Goal: Task Accomplishment & Management: Use online tool/utility

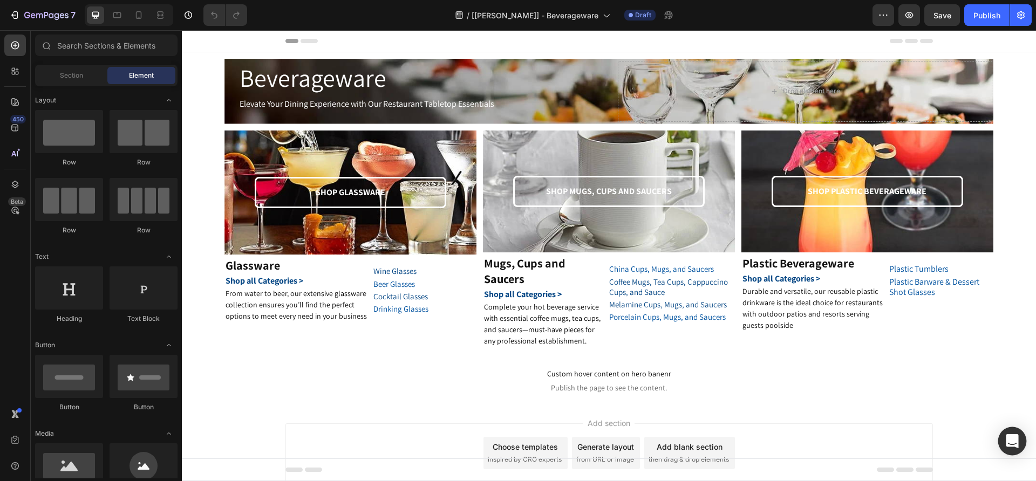
click at [1006, 433] on div "Open Intercom Messenger" at bounding box center [1012, 441] width 29 height 29
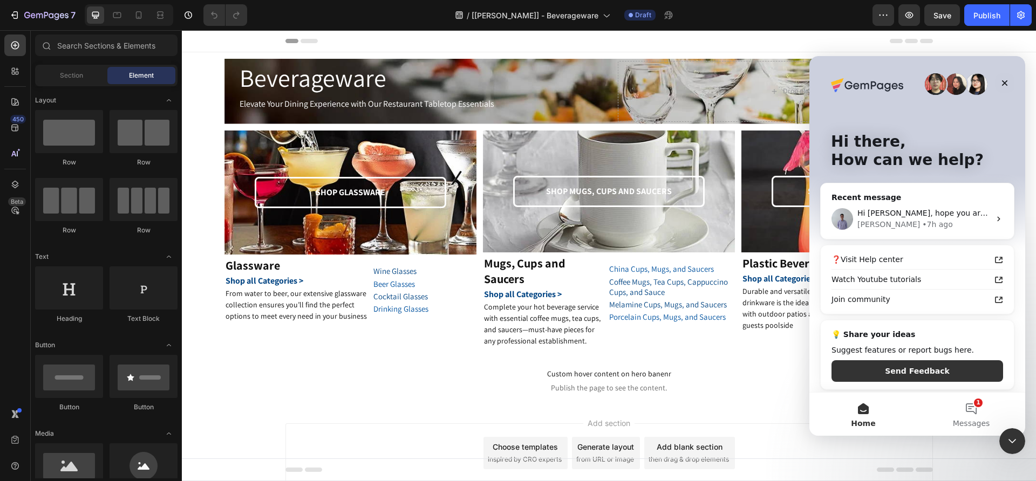
scroll to position [3, 0]
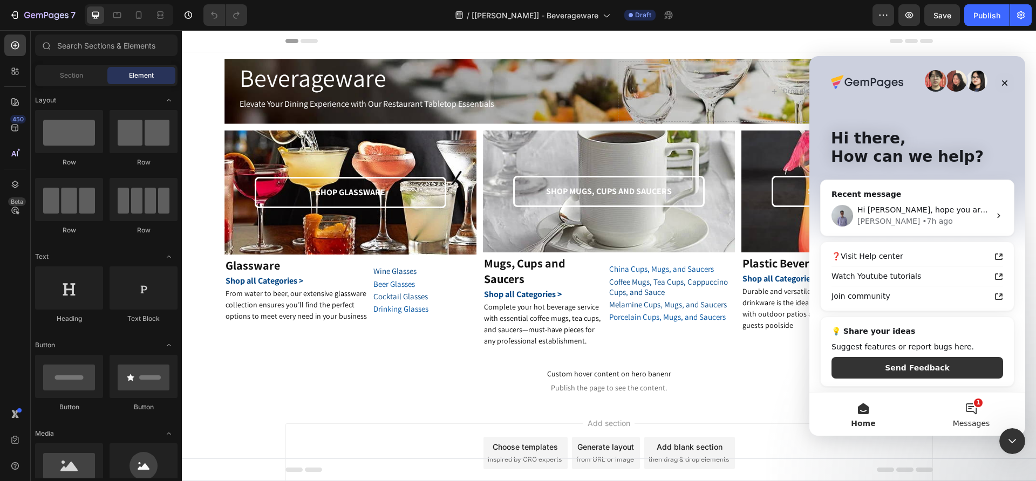
click at [970, 413] on button "1 Messages" at bounding box center [971, 414] width 108 height 43
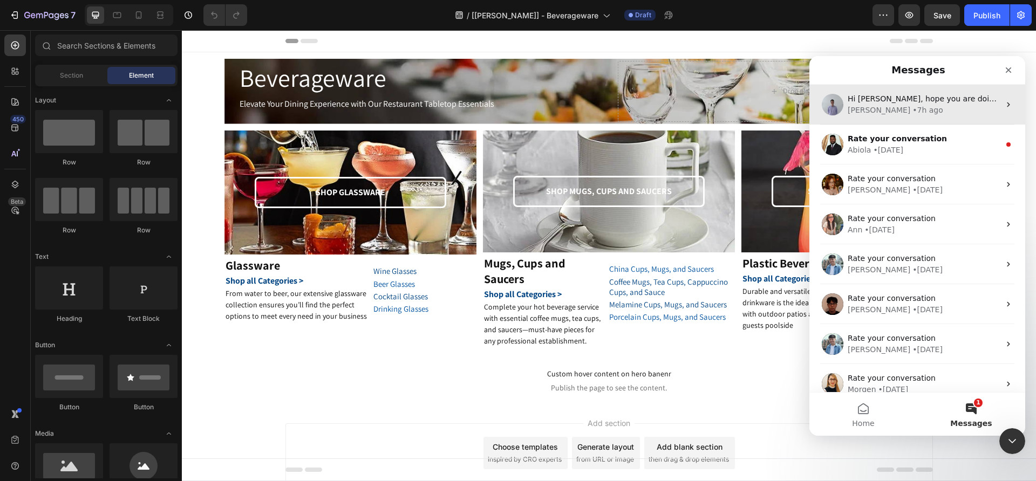
click at [912, 110] on div "• 7h ago" at bounding box center [927, 110] width 31 height 11
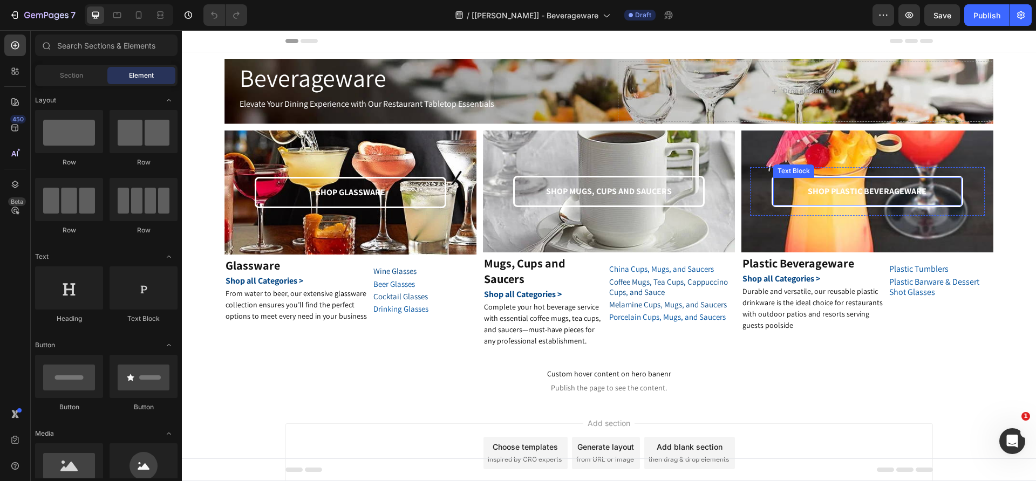
scroll to position [1843, 0]
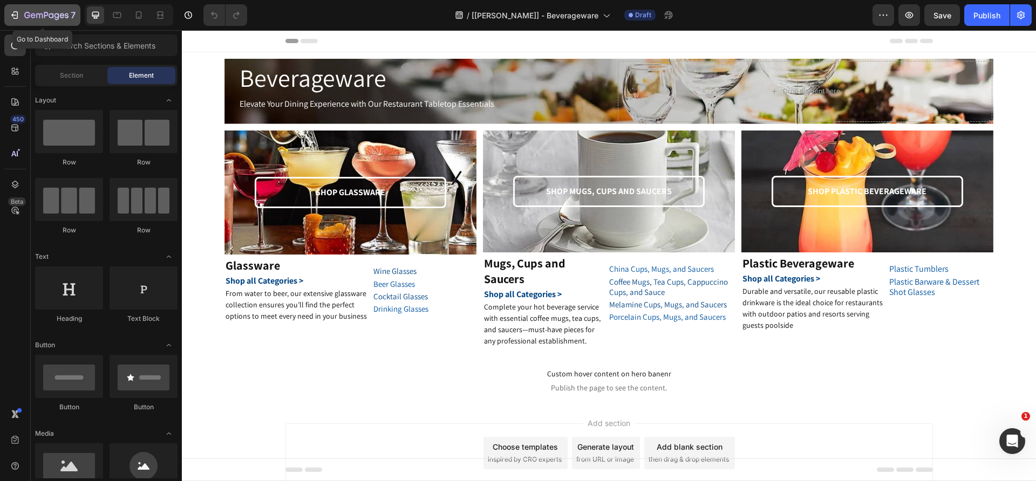
click at [43, 10] on div "7" at bounding box center [49, 15] width 51 height 13
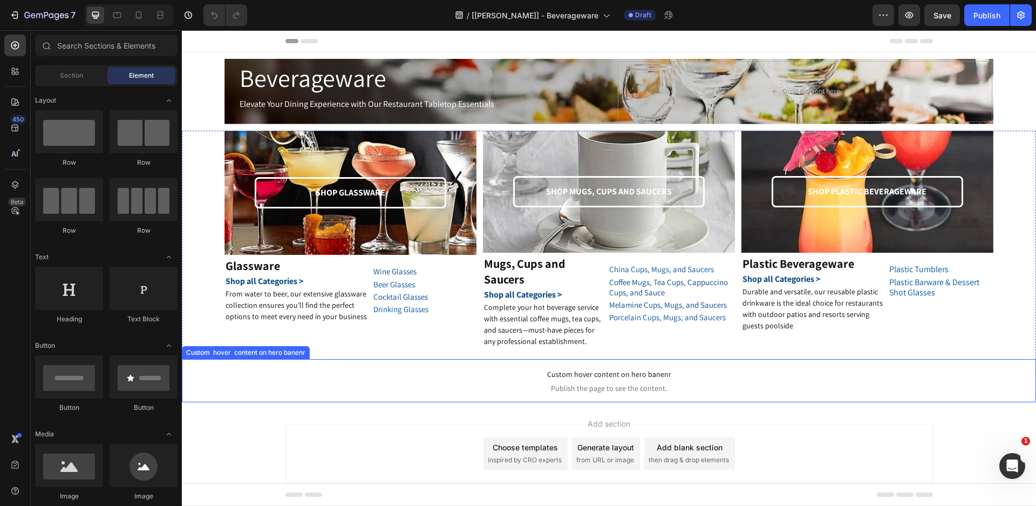
click at [556, 375] on span "Custom hover content on hero banenr" at bounding box center [609, 373] width 854 height 13
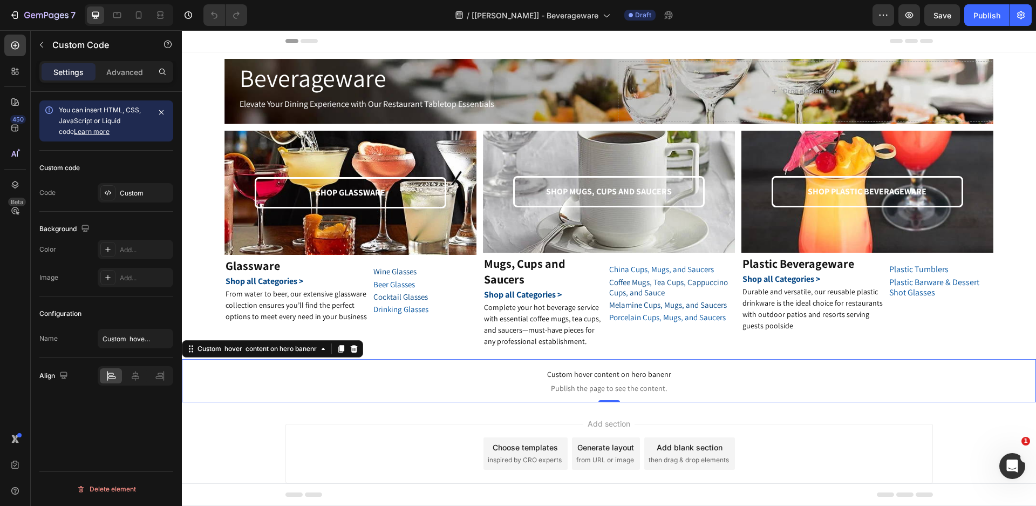
click at [556, 375] on span "Custom hover content on hero banenr" at bounding box center [609, 373] width 854 height 13
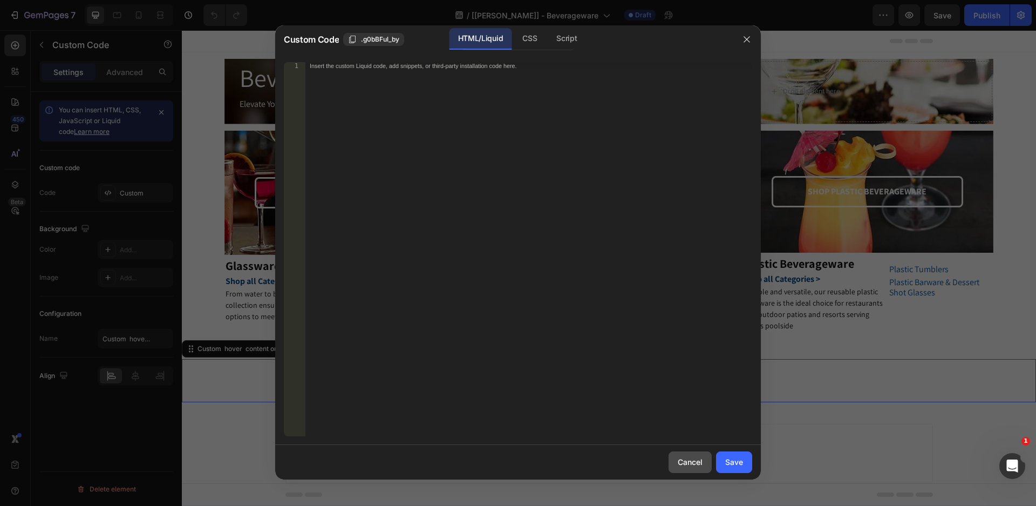
click at [705, 460] on button "Cancel" at bounding box center [689, 462] width 43 height 22
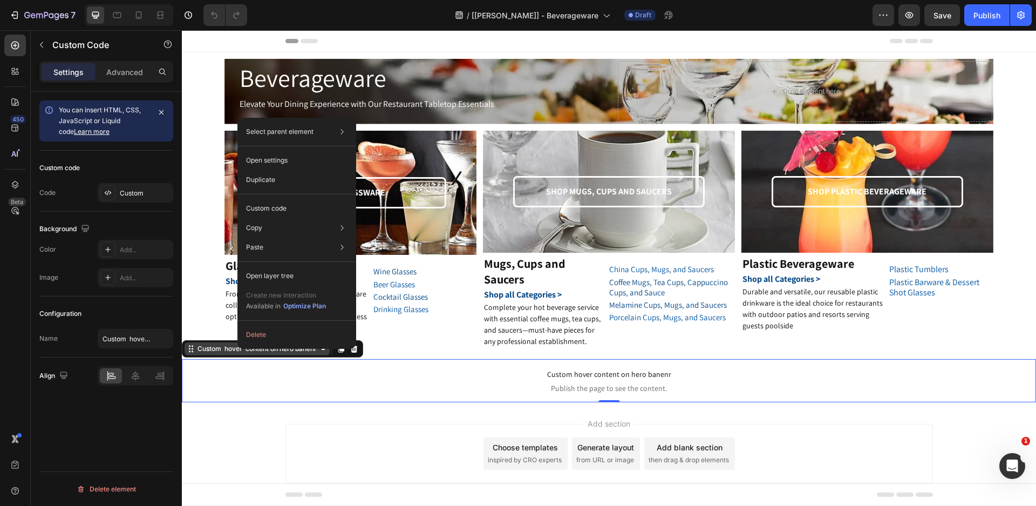
click at [200, 347] on div "Custom hover content on hero banenr" at bounding box center [257, 349] width 124 height 10
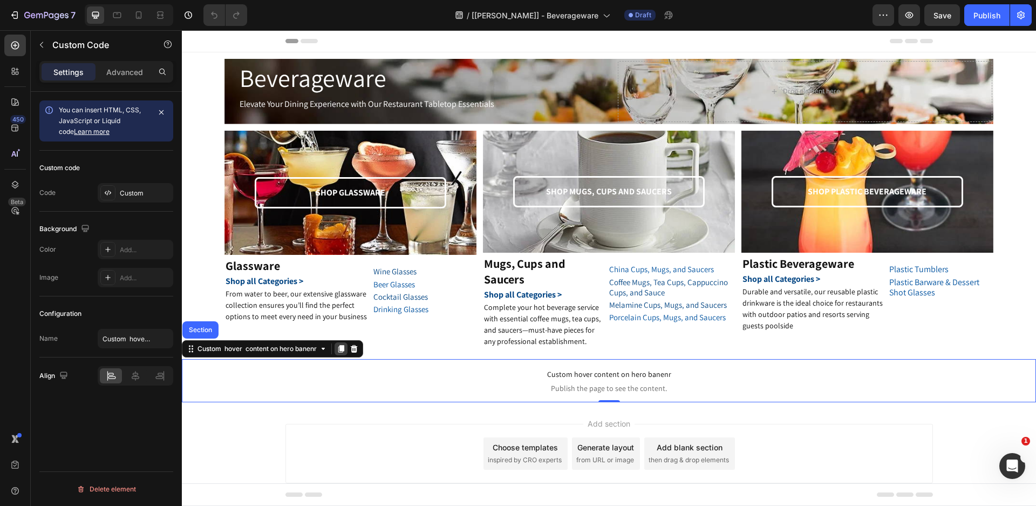
click at [340, 351] on icon at bounding box center [341, 348] width 9 height 9
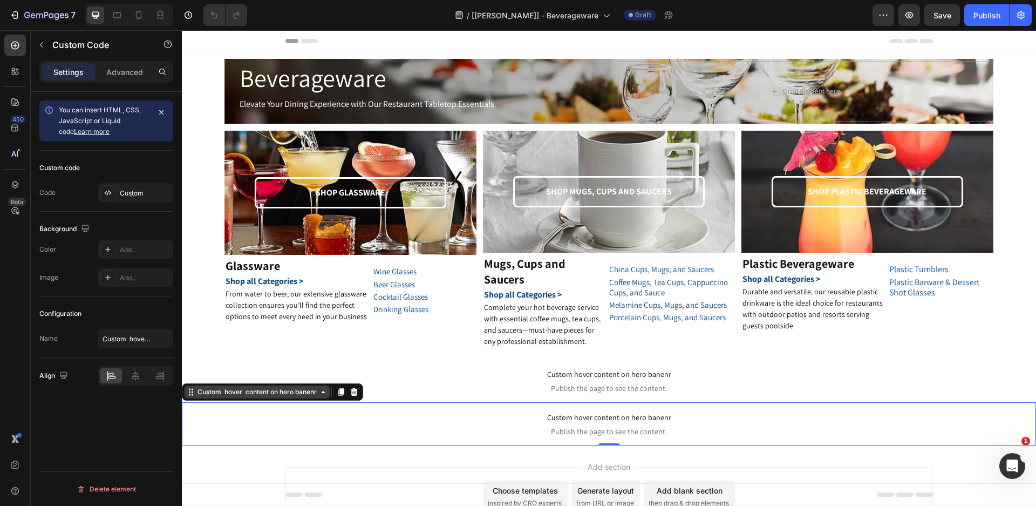
click at [271, 394] on div "Custom hover content on hero banenr" at bounding box center [257, 392] width 124 height 10
click at [355, 394] on icon at bounding box center [354, 392] width 7 height 8
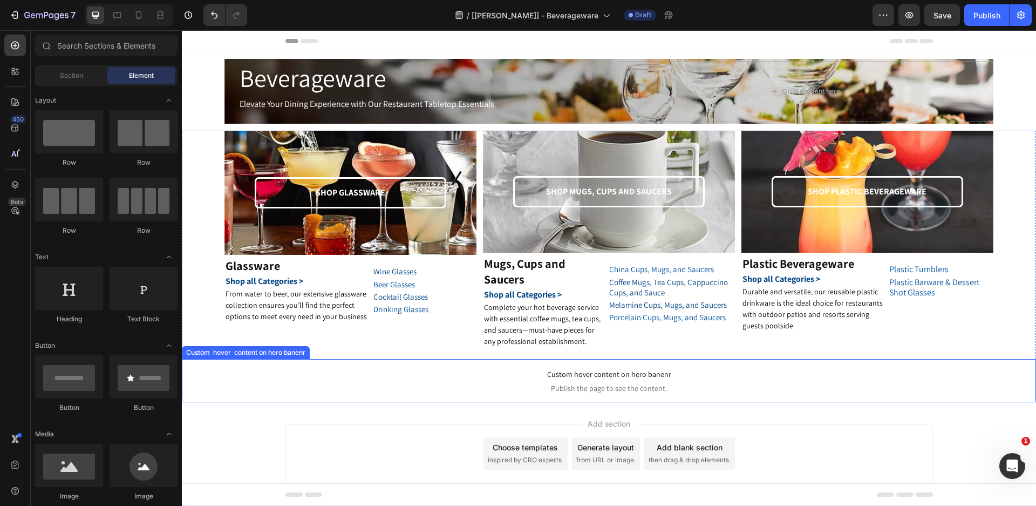
click at [286, 357] on div "SHOP GLASSWARE Text Block Row Hero Banner Glassware Heading Shop all Categories…" at bounding box center [609, 266] width 854 height 271
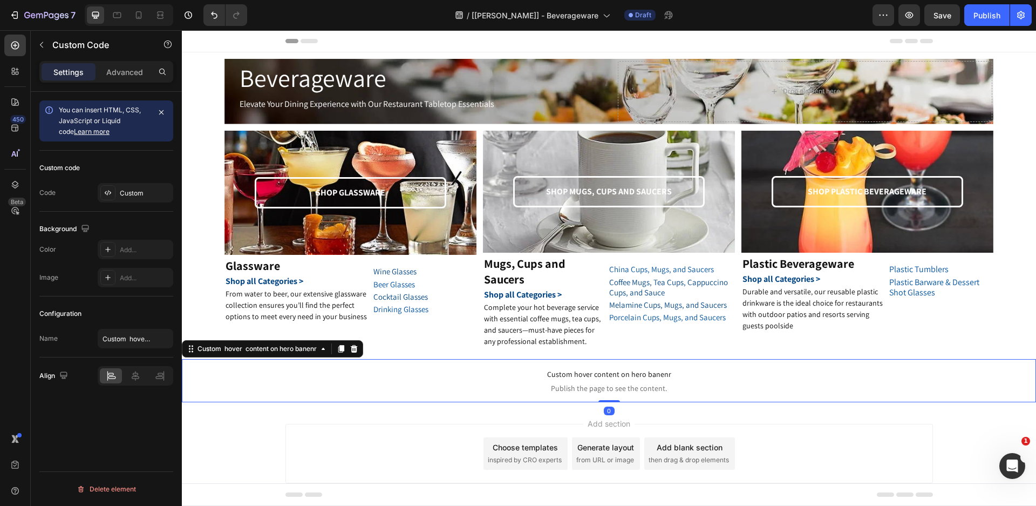
click at [584, 388] on span "Publish the page to see the content." at bounding box center [609, 388] width 854 height 11
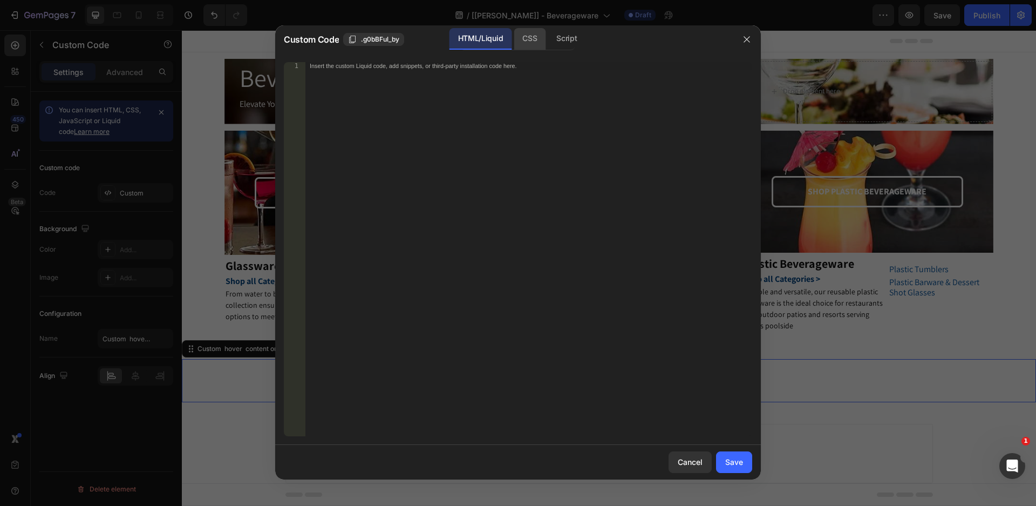
click at [537, 40] on div "CSS" at bounding box center [530, 39] width 32 height 22
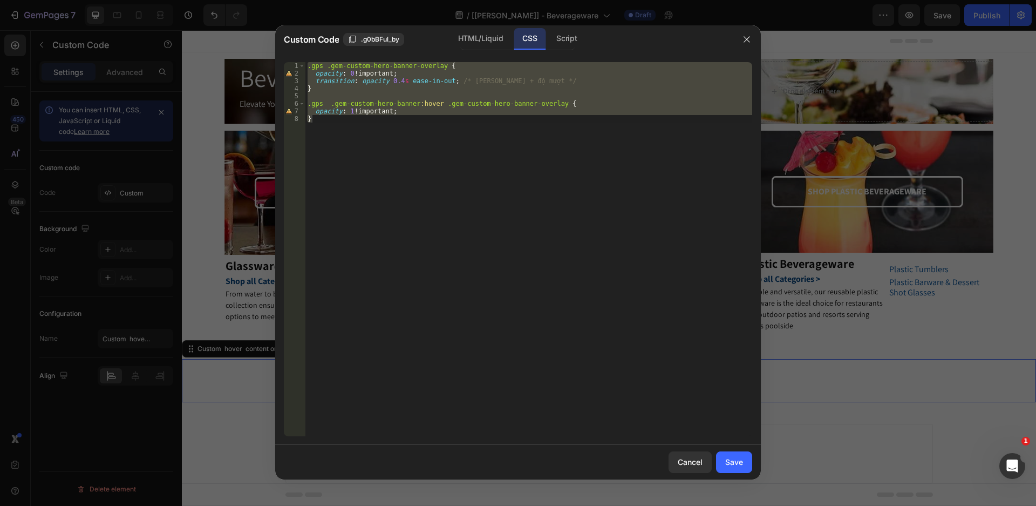
click at [353, 119] on div ".gps .gem-custom-hero-banner-overlay { opacity : 0 !important ; transition : op…" at bounding box center [528, 249] width 447 height 374
drag, startPoint x: 316, startPoint y: 122, endPoint x: 306, endPoint y: 64, distance: 59.5
click at [306, 64] on div ".gps .gem-custom-hero-banner-overlay { opacity : 0 !important ; transition : op…" at bounding box center [528, 256] width 447 height 389
type textarea ".gps .gem-custom-hero-banner-overlay { opacity: 0 !important;"
click at [742, 38] on button "button" at bounding box center [746, 39] width 17 height 17
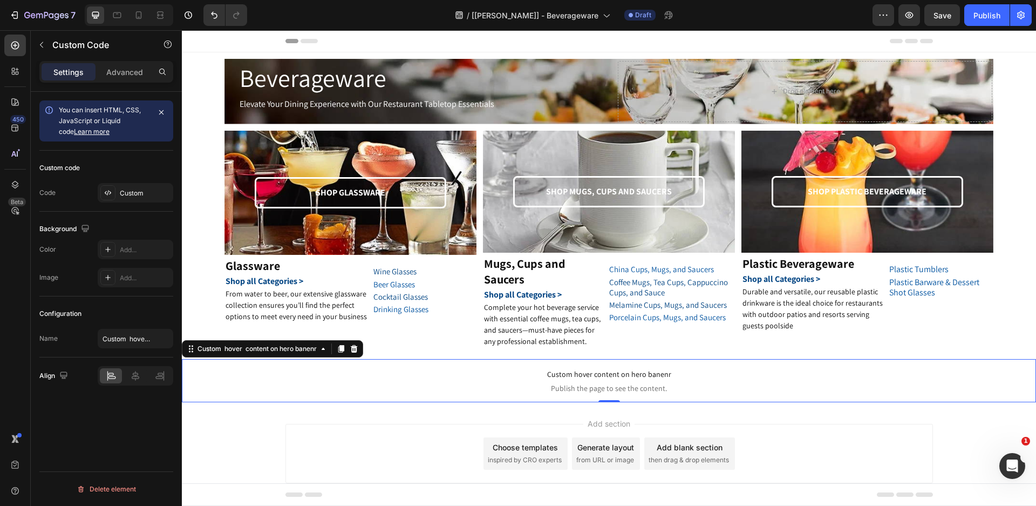
click at [553, 369] on span "Custom hover content on hero banenr" at bounding box center [609, 373] width 854 height 13
click at [220, 351] on div "Custom hover content on hero banenr" at bounding box center [257, 349] width 124 height 10
click at [143, 344] on input "Custom hover content on hero banenr" at bounding box center [136, 338] width 76 height 19
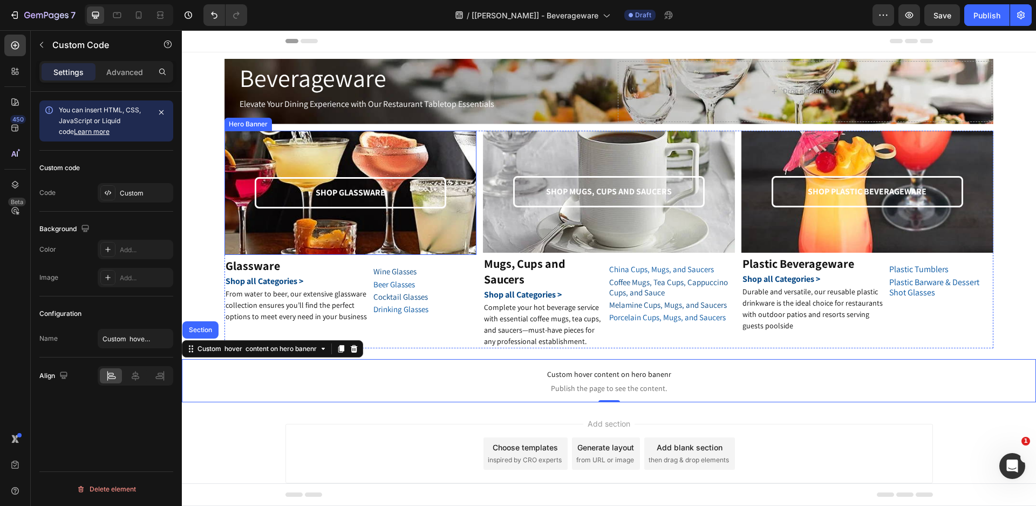
click at [235, 127] on div "Hero Banner" at bounding box center [247, 124] width 47 height 13
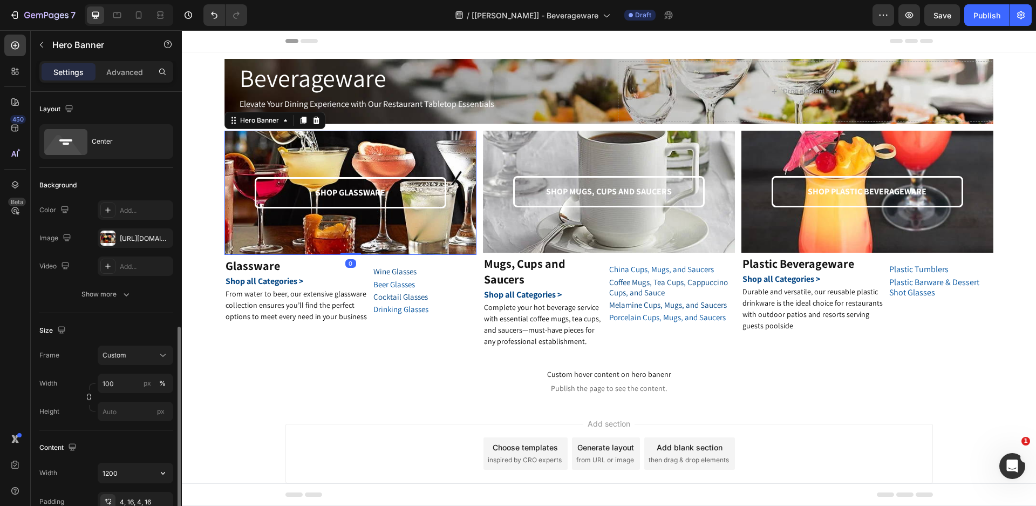
scroll to position [162, 0]
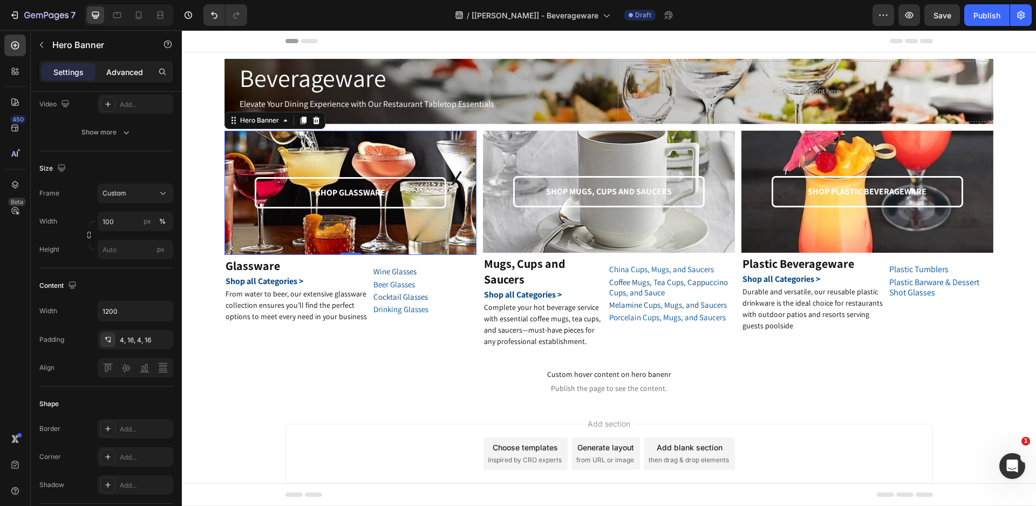
click at [138, 72] on p "Advanced" at bounding box center [124, 71] width 37 height 11
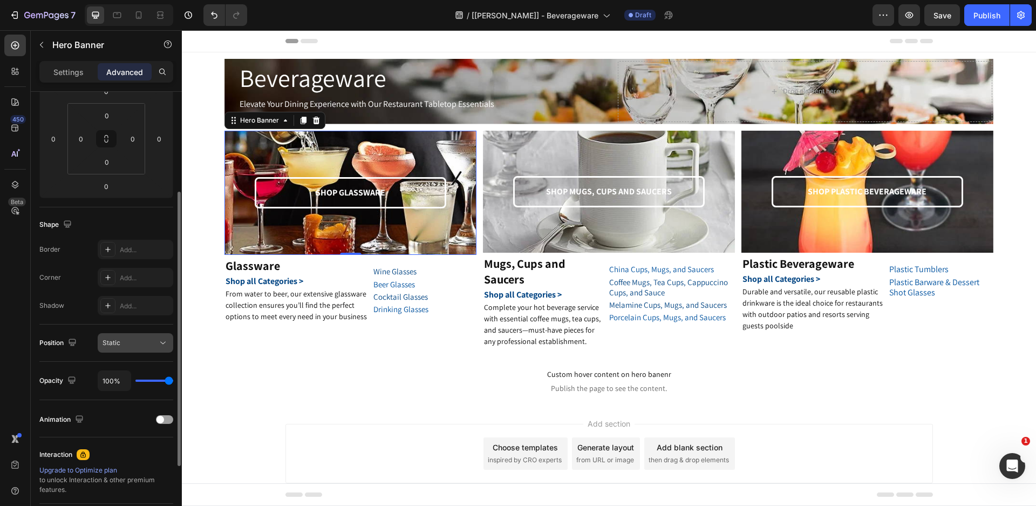
scroll to position [275, 0]
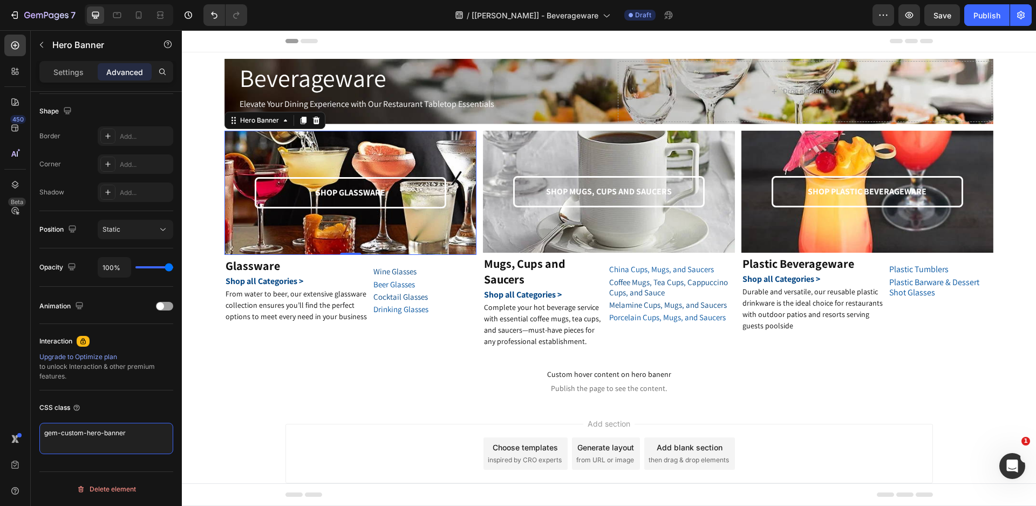
drag, startPoint x: 141, startPoint y: 435, endPoint x: 26, endPoint y: 412, distance: 117.3
click at [25, 413] on div "450 Beta Sections(18) Elements(83) Section Element Hero Section Product Detail …" at bounding box center [91, 267] width 182 height 475
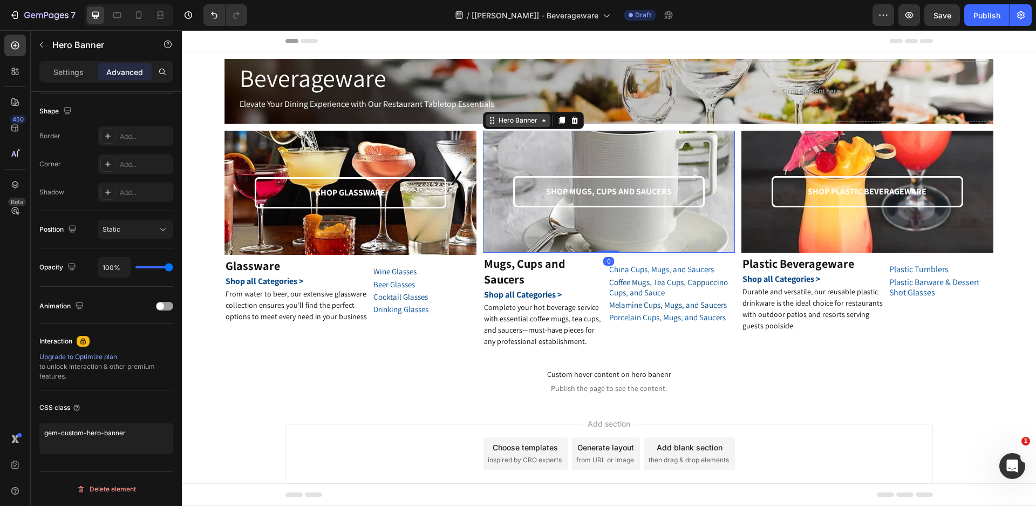
click at [488, 126] on div "Hero Banner" at bounding box center [518, 120] width 65 height 13
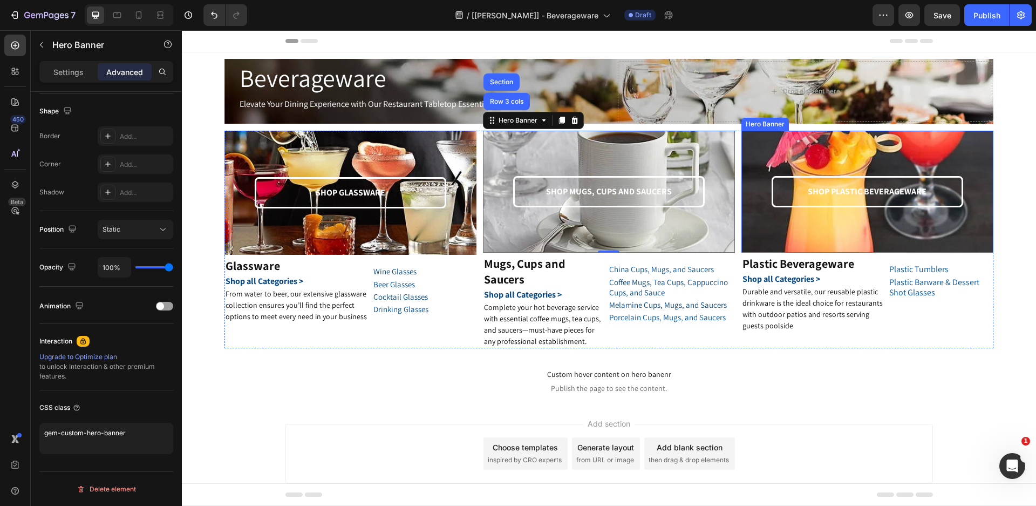
click at [745, 120] on div "Hero Banner" at bounding box center [764, 124] width 43 height 10
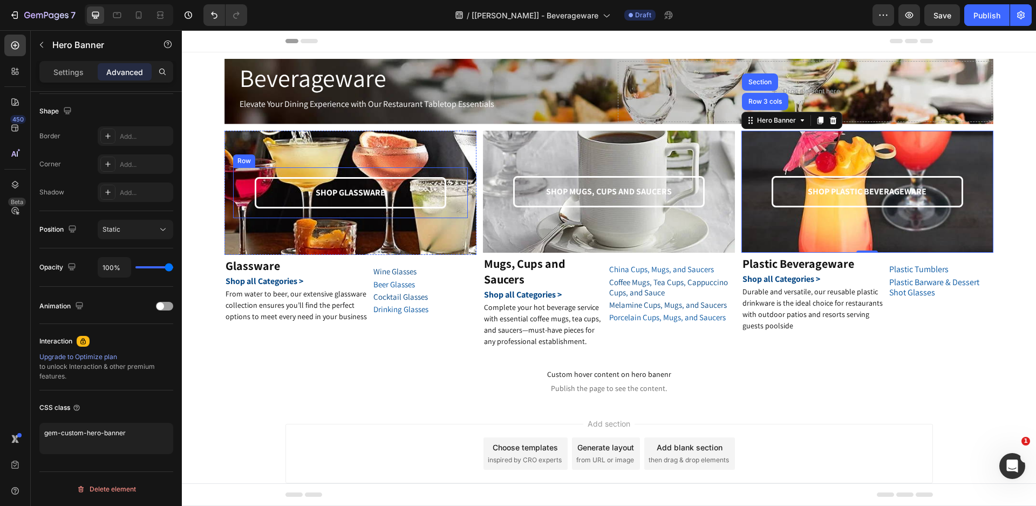
click at [239, 162] on div "Row" at bounding box center [244, 161] width 18 height 10
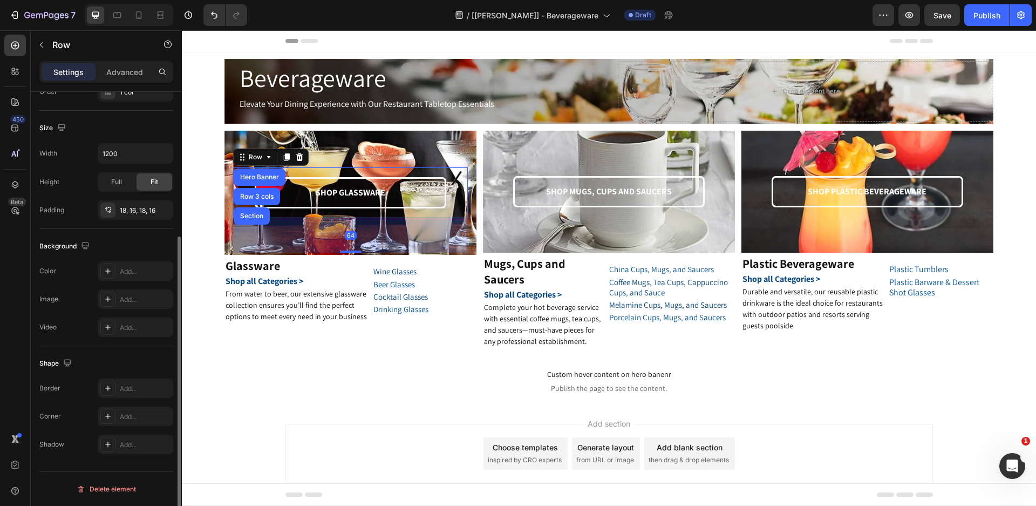
scroll to position [52, 0]
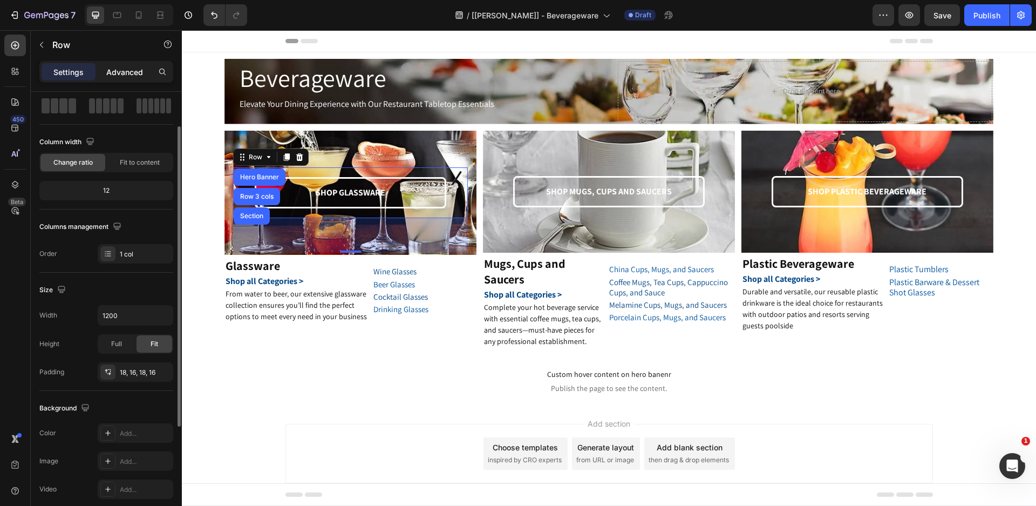
click at [132, 72] on p "Advanced" at bounding box center [124, 71] width 37 height 11
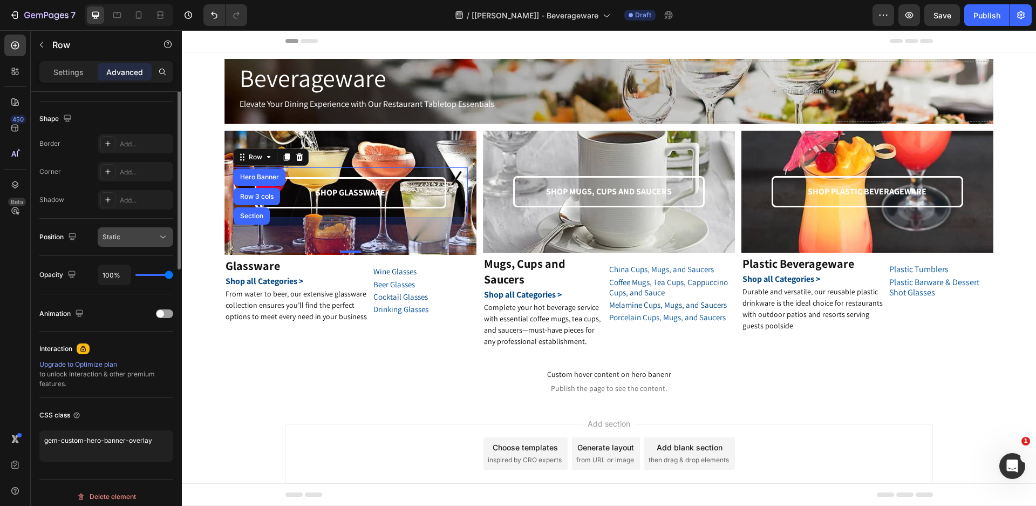
scroll to position [275, 0]
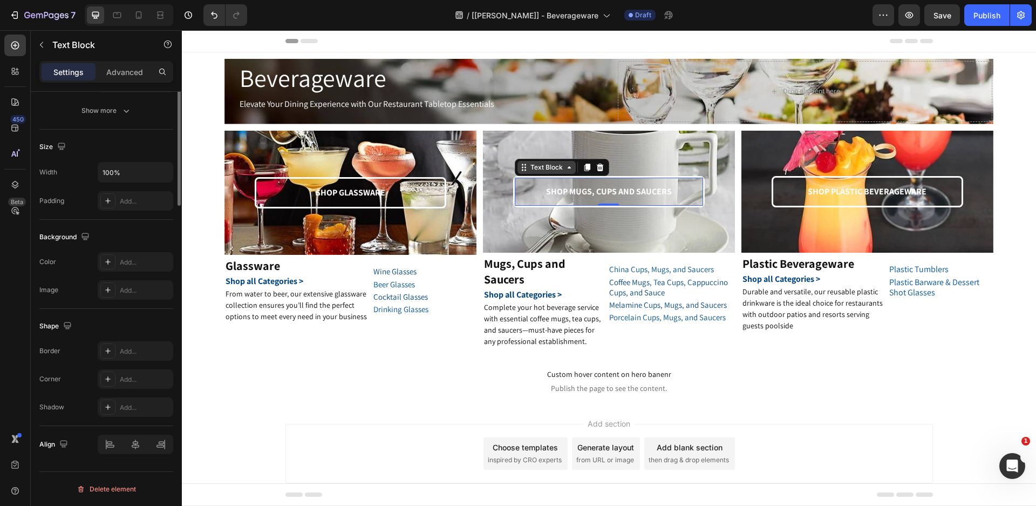
click at [517, 171] on div "Text Block" at bounding box center [546, 167] width 58 height 13
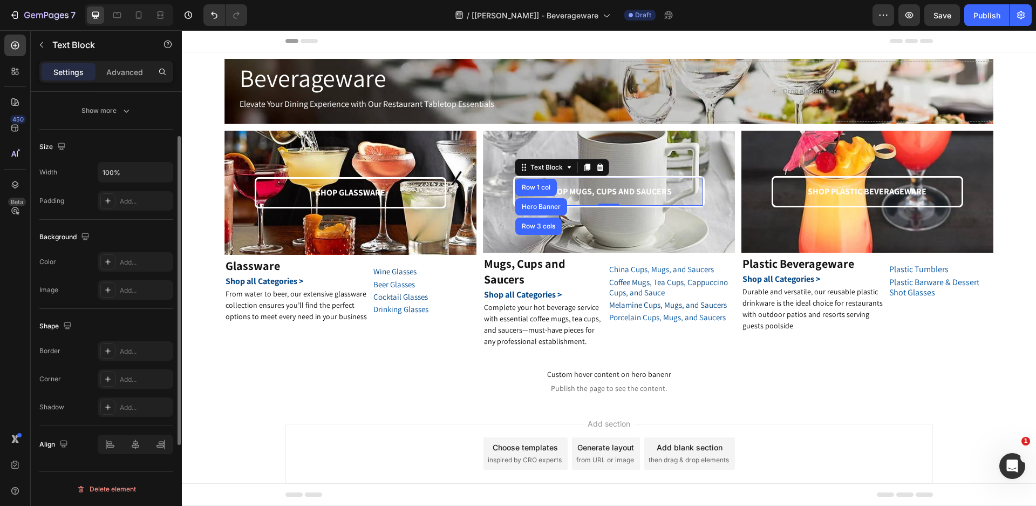
scroll to position [141, 0]
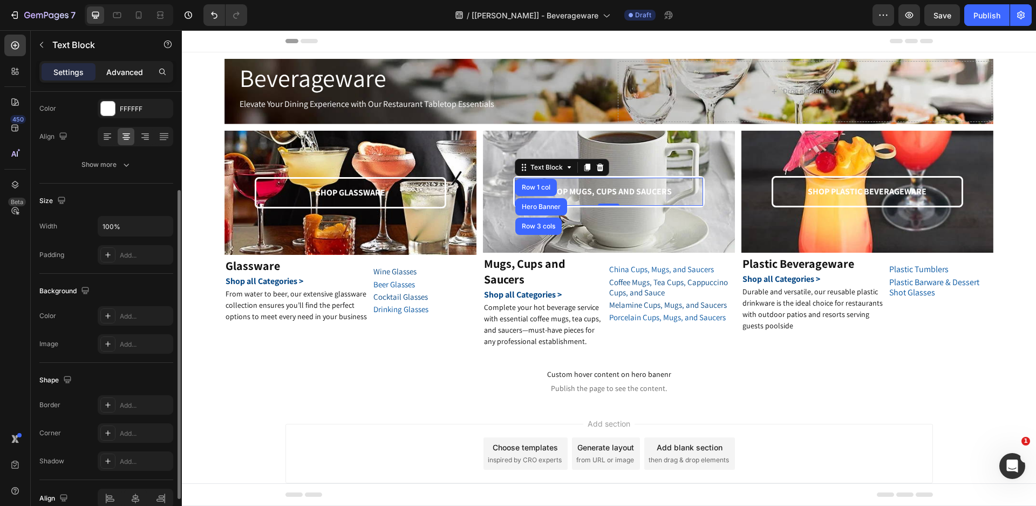
click at [134, 72] on p "Advanced" at bounding box center [124, 71] width 37 height 11
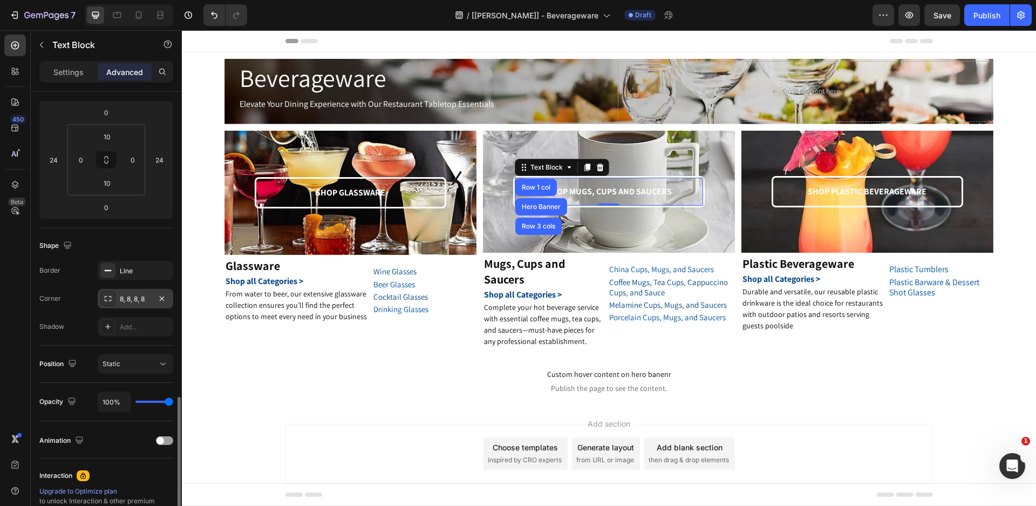
scroll to position [275, 0]
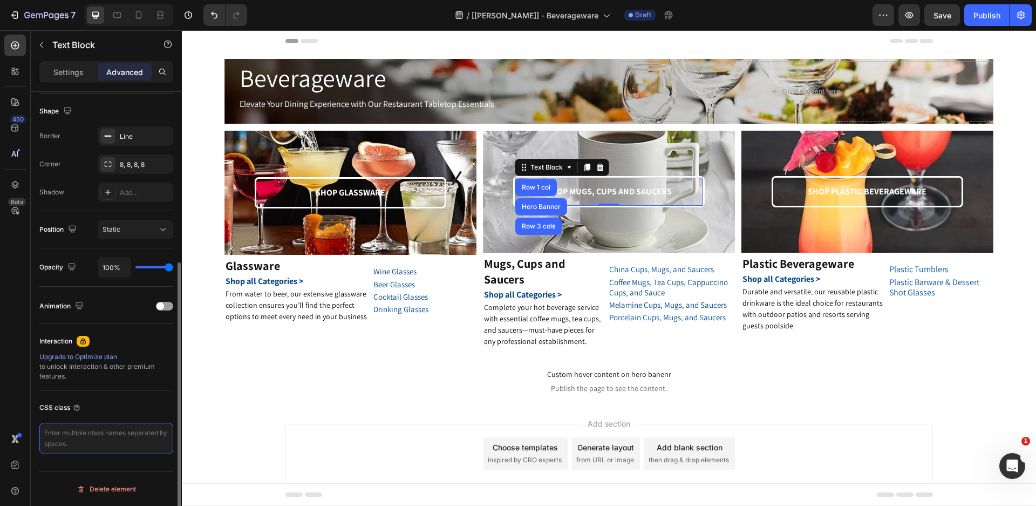
click at [91, 434] on textarea at bounding box center [106, 437] width 134 height 31
paste textarea "gem-custom-hero-banner"
type textarea "gem-custom-hero-banner"
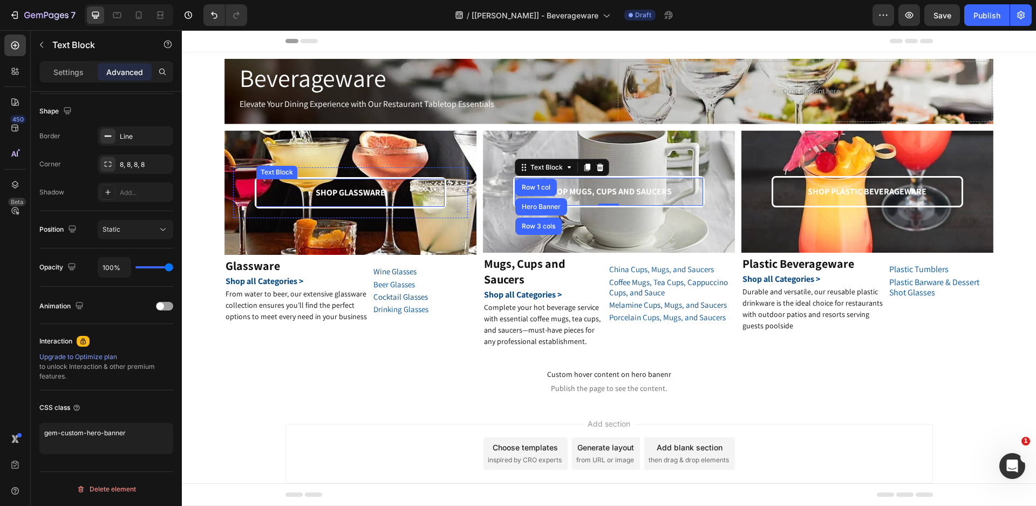
click at [261, 173] on div "Text Block" at bounding box center [276, 172] width 37 height 10
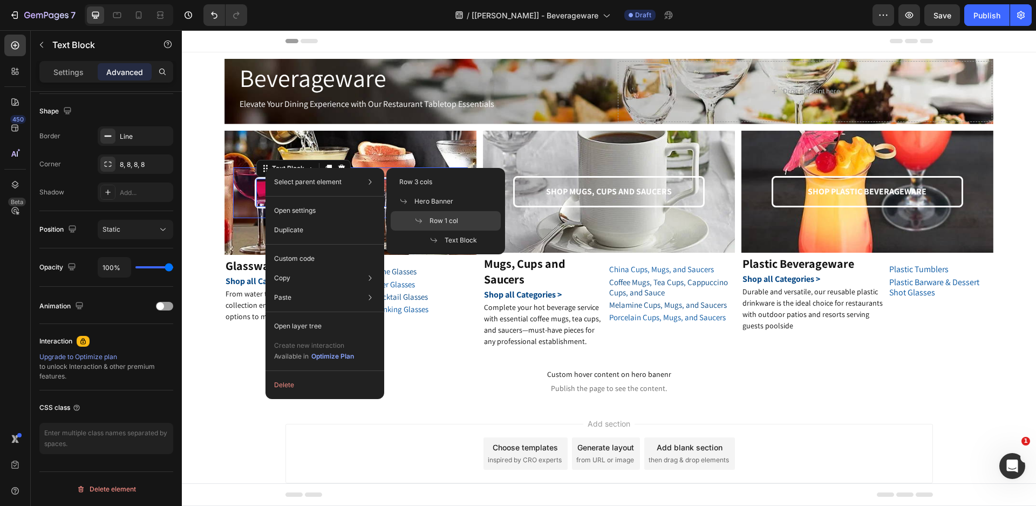
click at [429, 215] on div "Row 1 col" at bounding box center [446, 220] width 110 height 19
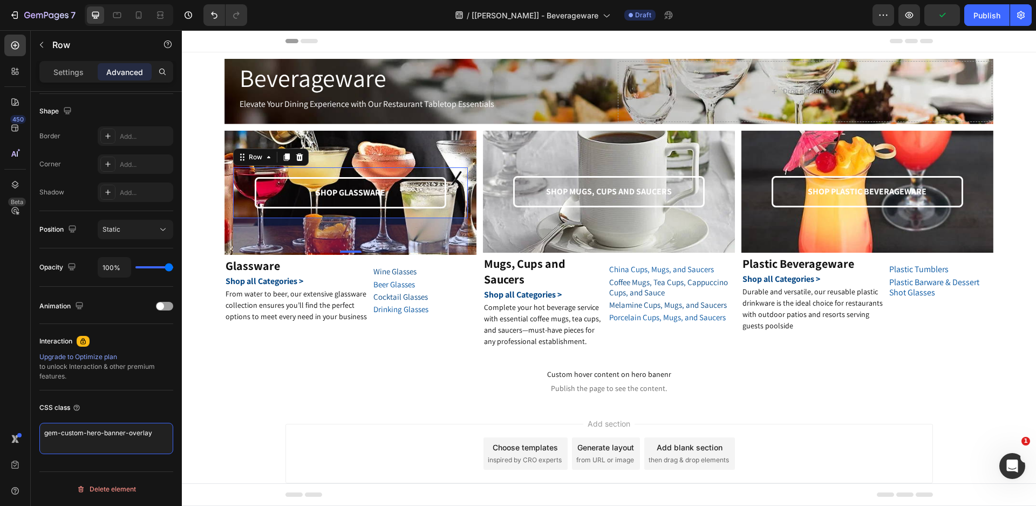
drag, startPoint x: 157, startPoint y: 434, endPoint x: 9, endPoint y: 420, distance: 148.5
click at [9, 420] on div "450 Beta Sections(18) Elements(83) Section Element Hero Section Product Detail …" at bounding box center [91, 267] width 182 height 475
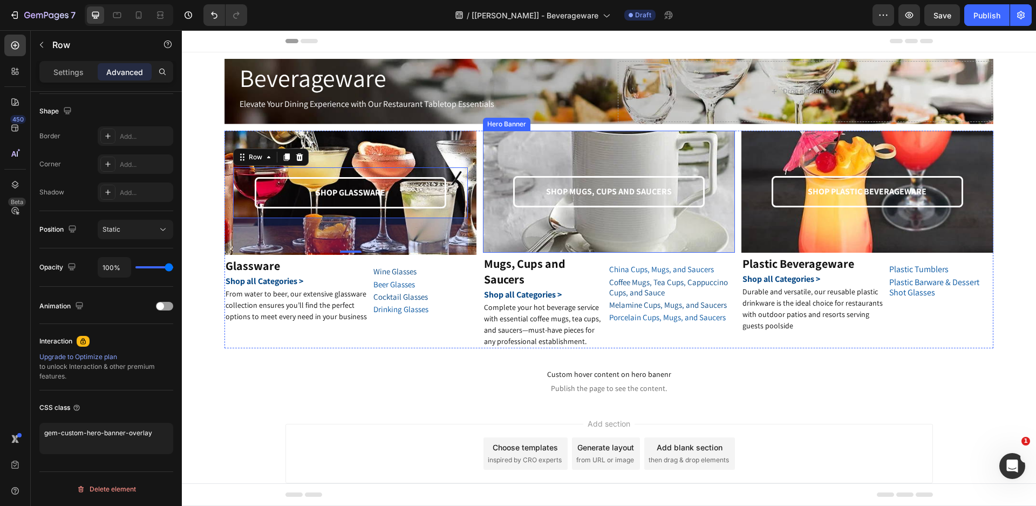
click at [496, 166] on div "SHOP MUGS, CUPS AND SAUCERS Text Block Row" at bounding box center [608, 192] width 235 height 118
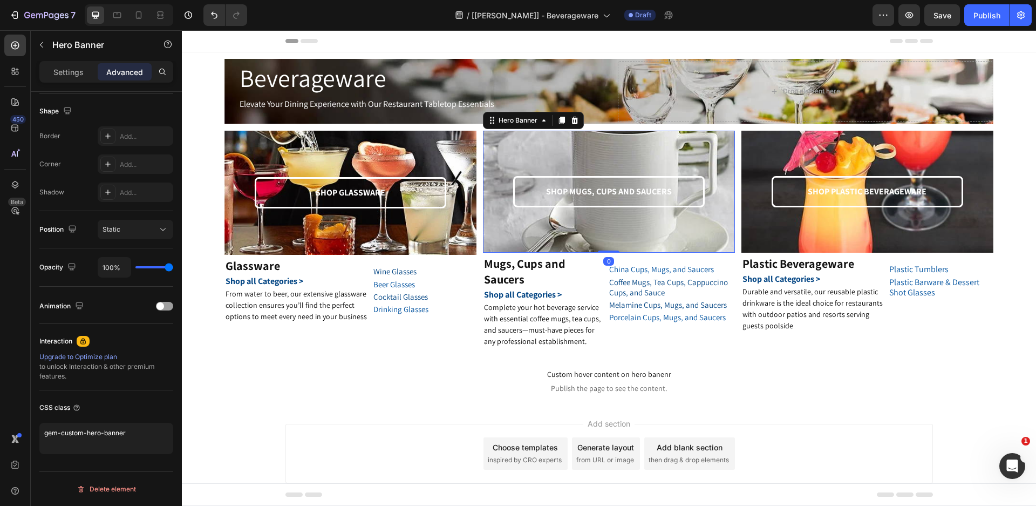
scroll to position [0, 0]
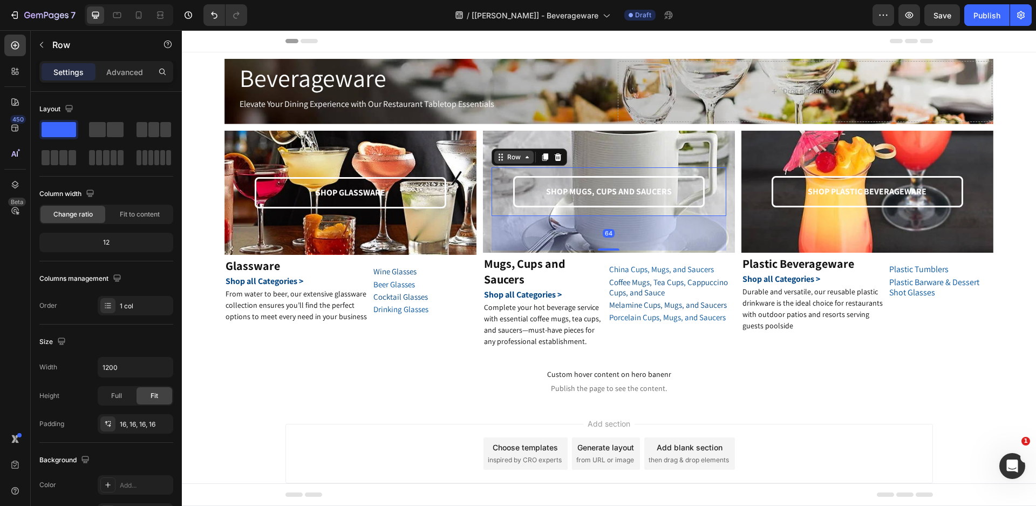
click at [496, 165] on div "Row" at bounding box center [529, 156] width 76 height 17
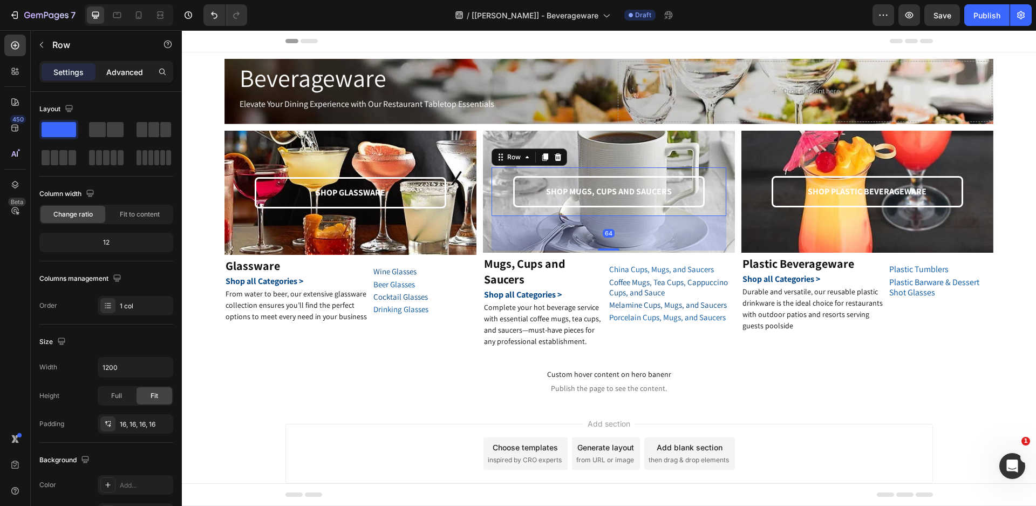
click at [117, 71] on p "Advanced" at bounding box center [124, 71] width 37 height 11
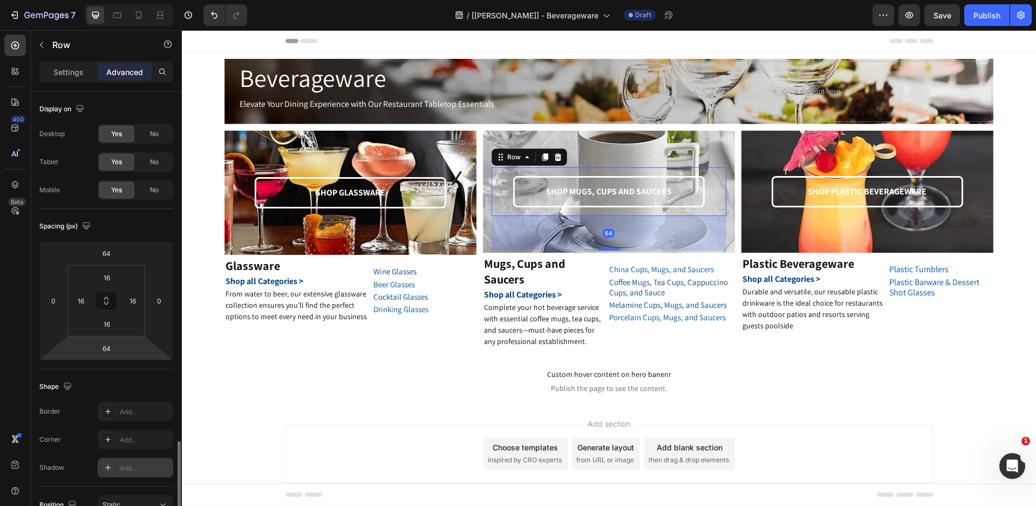
scroll to position [270, 0]
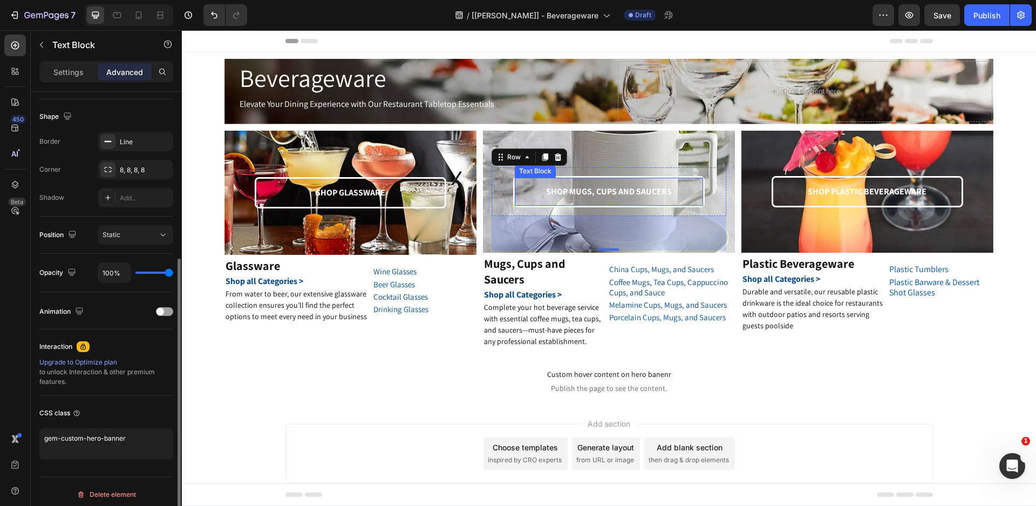
click at [561, 177] on div "SHOP MUGS, CUPS AND SAUCERS Text Block" at bounding box center [609, 192] width 192 height 32
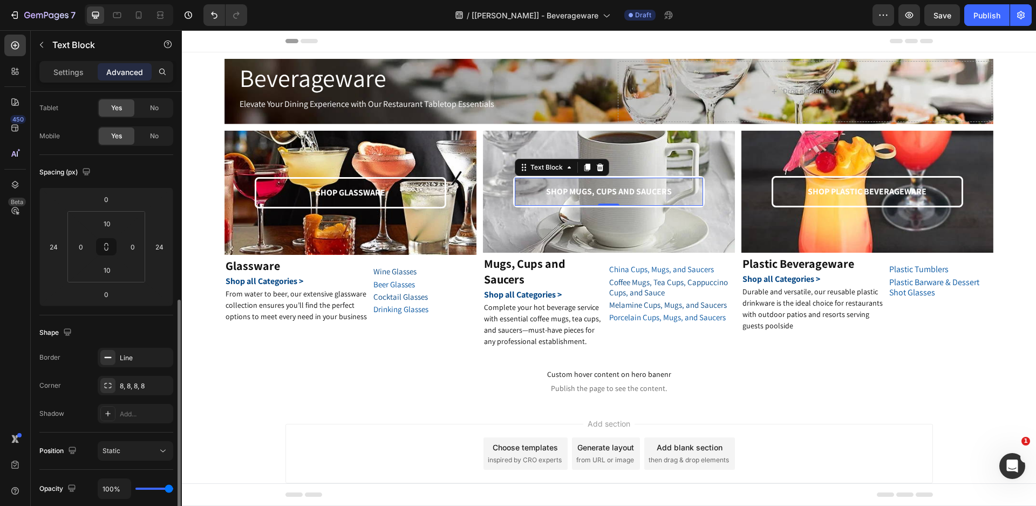
scroll to position [275, 0]
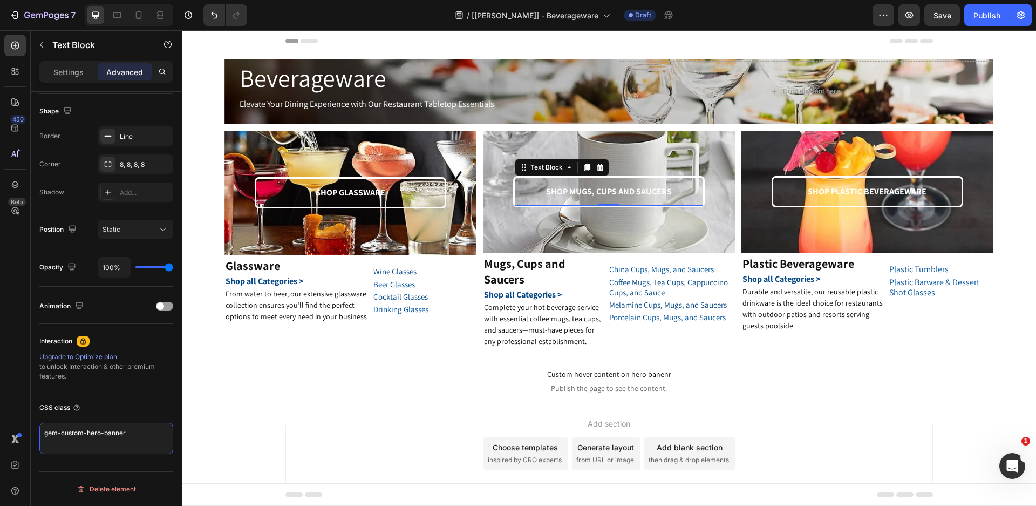
drag, startPoint x: 62, startPoint y: 419, endPoint x: 0, endPoint y: 403, distance: 64.0
click at [0, 403] on div "450 Beta Sections(18) Elements(83) Section Element Hero Section Product Detail …" at bounding box center [91, 267] width 182 height 475
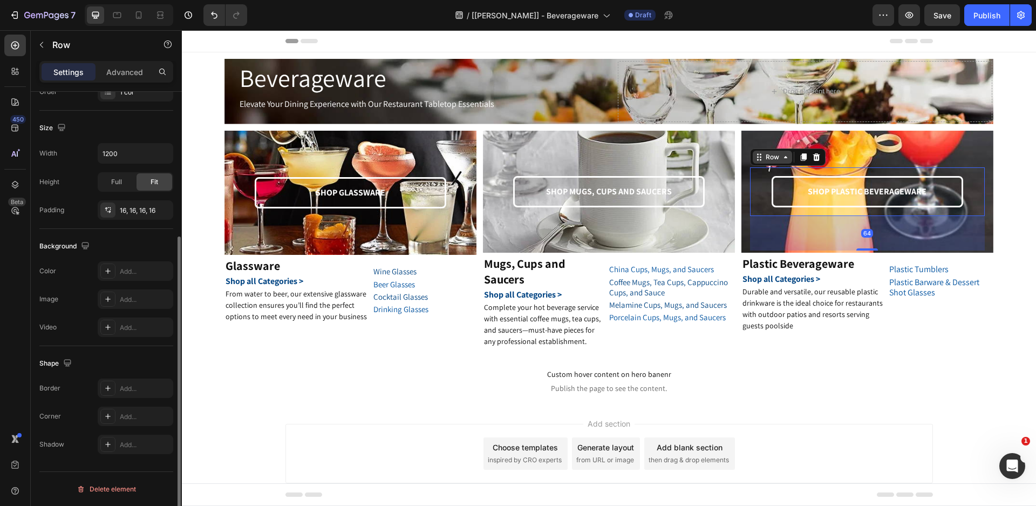
scroll to position [0, 0]
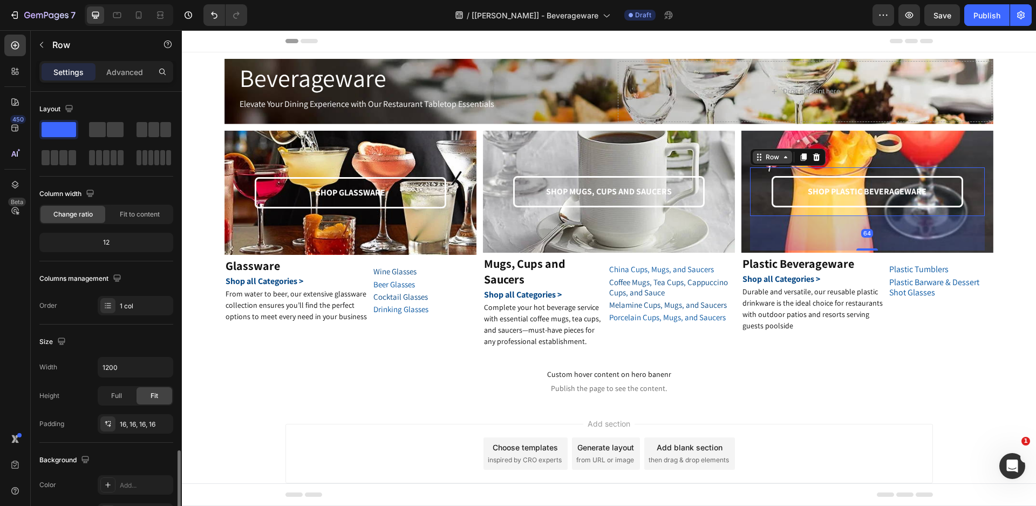
click at [756, 160] on div "Row" at bounding box center [772, 157] width 39 height 13
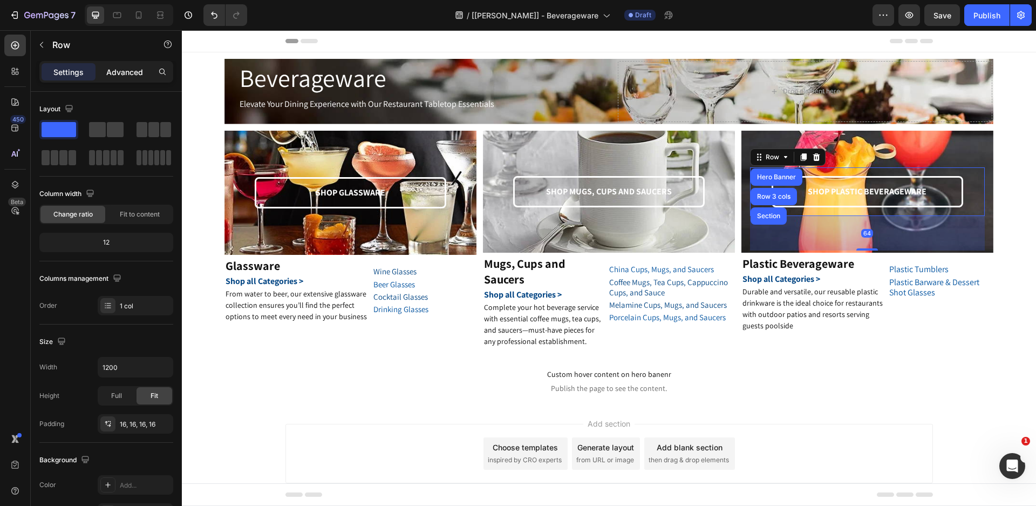
click at [134, 67] on p "Advanced" at bounding box center [124, 71] width 37 height 11
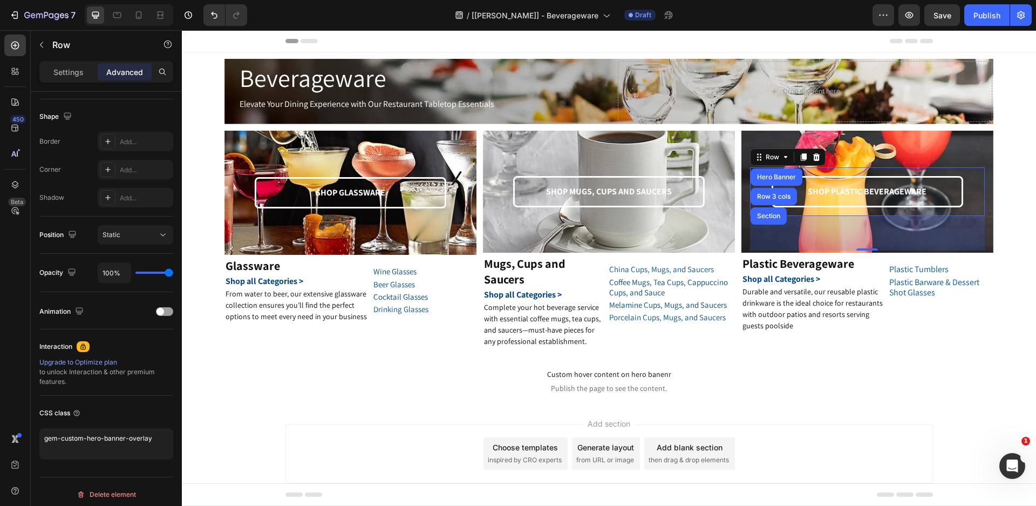
scroll to position [54, 0]
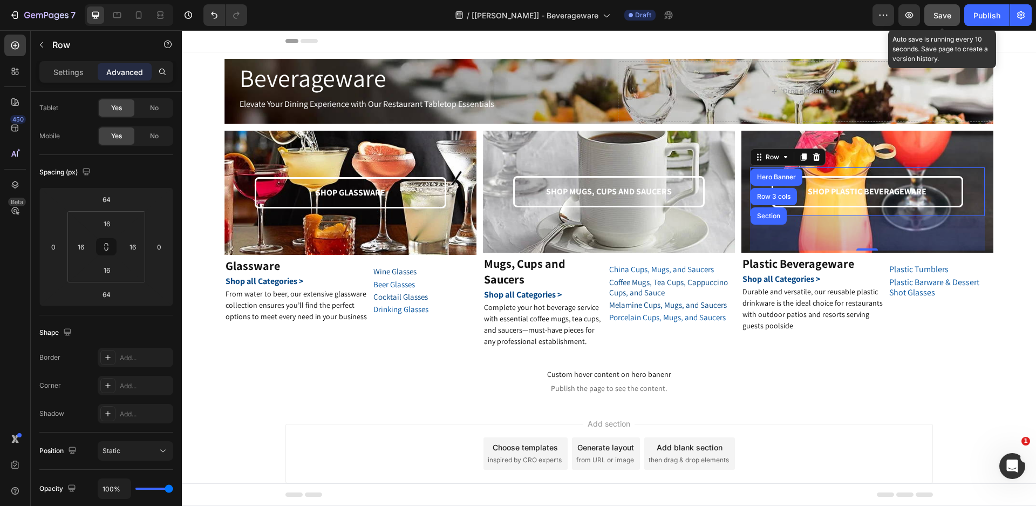
click at [943, 18] on span "Save" at bounding box center [942, 15] width 18 height 9
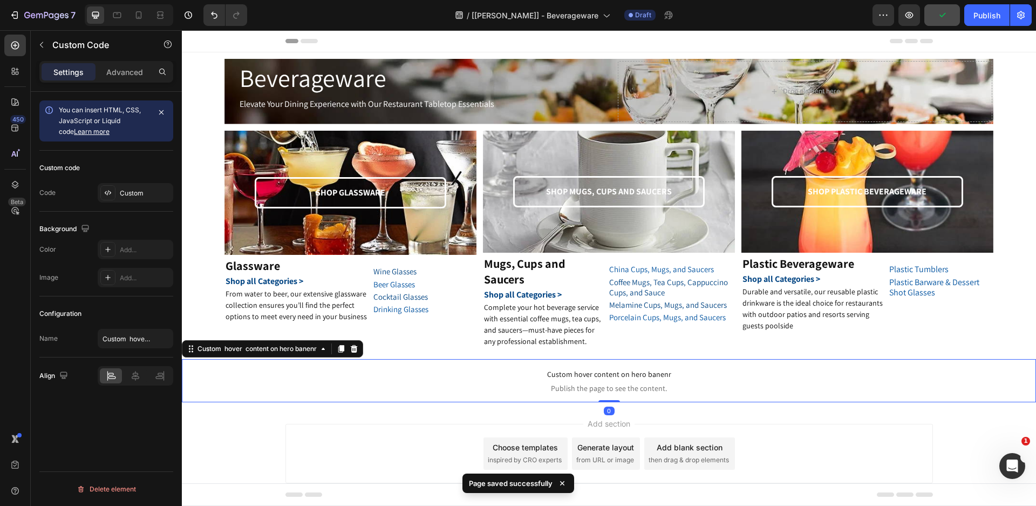
scroll to position [0, 0]
click at [987, 364] on p "Custom hover content on hero banenr Publish the page to see the content." at bounding box center [609, 380] width 854 height 43
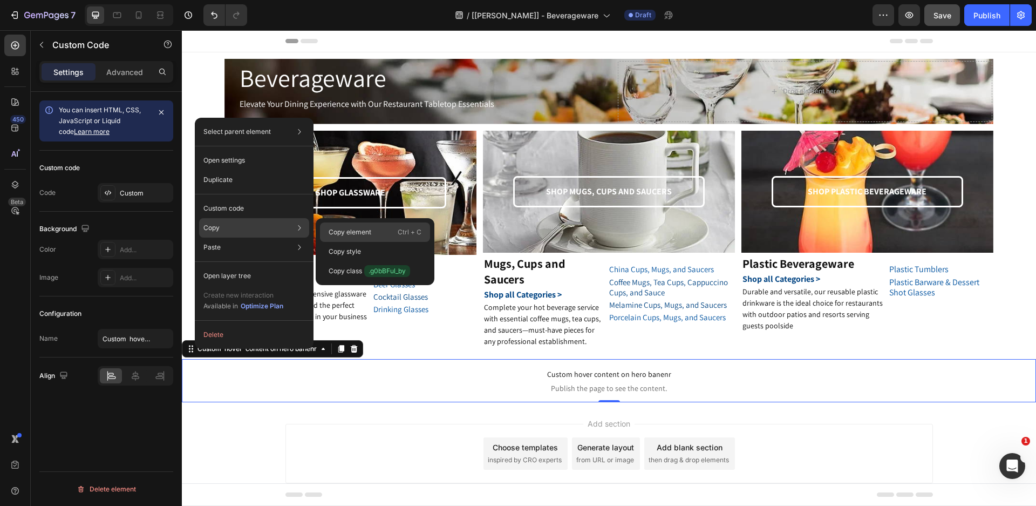
click at [332, 230] on p "Copy element" at bounding box center [350, 232] width 43 height 10
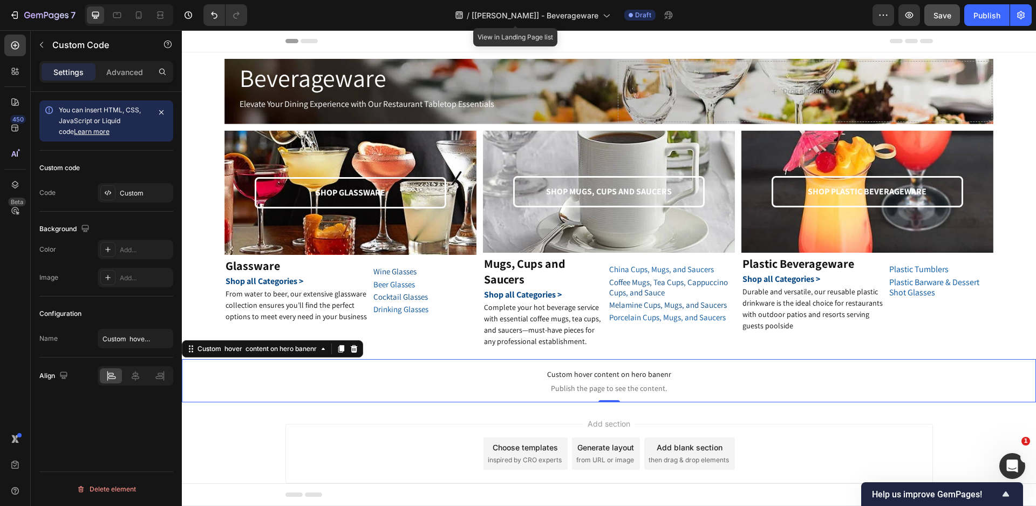
click at [516, 11] on div at bounding box center [518, 8] width 4 height 9
click at [600, 10] on icon at bounding box center [605, 15] width 11 height 11
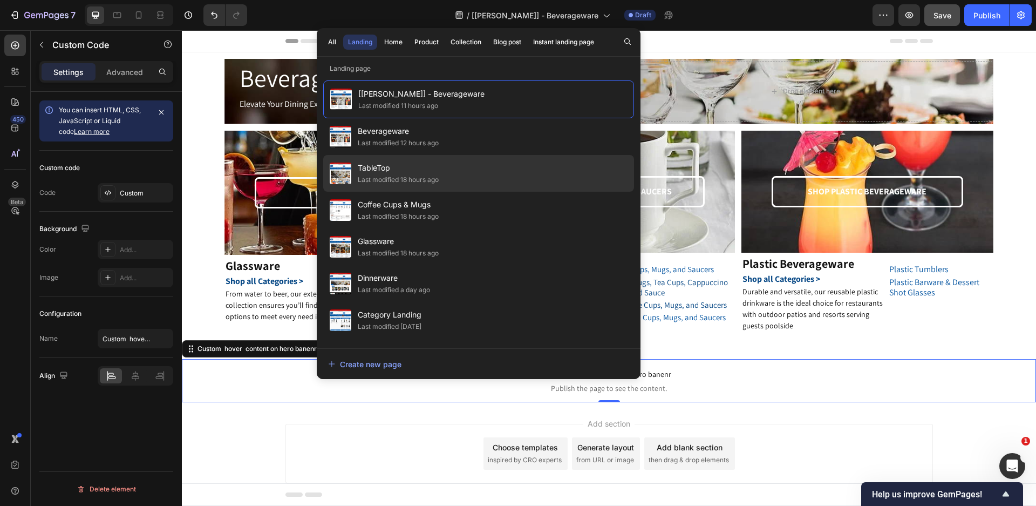
click at [501, 159] on div "TableTop Last modified 18 hours ago" at bounding box center [478, 173] width 311 height 37
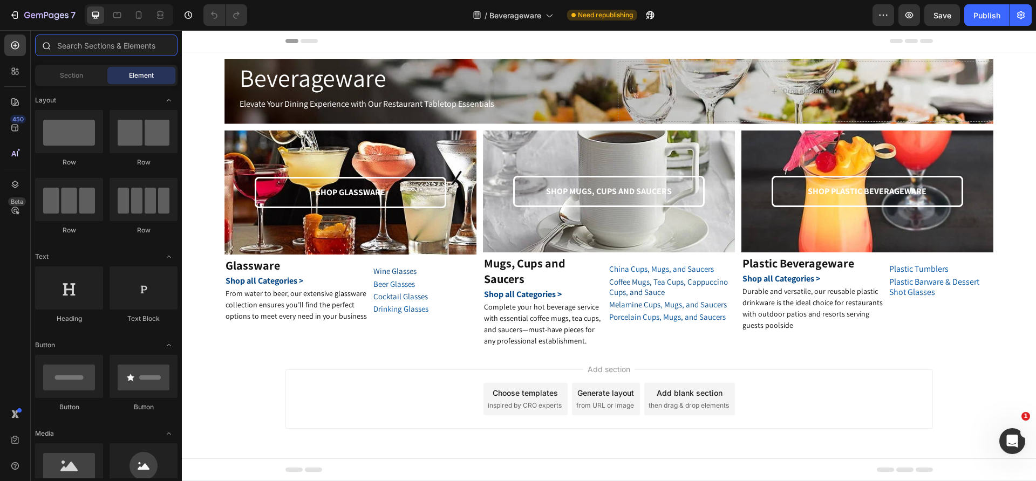
click at [73, 49] on input "text" at bounding box center [106, 46] width 142 height 22
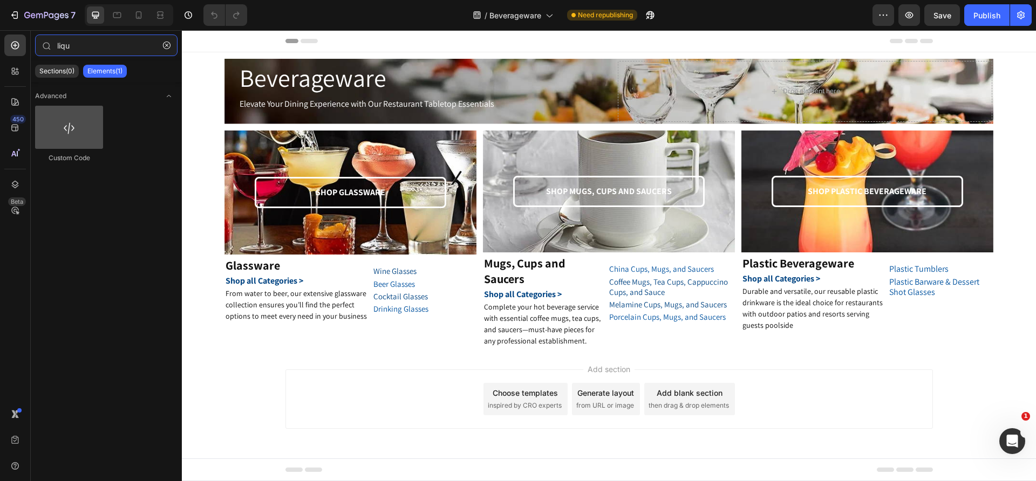
type input "liqu"
click at [71, 136] on div at bounding box center [69, 127] width 68 height 43
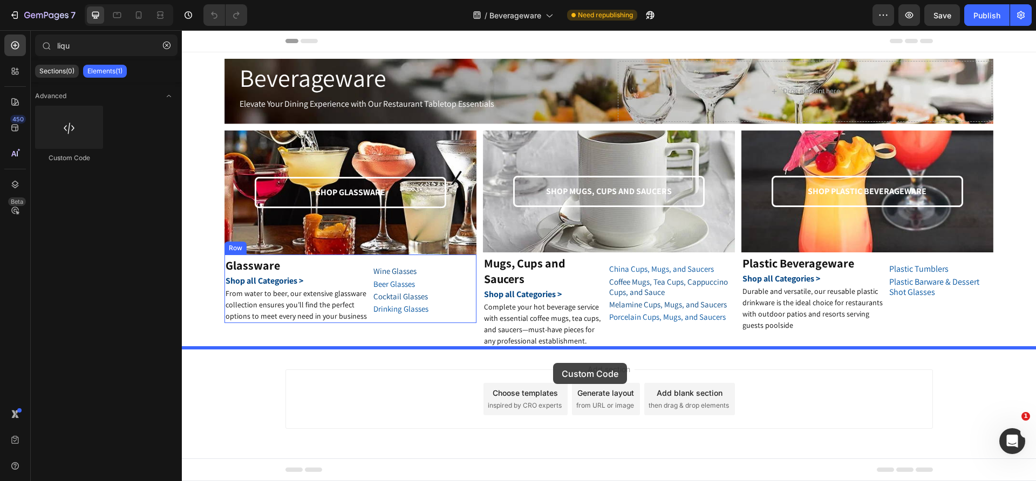
drag, startPoint x: 255, startPoint y: 166, endPoint x: 553, endPoint y: 363, distance: 357.0
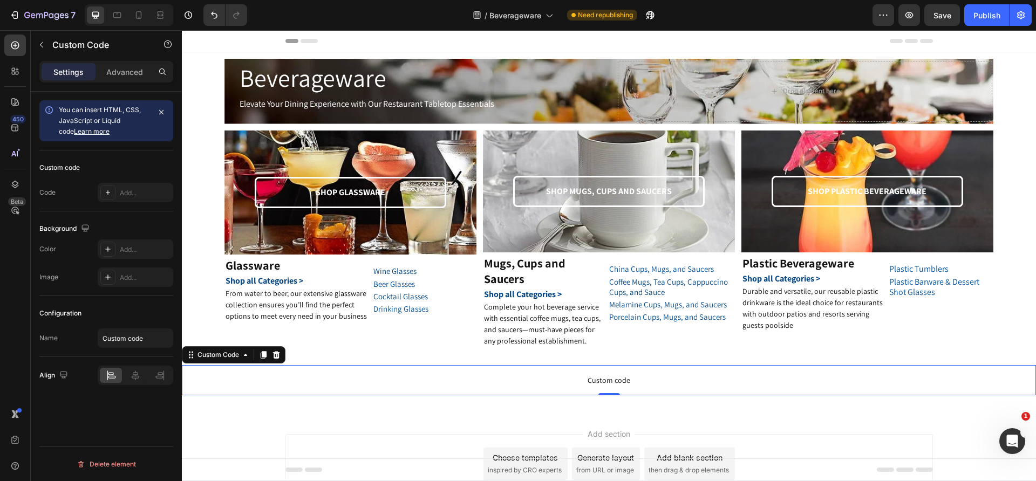
click at [565, 381] on span "Custom code" at bounding box center [609, 380] width 854 height 13
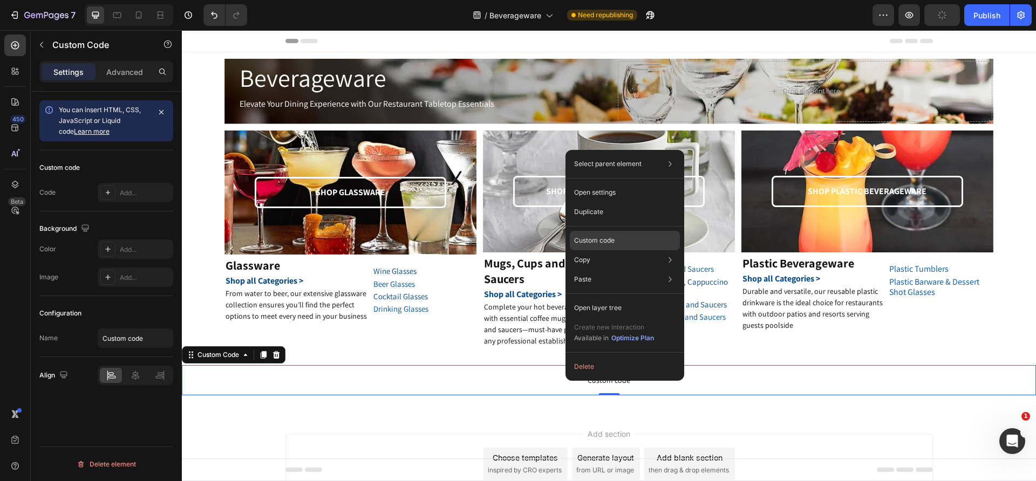
click at [593, 240] on p "Custom code" at bounding box center [594, 241] width 40 height 10
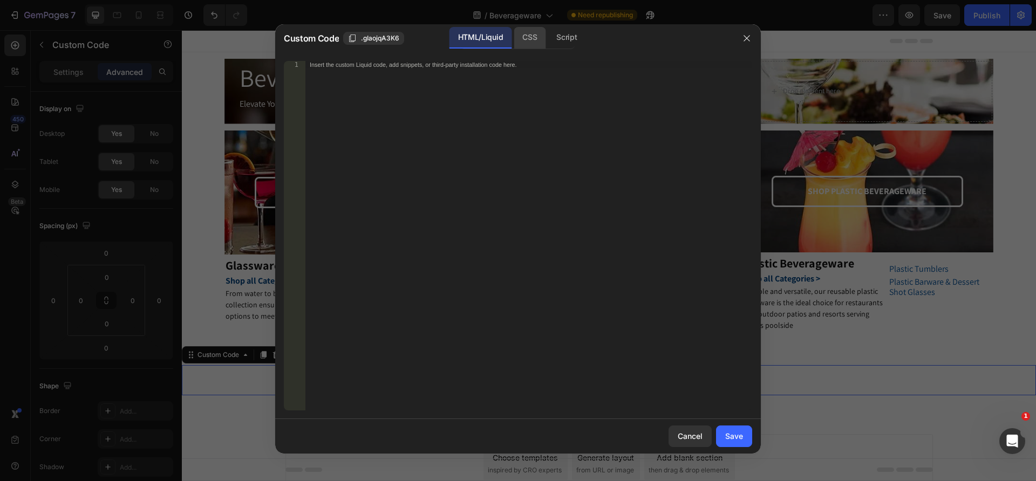
click at [530, 36] on div "CSS" at bounding box center [530, 38] width 32 height 22
click at [450, 70] on div "Insert the CSS code to style your content here." at bounding box center [528, 243] width 447 height 365
paste textarea "}"
type textarea "}"
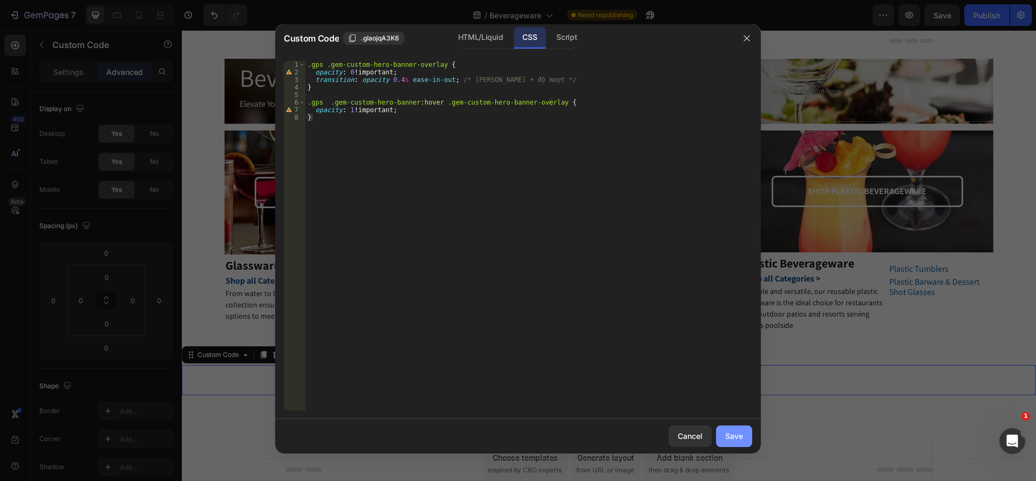
click at [741, 435] on div "Save" at bounding box center [734, 436] width 18 height 11
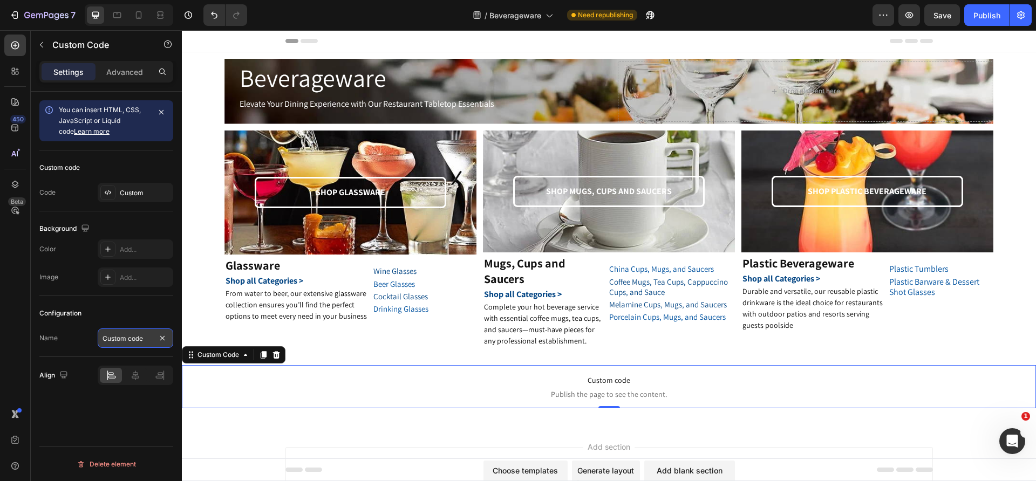
click at [140, 338] on input "Custom code" at bounding box center [136, 338] width 76 height 19
paste input "hover content on hero banenr"
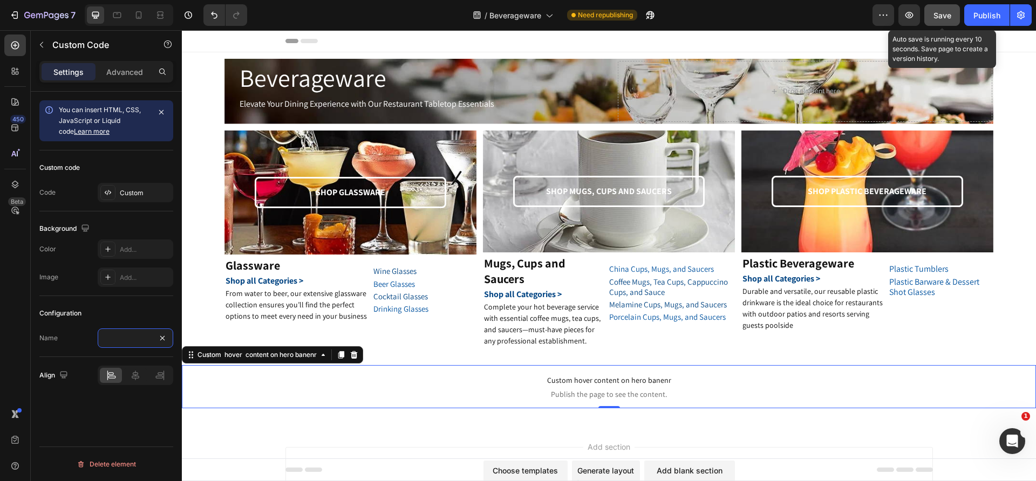
type input "Custom hover content on hero banenr"
click at [941, 12] on span "Save" at bounding box center [942, 15] width 18 height 9
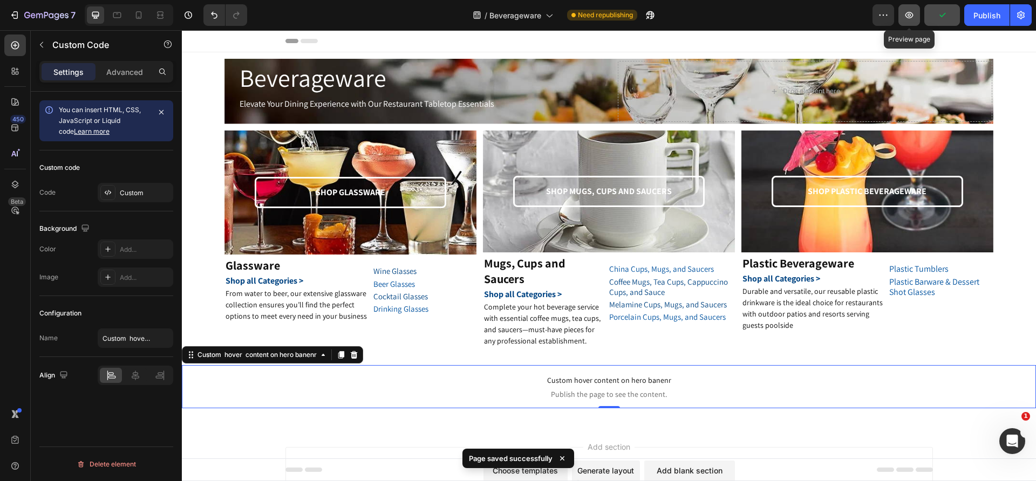
click at [912, 13] on icon "button" at bounding box center [909, 15] width 11 height 11
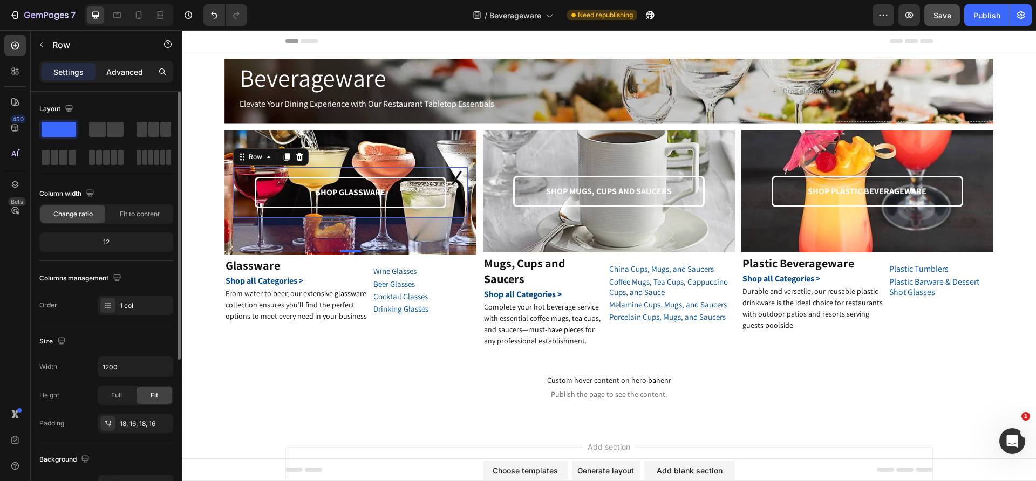
click at [136, 76] on p "Advanced" at bounding box center [124, 71] width 37 height 11
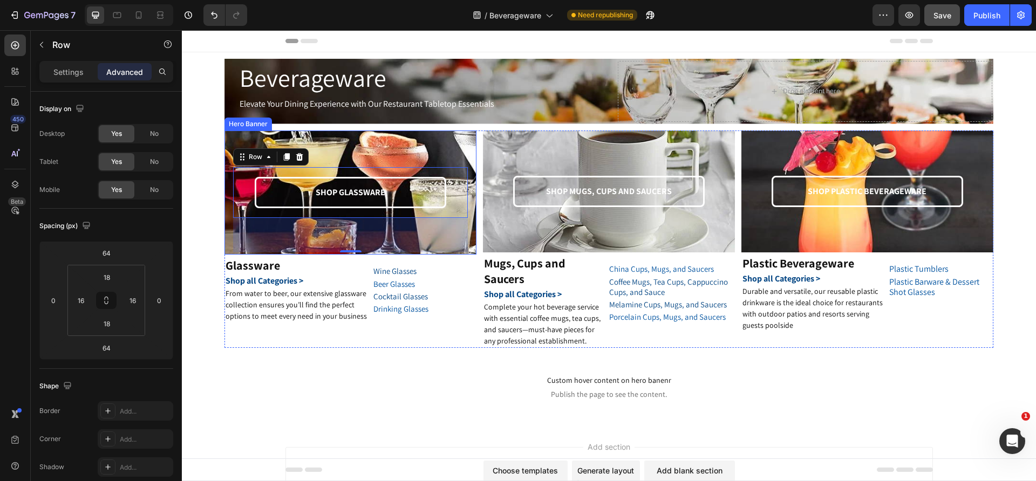
click at [230, 126] on div "Hero Banner" at bounding box center [248, 124] width 43 height 10
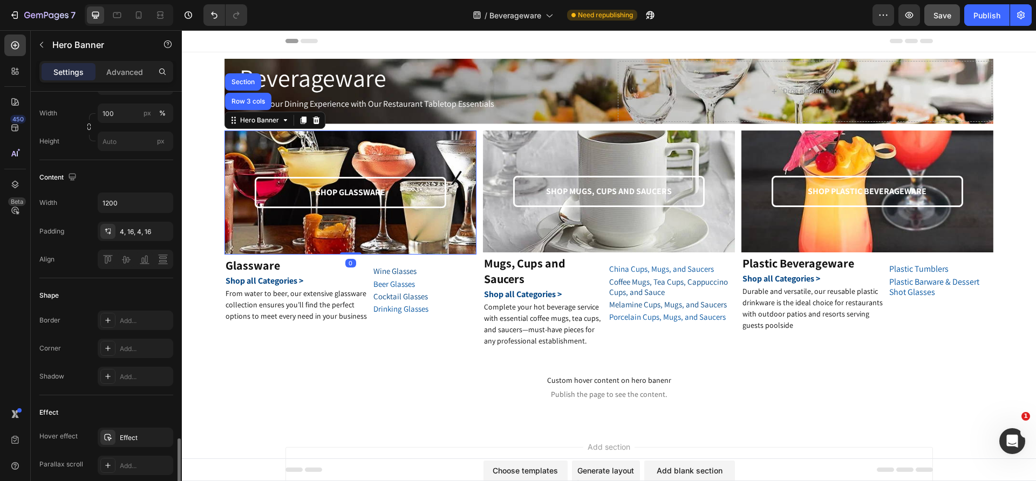
scroll to position [486, 0]
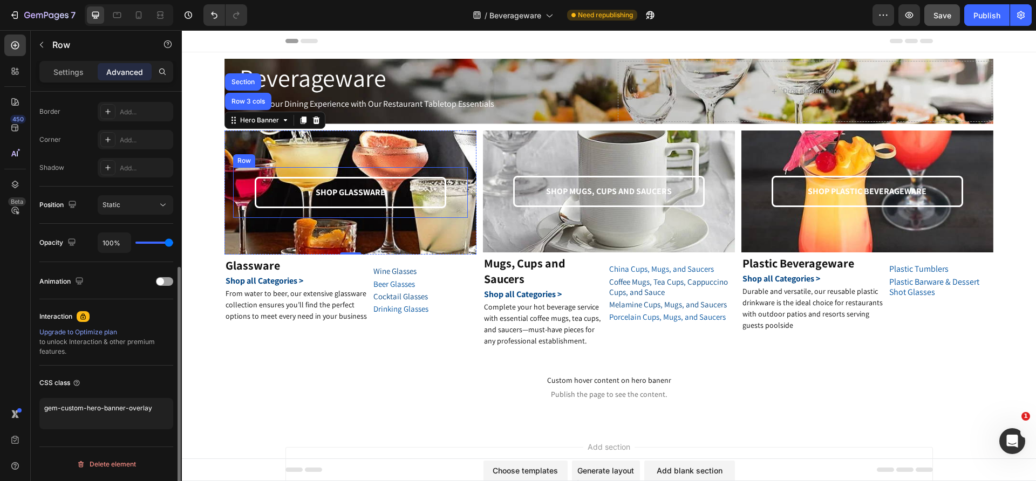
click at [247, 163] on div "Row" at bounding box center [244, 161] width 18 height 10
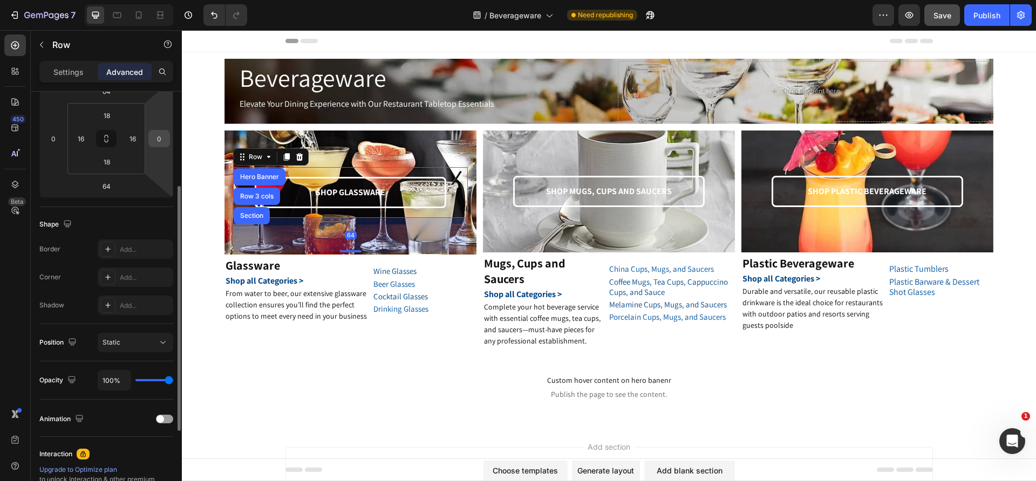
scroll to position [299, 0]
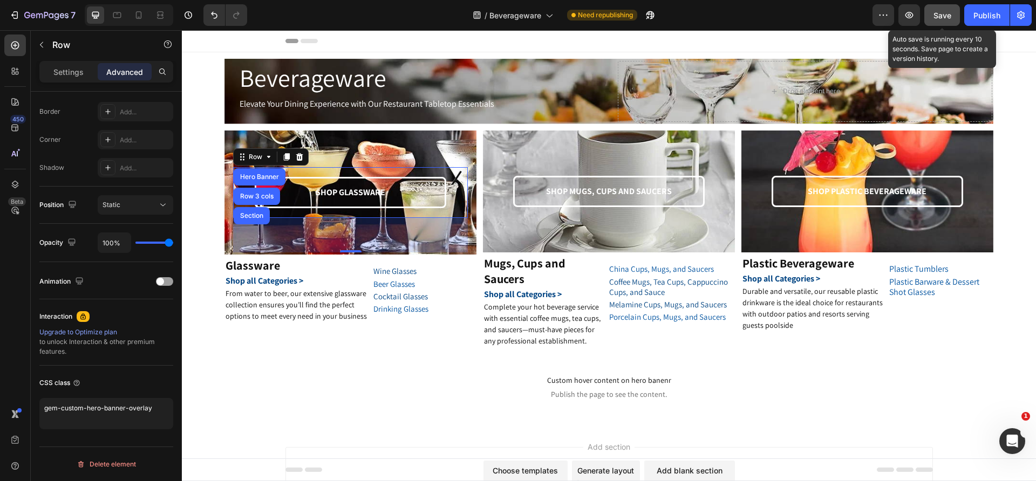
click at [934, 16] on span "Save" at bounding box center [942, 15] width 18 height 9
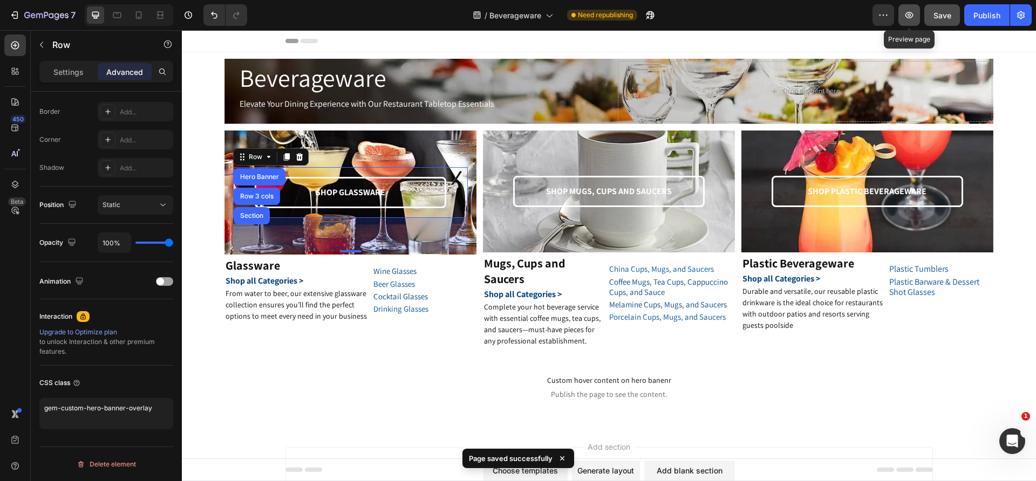
click at [917, 17] on button "button" at bounding box center [909, 15] width 22 height 22
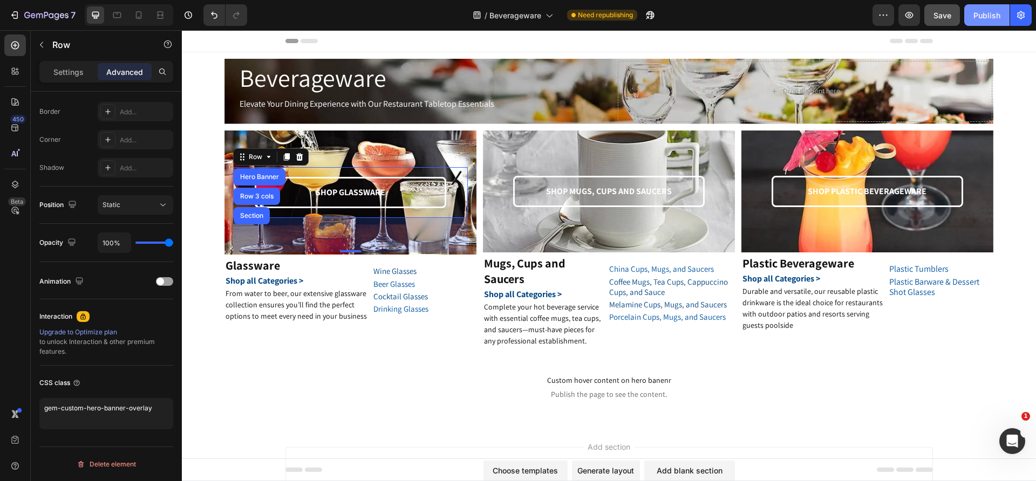
click at [982, 17] on div "Publish" at bounding box center [986, 15] width 27 height 11
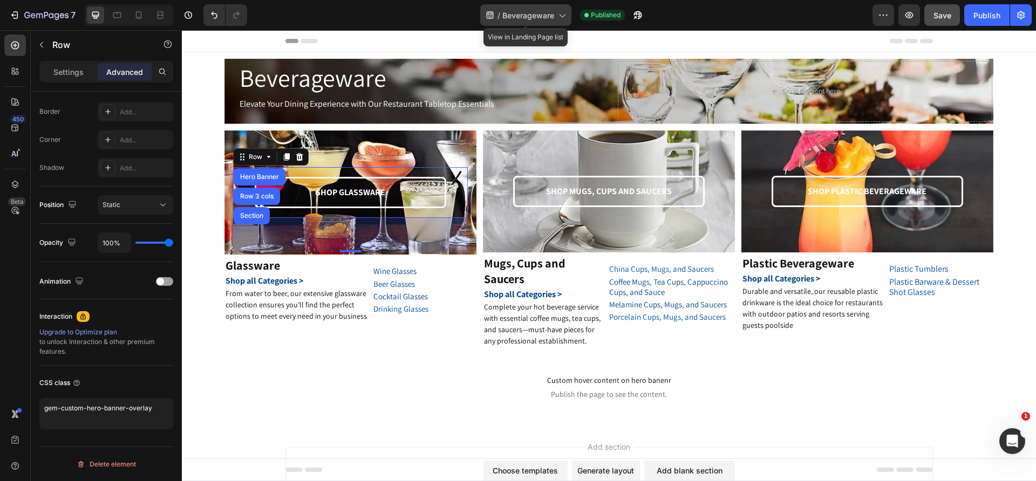
click at [522, 8] on div "/ Beverageware" at bounding box center [525, 15] width 91 height 22
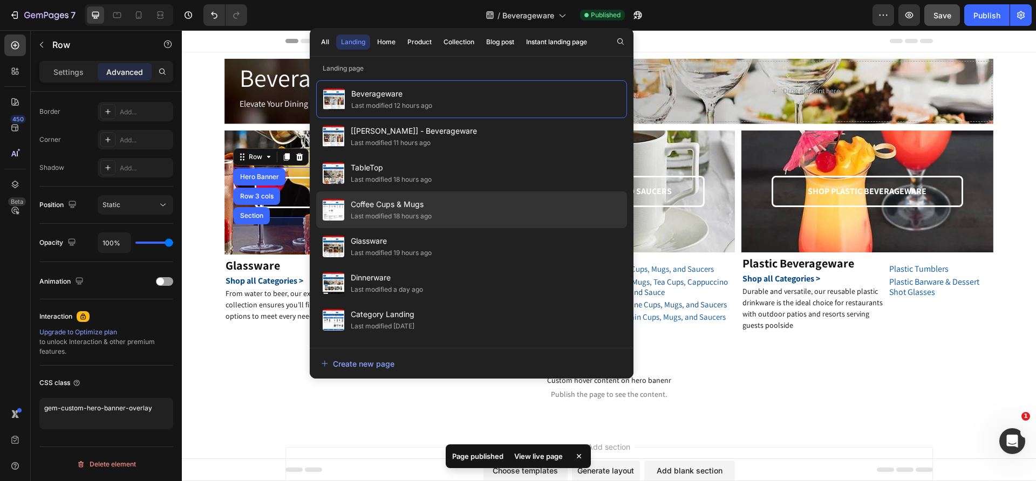
click at [439, 200] on div "Coffee Cups & Mugs Last modified 18 hours ago" at bounding box center [471, 210] width 311 height 37
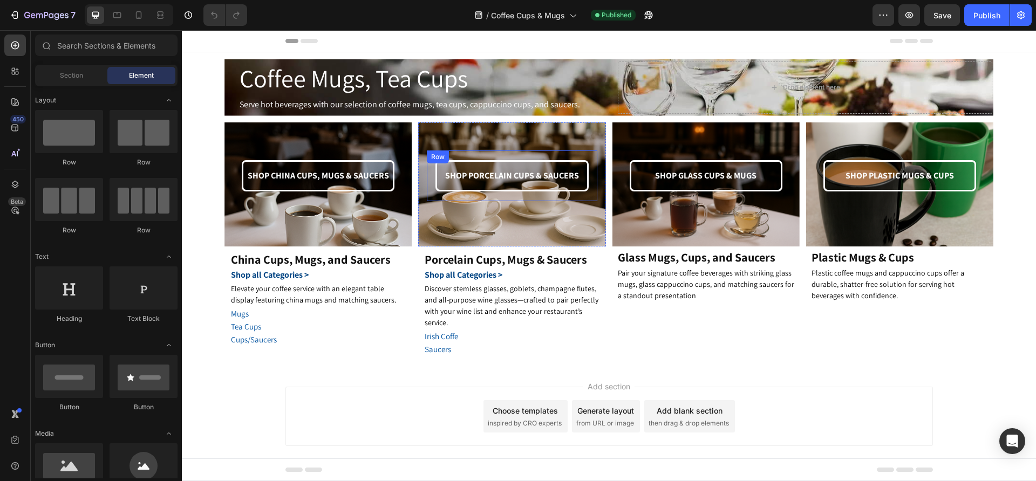
scroll to position [17, 0]
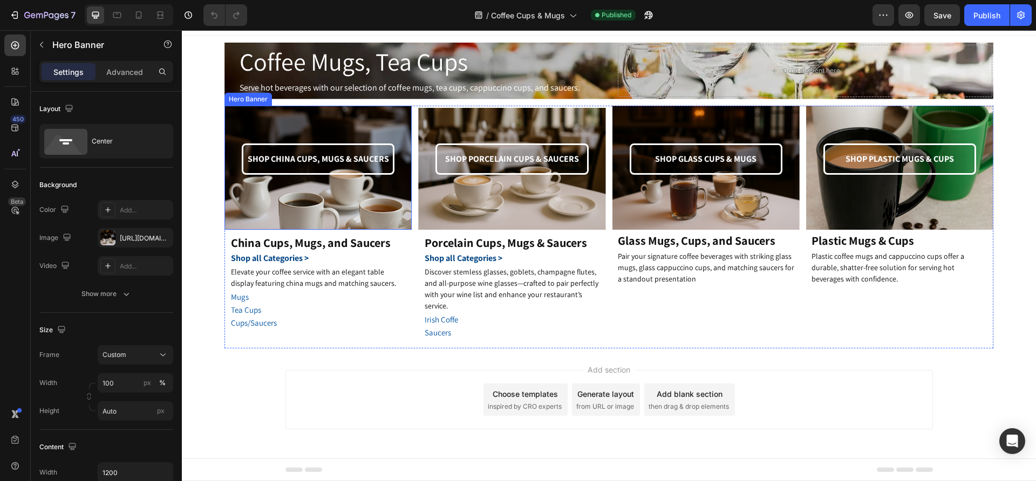
click at [230, 99] on div "Hero Banner" at bounding box center [248, 99] width 43 height 10
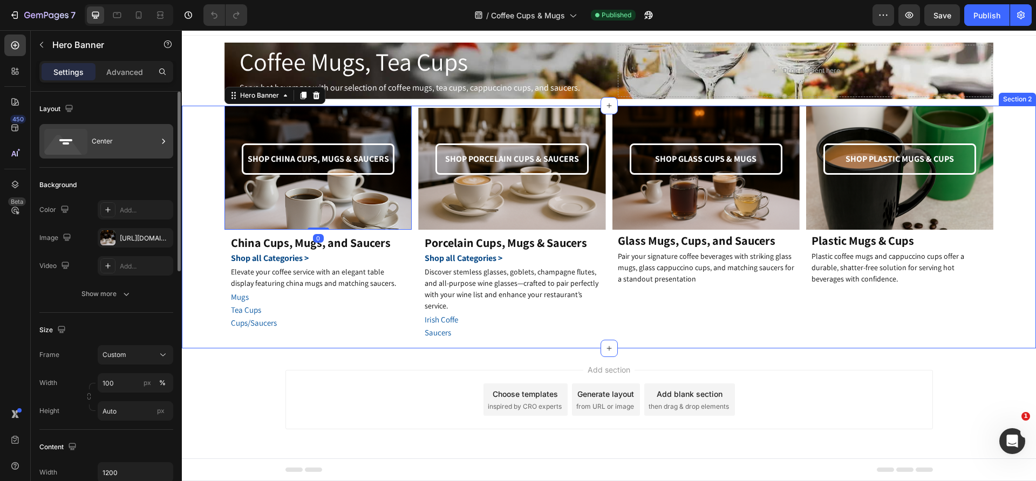
scroll to position [0, 0]
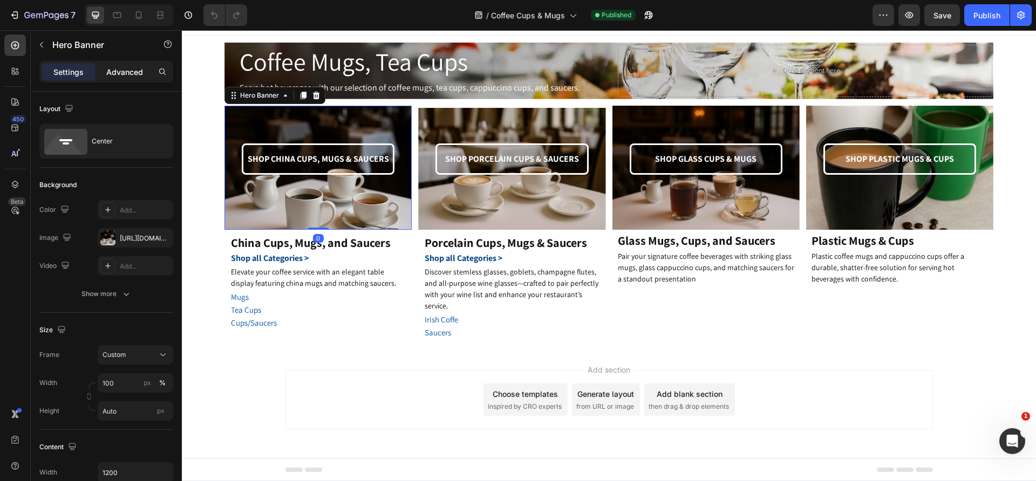
click at [129, 66] on p "Advanced" at bounding box center [124, 71] width 37 height 11
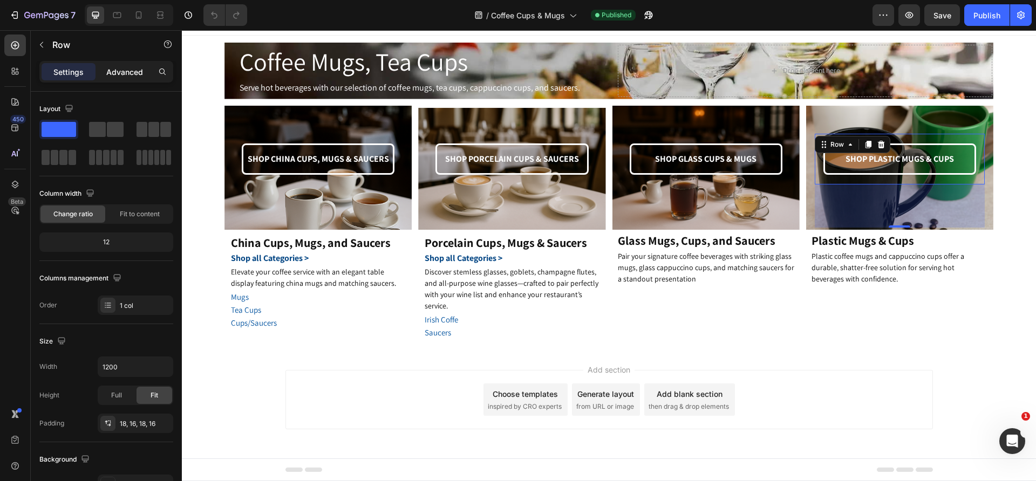
click at [131, 71] on p "Advanced" at bounding box center [124, 71] width 37 height 11
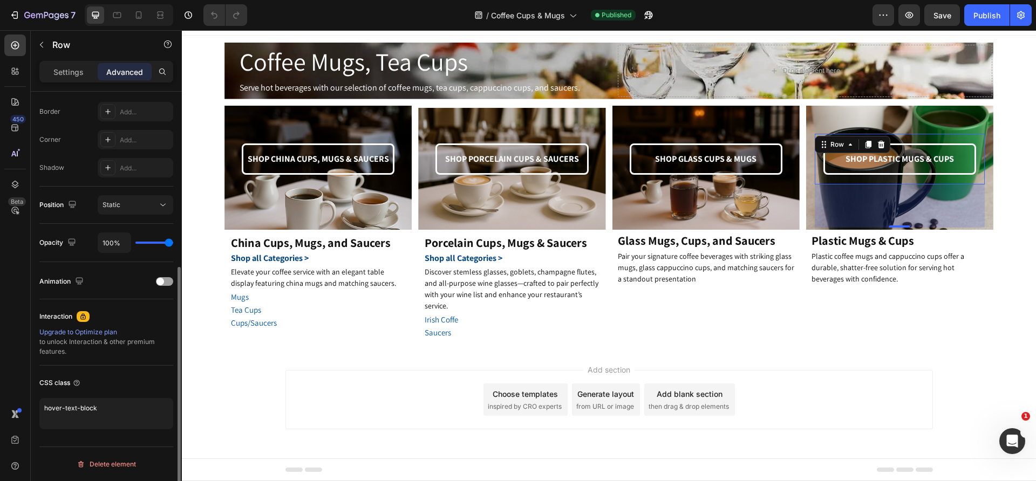
scroll to position [138, 0]
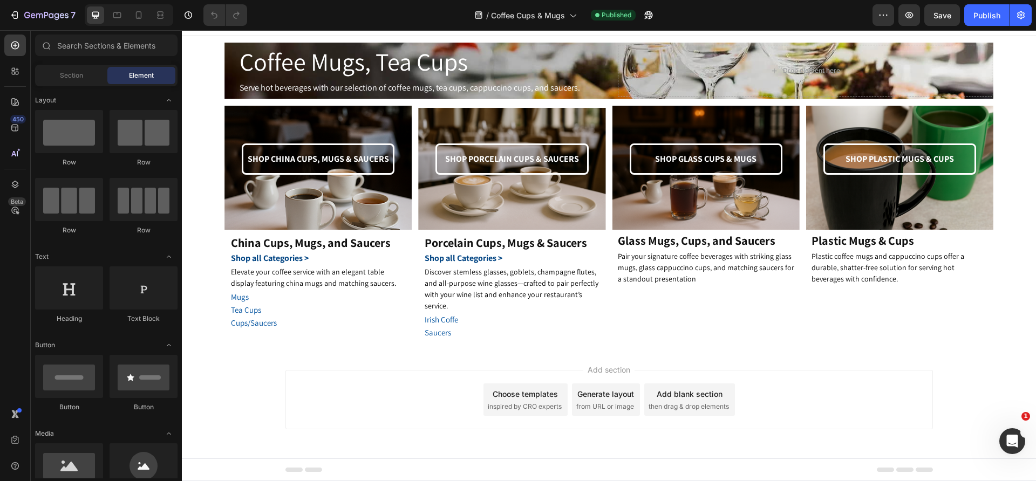
drag, startPoint x: 414, startPoint y: 366, endPoint x: 402, endPoint y: 383, distance: 20.4
click at [402, 383] on div "Add section Choose templates inspired by CRO experts Generate layout from URL o…" at bounding box center [608, 399] width 647 height 59
click at [104, 46] on input "text" at bounding box center [106, 46] width 142 height 22
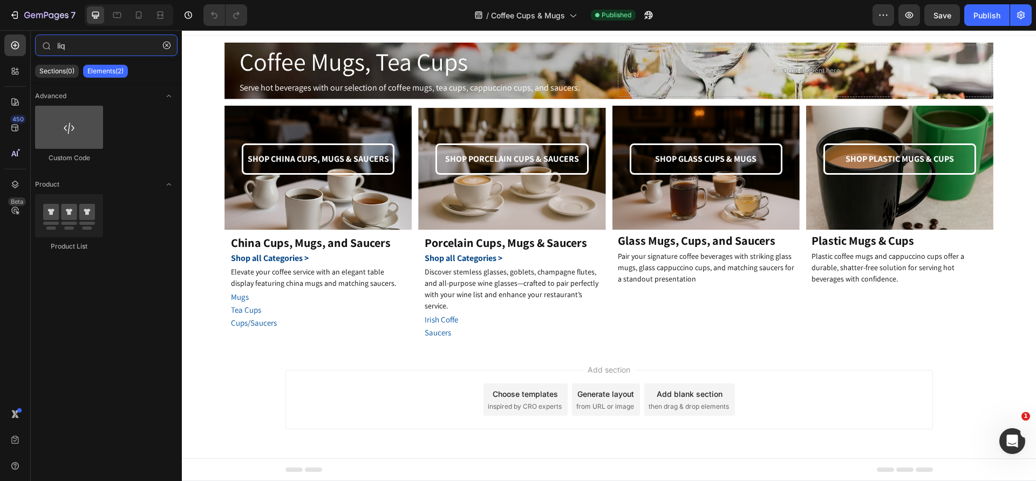
type input "liq"
click at [91, 134] on div at bounding box center [69, 127] width 68 height 43
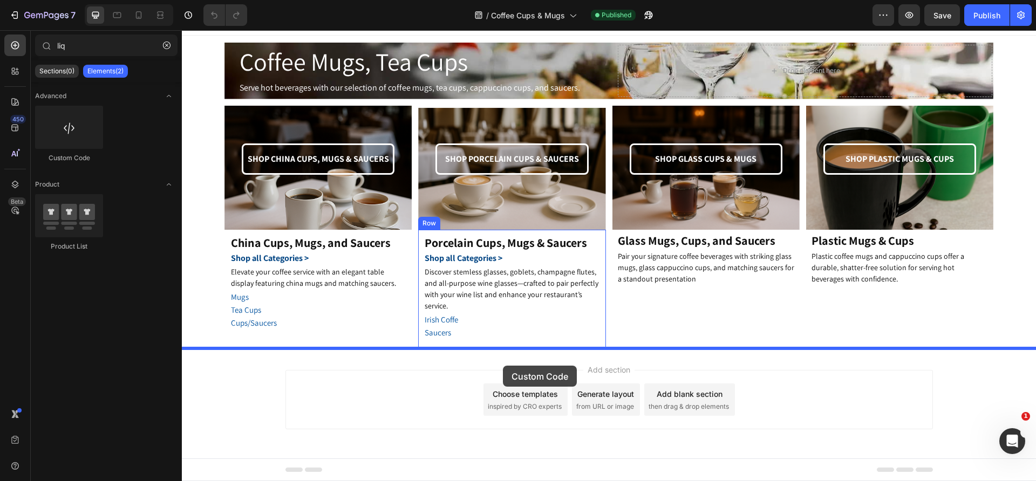
drag, startPoint x: 269, startPoint y: 161, endPoint x: 503, endPoint y: 366, distance: 310.8
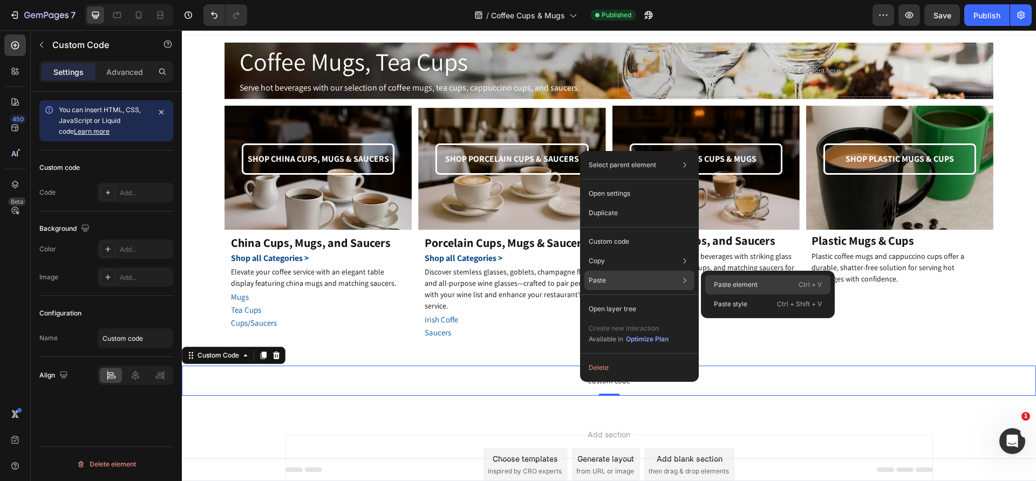
click at [719, 279] on div "Paste element Ctrl + V" at bounding box center [767, 284] width 125 height 19
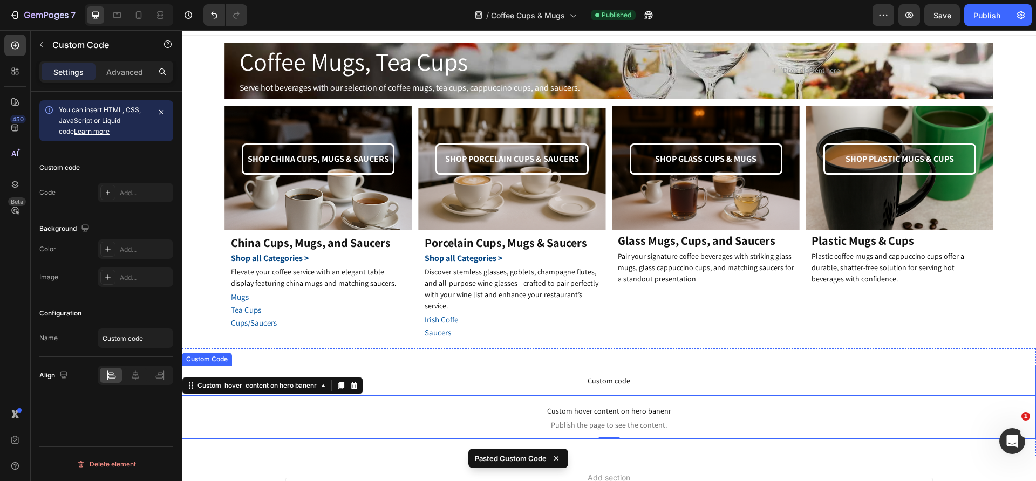
click at [606, 378] on span "Custom code" at bounding box center [609, 380] width 854 height 13
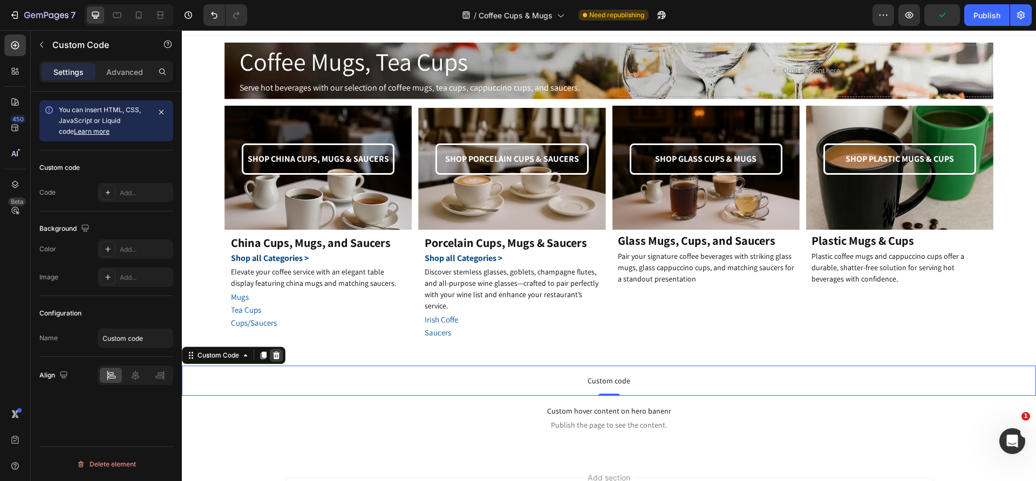
click at [277, 353] on icon at bounding box center [276, 356] width 7 height 8
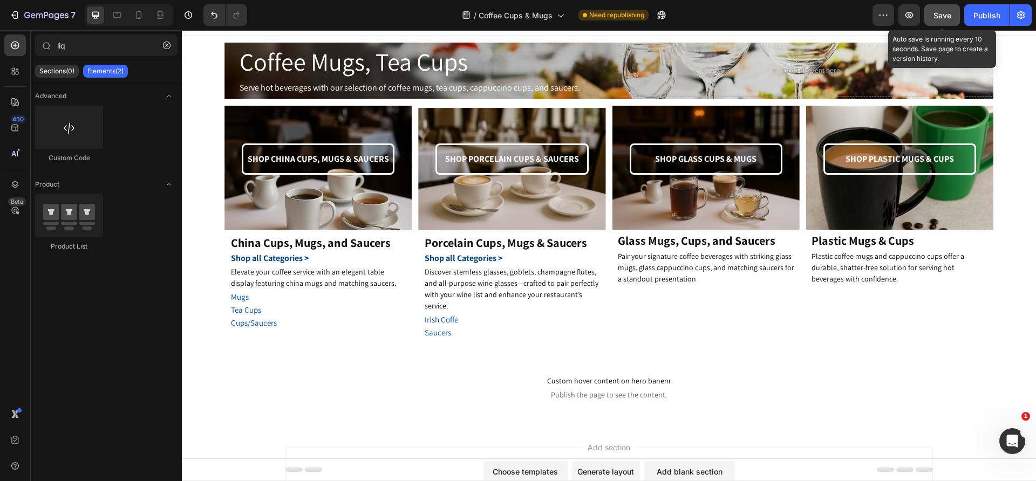
click at [942, 15] on span "Save" at bounding box center [942, 15] width 18 height 9
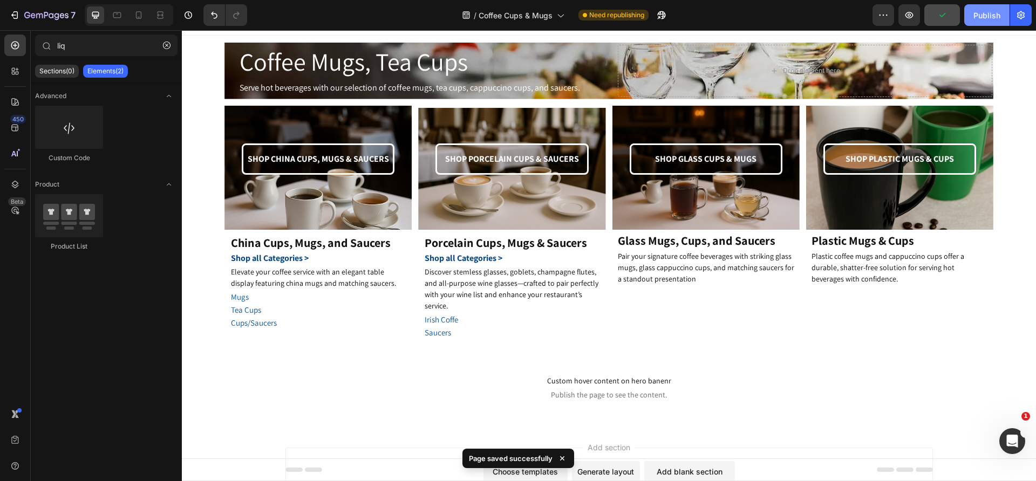
click at [985, 15] on div "Publish" at bounding box center [986, 15] width 27 height 11
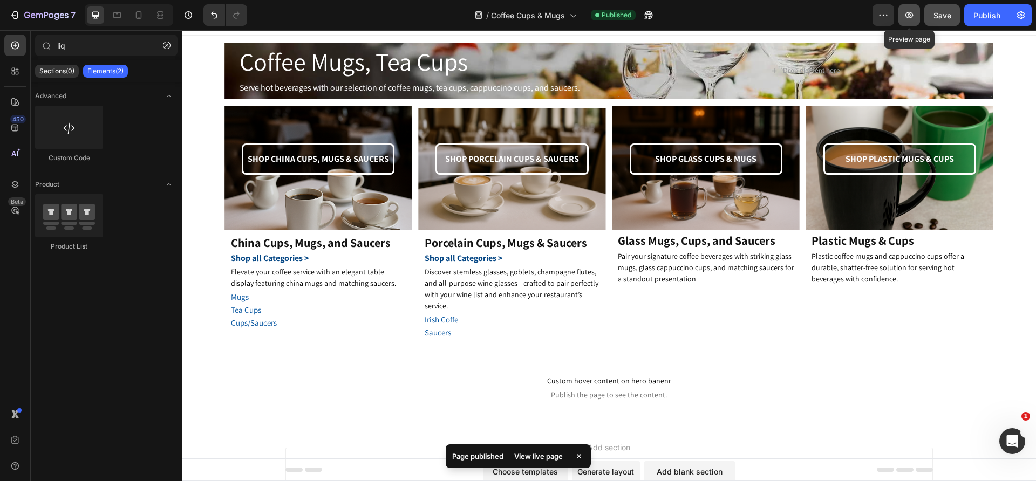
click at [911, 18] on icon "button" at bounding box center [909, 15] width 8 height 6
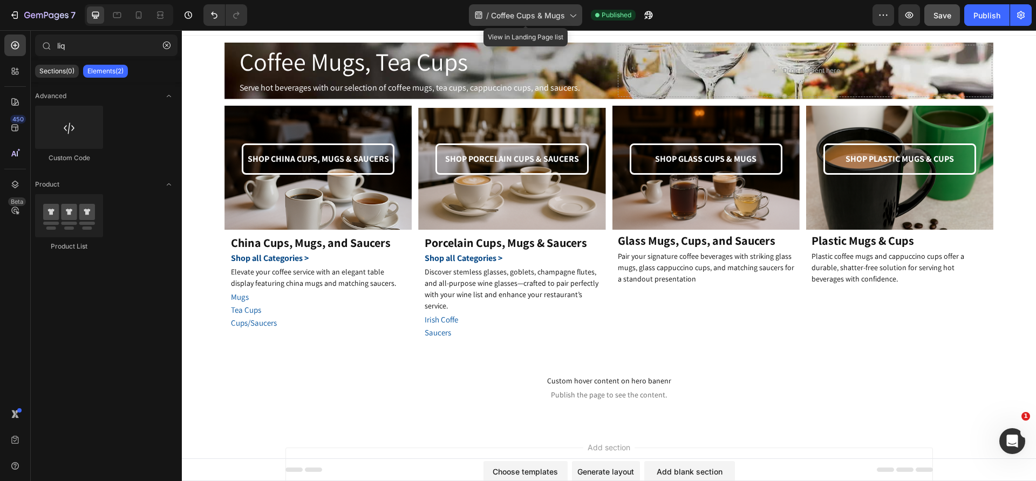
click at [551, 18] on span "Coffee Cups & Mugs" at bounding box center [528, 15] width 74 height 11
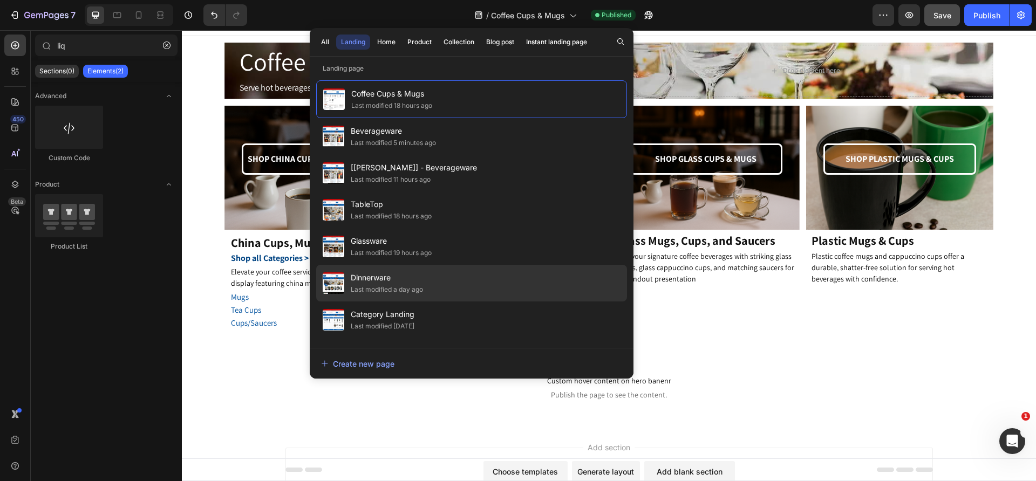
click at [432, 277] on div "Dinnerware Last modified a day ago" at bounding box center [471, 283] width 311 height 37
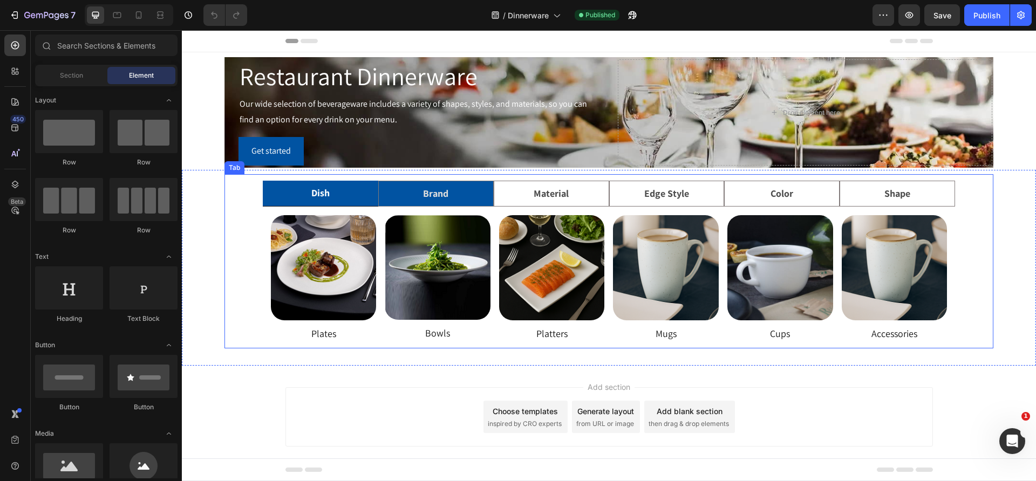
click at [463, 195] on li "Brand" at bounding box center [435, 193] width 115 height 25
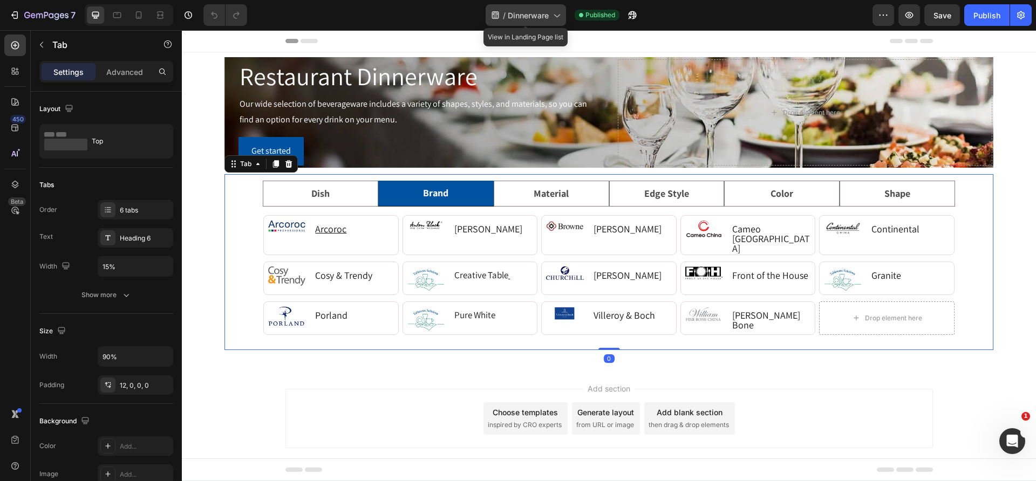
click at [529, 19] on span "Dinnerware" at bounding box center [528, 15] width 41 height 11
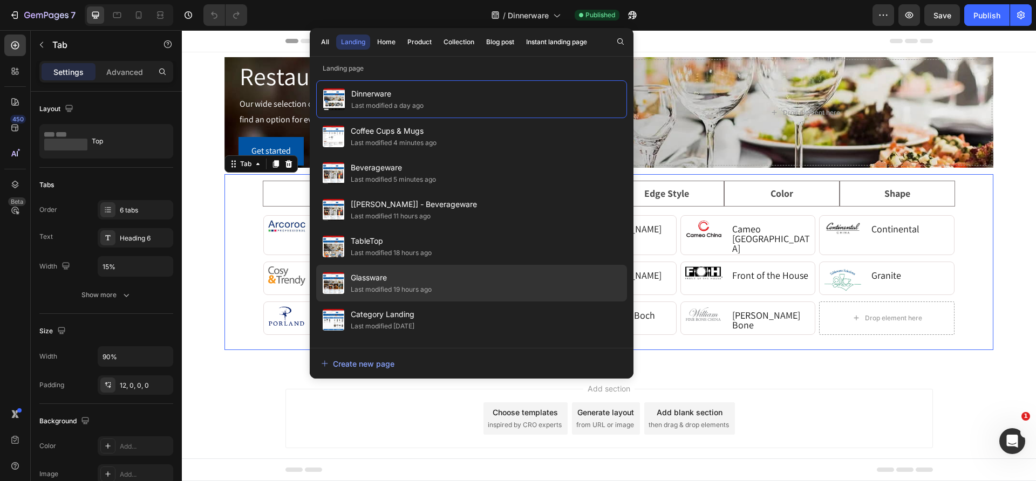
click at [402, 292] on div "Last modified 19 hours ago" at bounding box center [391, 289] width 81 height 11
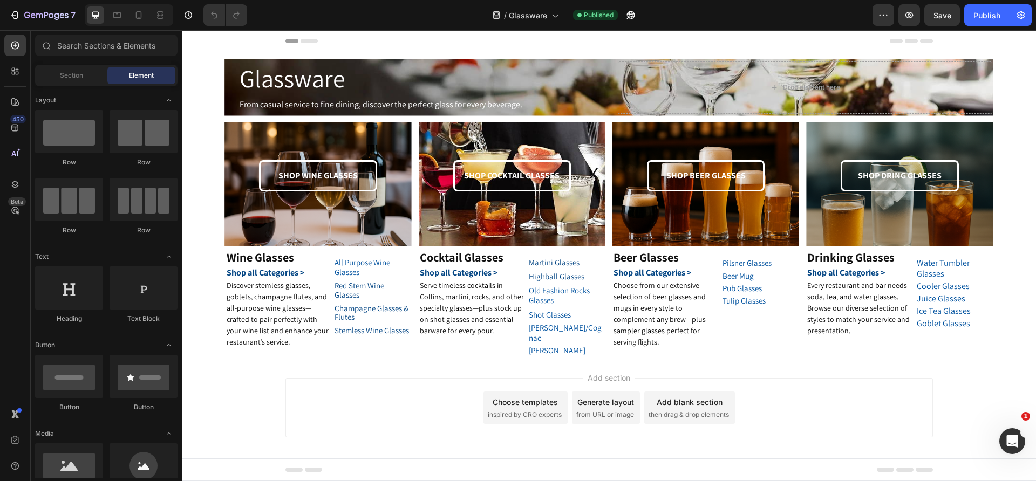
drag, startPoint x: 537, startPoint y: 359, endPoint x: 498, endPoint y: 384, distance: 45.8
click at [498, 384] on div "Add section Choose templates inspired by CRO experts Generate layout from URL o…" at bounding box center [608, 407] width 647 height 59
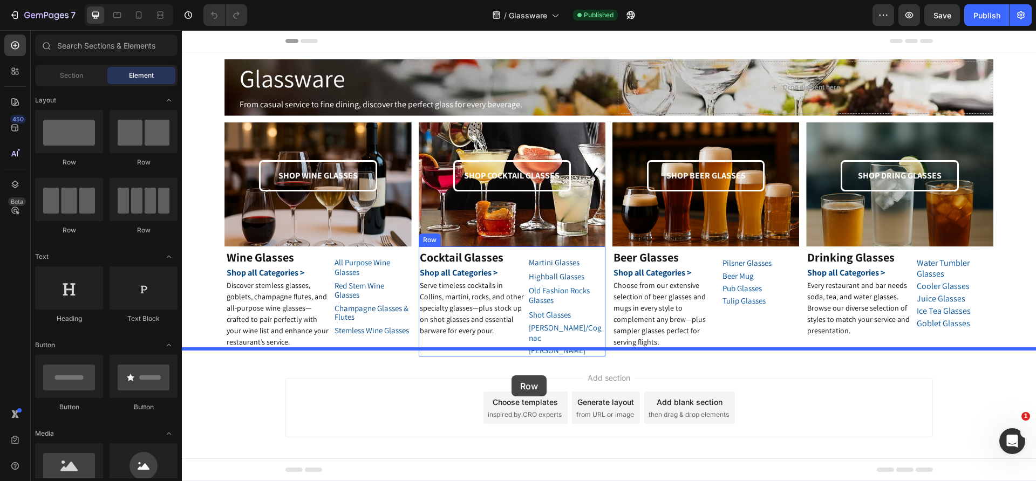
drag, startPoint x: 266, startPoint y: 165, endPoint x: 511, endPoint y: 375, distance: 323.3
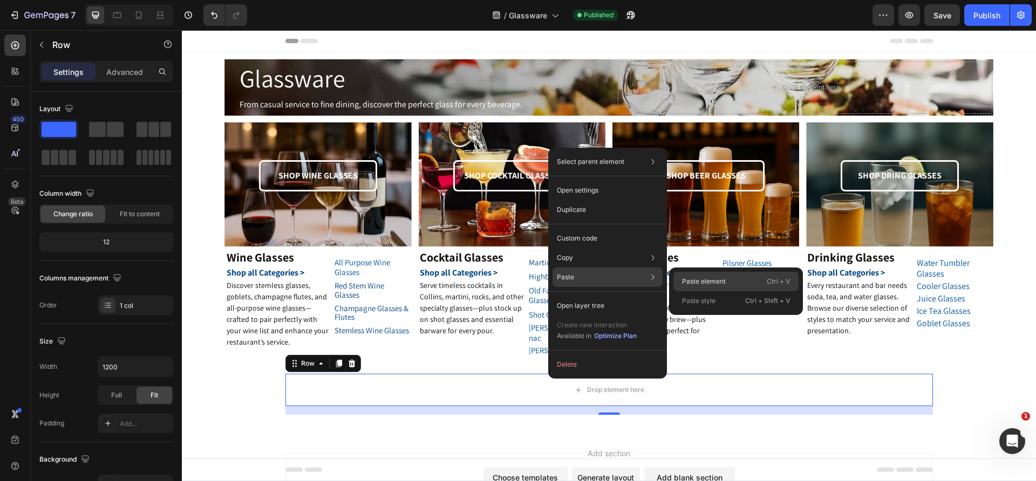
click at [724, 282] on p "Paste element" at bounding box center [704, 282] width 44 height 10
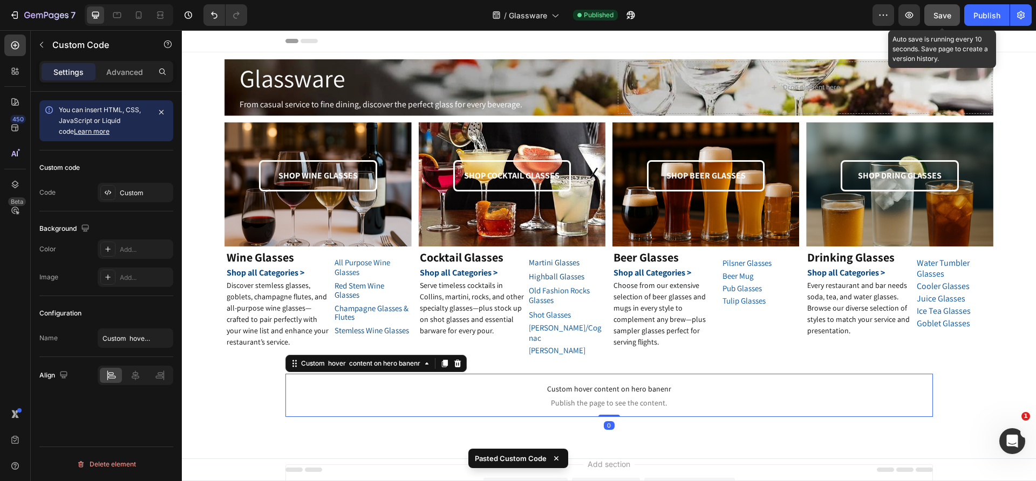
click at [949, 15] on span "Save" at bounding box center [942, 15] width 18 height 9
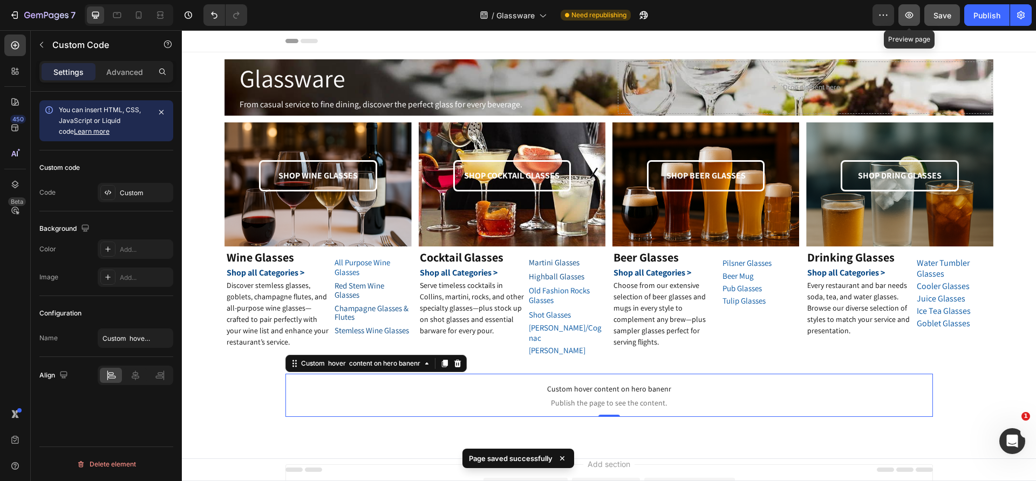
click at [911, 12] on icon "button" at bounding box center [909, 15] width 11 height 11
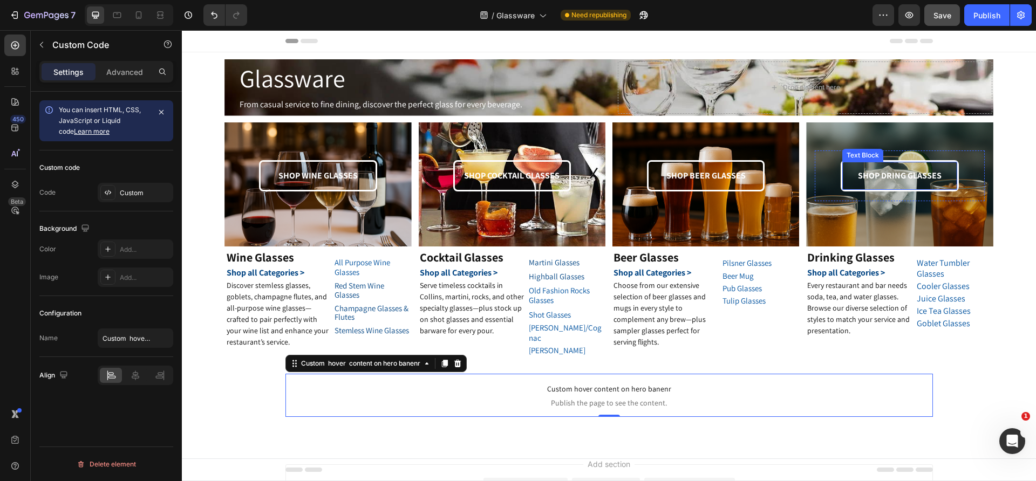
click at [896, 173] on p "SHOP DRING GLASSES" at bounding box center [899, 176] width 112 height 16
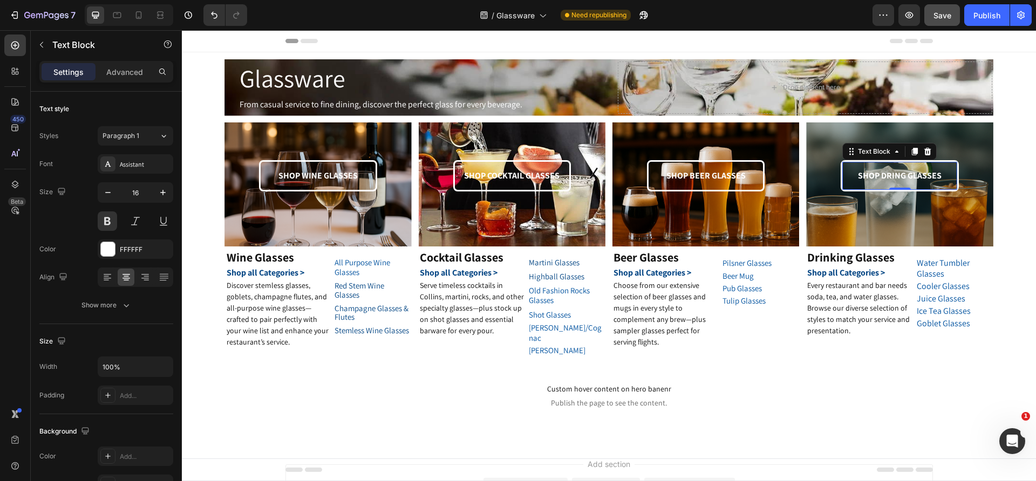
click at [894, 176] on p "SHOP DRING GLASSES" at bounding box center [899, 176] width 112 height 16
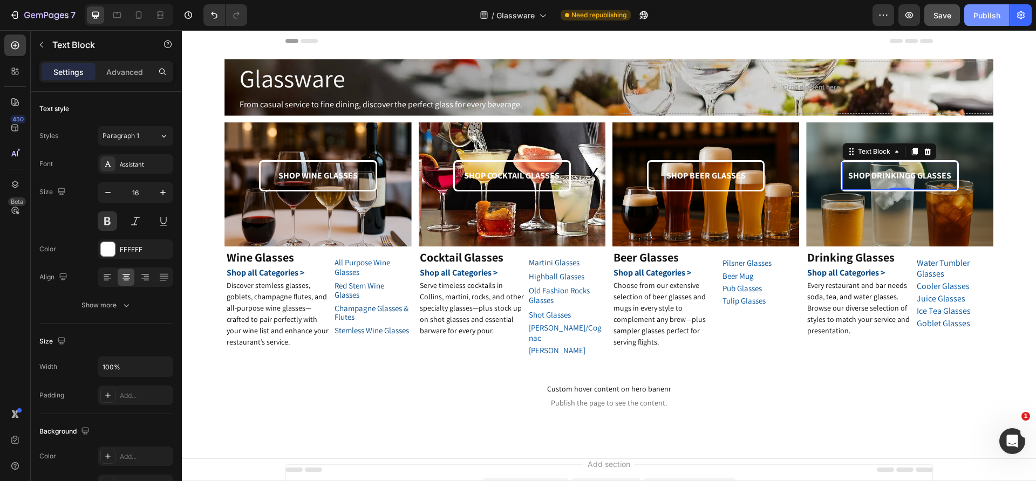
click at [995, 13] on div "Publish" at bounding box center [986, 15] width 27 height 11
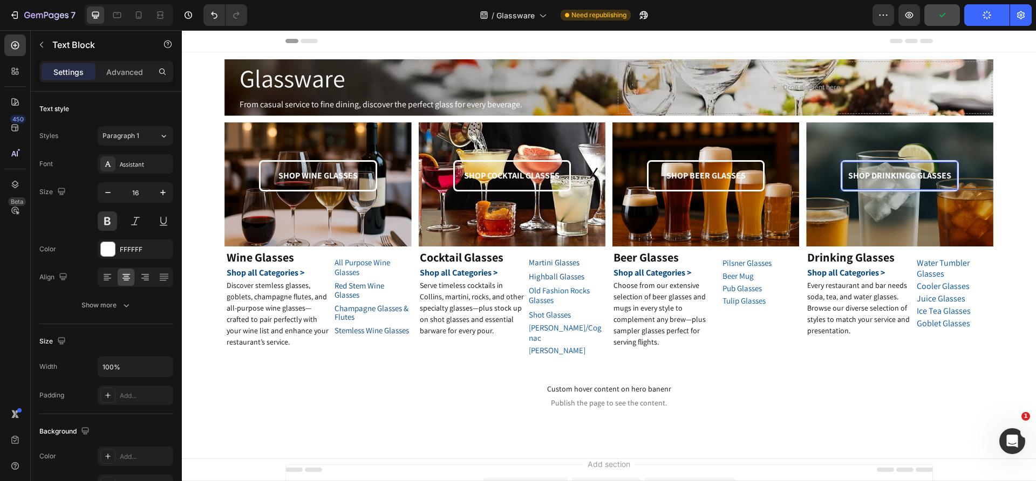
click at [904, 175] on p "SHOP DRINKINGG GLASSES" at bounding box center [899, 176] width 112 height 16
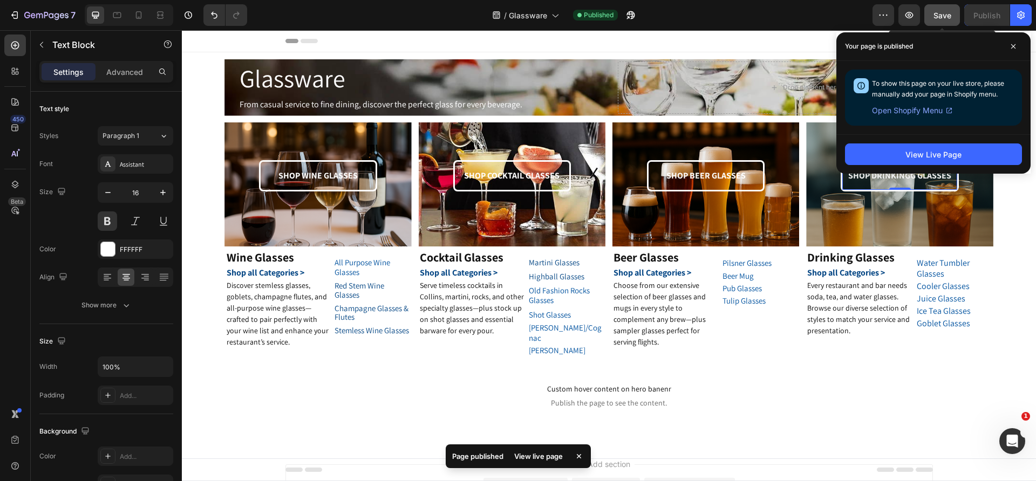
click at [933, 13] on span "Save" at bounding box center [942, 15] width 18 height 9
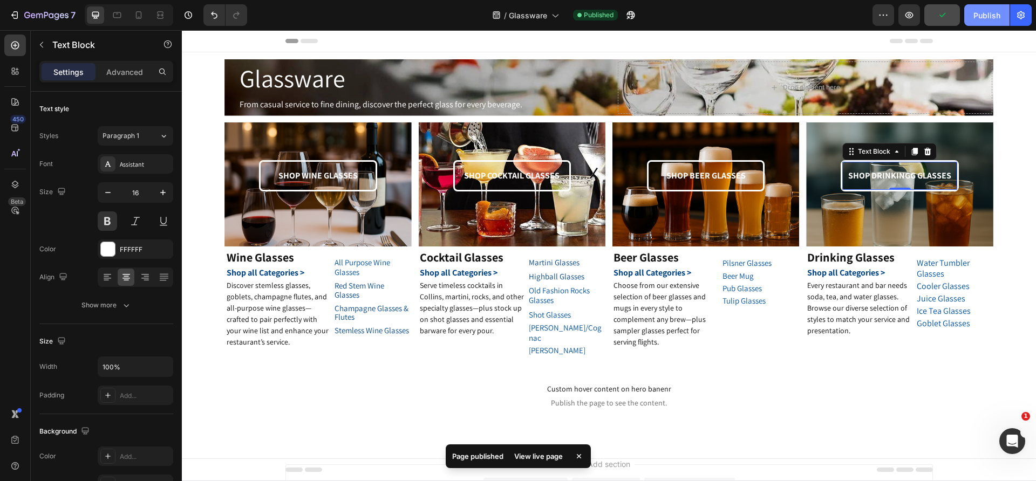
click at [978, 15] on div "Publish" at bounding box center [986, 15] width 27 height 11
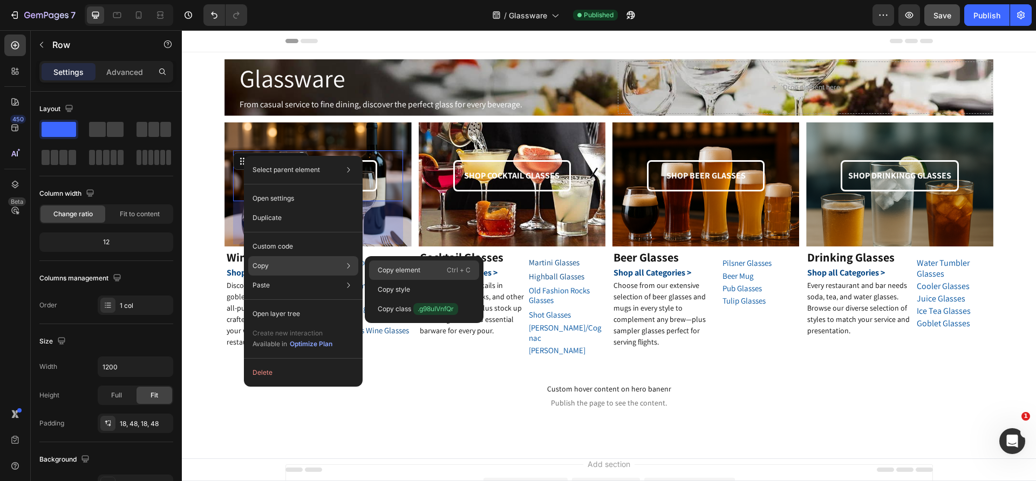
click at [384, 273] on p "Copy element" at bounding box center [399, 270] width 43 height 10
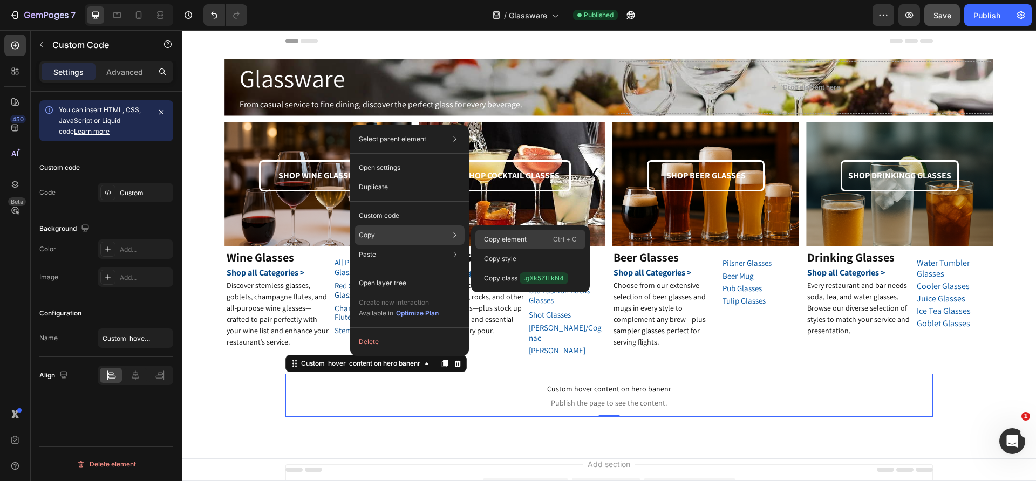
click at [504, 241] on p "Copy element" at bounding box center [505, 240] width 43 height 10
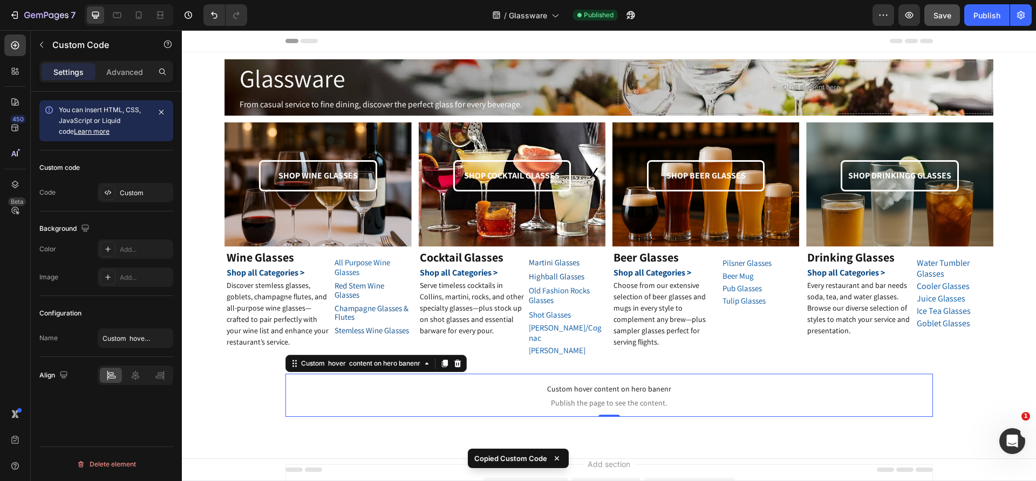
click at [378, 398] on span "Publish the page to see the content." at bounding box center [608, 403] width 647 height 11
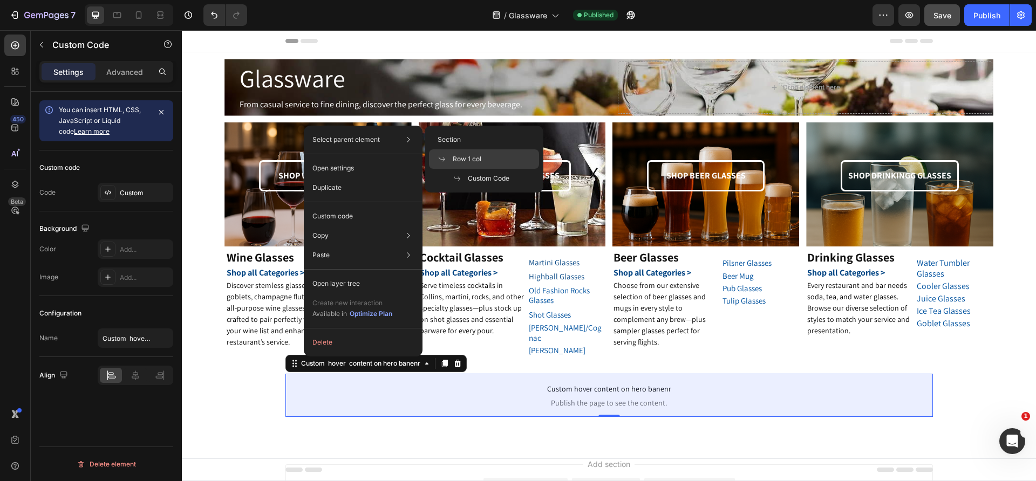
click at [453, 160] on span "Row 1 col" at bounding box center [467, 159] width 29 height 10
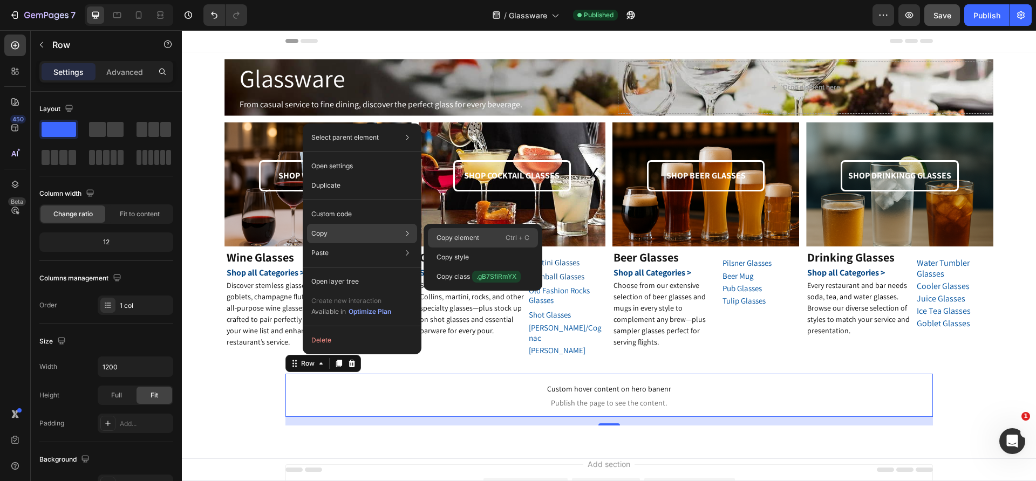
click at [437, 241] on p "Copy element" at bounding box center [457, 238] width 43 height 10
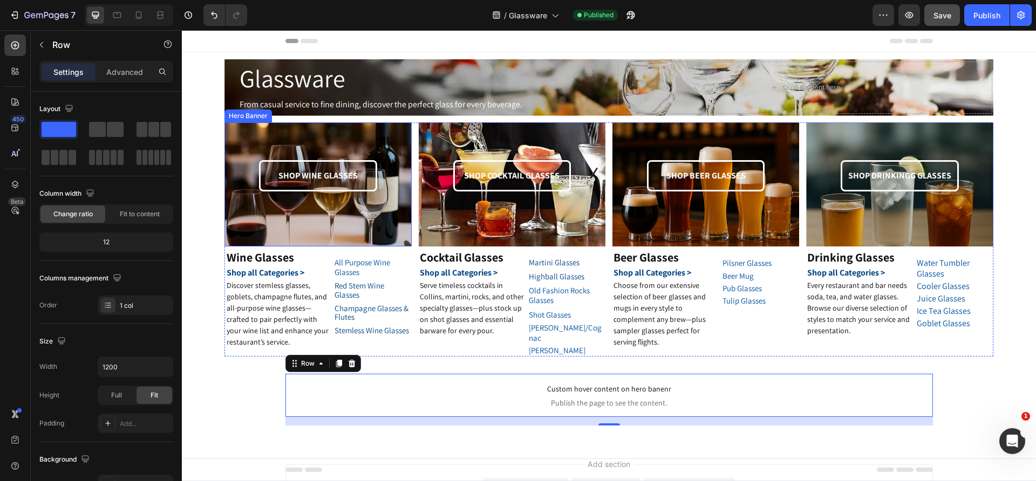
click at [231, 114] on div "Hero Banner" at bounding box center [248, 116] width 43 height 10
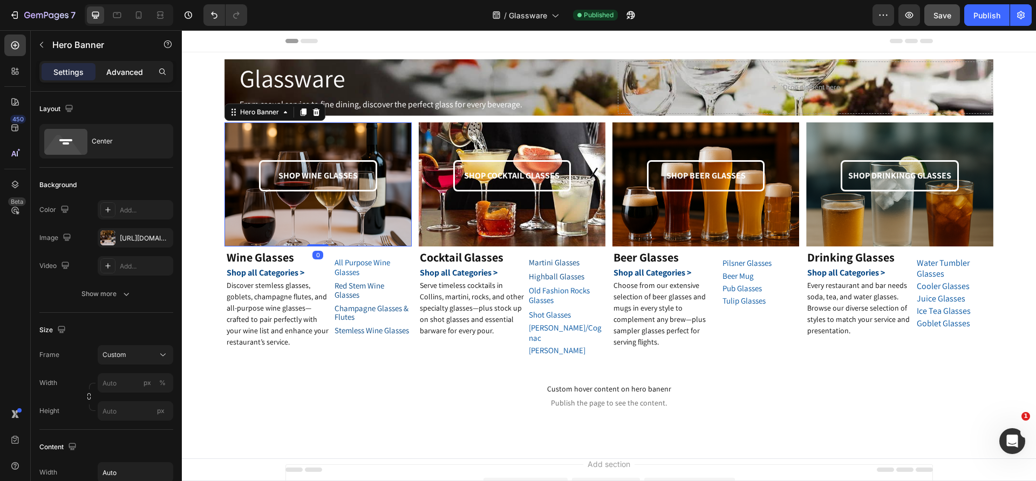
click at [123, 77] on p "Advanced" at bounding box center [124, 71] width 37 height 11
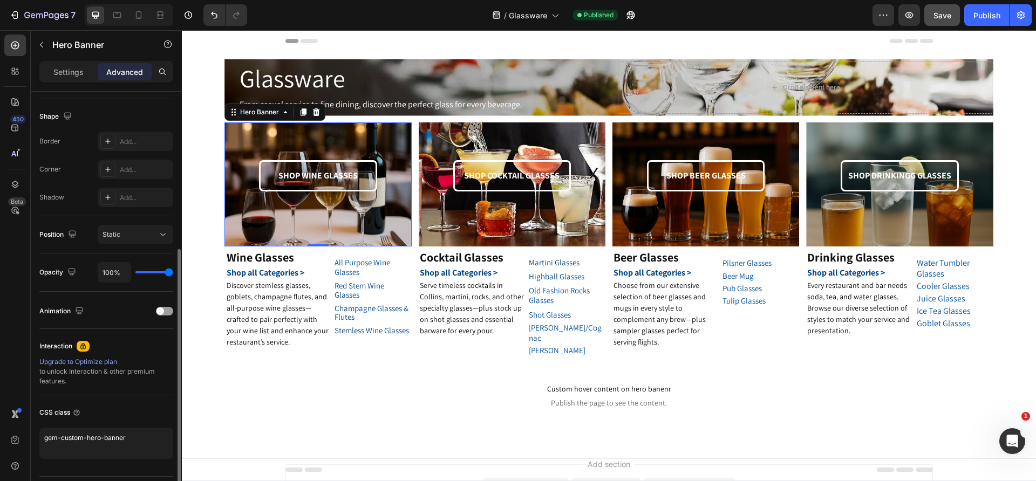
scroll to position [299, 0]
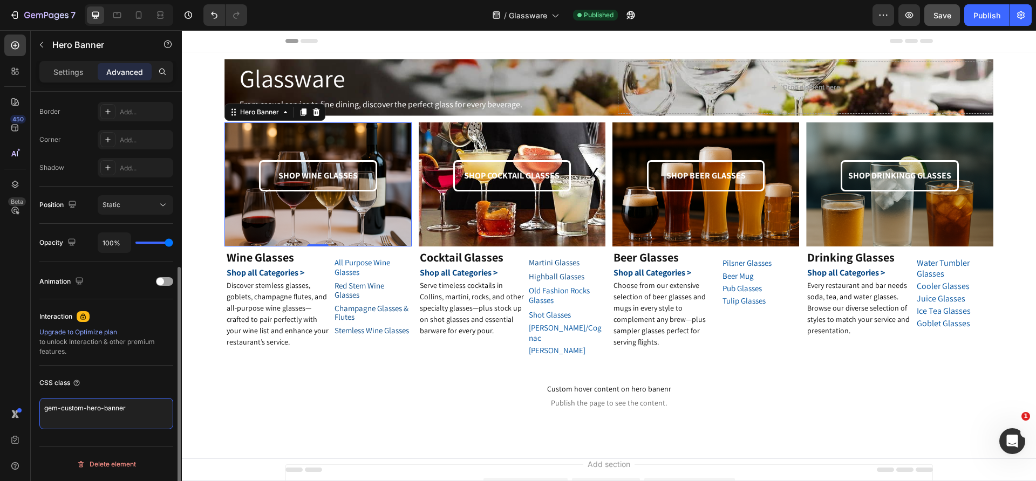
drag, startPoint x: 132, startPoint y: 410, endPoint x: 40, endPoint y: 399, distance: 92.4
click at [40, 399] on textarea "gem-custom-hero-banner" at bounding box center [106, 413] width 134 height 31
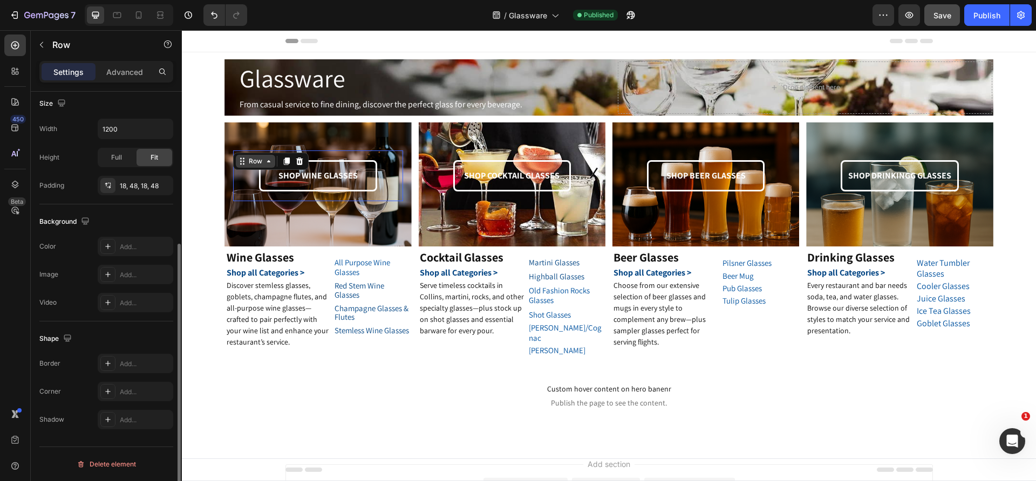
click at [247, 157] on div "Row" at bounding box center [256, 161] width 18 height 10
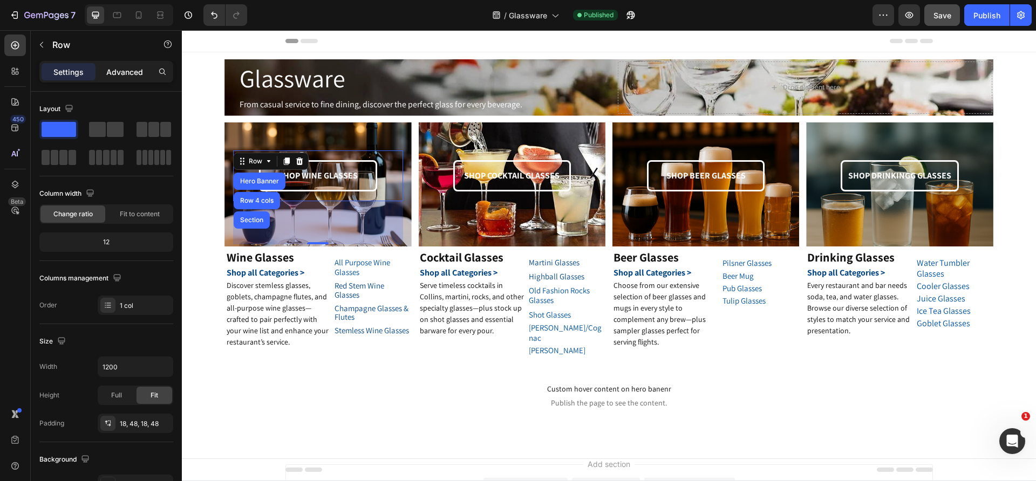
click at [136, 73] on p "Advanced" at bounding box center [124, 71] width 37 height 11
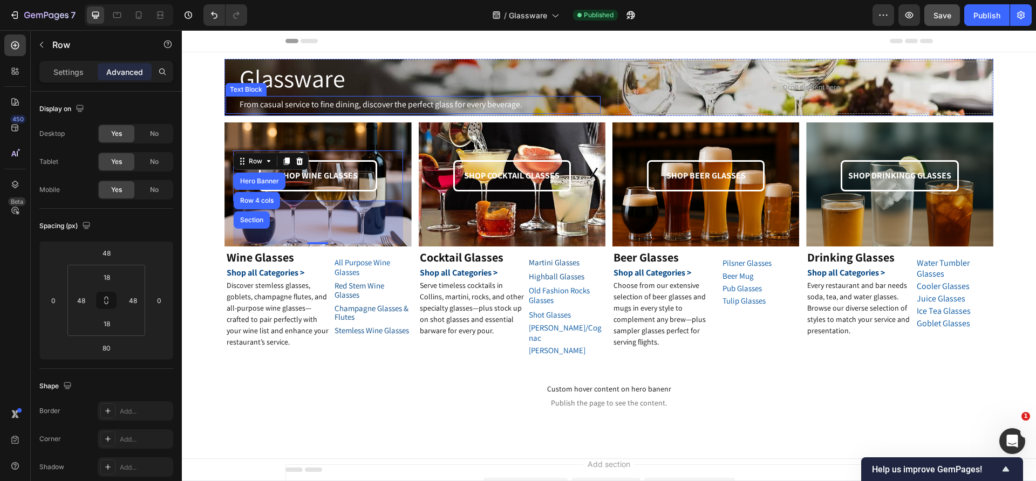
click at [239, 92] on div "Glassware Heading From casual service to fine dining, discover the perfect glas…" at bounding box center [413, 88] width 374 height 52
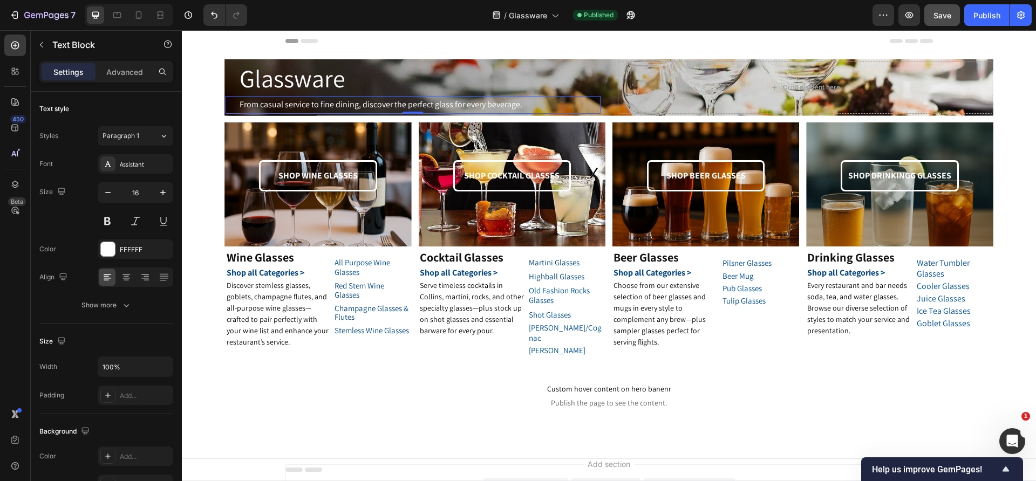
click at [322, 107] on p "From casual service to fine dining, discover the perfect glass for every bevera…" at bounding box center [419, 105] width 359 height 16
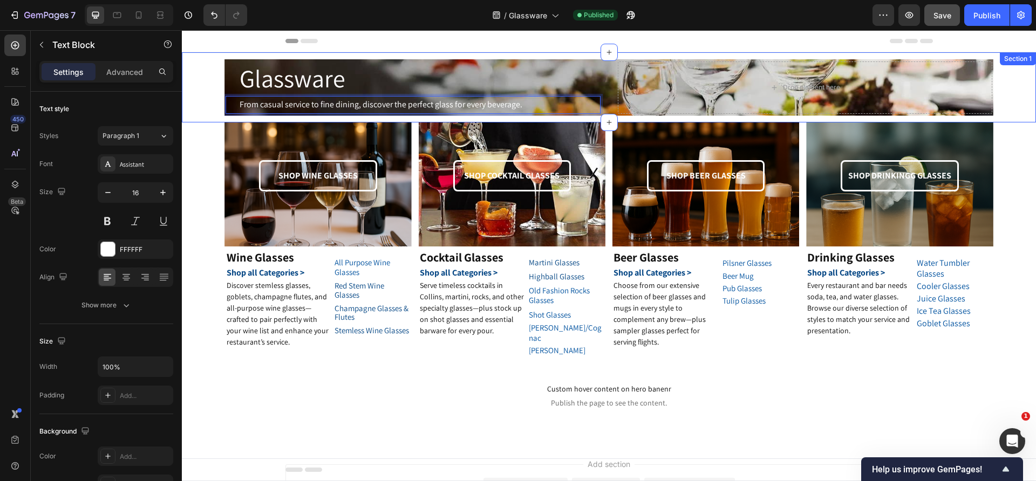
click at [192, 120] on div "Glassware Heading From casual service to fine dining, discover the perfect glas…" at bounding box center [609, 87] width 854 height 70
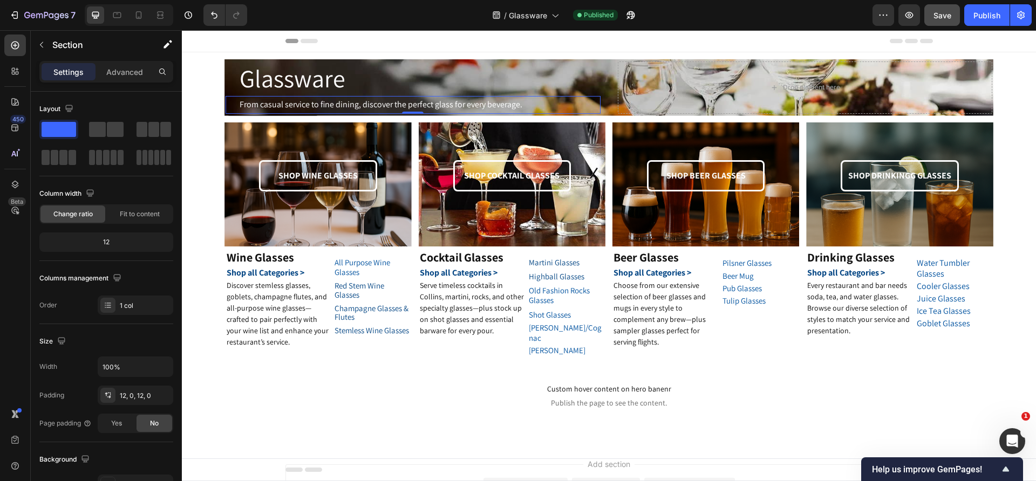
click at [244, 105] on p "From casual service to fine dining, discover the perfect glass for every bevera…" at bounding box center [419, 105] width 359 height 16
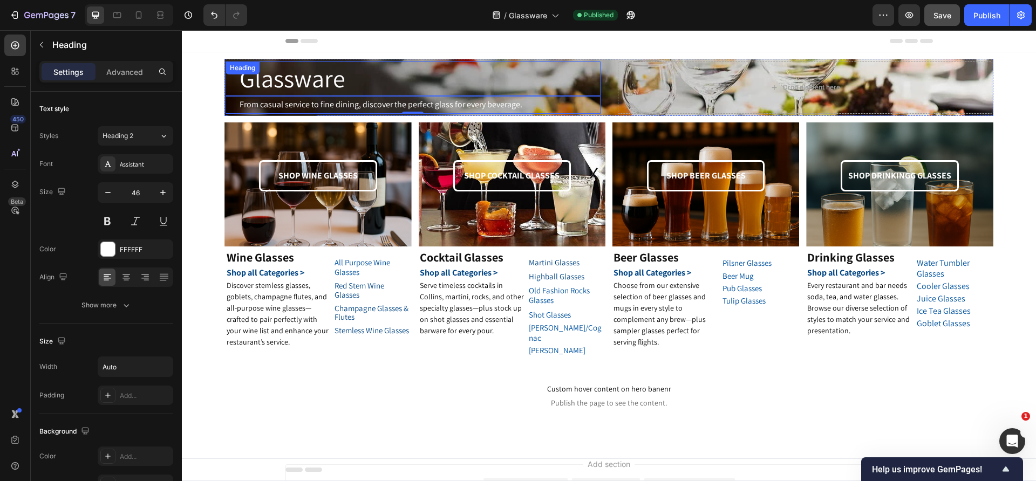
click at [249, 95] on h2 "Glassware" at bounding box center [292, 79] width 108 height 35
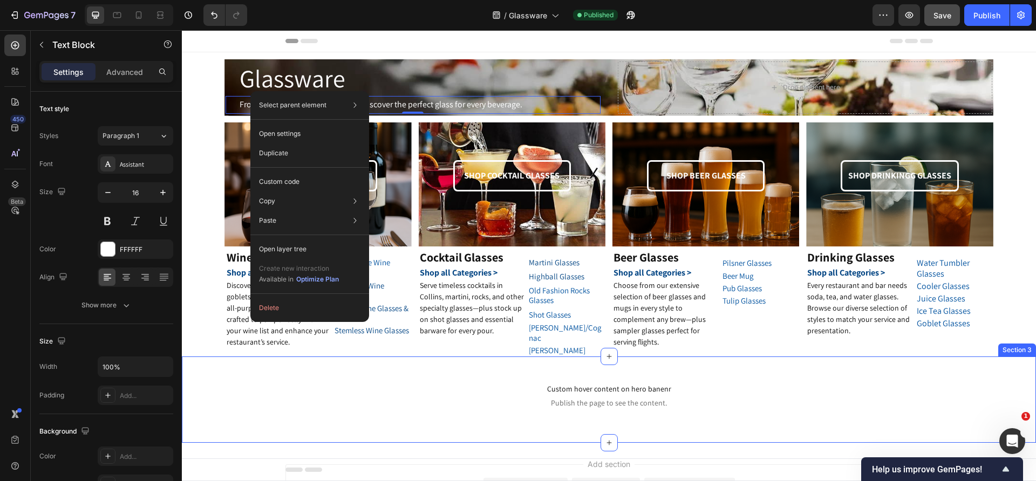
click at [217, 377] on div "Custom hover content on hero banenr Publish the page to see the content. Custom…" at bounding box center [609, 400] width 854 height 52
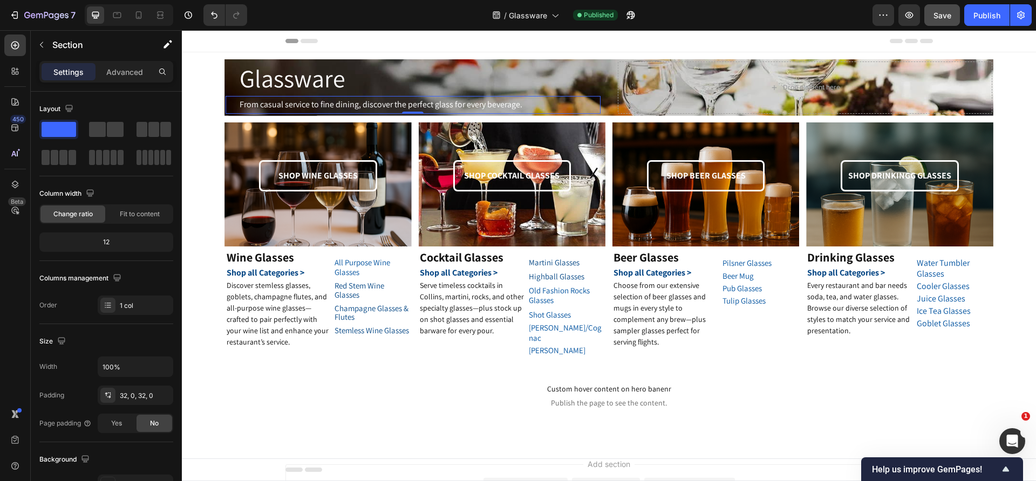
click at [251, 91] on div "Glassware Heading From casual service to fine dining, discover the perfect glas…" at bounding box center [413, 88] width 374 height 52
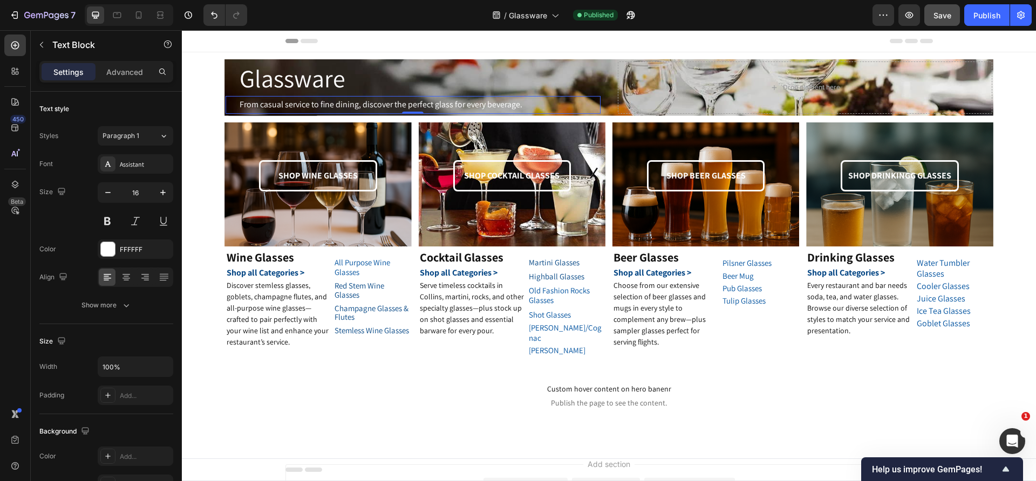
click at [230, 109] on div "From casual service to fine dining, discover the perfect glass for every bevera…" at bounding box center [413, 105] width 374 height 18
click at [276, 97] on p "From casual service to fine dining, discover the perfect glass for every bevera…" at bounding box center [419, 105] width 359 height 16
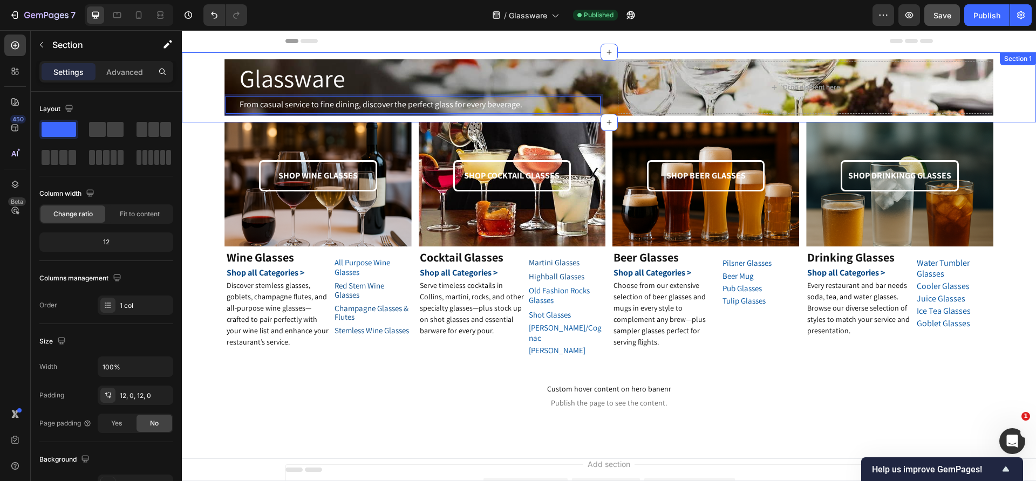
click at [205, 107] on div "Glassware Heading From casual service to fine dining, discover the perfect glas…" at bounding box center [609, 87] width 854 height 57
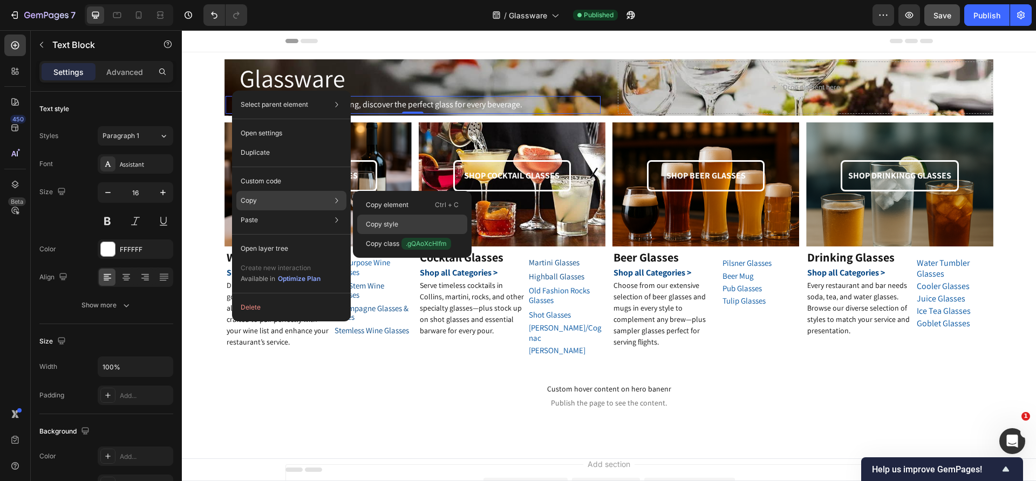
click at [386, 224] on p "Copy style" at bounding box center [382, 225] width 32 height 10
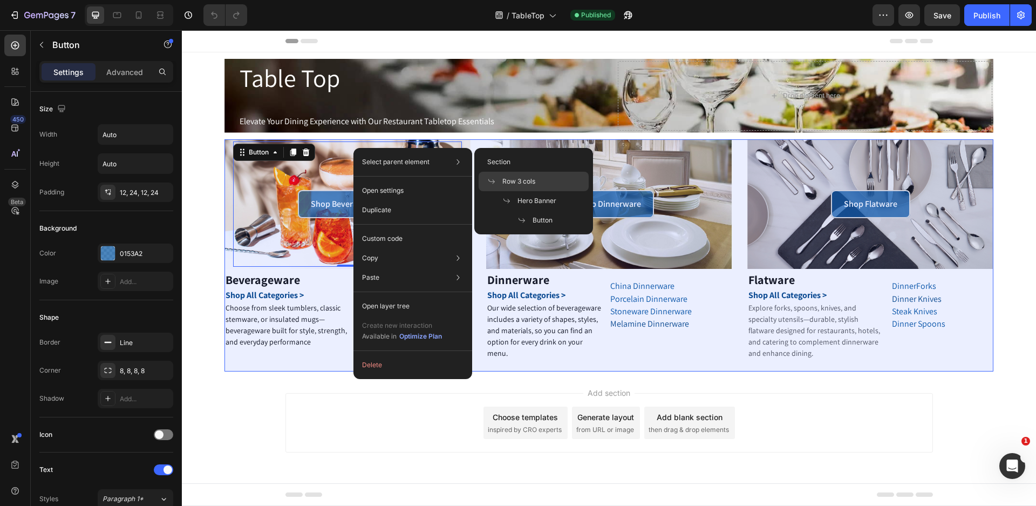
click at [541, 180] on div "Row 3 cols" at bounding box center [534, 181] width 110 height 19
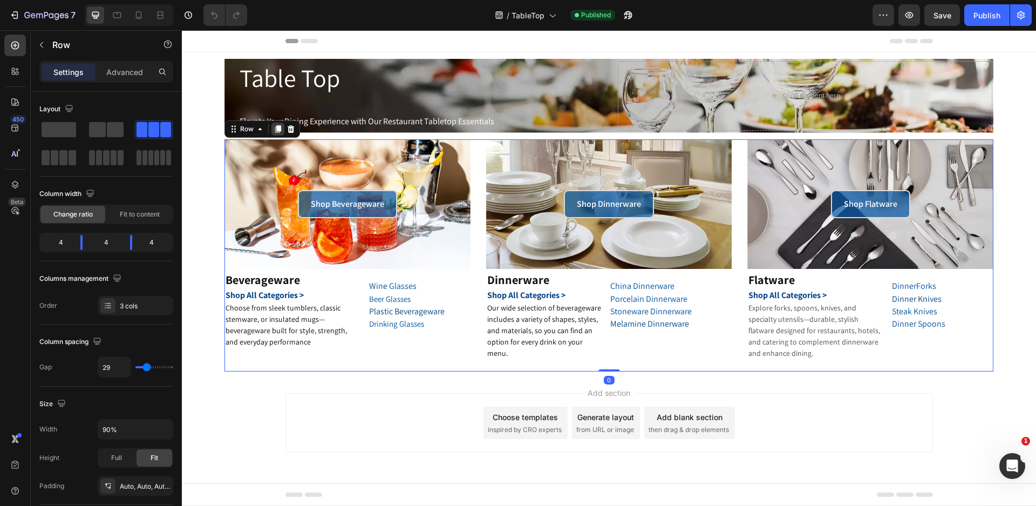
click at [277, 128] on icon at bounding box center [278, 129] width 6 height 8
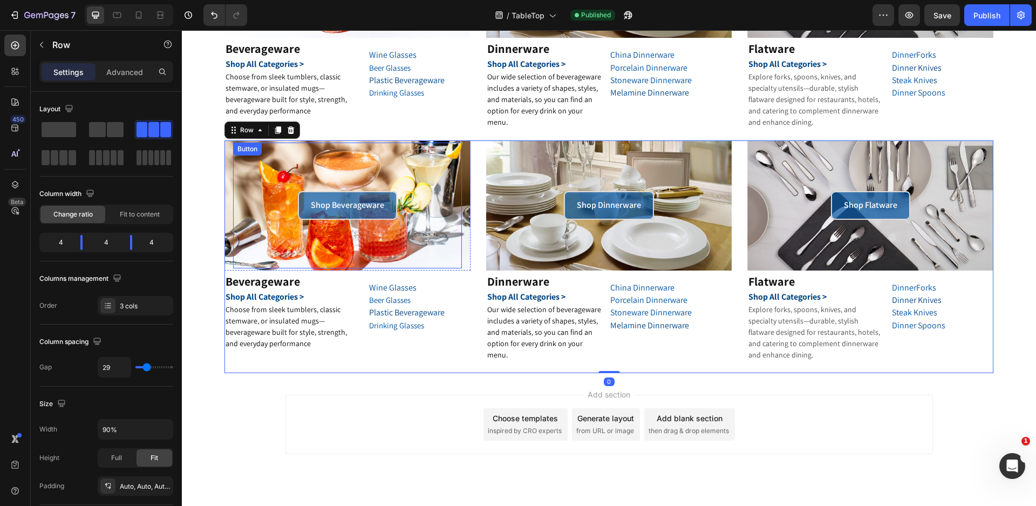
scroll to position [177, 0]
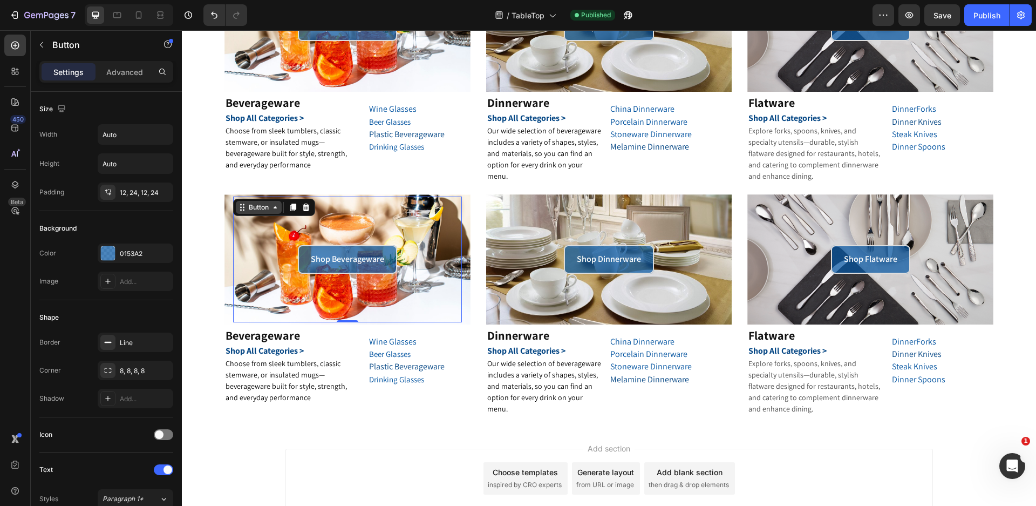
click at [242, 203] on div "Button" at bounding box center [259, 207] width 46 height 13
click at [307, 210] on icon at bounding box center [306, 207] width 7 height 8
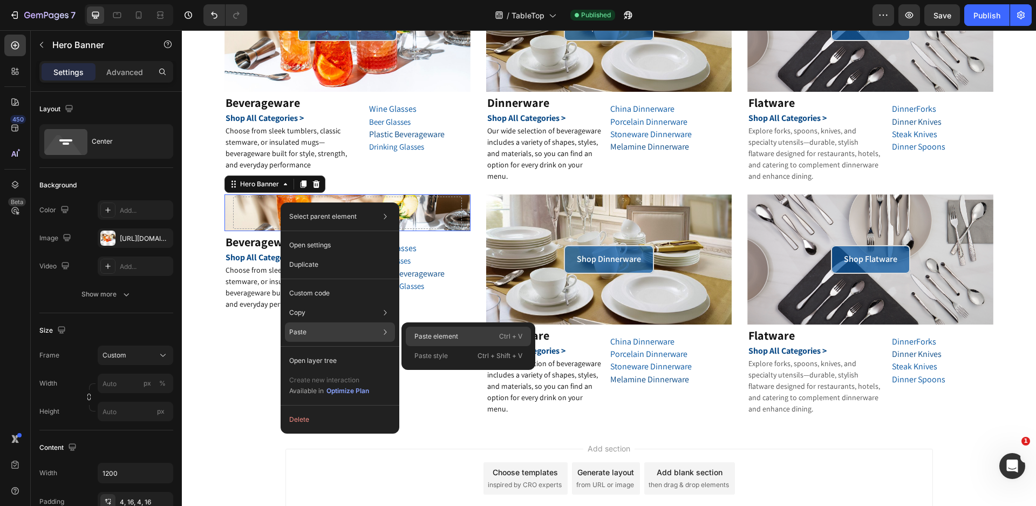
drag, startPoint x: 423, startPoint y: 338, endPoint x: 242, endPoint y: 308, distance: 183.8
click at [424, 338] on p "Paste element" at bounding box center [436, 336] width 44 height 10
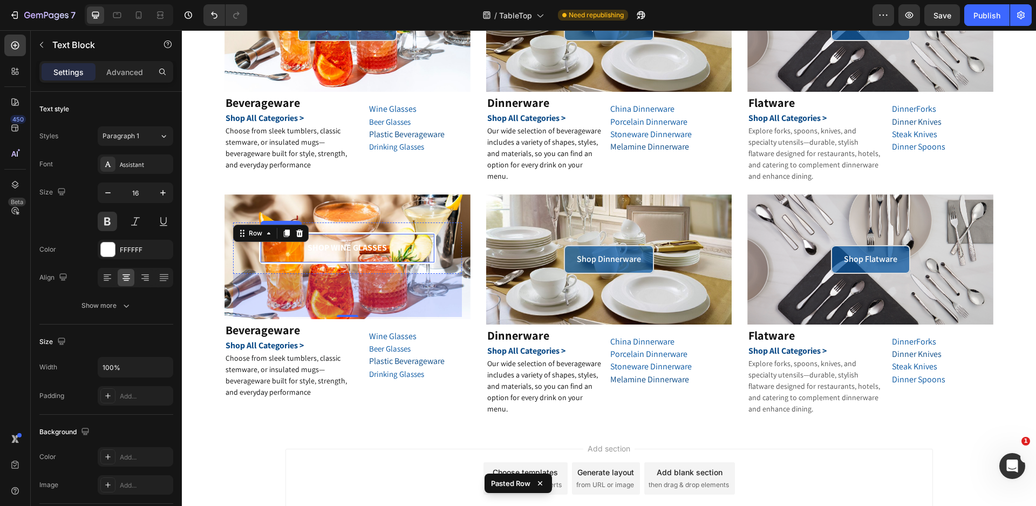
click at [367, 249] on p "SHOP WINE GLASSES" at bounding box center [348, 248] width 172 height 16
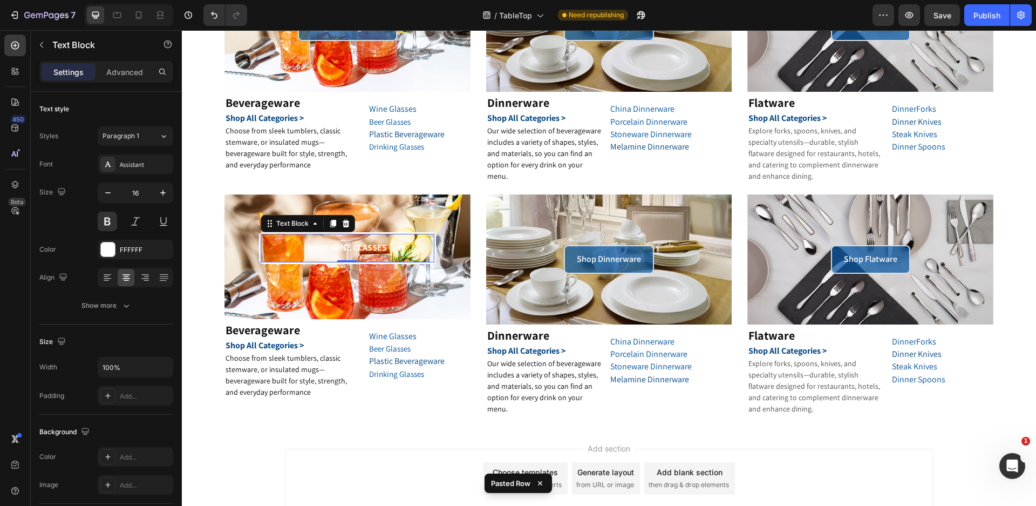
scroll to position [123, 0]
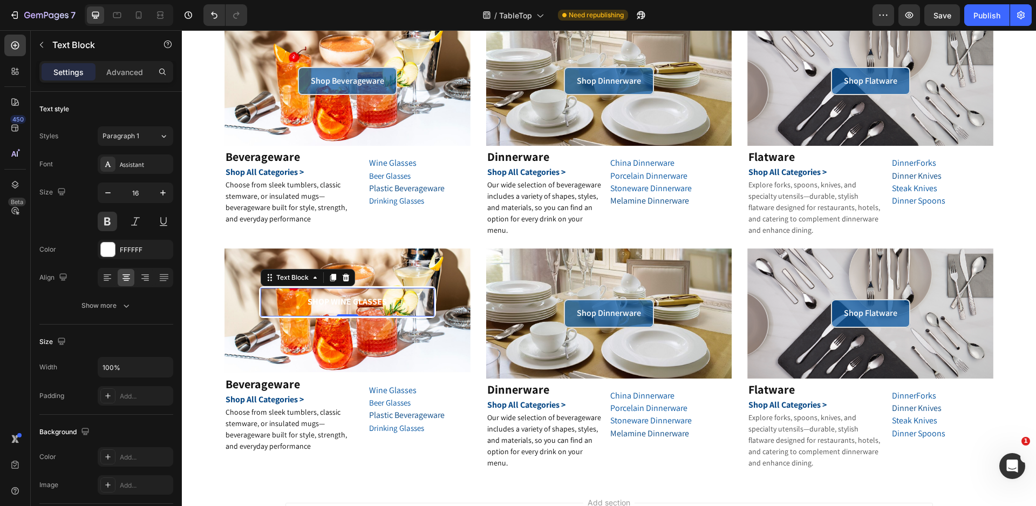
click at [368, 300] on p "SHOP WINE GLASSES" at bounding box center [348, 302] width 172 height 16
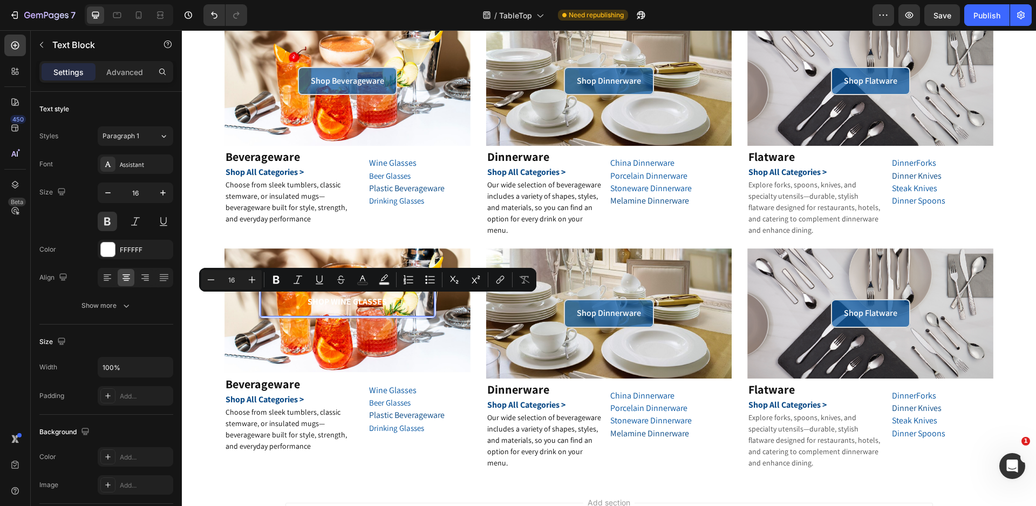
click at [332, 303] on p "SHOP WINE GLASSES" at bounding box center [348, 302] width 172 height 16
drag, startPoint x: 331, startPoint y: 303, endPoint x: 381, endPoint y: 305, distance: 50.2
click at [382, 306] on p "SHOP WINE GLASSES" at bounding box center [348, 302] width 172 height 16
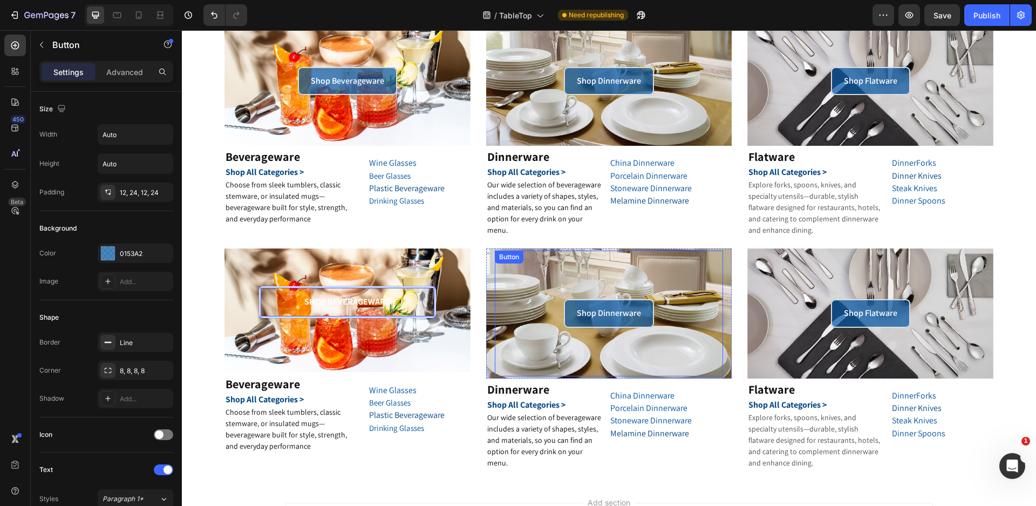
click at [502, 256] on div "Button" at bounding box center [509, 257] width 24 height 10
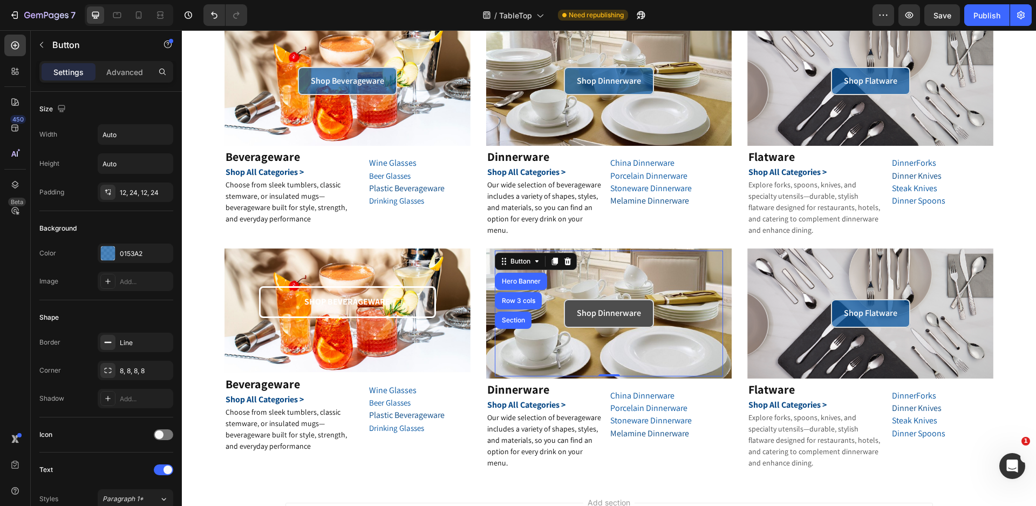
click at [632, 302] on link "Shop Dinnerware" at bounding box center [609, 313] width 90 height 29
click at [566, 257] on icon at bounding box center [567, 261] width 9 height 9
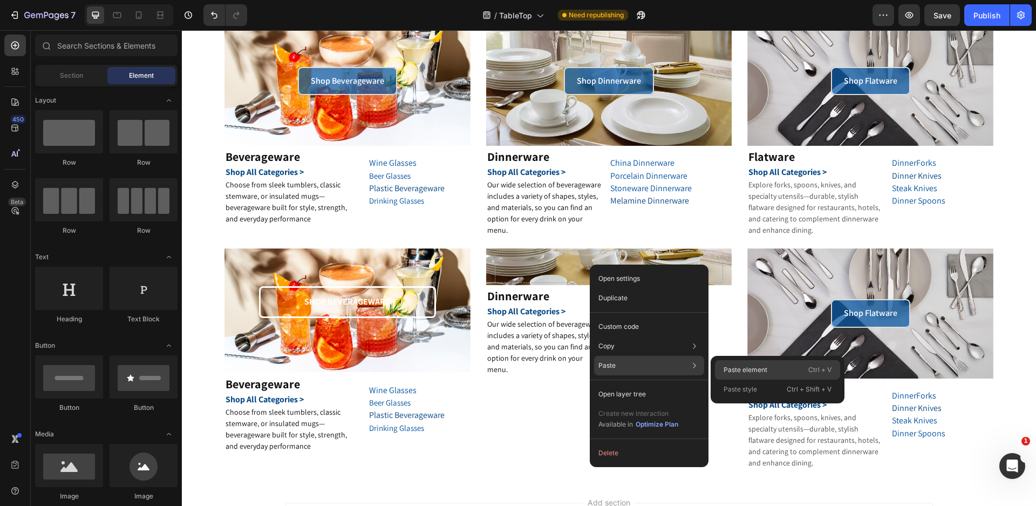
click at [762, 366] on p "Paste element" at bounding box center [745, 370] width 44 height 10
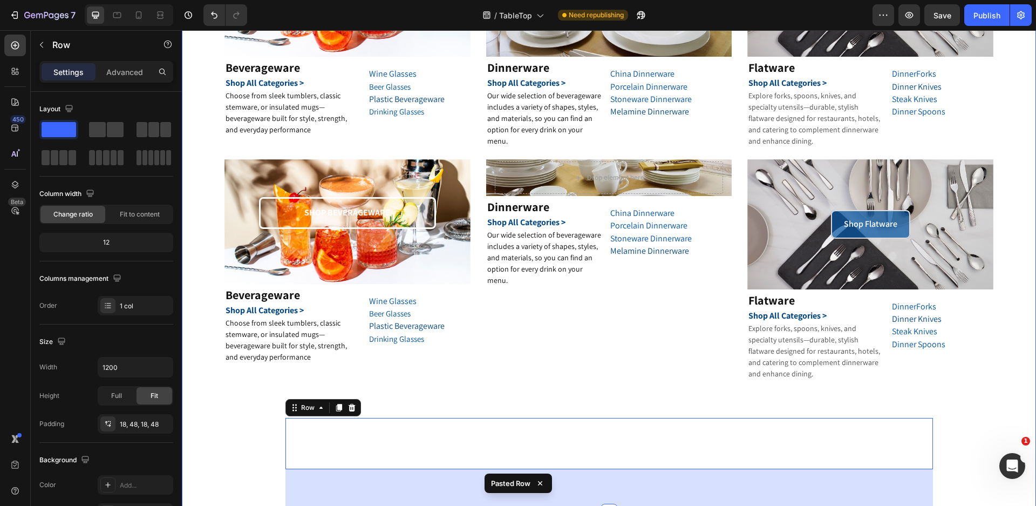
scroll to position [104, 0]
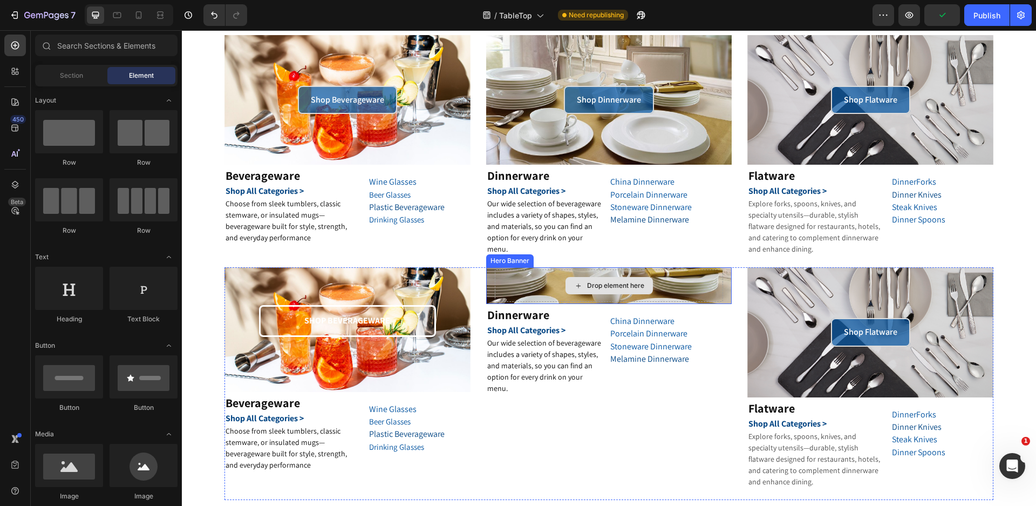
click at [594, 282] on div "Drop element here" at bounding box center [615, 285] width 57 height 9
click at [592, 284] on div "Drop element here" at bounding box center [615, 285] width 57 height 9
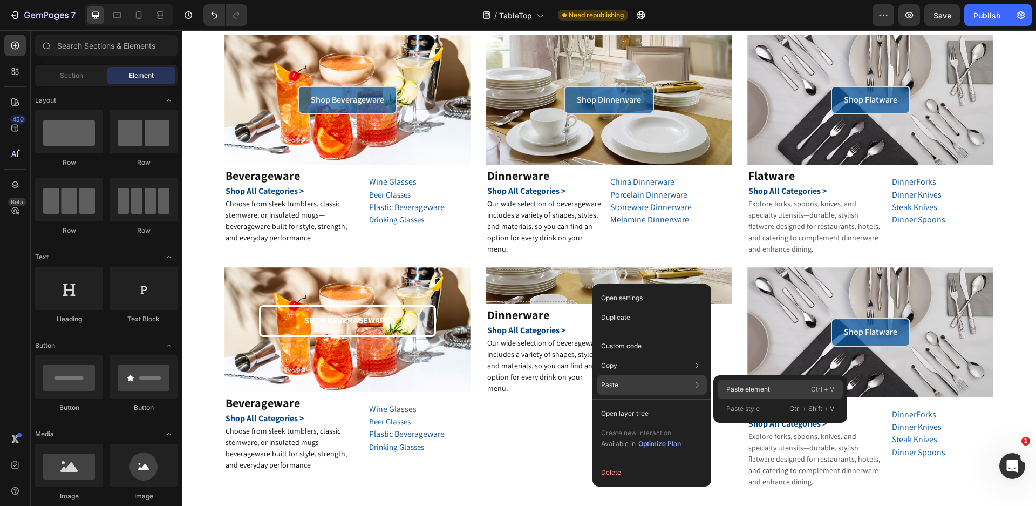
click at [733, 385] on p "Paste element" at bounding box center [748, 389] width 44 height 10
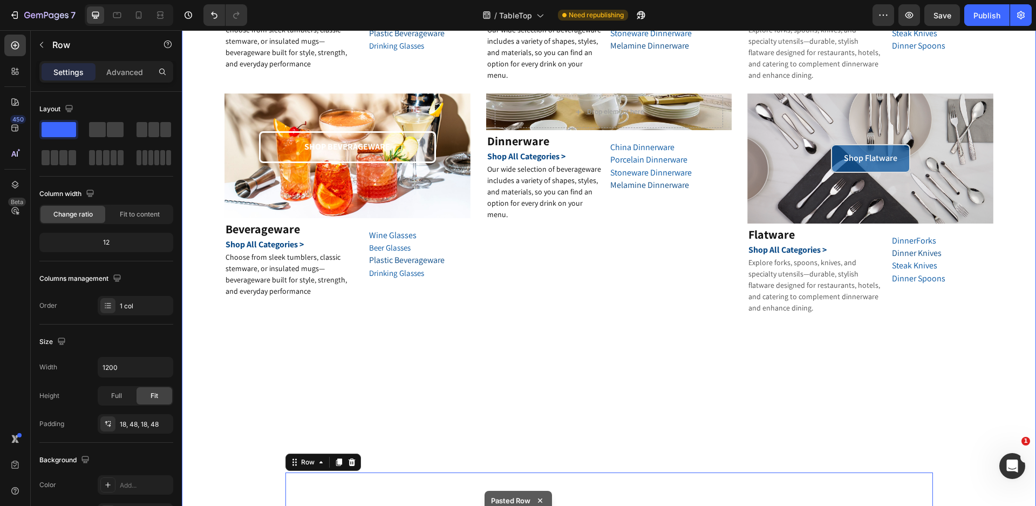
scroll to position [116, 0]
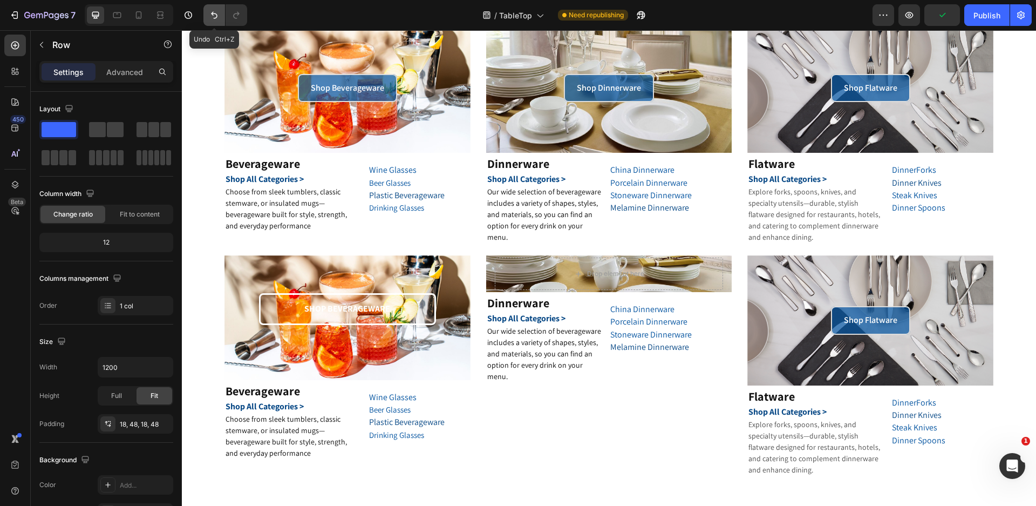
click at [219, 12] on icon "Undo/Redo" at bounding box center [214, 15] width 11 height 11
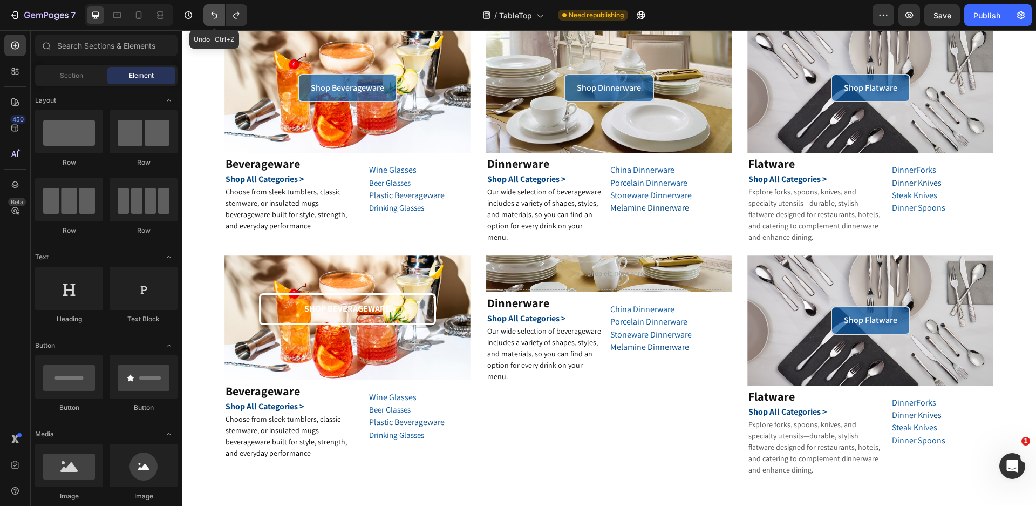
click at [219, 12] on icon "Undo/Redo" at bounding box center [214, 15] width 11 height 11
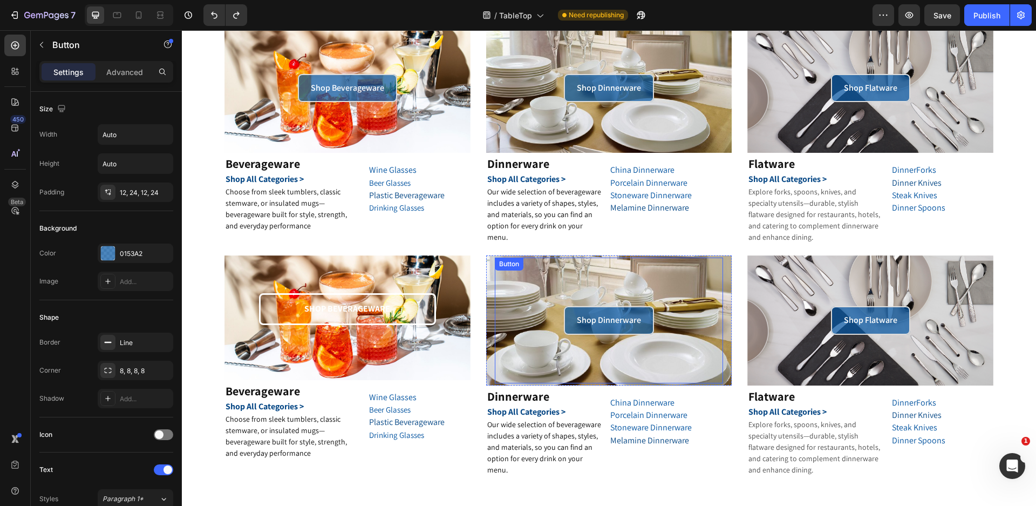
click at [501, 264] on div "Button" at bounding box center [509, 264] width 24 height 10
click at [563, 265] on icon at bounding box center [567, 268] width 9 height 9
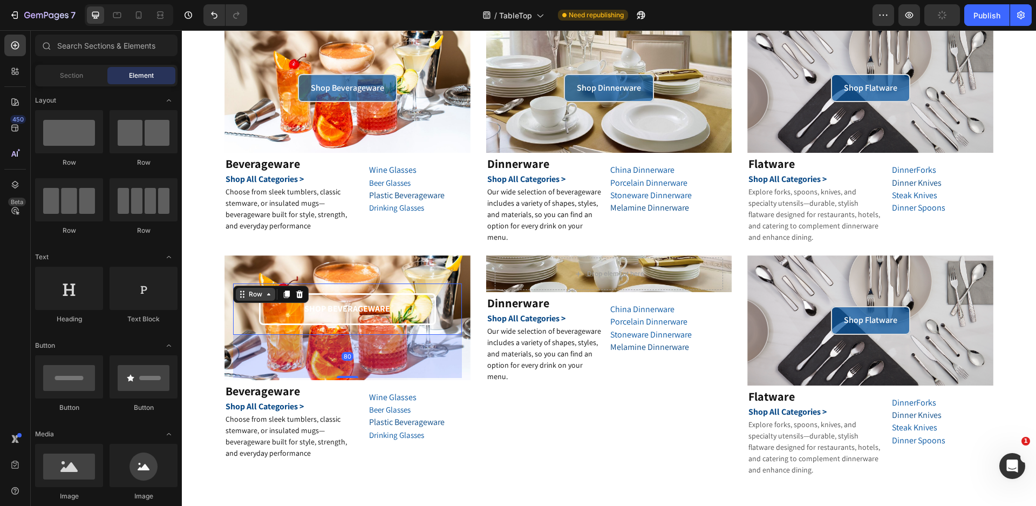
click at [245, 289] on div "Row" at bounding box center [255, 294] width 39 height 13
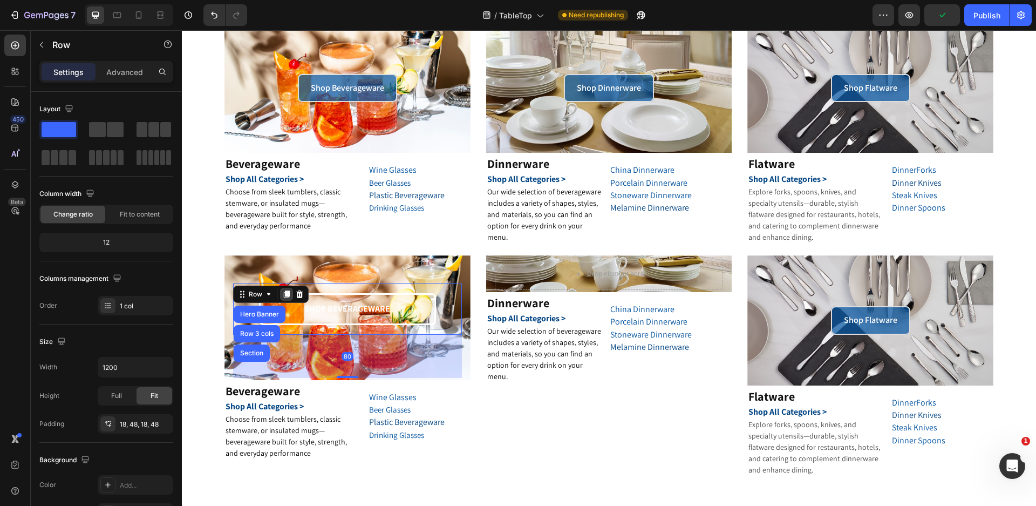
click at [282, 293] on icon at bounding box center [286, 294] width 9 height 9
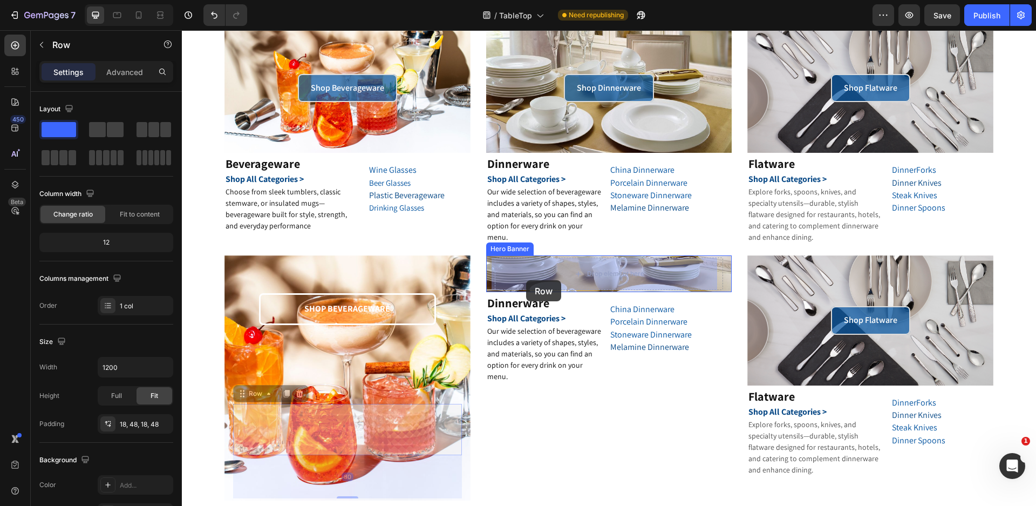
drag, startPoint x: 239, startPoint y: 389, endPoint x: 527, endPoint y: 280, distance: 307.5
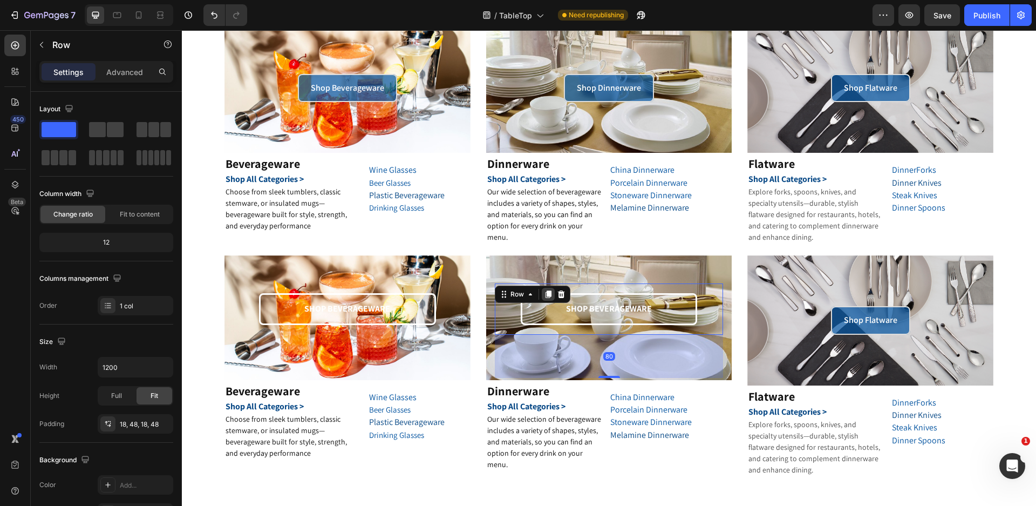
click at [545, 290] on icon at bounding box center [548, 294] width 9 height 9
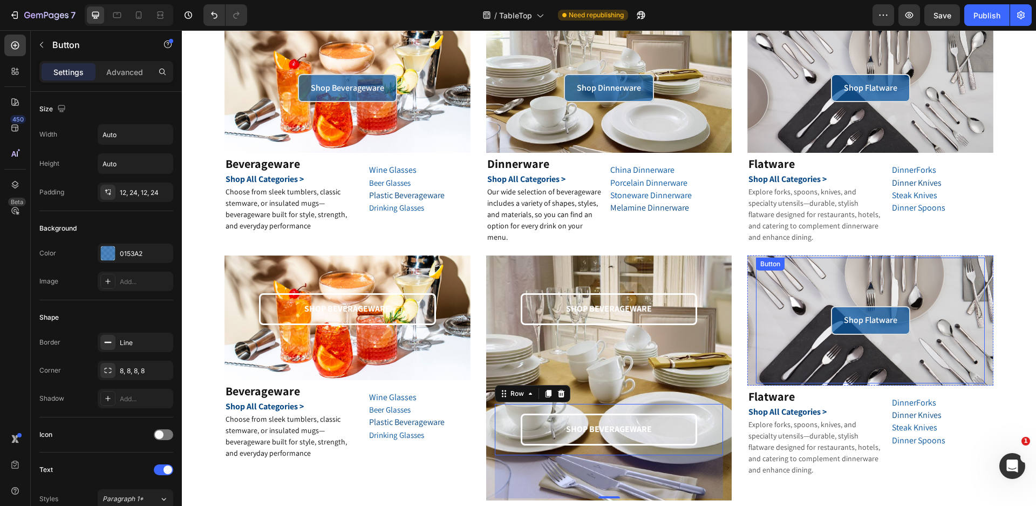
click at [763, 263] on div "Button" at bounding box center [770, 264] width 24 height 10
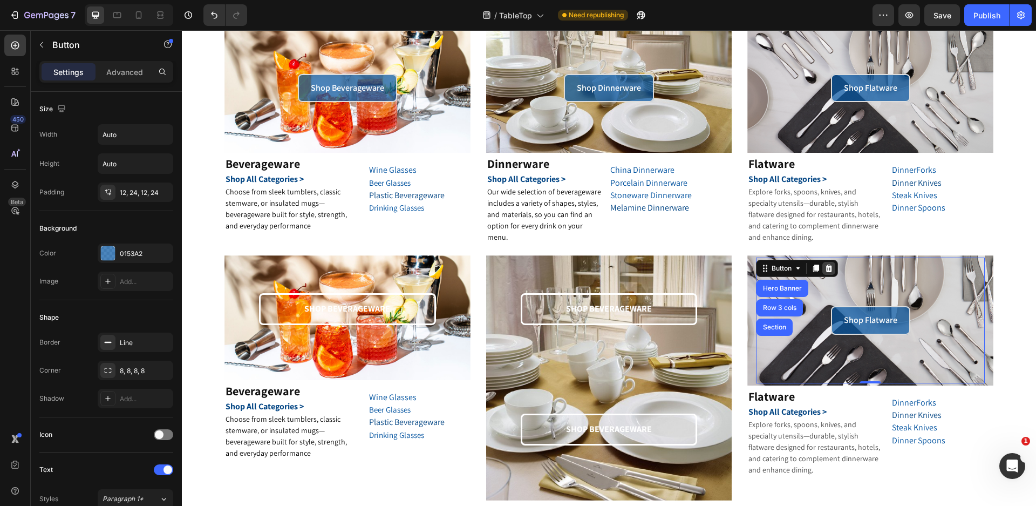
click at [825, 271] on icon at bounding box center [828, 268] width 7 height 8
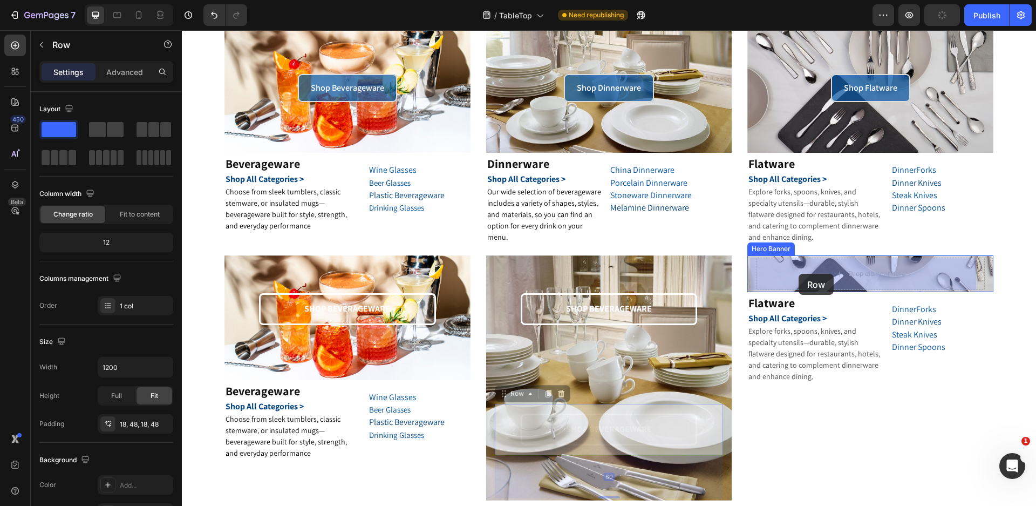
drag, startPoint x: 494, startPoint y: 398, endPoint x: 798, endPoint y: 274, distance: 329.3
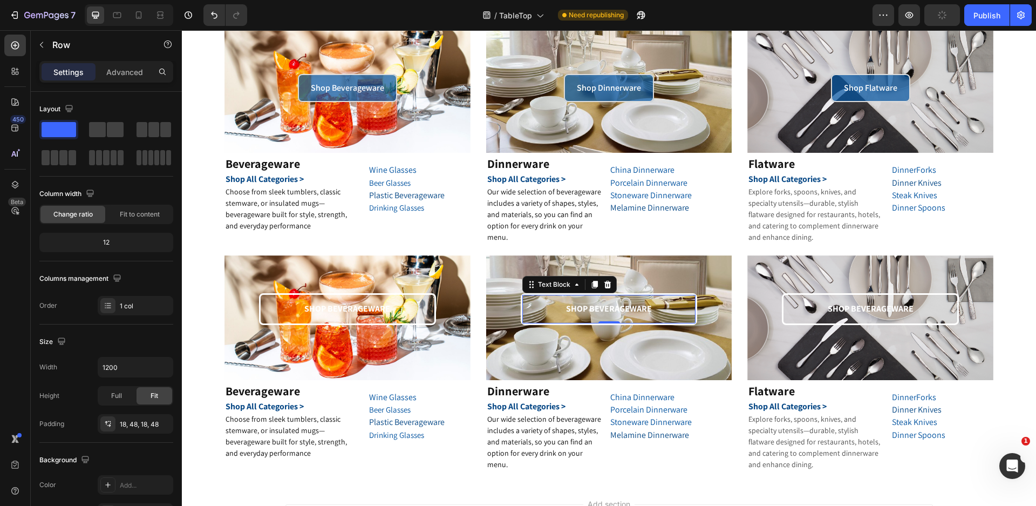
click at [627, 310] on p "SHOP BEVERAGEWARE" at bounding box center [609, 309] width 172 height 16
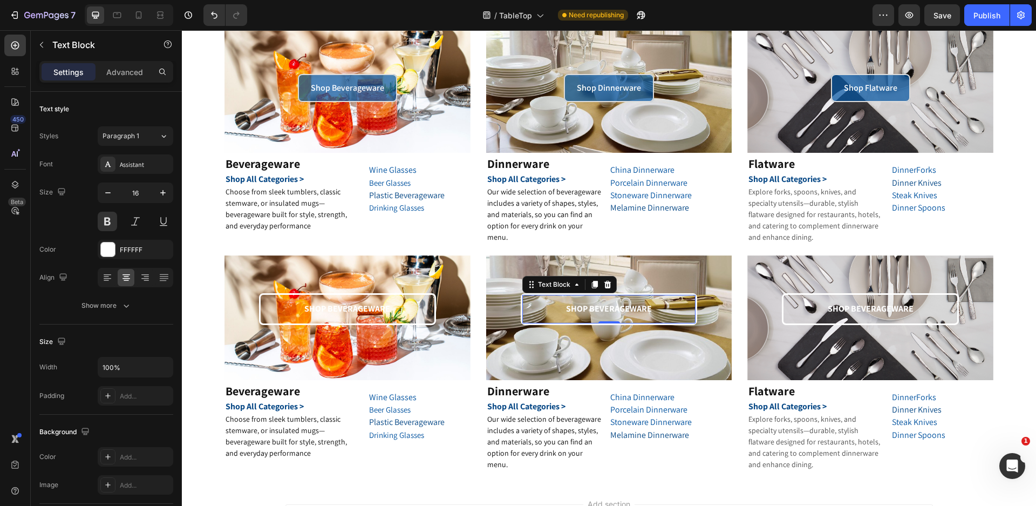
click at [588, 306] on p "SHOP BEVERAGEWARE" at bounding box center [609, 309] width 172 height 16
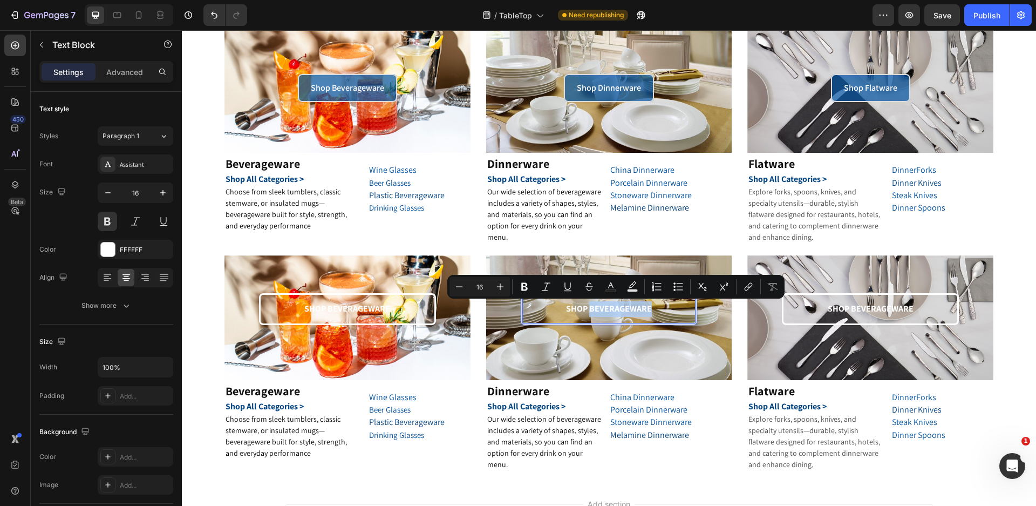
drag, startPoint x: 585, startPoint y: 310, endPoint x: 648, endPoint y: 302, distance: 63.0
click at [648, 302] on p "SHOP BEVERAGEWARE" at bounding box center [609, 309] width 172 height 16
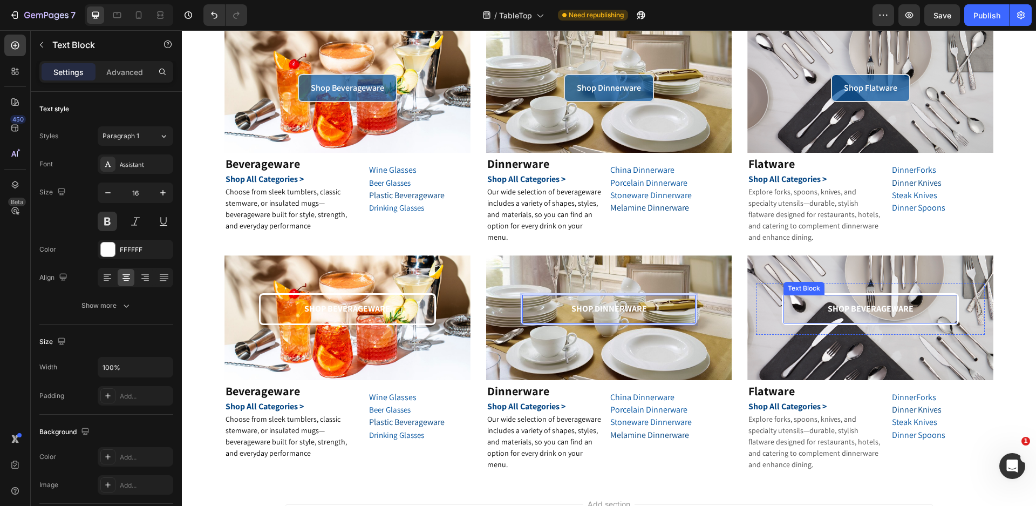
click at [879, 307] on p "SHOP BEVERAGEWARE" at bounding box center [870, 309] width 172 height 16
click at [851, 310] on p "SHOP BEVERAGEWARE" at bounding box center [870, 309] width 172 height 16
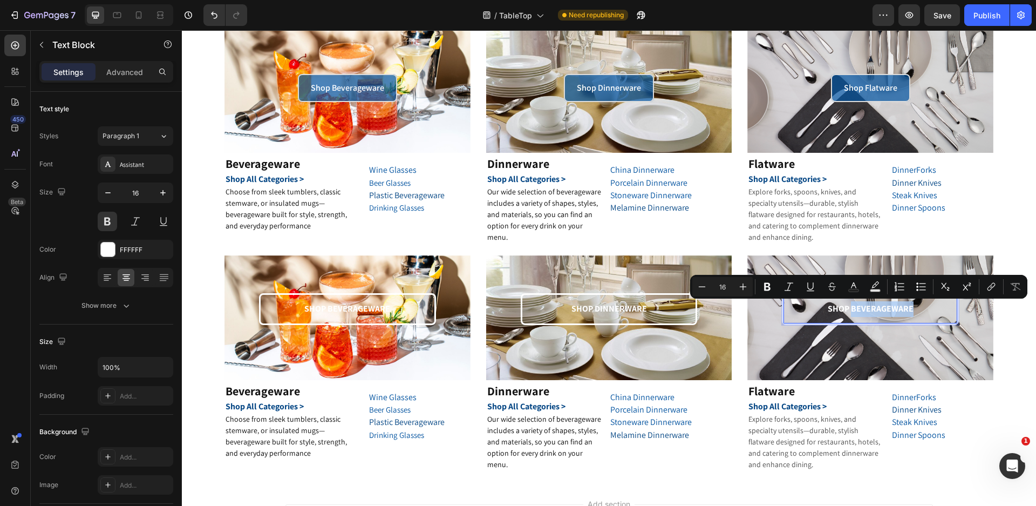
drag, startPoint x: 845, startPoint y: 309, endPoint x: 903, endPoint y: 314, distance: 57.4
click at [903, 314] on p "SHOP BEVERAGEWARE" at bounding box center [870, 309] width 172 height 16
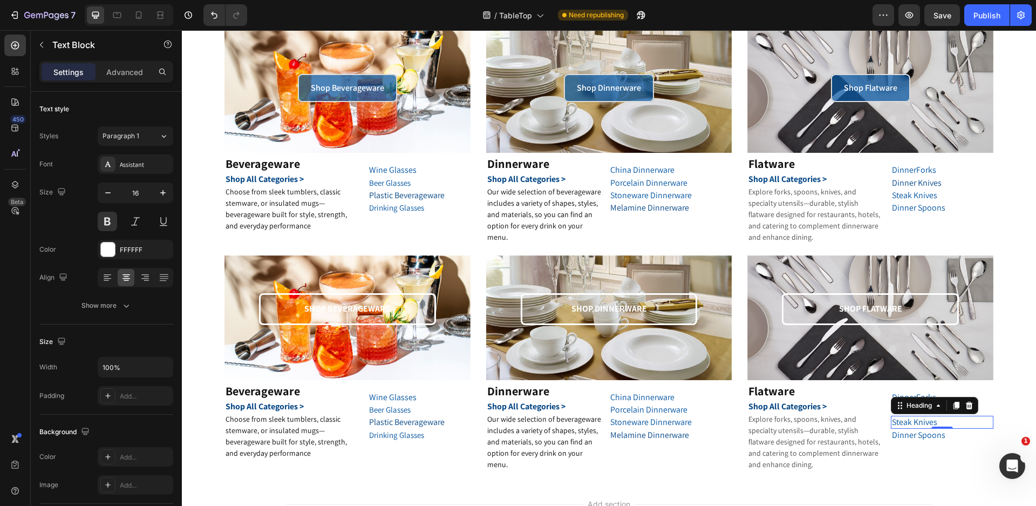
click at [969, 422] on h2 "Steak Knives" at bounding box center [942, 421] width 103 height 12
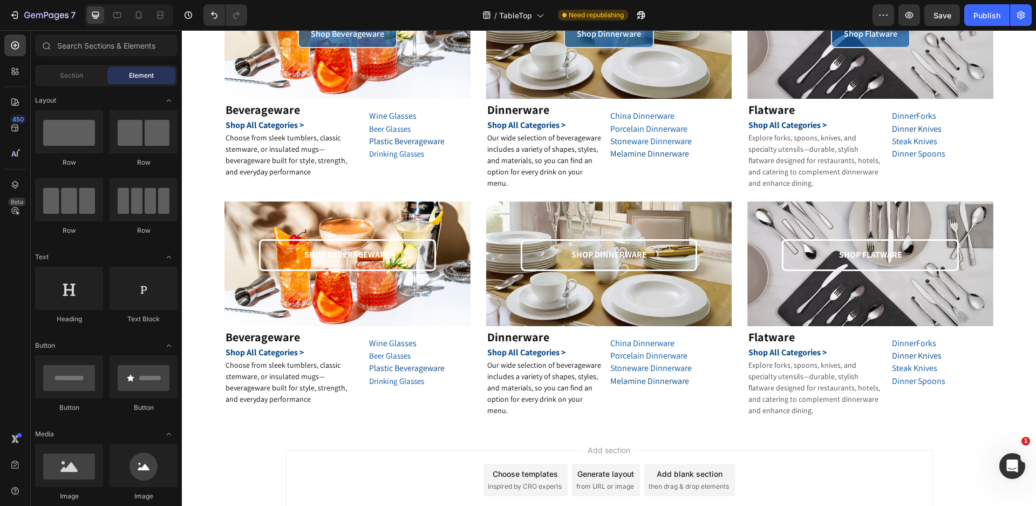
drag, startPoint x: 620, startPoint y: 435, endPoint x: 604, endPoint y: 451, distance: 22.1
click at [604, 451] on span "Add section" at bounding box center [608, 449] width 51 height 11
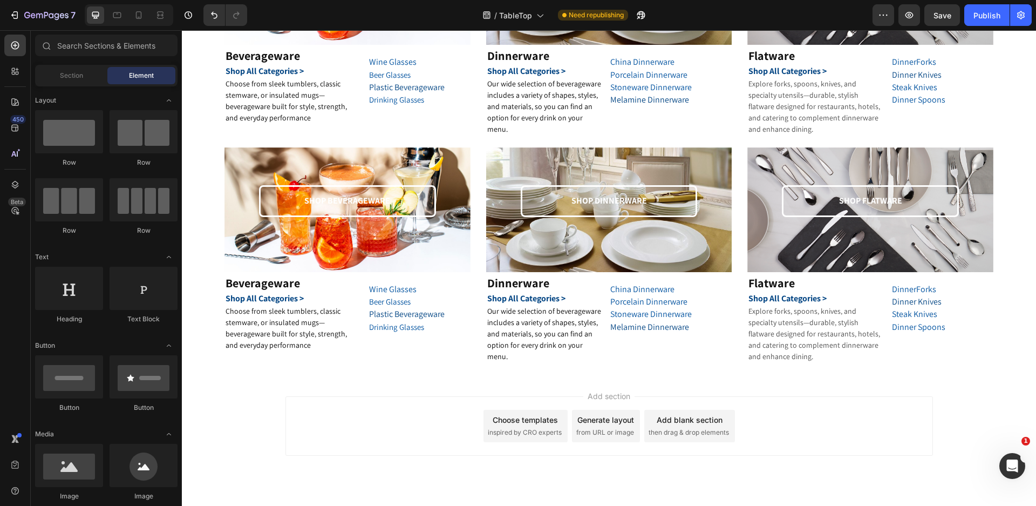
scroll to position [248, 0]
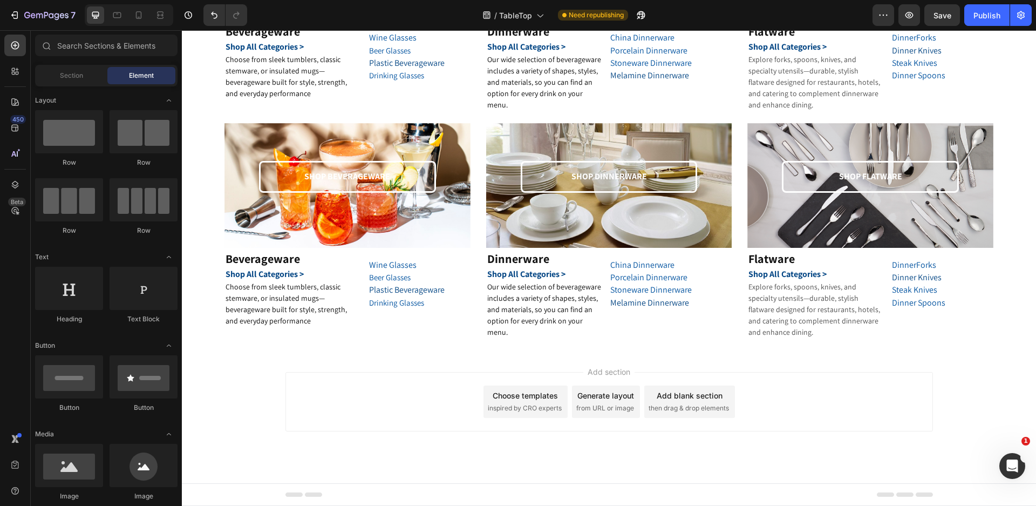
click at [438, 412] on div "Add section Choose templates inspired by CRO experts Generate layout from URL o…" at bounding box center [608, 401] width 647 height 59
click at [445, 461] on div "Add section Choose templates inspired by CRO experts Generate layout from URL o…" at bounding box center [609, 416] width 854 height 133
drag, startPoint x: 445, startPoint y: 461, endPoint x: 407, endPoint y: 360, distance: 107.0
click at [407, 360] on div "Add section Choose templates inspired by CRO experts Generate layout from URL o…" at bounding box center [609, 416] width 854 height 133
click at [407, 361] on div "Add section Choose templates inspired by CRO experts Generate layout from URL o…" at bounding box center [609, 416] width 854 height 133
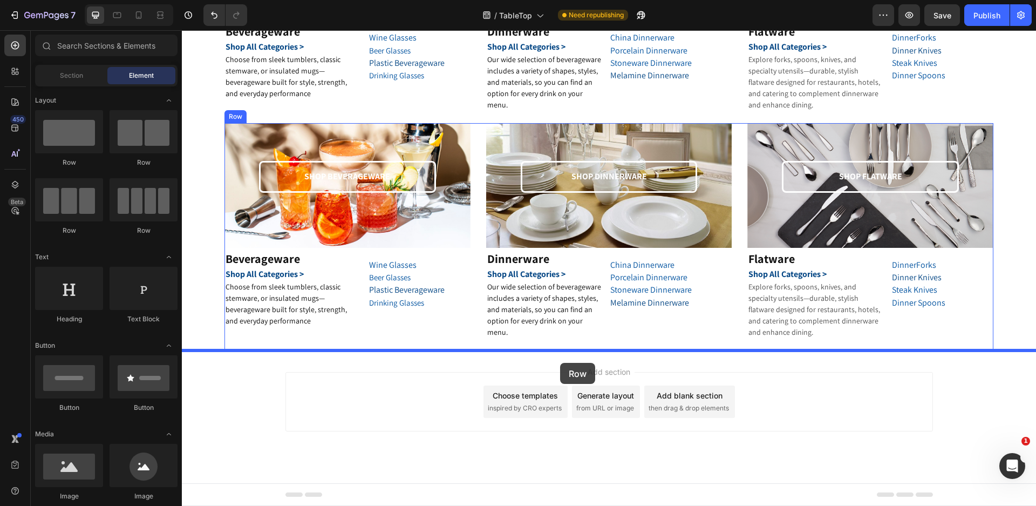
drag, startPoint x: 289, startPoint y: 185, endPoint x: 560, endPoint y: 363, distance: 324.9
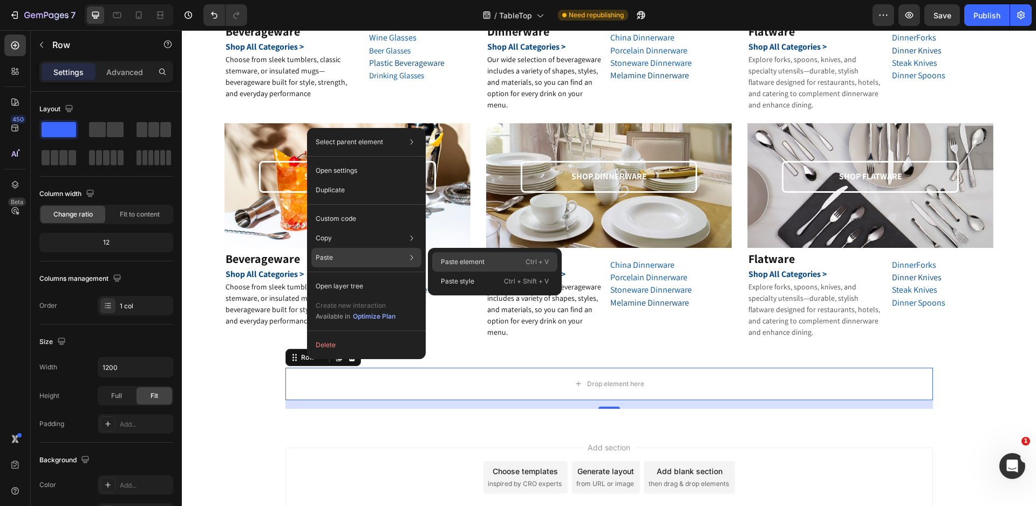
click at [446, 258] on p "Paste element" at bounding box center [463, 262] width 44 height 10
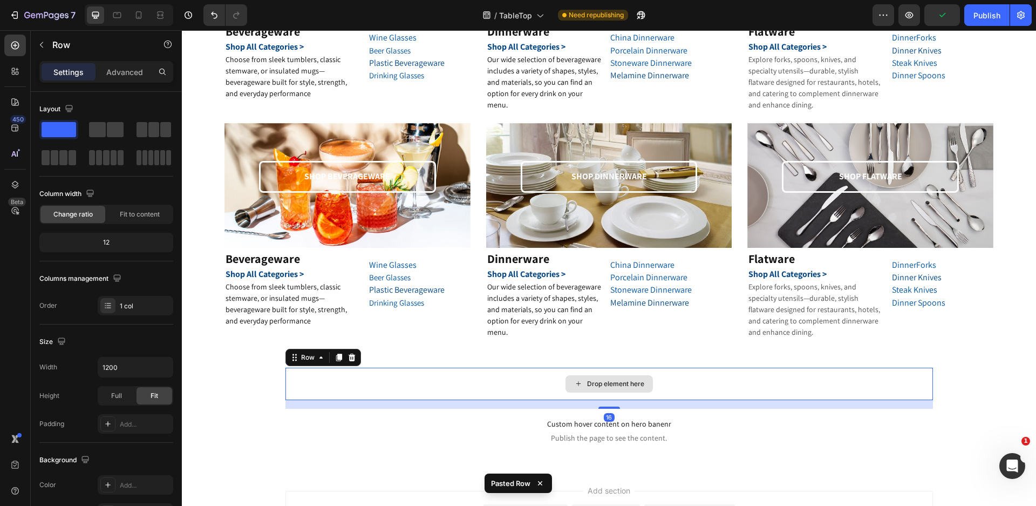
click at [348, 374] on div "Drop element here" at bounding box center [608, 383] width 647 height 32
click at [349, 356] on icon at bounding box center [351, 357] width 7 height 8
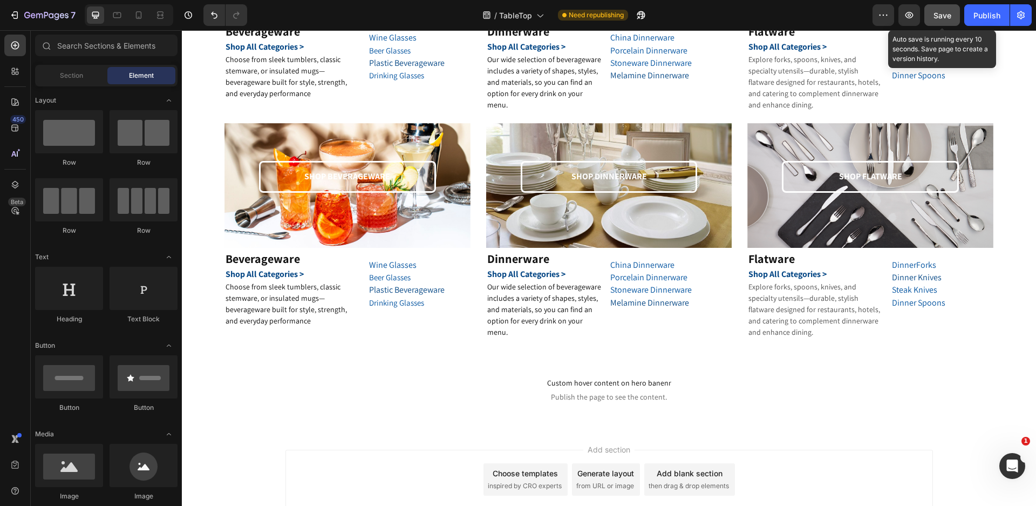
click at [941, 7] on button "Save" at bounding box center [942, 15] width 36 height 22
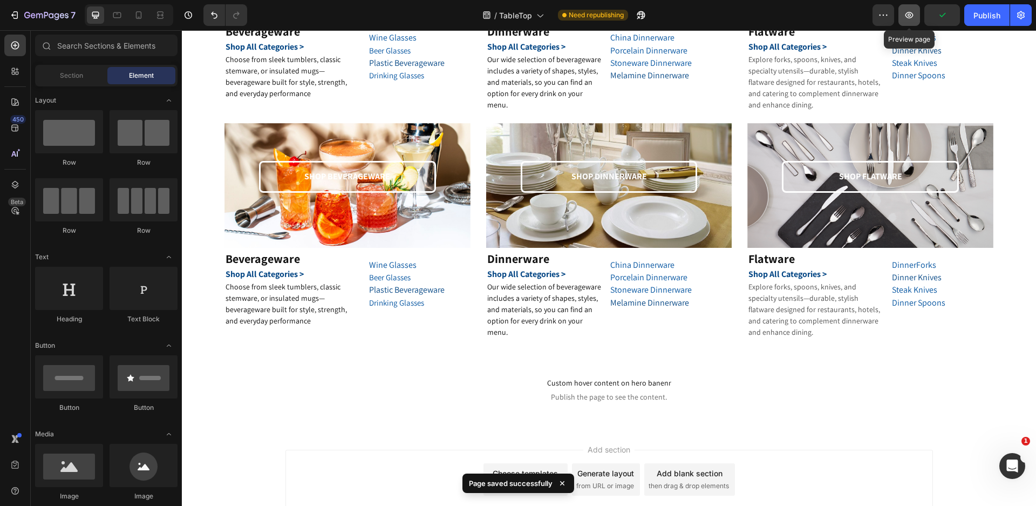
click at [911, 19] on icon "button" at bounding box center [909, 15] width 11 height 11
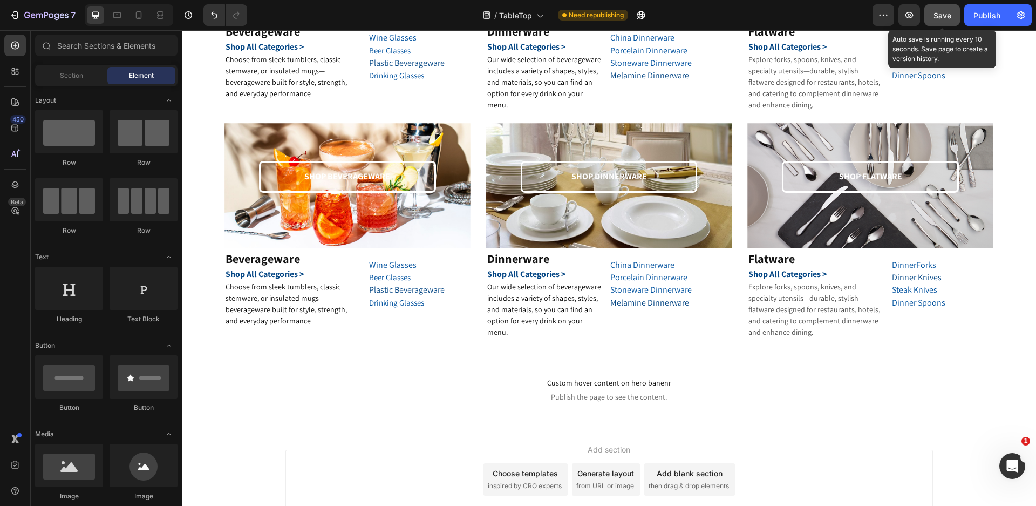
click at [944, 11] on span "Save" at bounding box center [942, 15] width 18 height 9
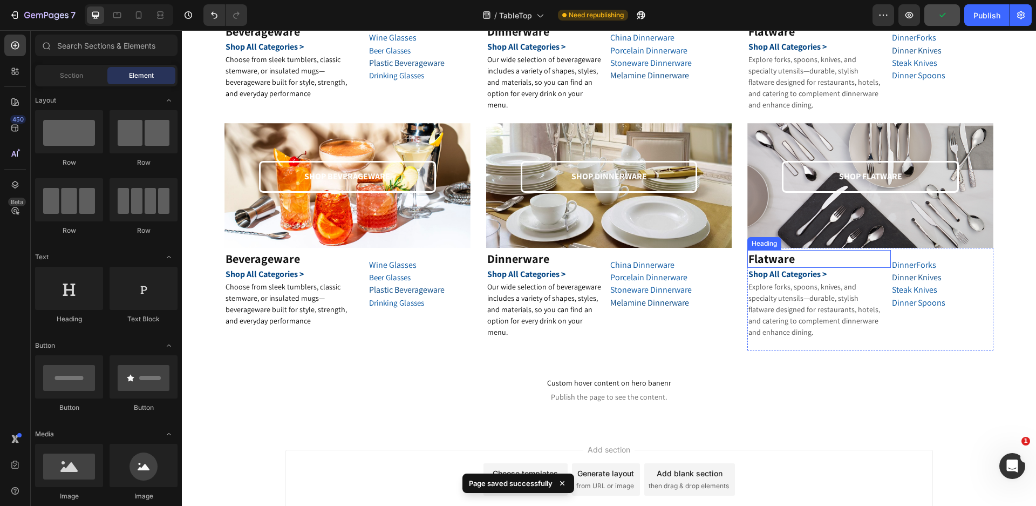
scroll to position [194, 0]
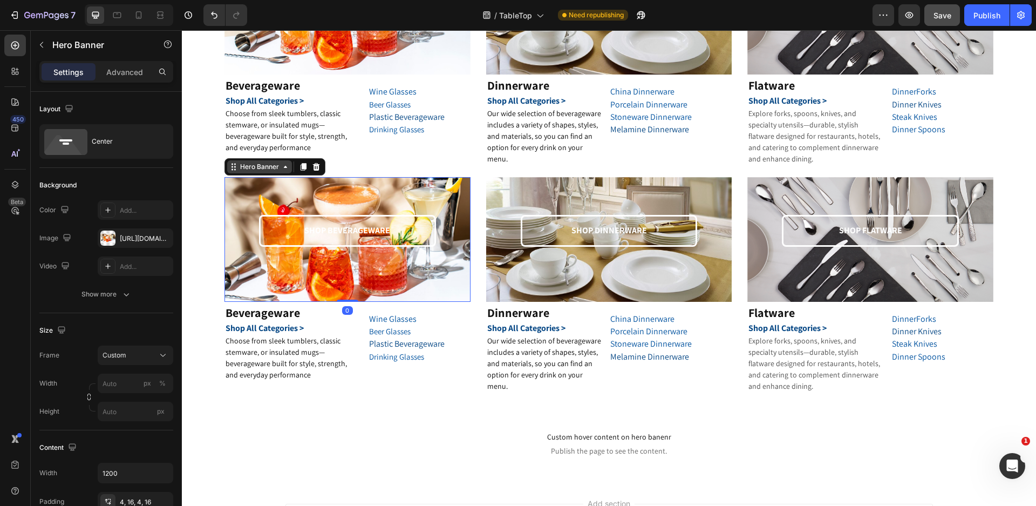
click at [232, 168] on div "Hero Banner" at bounding box center [259, 166] width 65 height 13
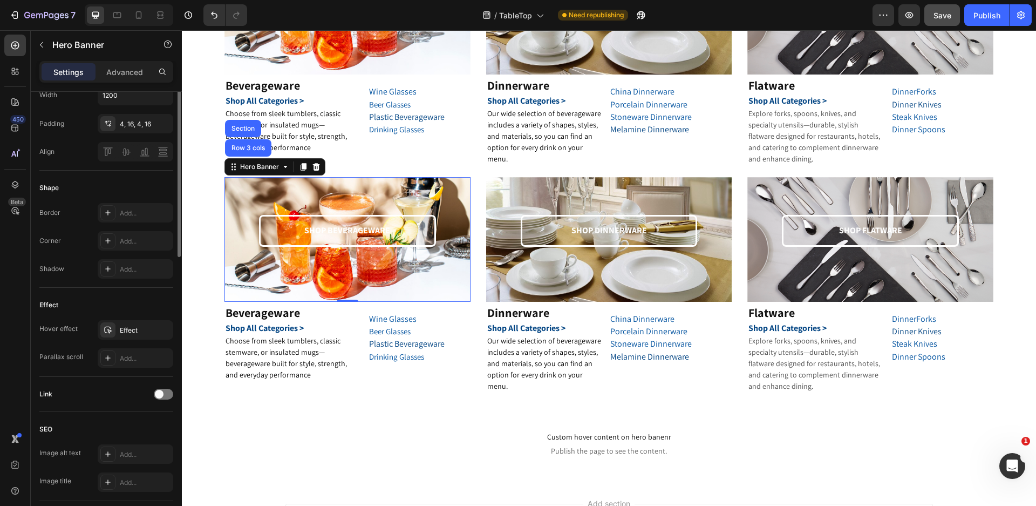
scroll to position [162, 0]
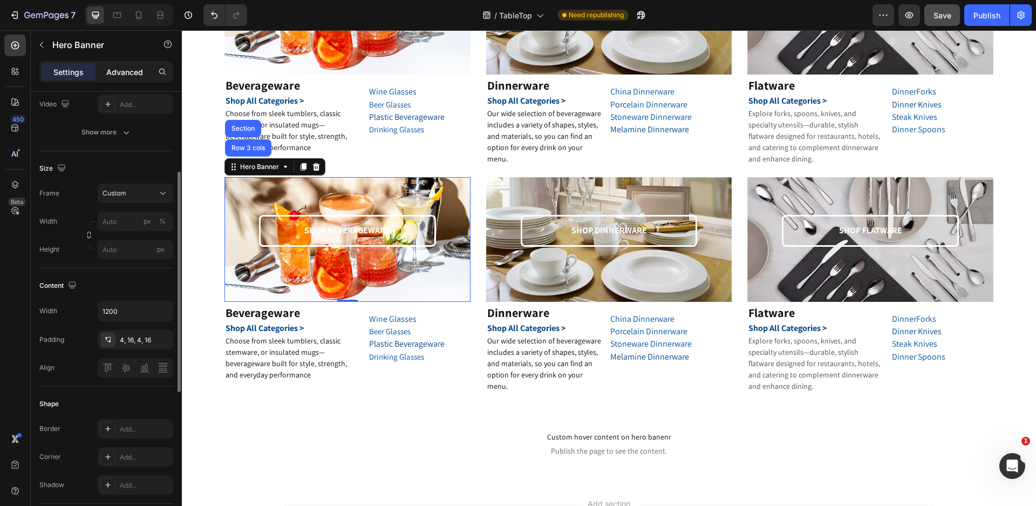
click at [126, 70] on p "Advanced" at bounding box center [124, 71] width 37 height 11
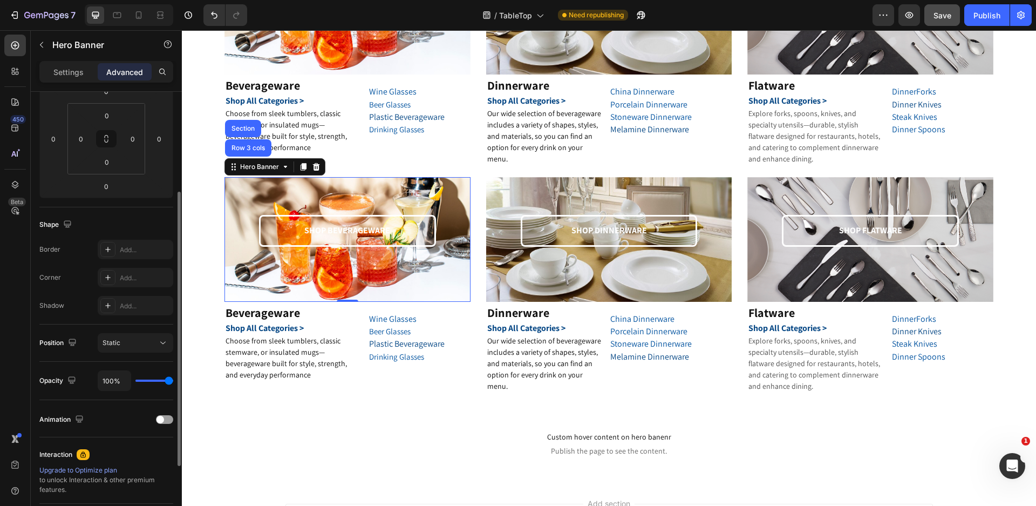
scroll to position [275, 0]
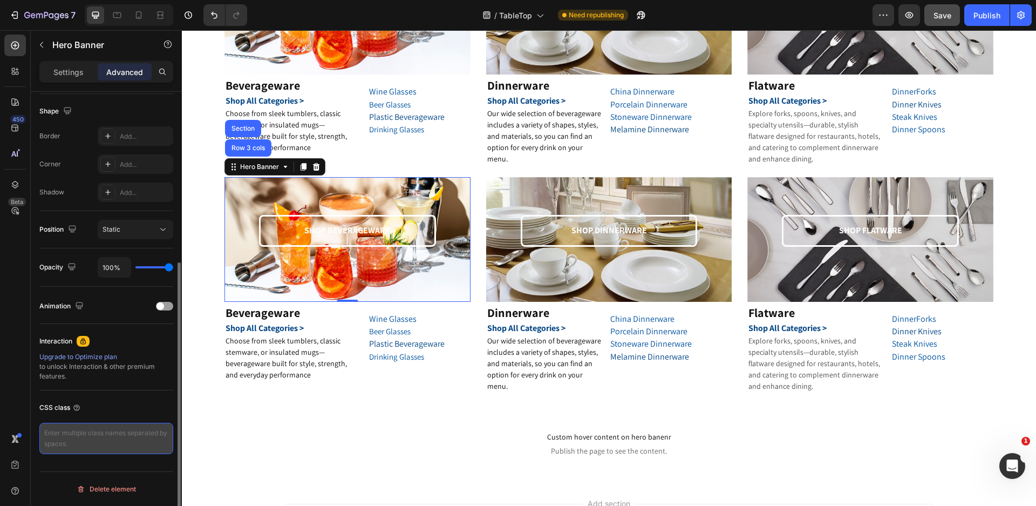
click at [71, 434] on textarea at bounding box center [106, 437] width 134 height 31
paste textarea "gem-custom-hero-banner"
type textarea "gem-custom-hero-banner"
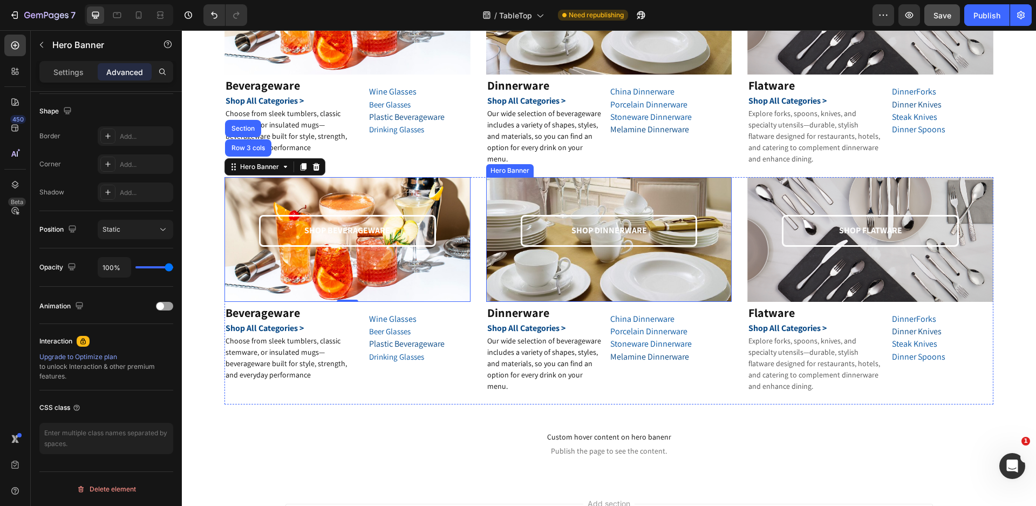
click at [488, 172] on div "Hero Banner" at bounding box center [509, 171] width 43 height 10
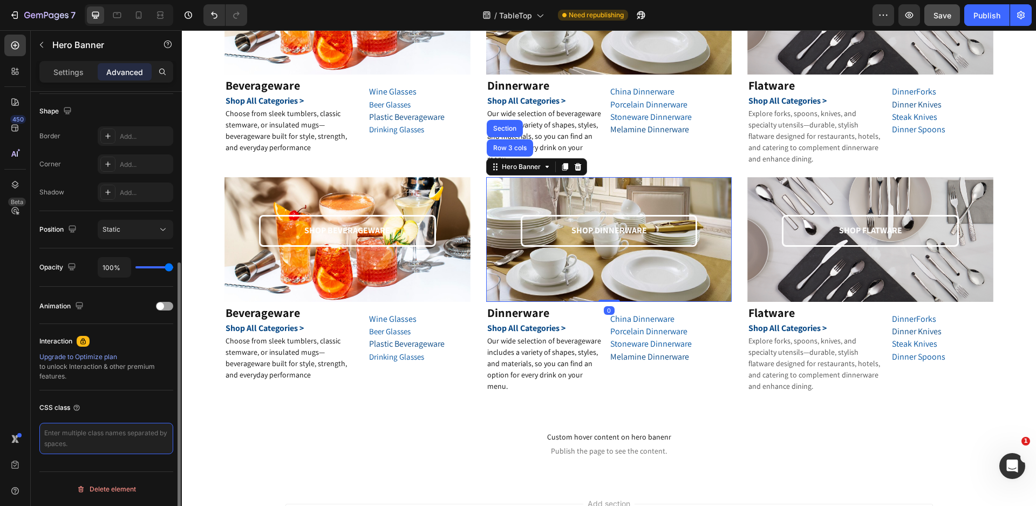
click at [103, 433] on textarea at bounding box center [106, 437] width 134 height 31
paste textarea "gem-custom-hero-banner"
type textarea "gem-custom-hero-banner"
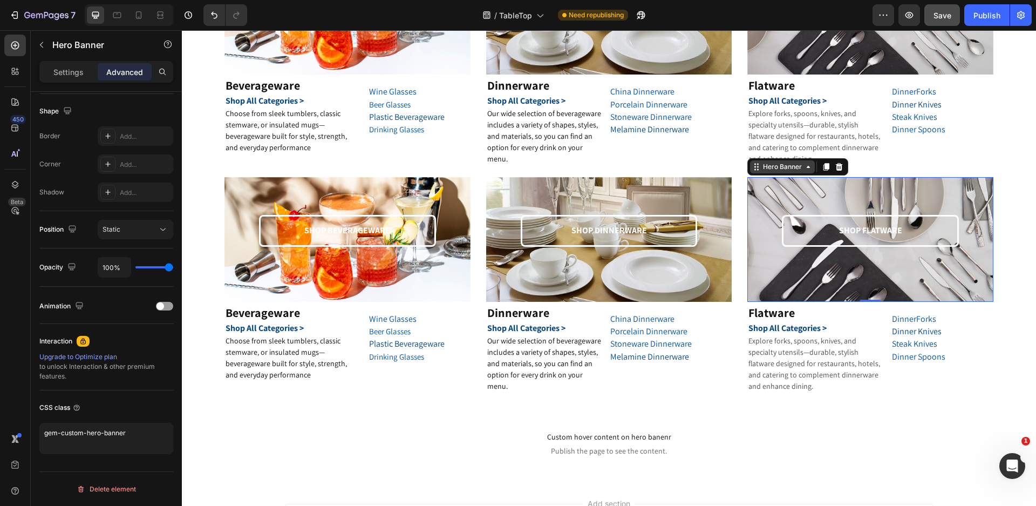
click at [756, 172] on div "Hero Banner" at bounding box center [782, 166] width 65 height 13
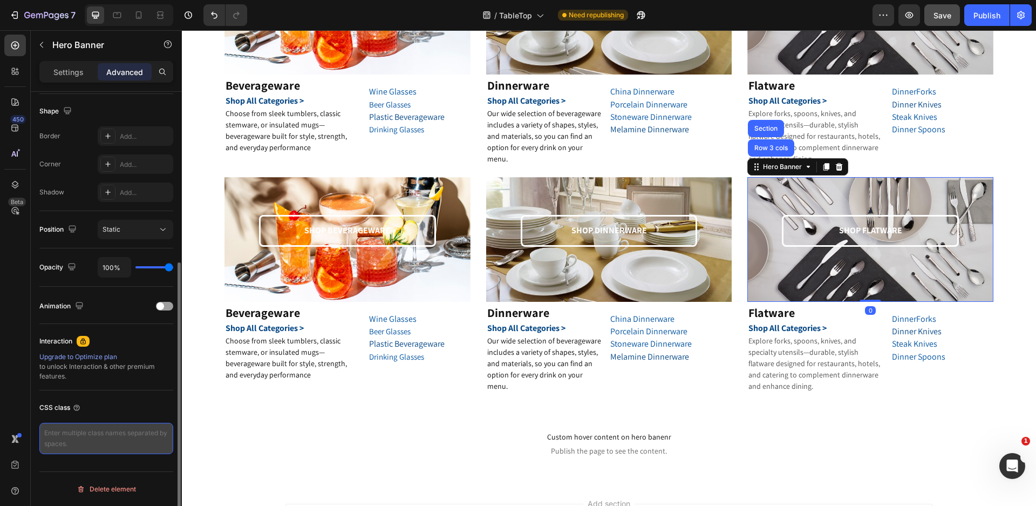
click at [129, 429] on textarea at bounding box center [106, 437] width 134 height 31
paste textarea "gem-custom-hero-banner"
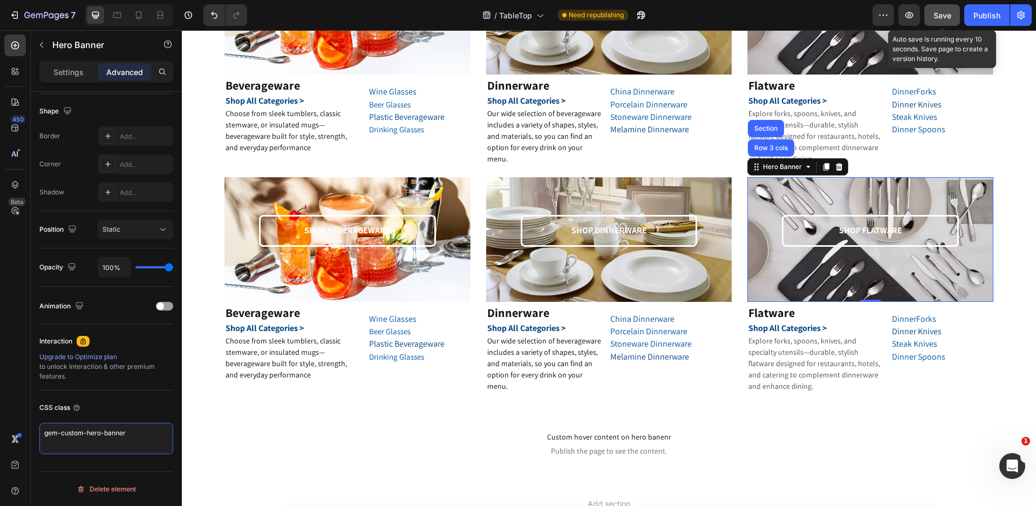
type textarea "gem-custom-hero-banner"
click at [940, 18] on span "Save" at bounding box center [942, 15] width 18 height 9
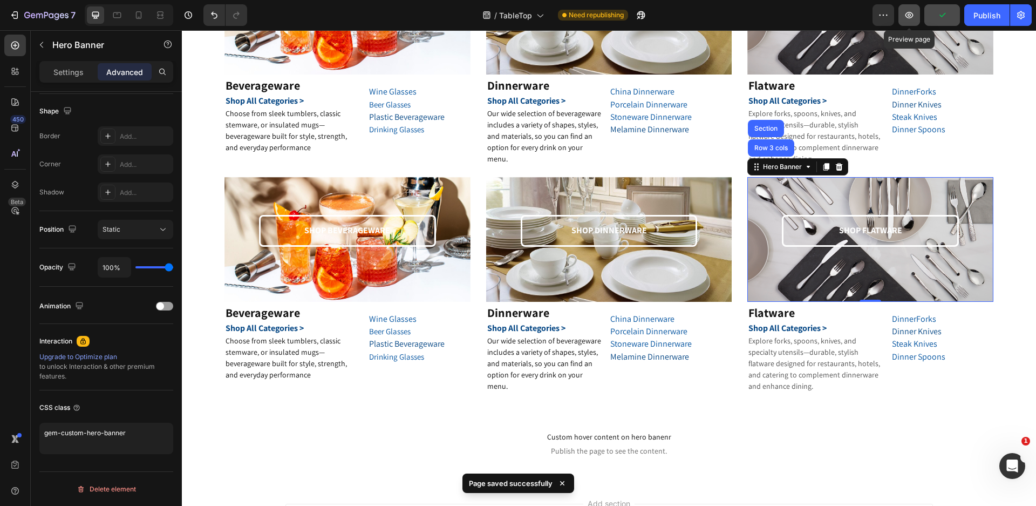
click at [912, 18] on icon "button" at bounding box center [909, 15] width 11 height 11
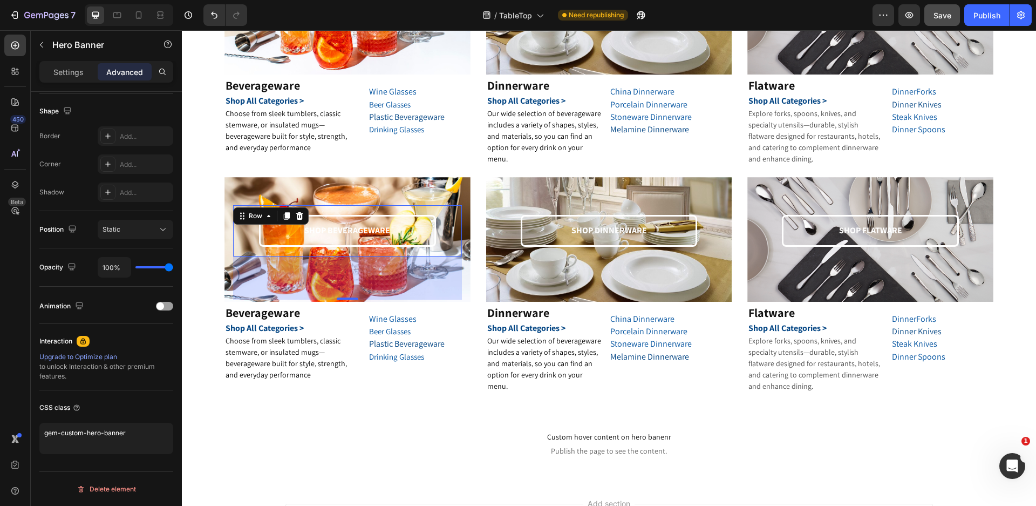
click at [238, 208] on div "Row" at bounding box center [271, 215] width 76 height 17
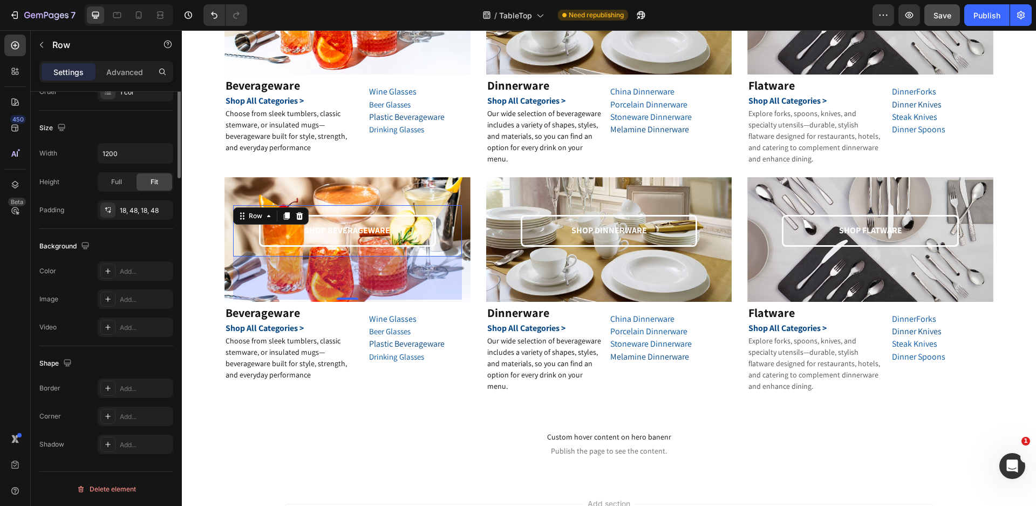
scroll to position [0, 0]
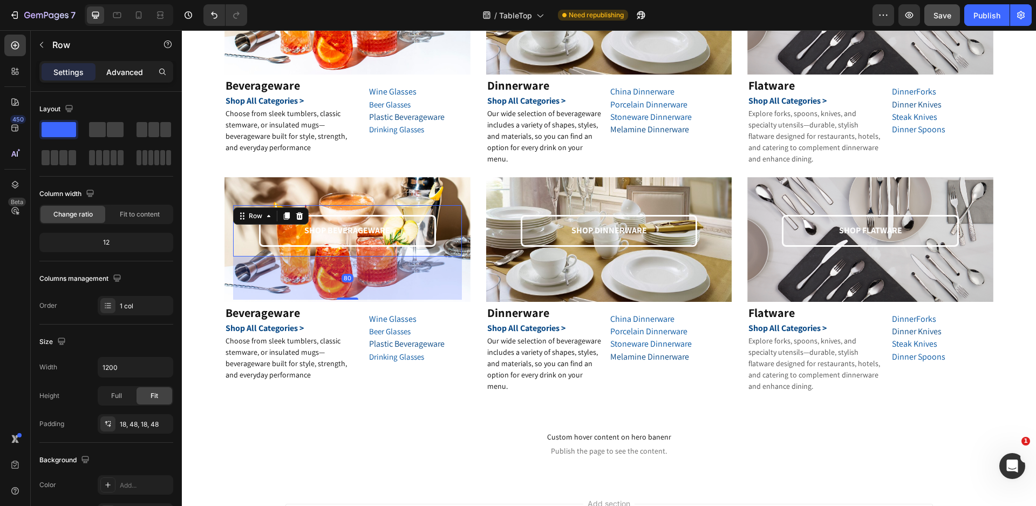
click at [139, 73] on p "Advanced" at bounding box center [124, 71] width 37 height 11
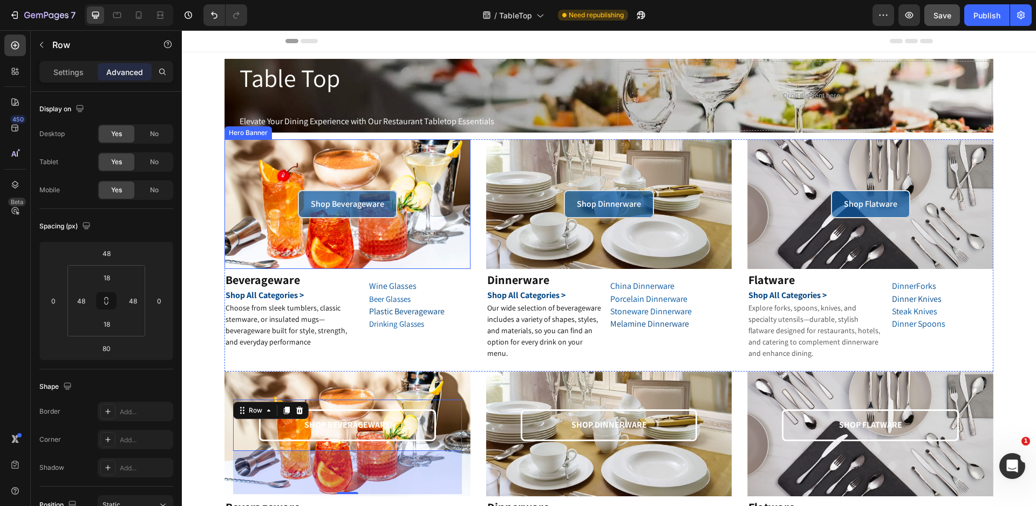
click at [235, 132] on div "Hero Banner" at bounding box center [248, 133] width 43 height 10
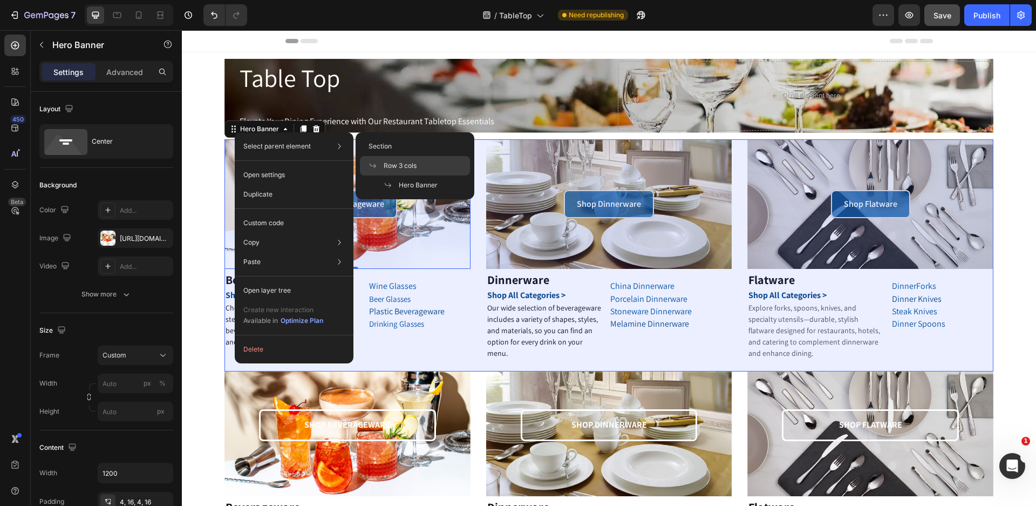
click at [391, 166] on span "Row 3 cols" at bounding box center [400, 166] width 33 height 10
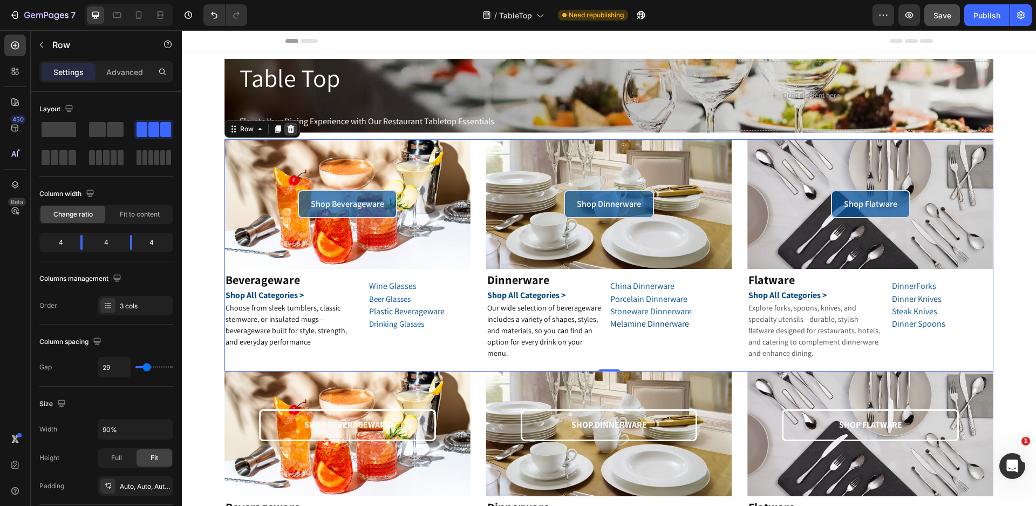
click at [291, 130] on icon at bounding box center [290, 129] width 9 height 9
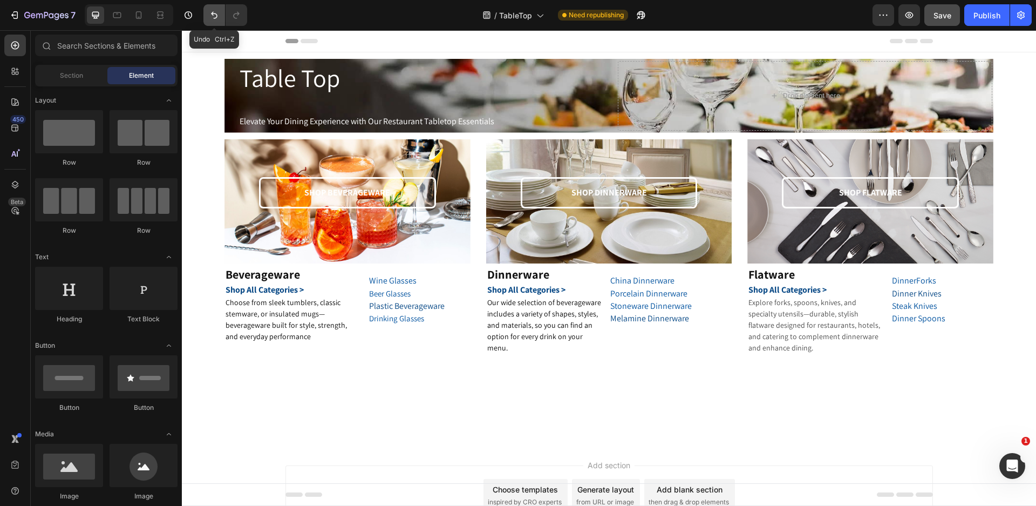
click at [215, 12] on icon "Undo/Redo" at bounding box center [214, 15] width 11 height 11
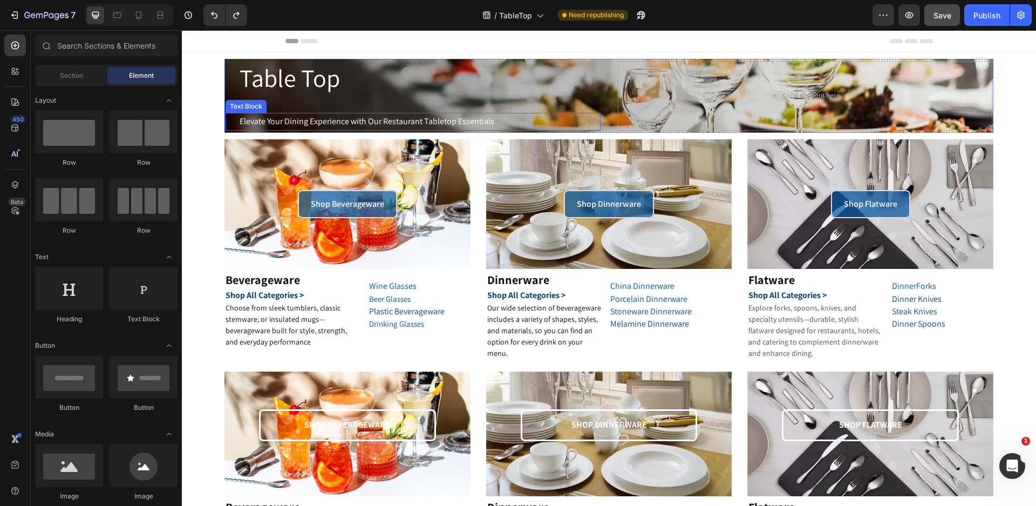
scroll to position [54, 0]
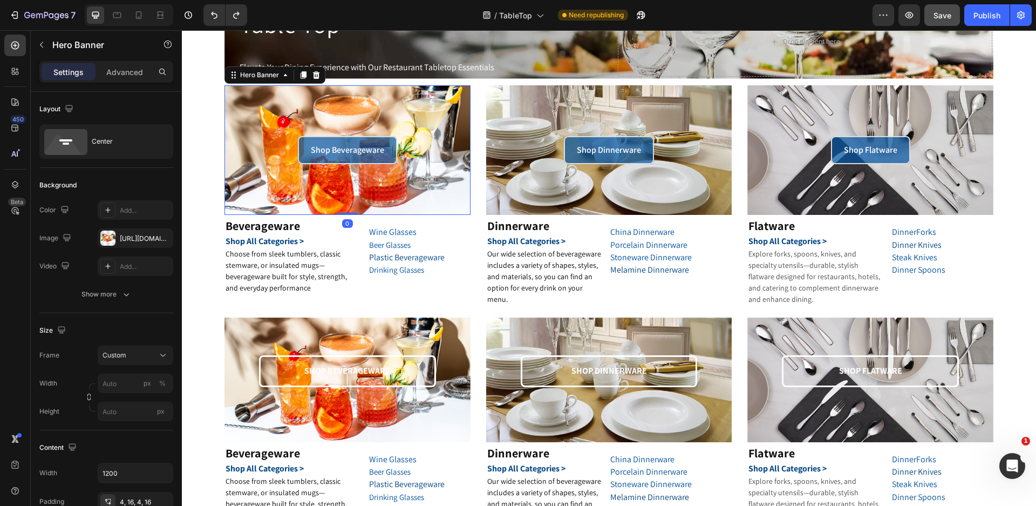
click at [228, 179] on div "Shop Beverageware Button" at bounding box center [347, 150] width 246 height 130
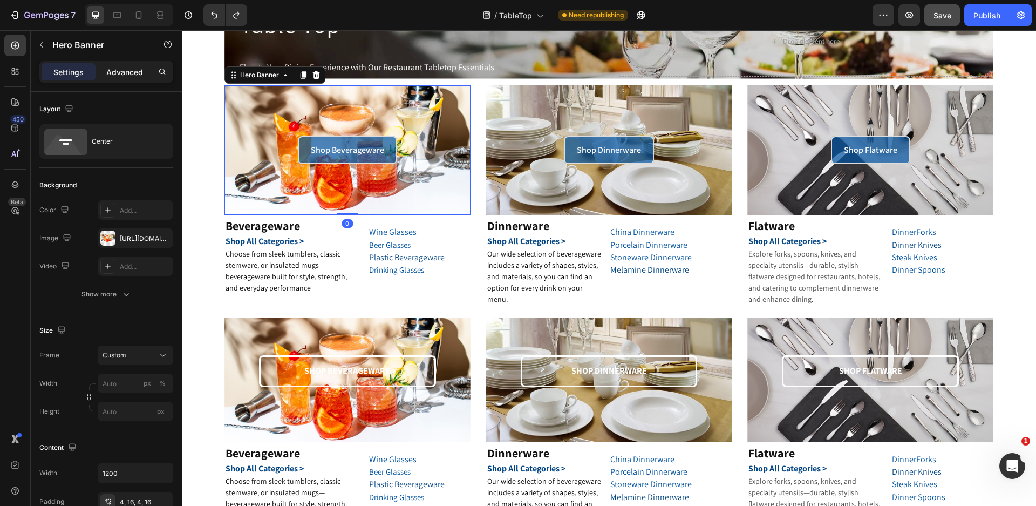
click at [141, 73] on p "Advanced" at bounding box center [124, 71] width 37 height 11
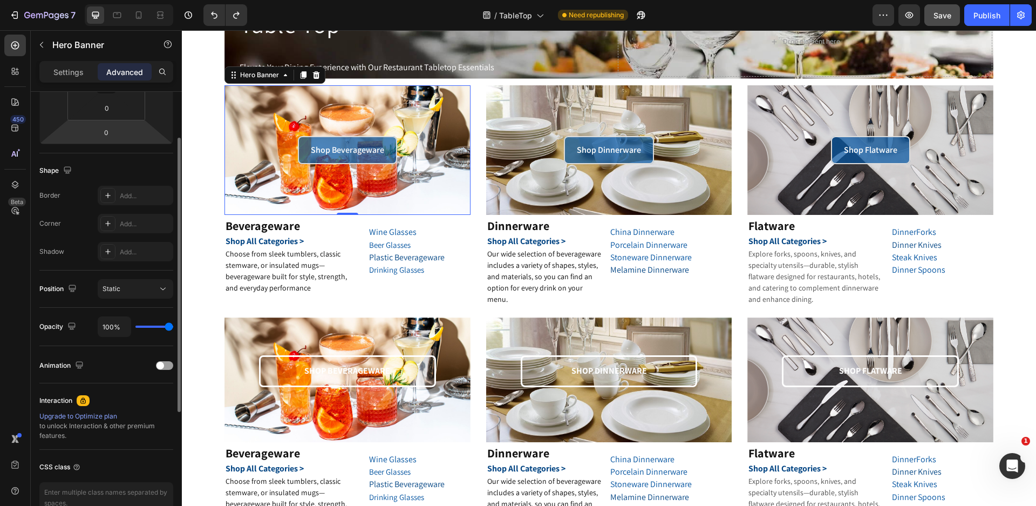
scroll to position [0, 0]
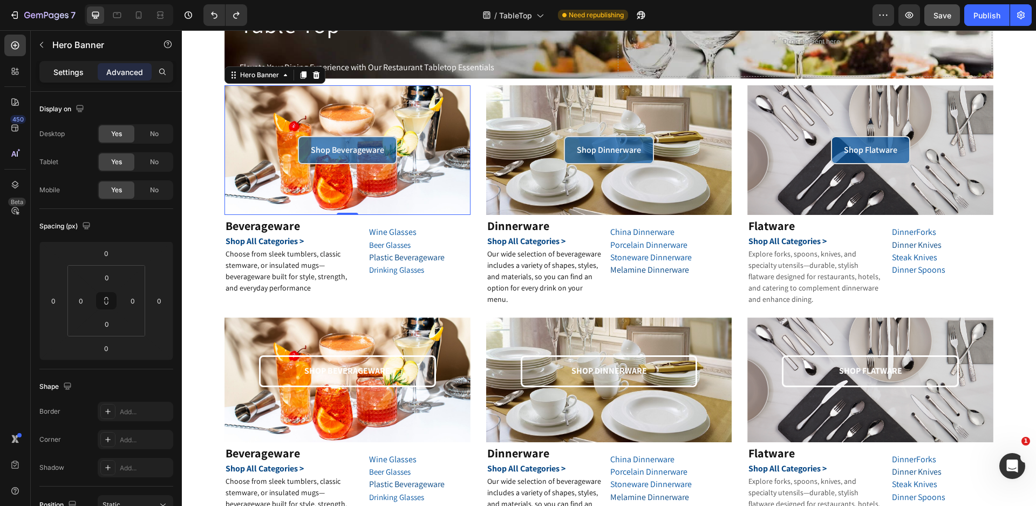
click at [71, 73] on p "Settings" at bounding box center [68, 71] width 30 height 11
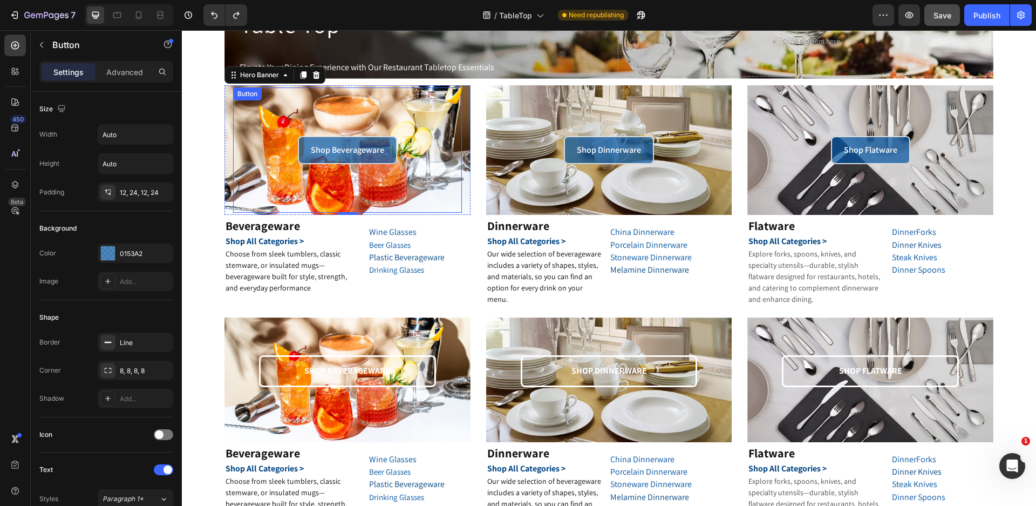
click at [241, 90] on div "Button" at bounding box center [247, 93] width 29 height 13
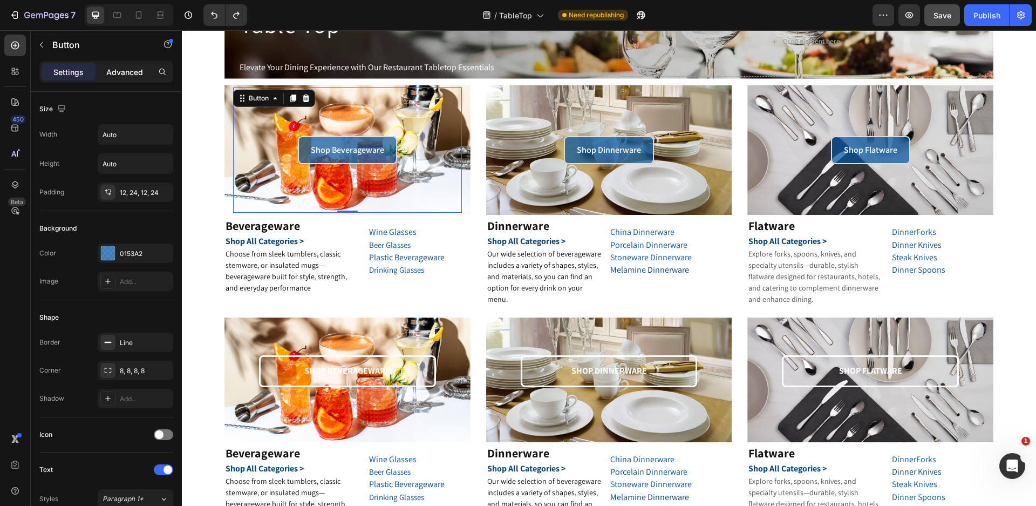
click at [137, 72] on p "Advanced" at bounding box center [124, 71] width 37 height 11
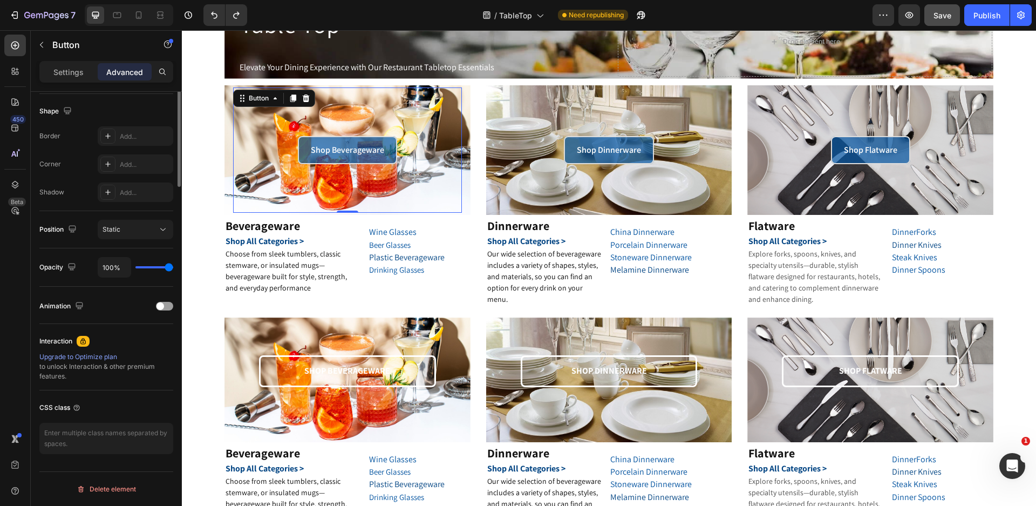
scroll to position [59, 0]
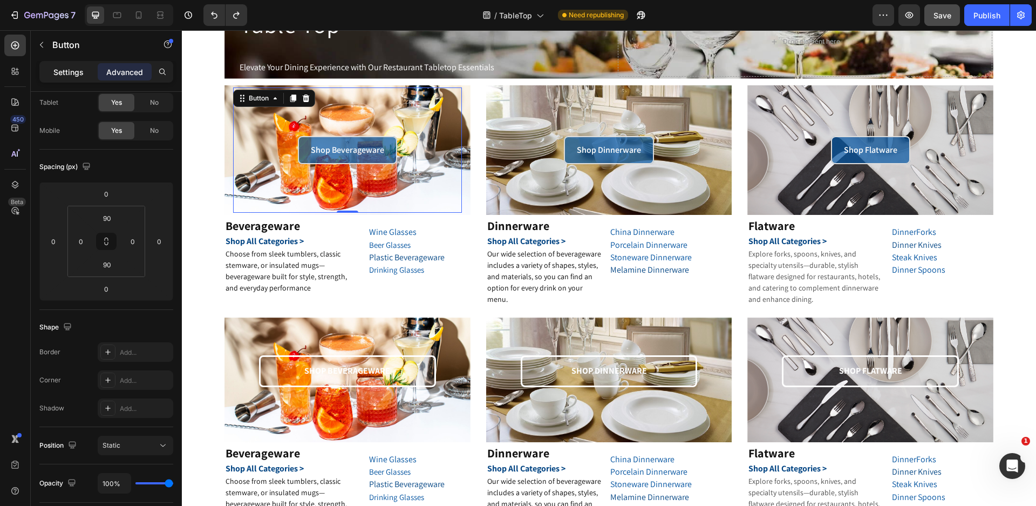
click at [76, 69] on p "Settings" at bounding box center [68, 71] width 30 height 11
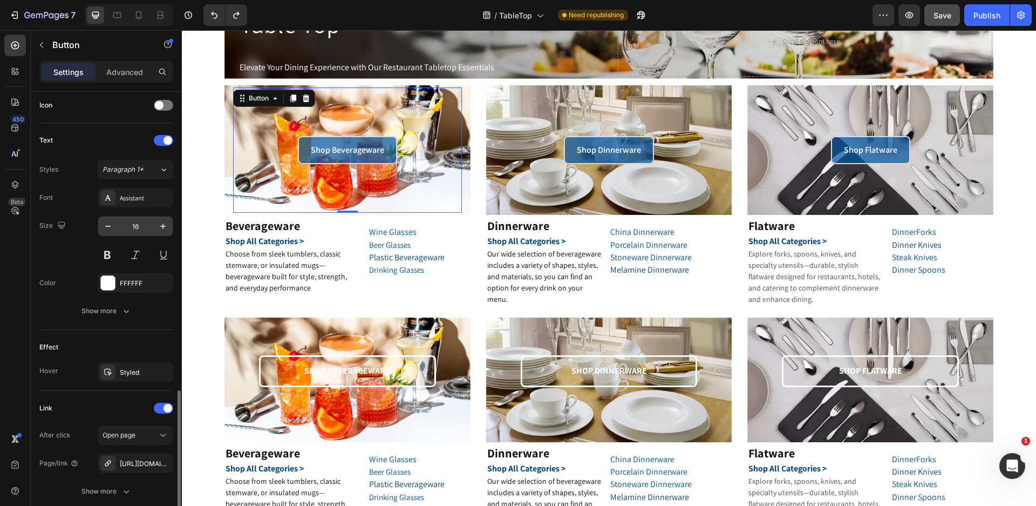
scroll to position [413, 0]
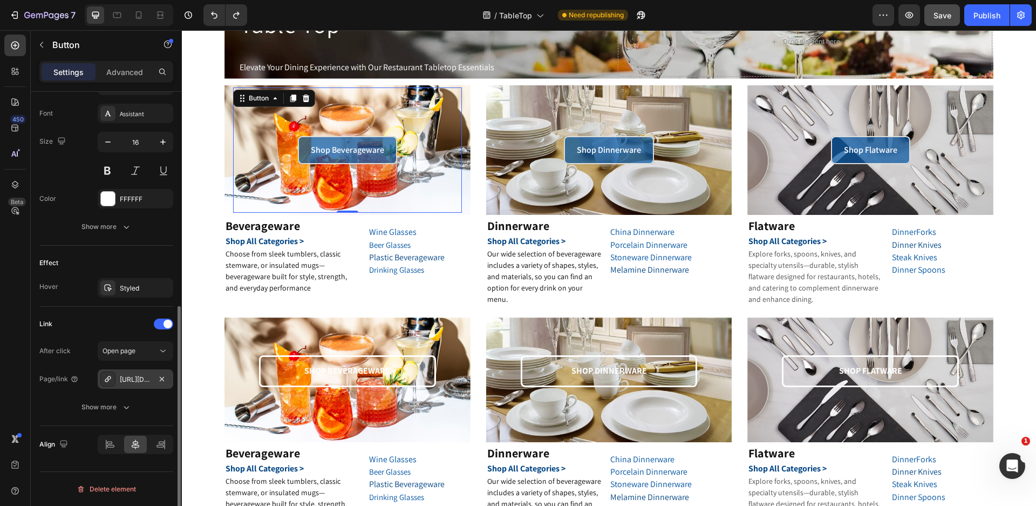
click at [122, 378] on div "[URL][DOMAIN_NAME]" at bounding box center [135, 379] width 31 height 10
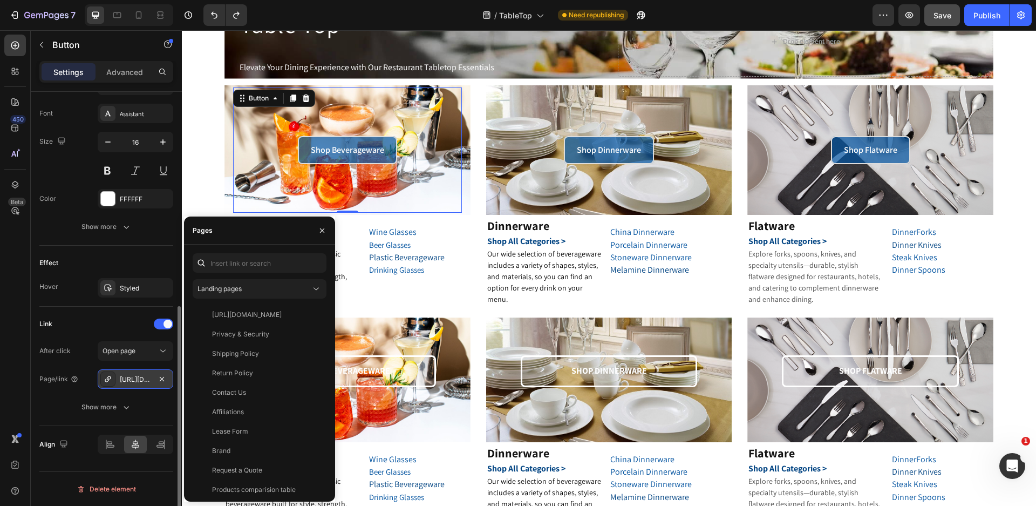
click at [107, 375] on icon at bounding box center [108, 378] width 9 height 9
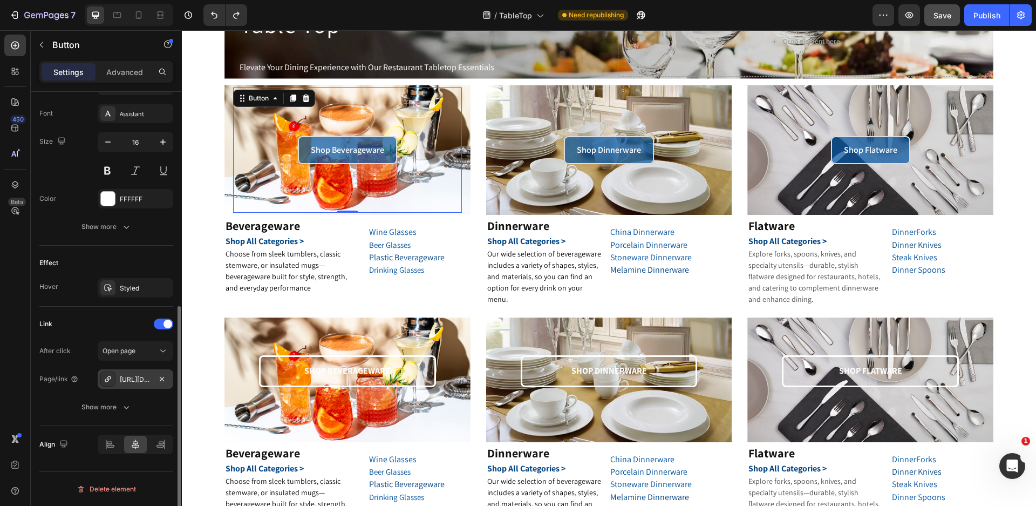
click at [107, 375] on icon at bounding box center [108, 378] width 9 height 9
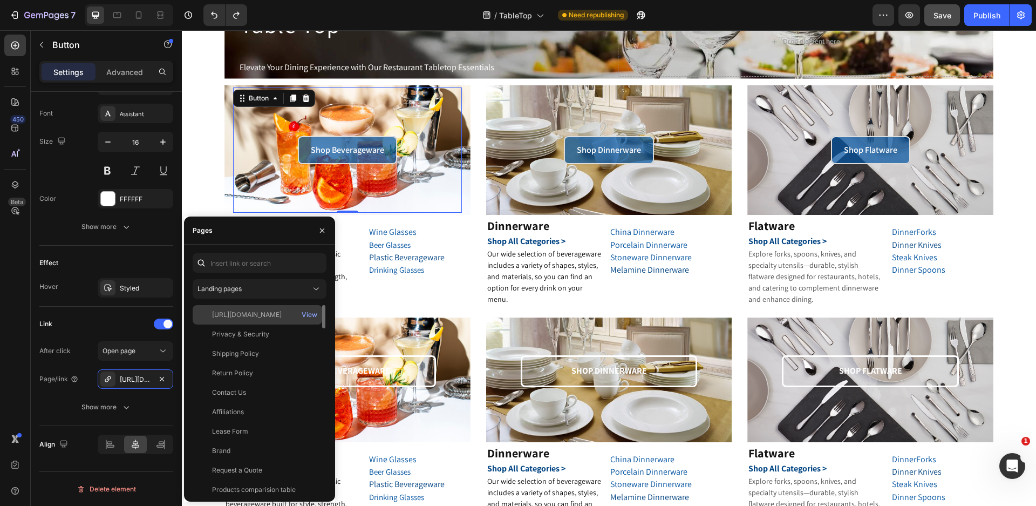
click at [229, 312] on div "[URL][DOMAIN_NAME]" at bounding box center [247, 315] width 70 height 10
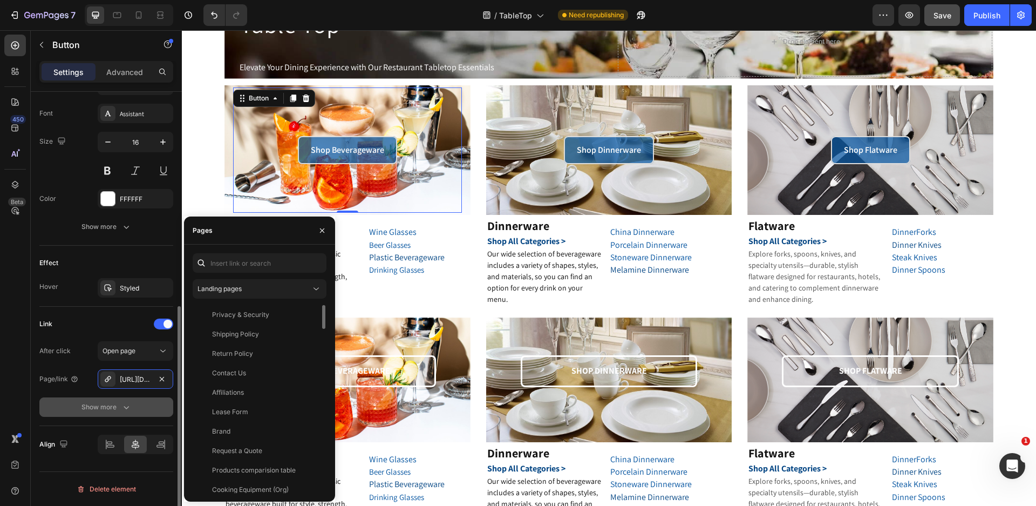
click at [129, 400] on button "Show more" at bounding box center [106, 406] width 134 height 19
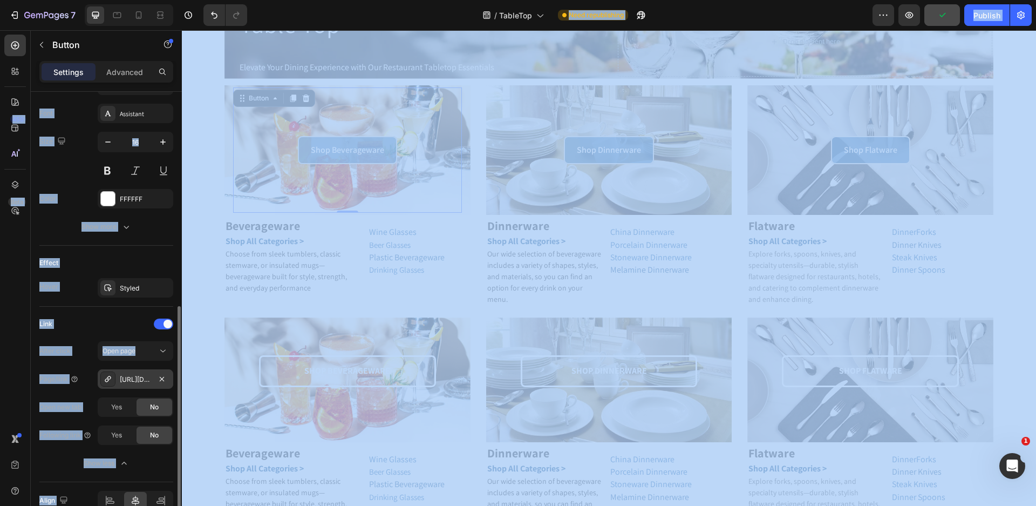
click at [129, 375] on div "[URL][DOMAIN_NAME]" at bounding box center [135, 379] width 31 height 10
click at [142, 393] on div "After click Open page Page/link [URL][DOMAIN_NAME] Open new tab Yes No Followin…" at bounding box center [106, 407] width 134 height 132
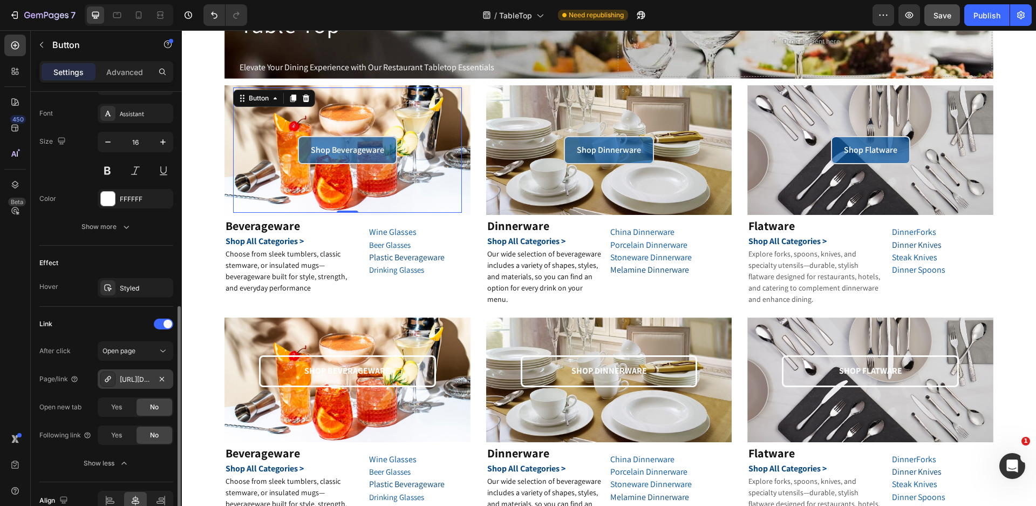
click at [136, 379] on div "[URL][DOMAIN_NAME]" at bounding box center [135, 379] width 31 height 10
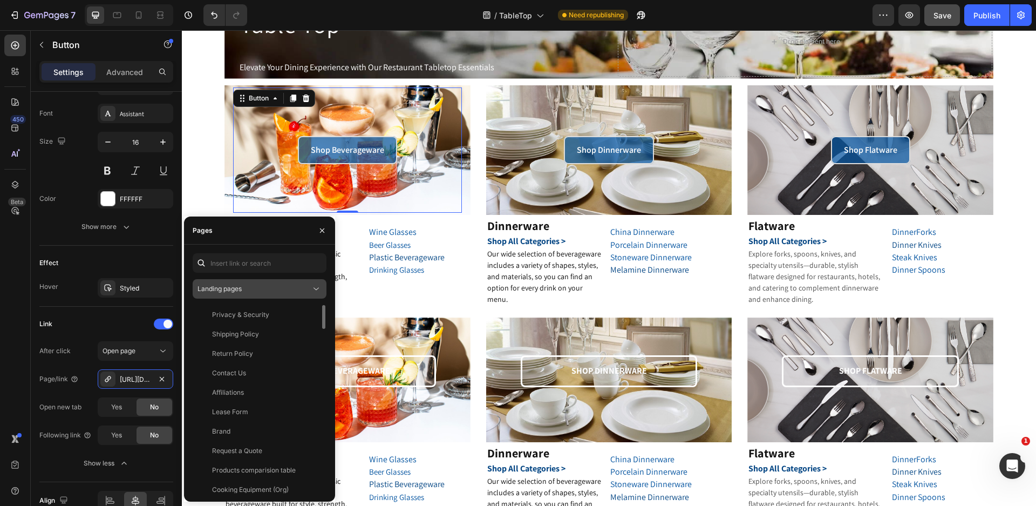
click at [283, 283] on button "Landing pages" at bounding box center [260, 288] width 134 height 19
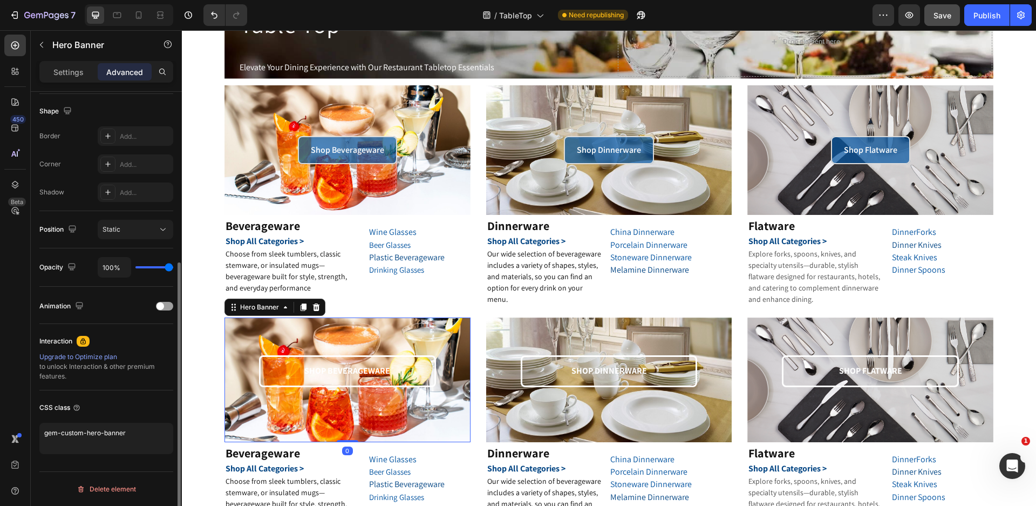
click at [319, 329] on div "SHOP BEVERAGEWARE Text Block Row" at bounding box center [347, 379] width 229 height 120
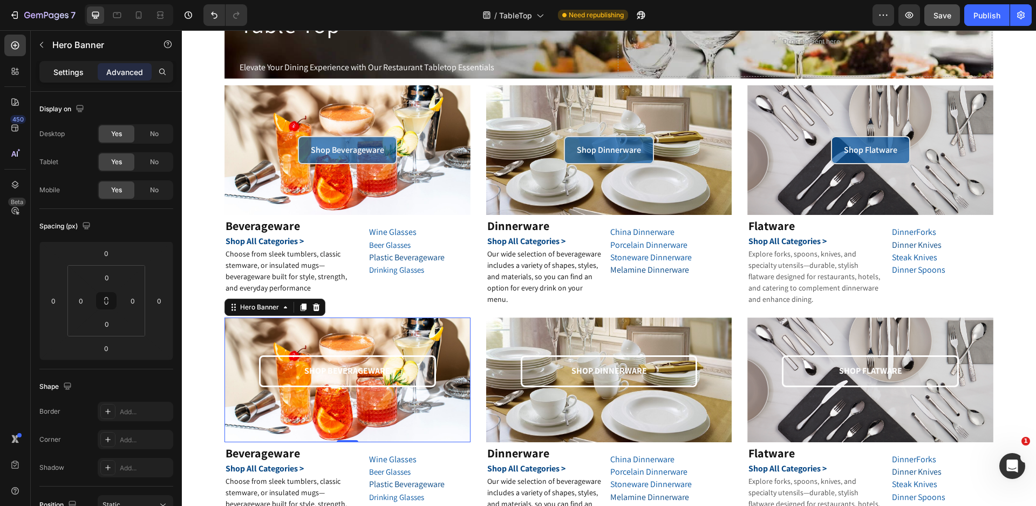
click at [83, 70] on p "Settings" at bounding box center [68, 71] width 30 height 11
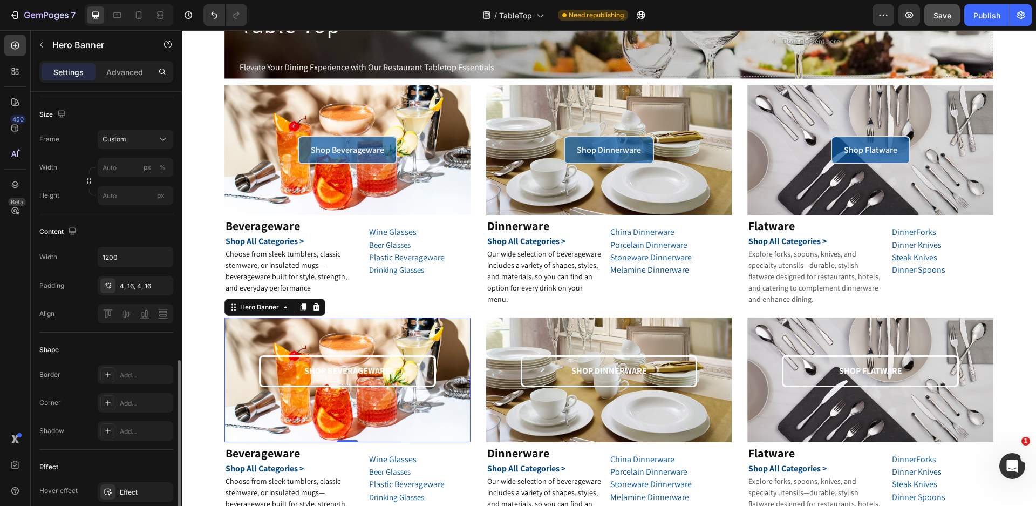
scroll to position [324, 0]
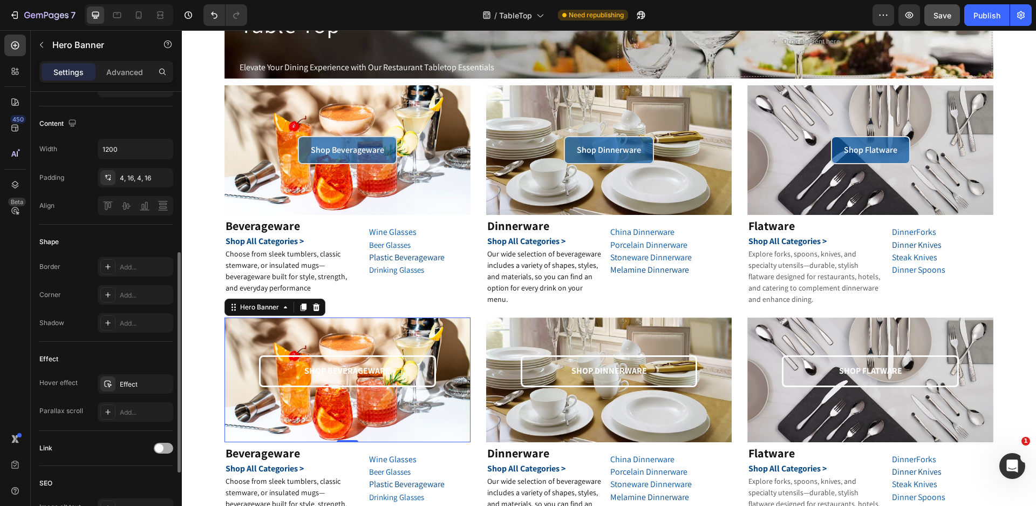
click at [168, 442] on div "Link" at bounding box center [106, 447] width 134 height 17
click at [156, 451] on span at bounding box center [159, 447] width 9 height 9
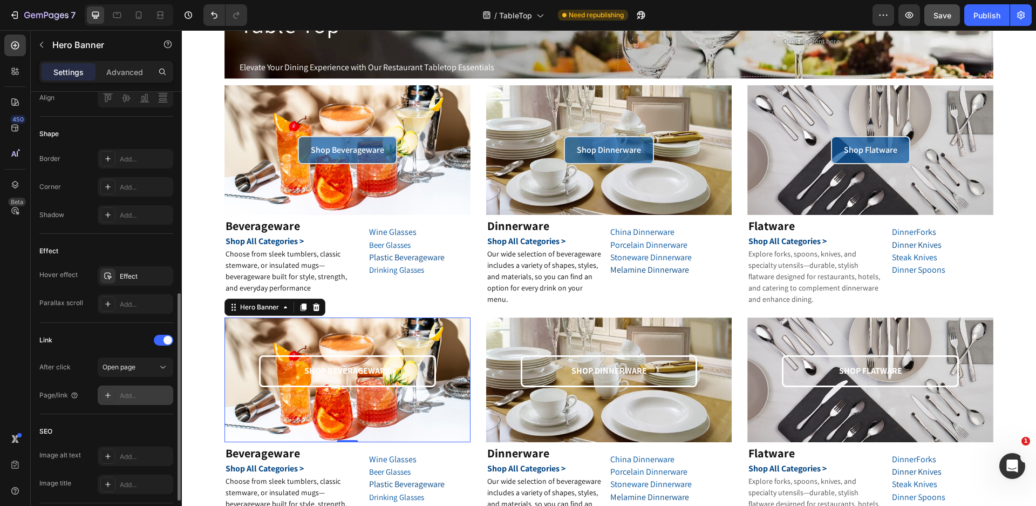
click at [141, 393] on div "Add..." at bounding box center [145, 396] width 51 height 10
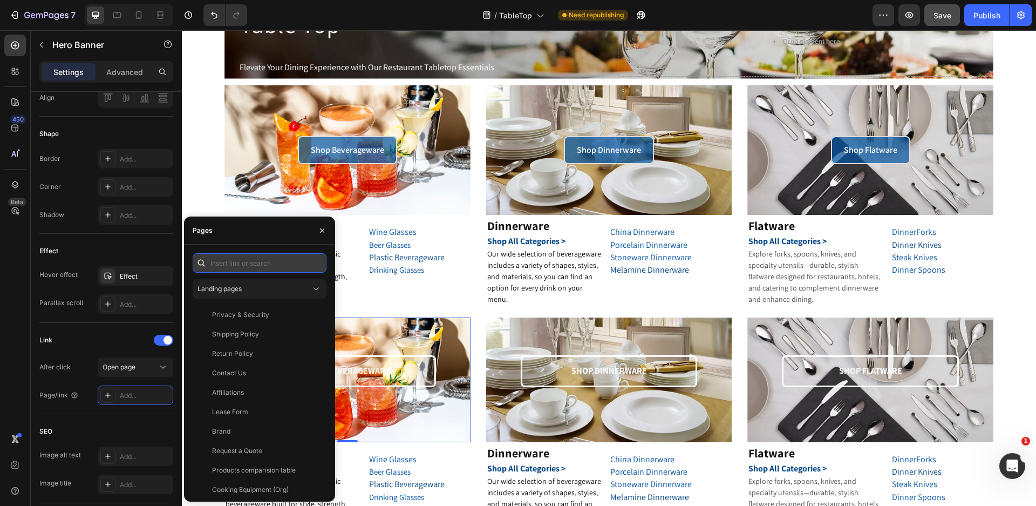
click at [231, 264] on input "text" at bounding box center [260, 262] width 134 height 19
paste input "[URL][DOMAIN_NAME]"
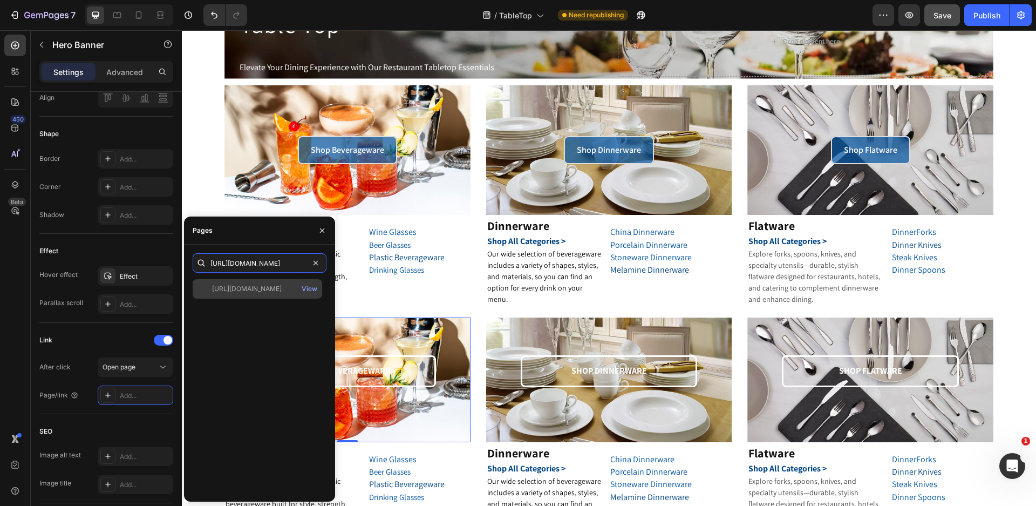
type input "[URL][DOMAIN_NAME]"
click at [250, 290] on div "[URL][DOMAIN_NAME]" at bounding box center [247, 289] width 70 height 10
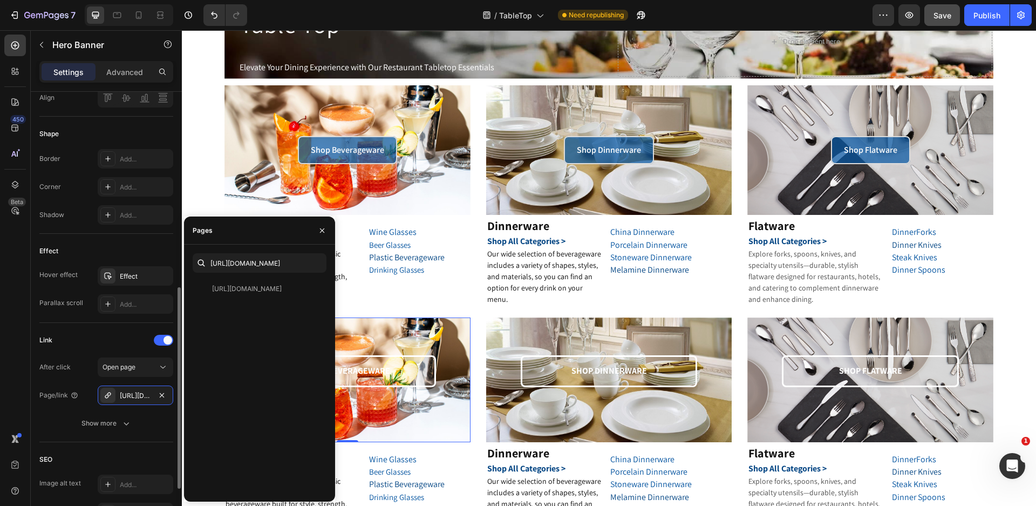
click at [159, 433] on div "Link After click Open page Page/link [URL][DOMAIN_NAME] Show more" at bounding box center [106, 382] width 134 height 119
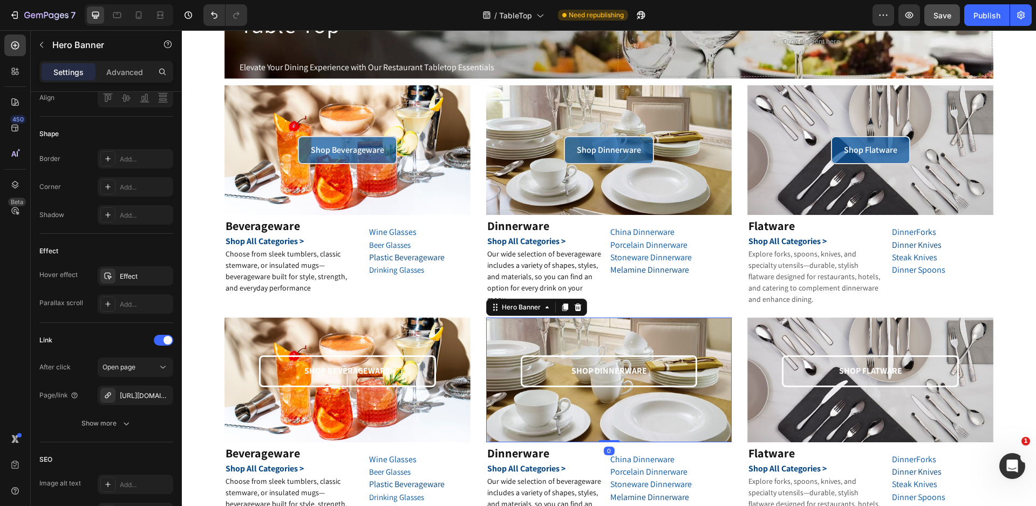
click at [501, 333] on div "SHOP DINNERWARE Text Block Row" at bounding box center [609, 379] width 229 height 120
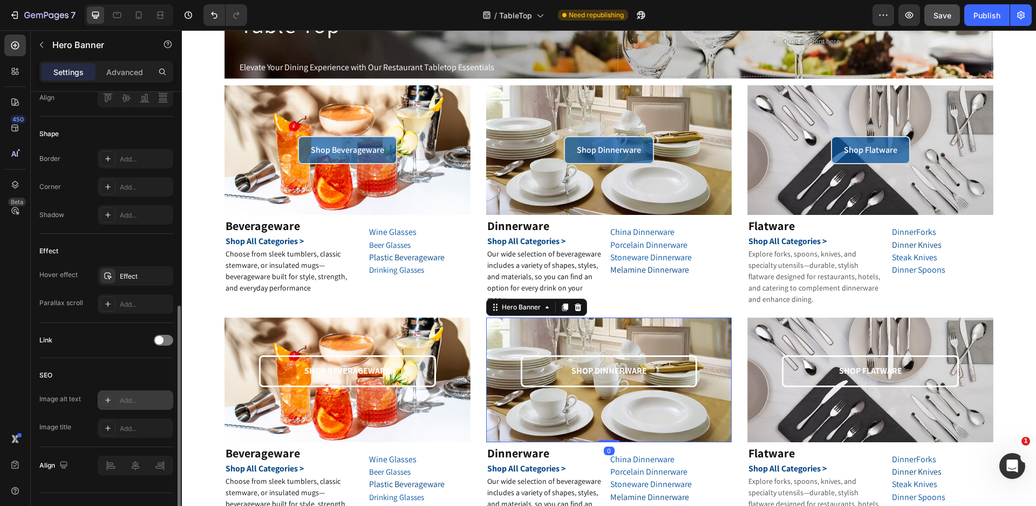
scroll to position [453, 0]
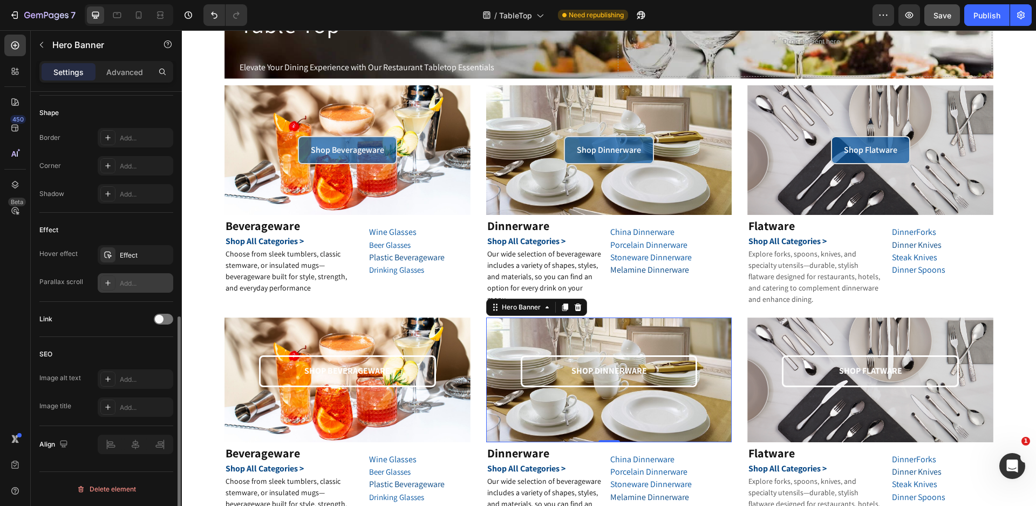
click at [141, 288] on div "Add..." at bounding box center [145, 283] width 51 height 10
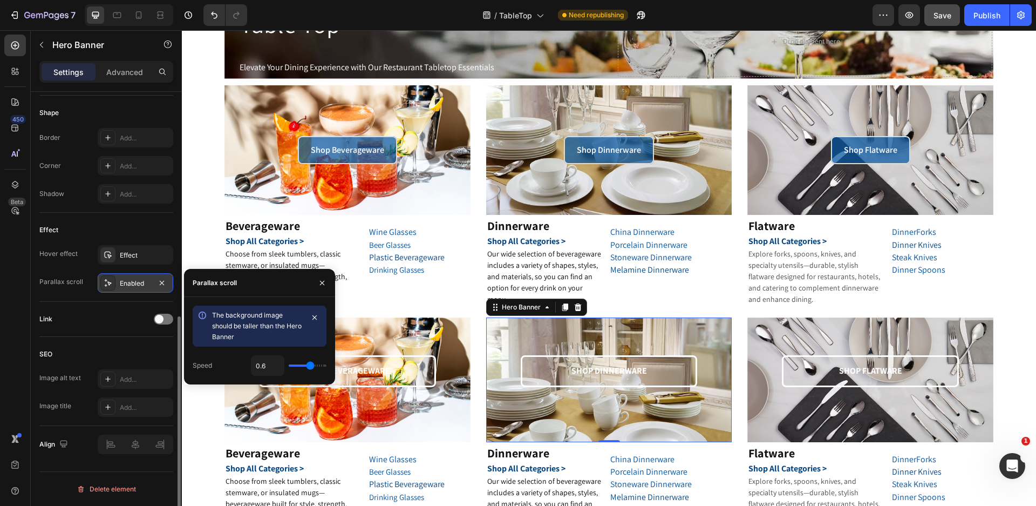
click at [141, 288] on div "Enabled" at bounding box center [135, 283] width 31 height 10
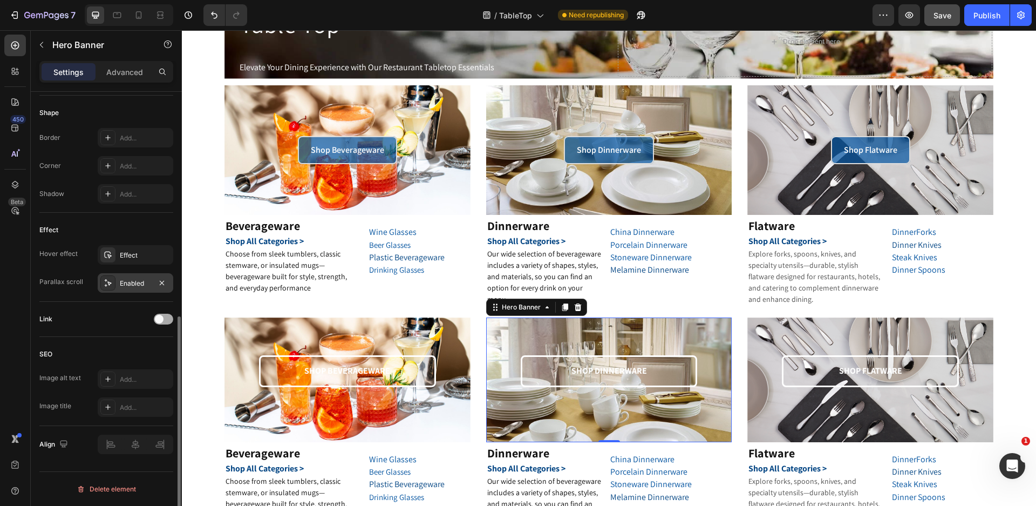
click at [160, 323] on div at bounding box center [163, 318] width 19 height 11
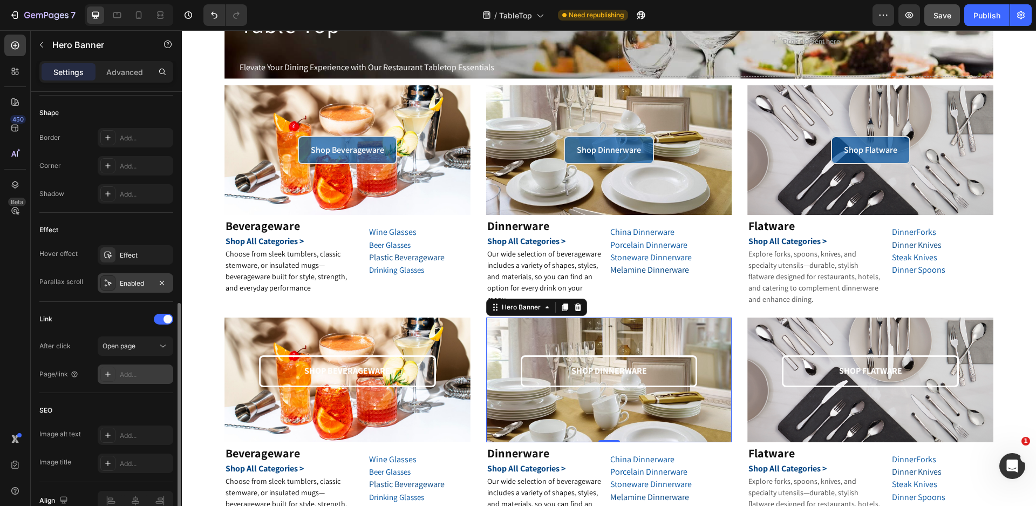
click at [139, 370] on div "Add..." at bounding box center [145, 375] width 51 height 10
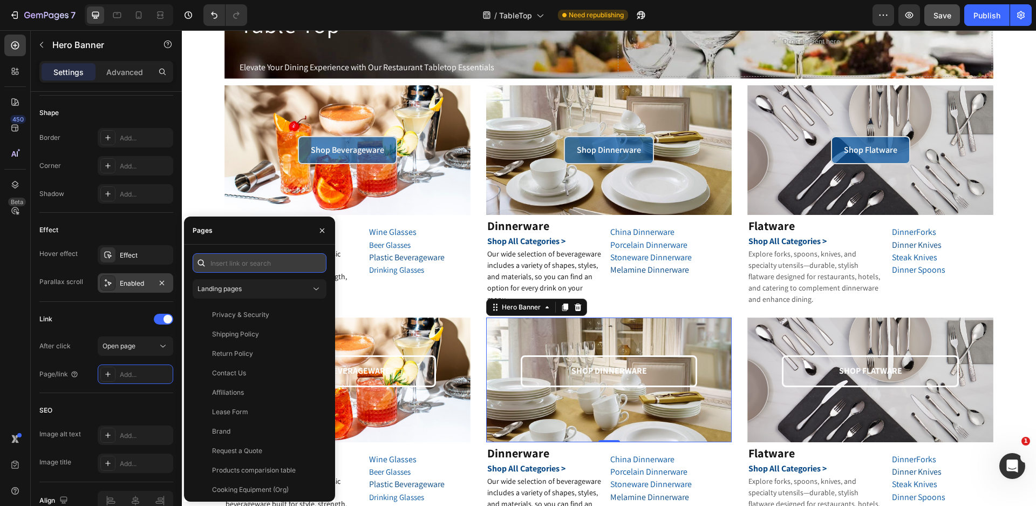
click at [247, 263] on input "text" at bounding box center [260, 262] width 134 height 19
paste input "[URL][DOMAIN_NAME]"
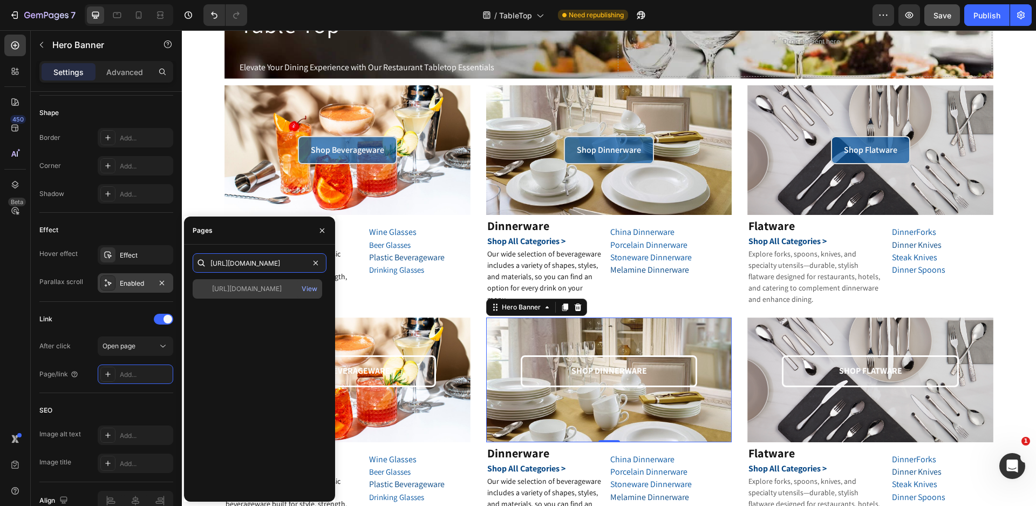
type input "[URL][DOMAIN_NAME]"
click at [207, 290] on div at bounding box center [204, 289] width 15 height 10
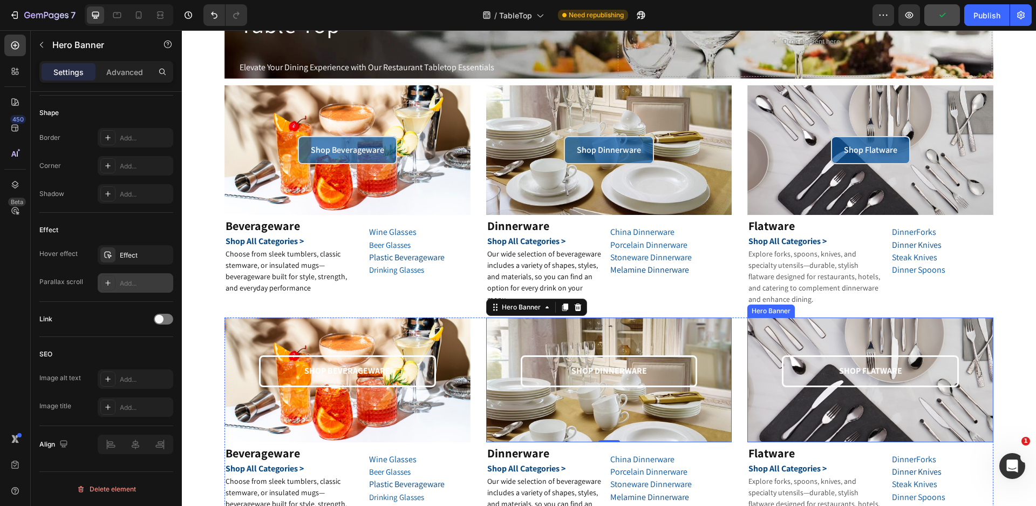
click at [816, 343] on div "SHOP FLATWARE Text Block Row" at bounding box center [870, 379] width 229 height 120
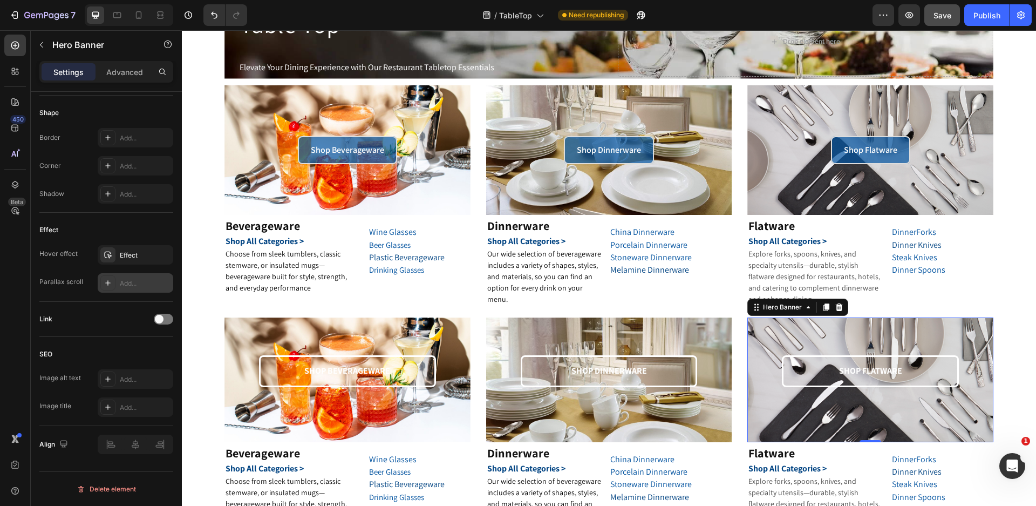
click at [798, 331] on div "SHOP FLATWARE Text Block Row" at bounding box center [870, 379] width 229 height 120
click at [752, 306] on icon at bounding box center [756, 307] width 9 height 9
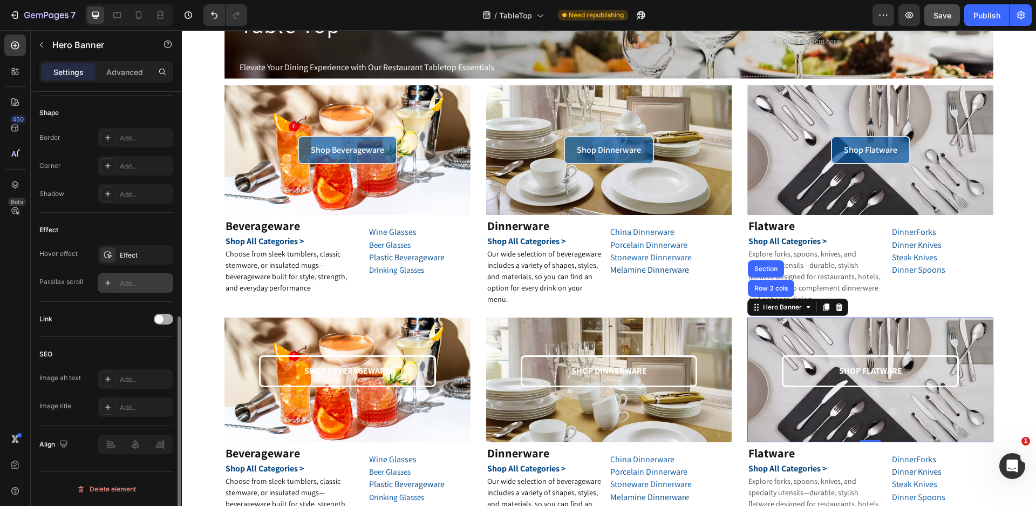
click at [162, 318] on span at bounding box center [159, 319] width 9 height 9
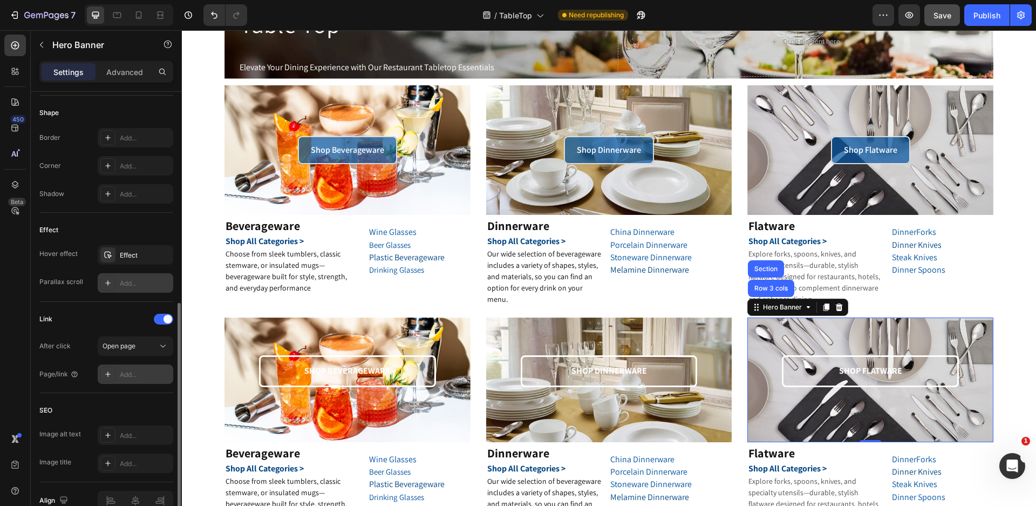
click at [140, 371] on div "Add..." at bounding box center [145, 375] width 51 height 10
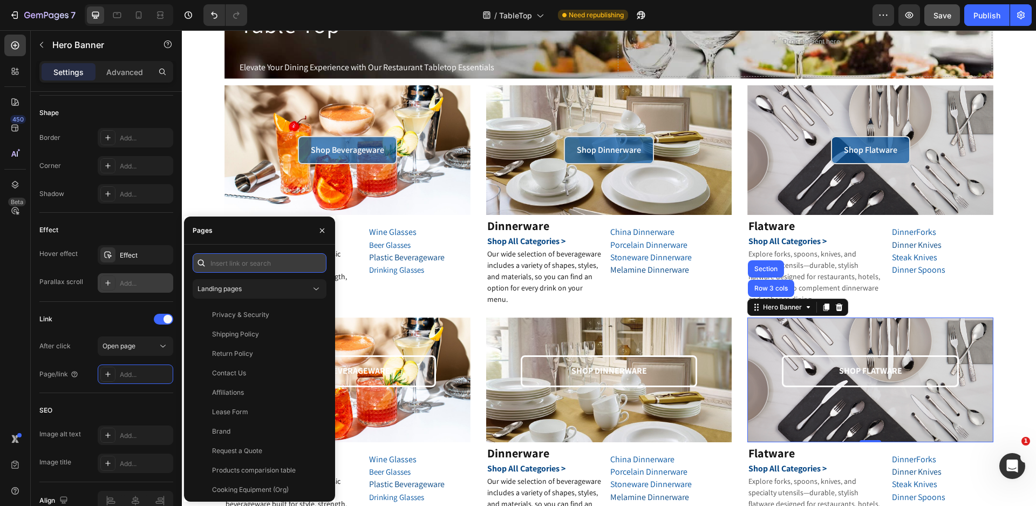
click at [252, 261] on input "text" at bounding box center [260, 262] width 134 height 19
paste input "[URL][DOMAIN_NAME]"
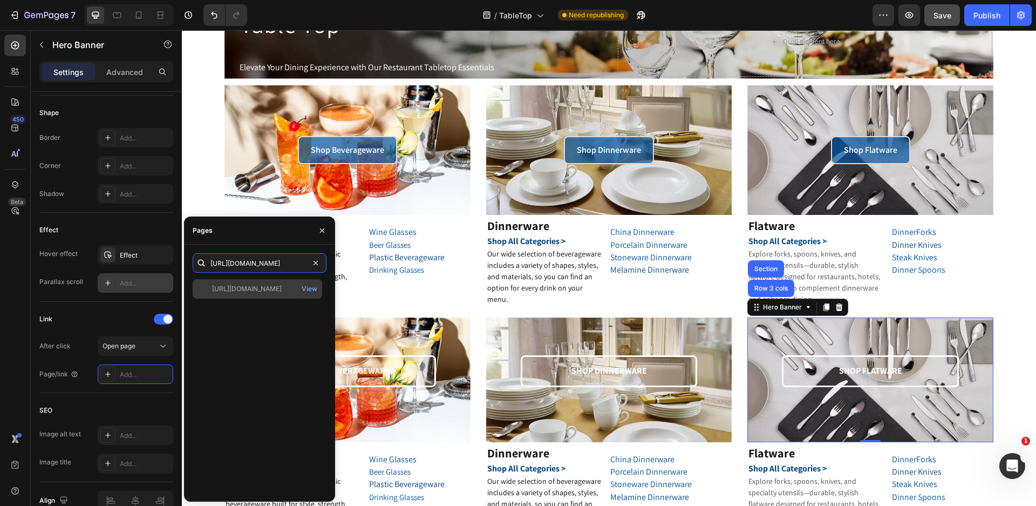
type input "[URL][DOMAIN_NAME]"
click at [267, 290] on div "[URL][DOMAIN_NAME]" at bounding box center [247, 289] width 70 height 10
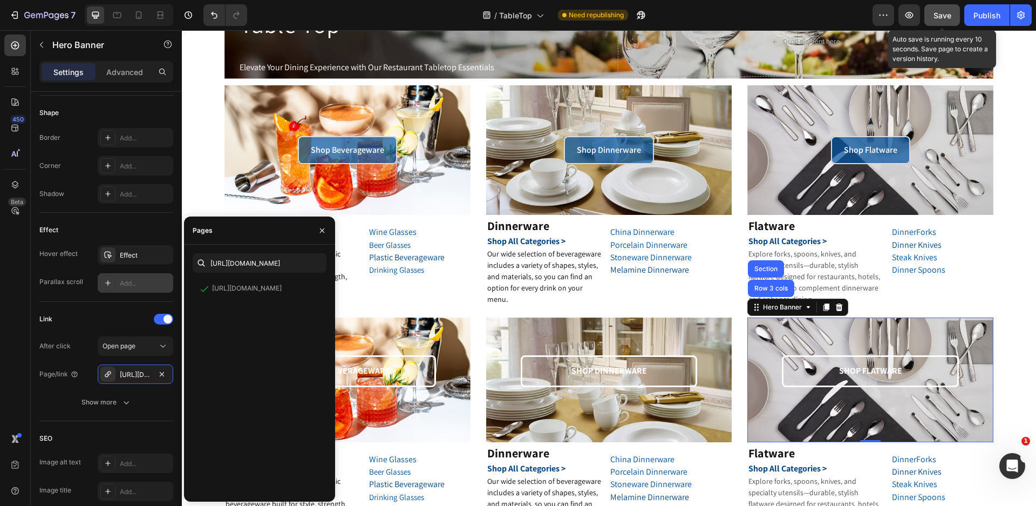
click at [946, 13] on span "Save" at bounding box center [942, 15] width 18 height 9
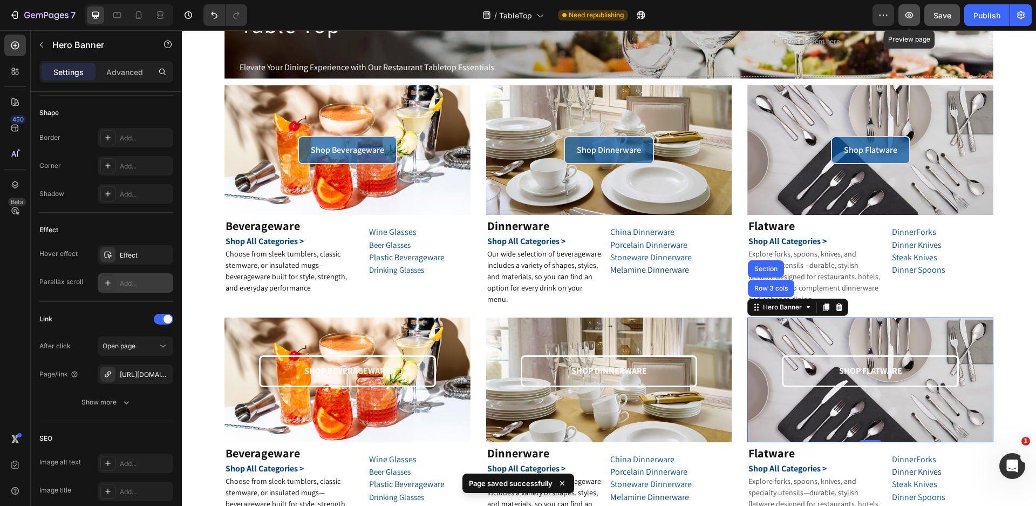
click at [911, 16] on icon "button" at bounding box center [909, 15] width 11 height 11
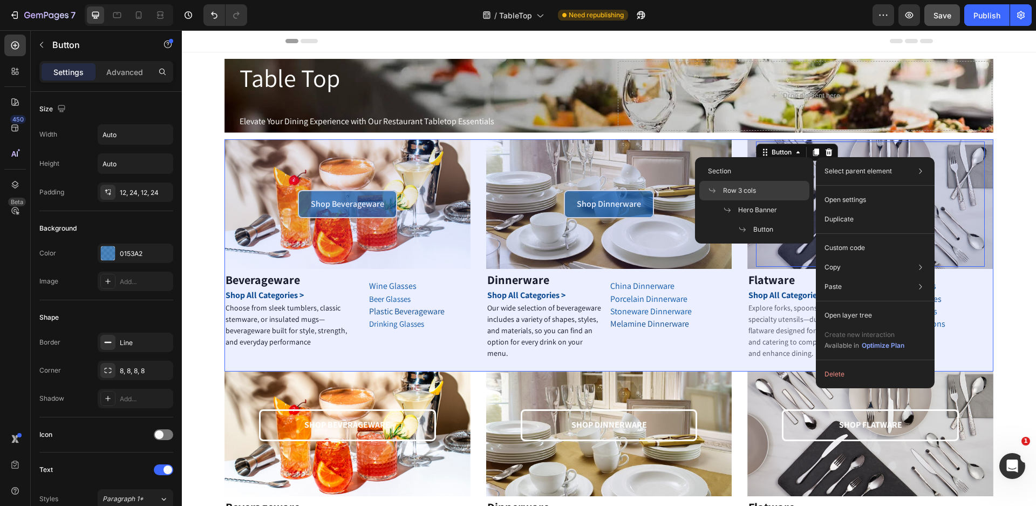
click at [760, 195] on div "Row 3 cols" at bounding box center [754, 190] width 110 height 19
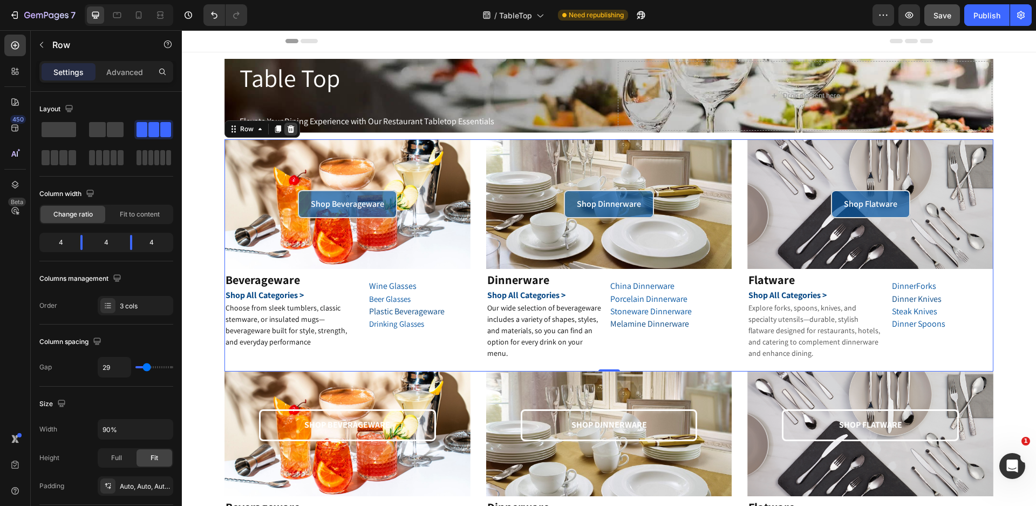
click at [293, 127] on icon at bounding box center [291, 129] width 7 height 8
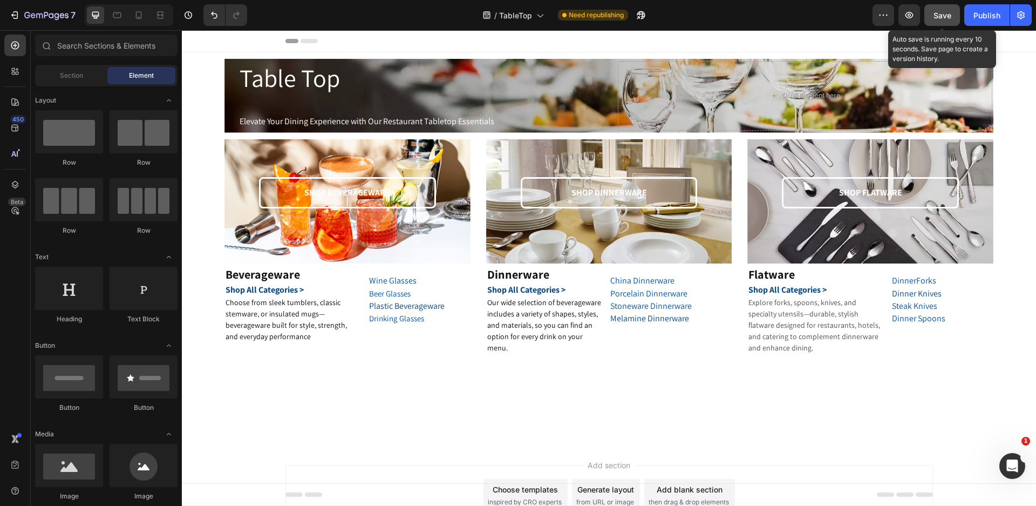
click at [942, 16] on span "Save" at bounding box center [942, 15] width 18 height 9
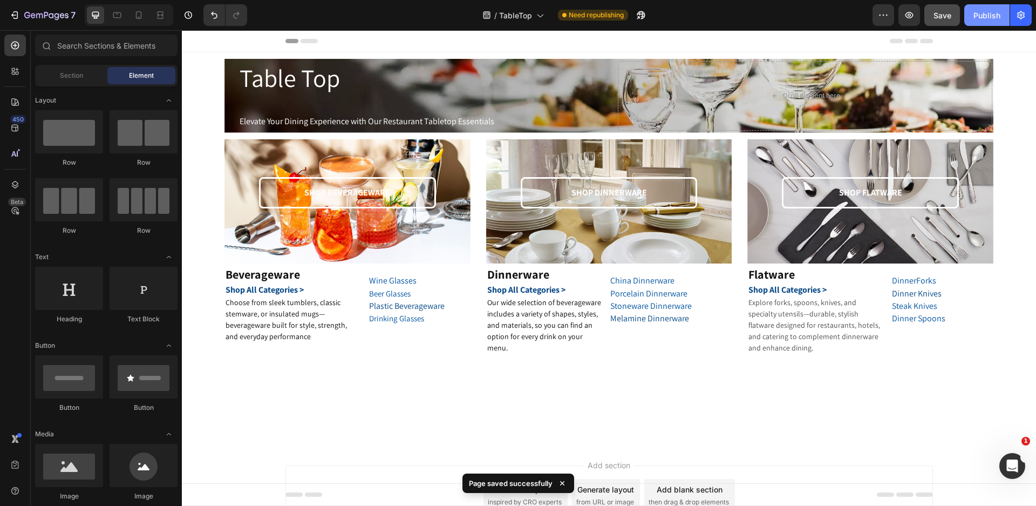
click at [997, 15] on div "Publish" at bounding box center [986, 15] width 27 height 11
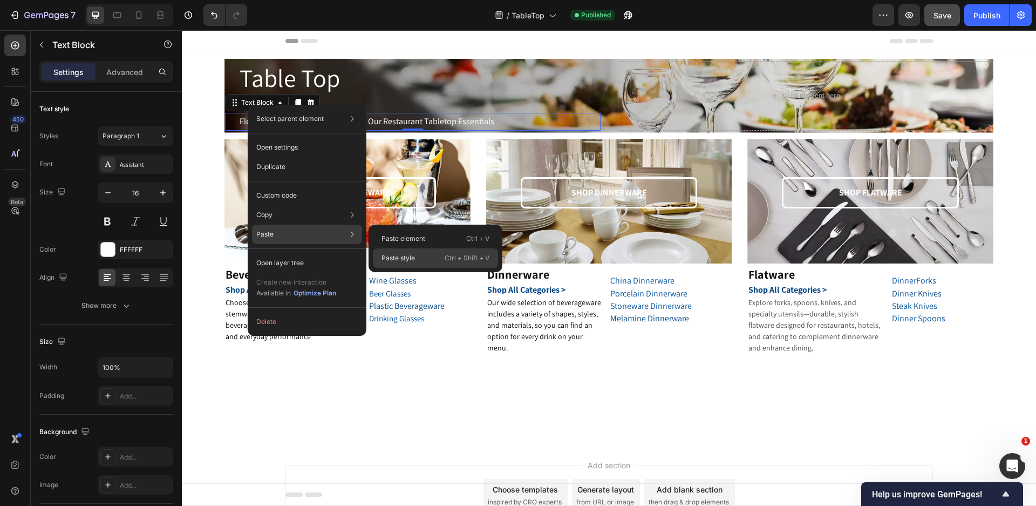
click at [399, 260] on p "Paste style" at bounding box center [397, 258] width 33 height 10
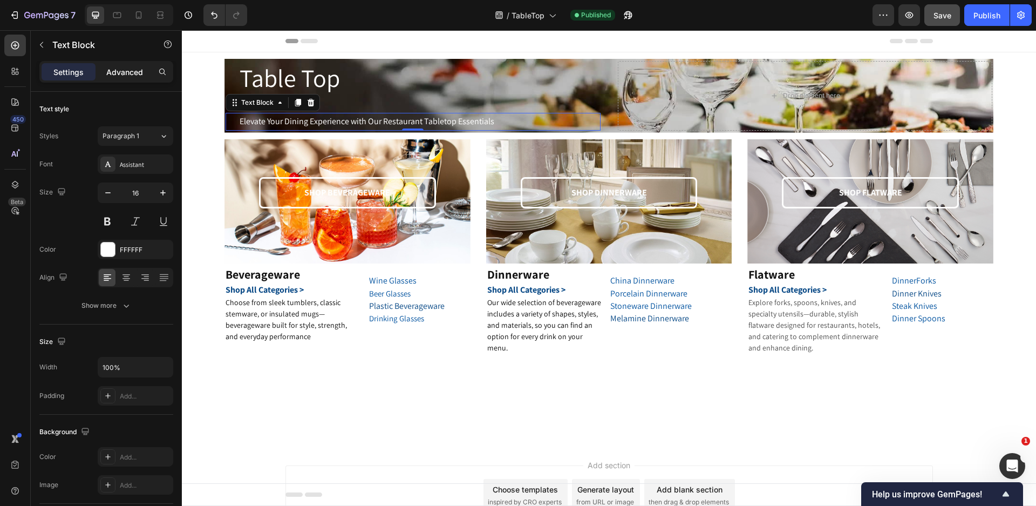
click at [128, 69] on p "Advanced" at bounding box center [124, 71] width 37 height 11
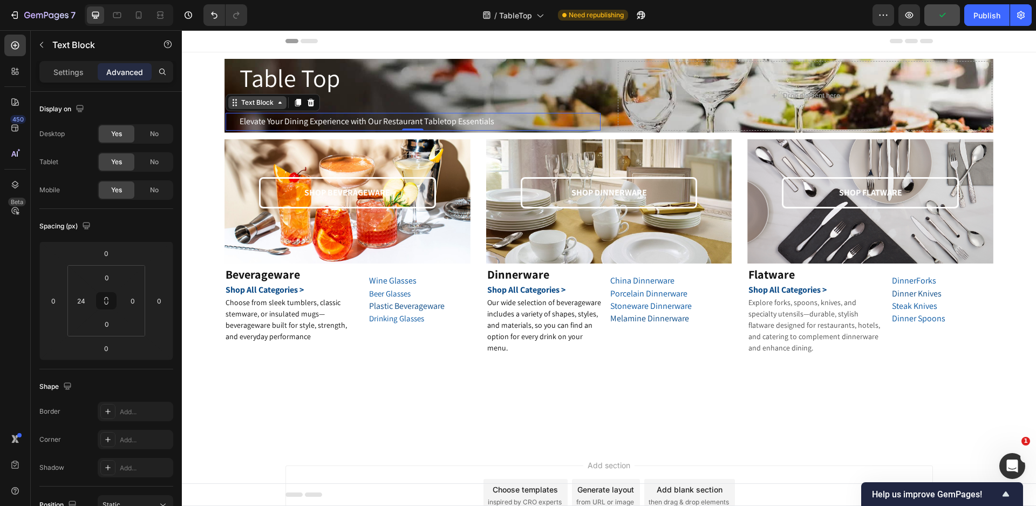
click at [240, 102] on div "Text Block" at bounding box center [257, 103] width 37 height 10
click at [83, 71] on p "Settings" at bounding box center [68, 71] width 30 height 11
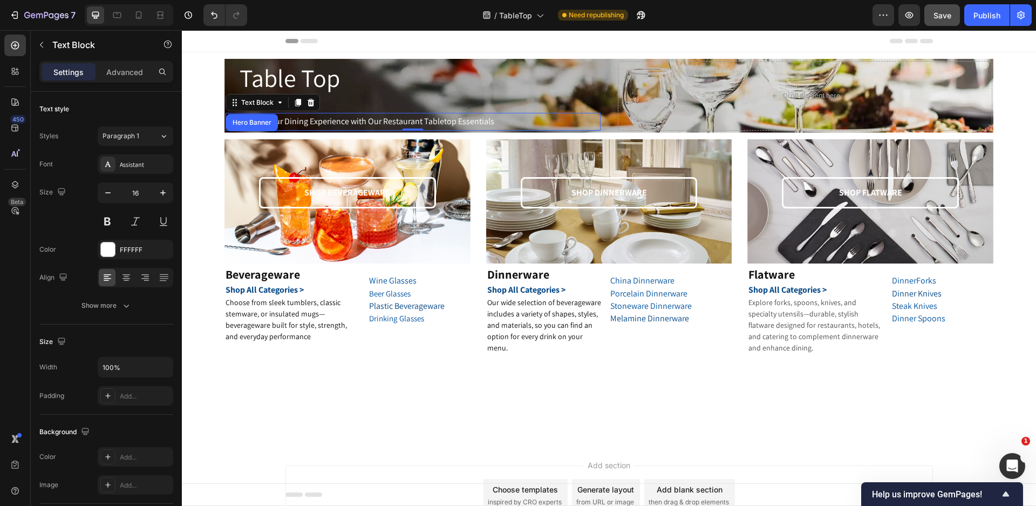
click at [126, 62] on div "Settings Advanced" at bounding box center [106, 72] width 134 height 22
click at [129, 70] on p "Advanced" at bounding box center [124, 71] width 37 height 11
click at [237, 69] on div "Heading" at bounding box center [243, 68] width 30 height 10
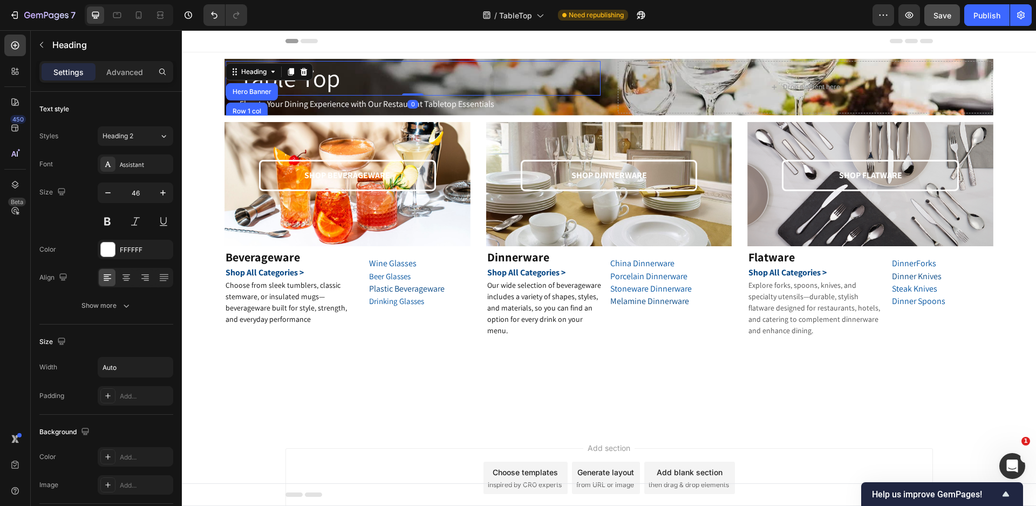
drag, startPoint x: 414, startPoint y: 112, endPoint x: 416, endPoint y: 87, distance: 25.0
click at [416, 87] on div "Table Top Heading Hero Banner Row 1 col Section 0" at bounding box center [413, 78] width 374 height 35
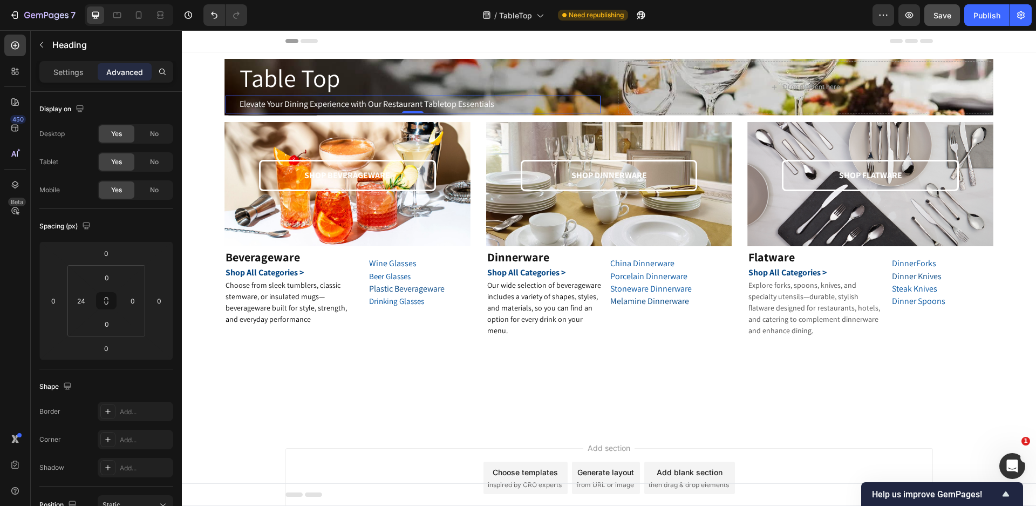
click at [360, 103] on p "Elevate Your Dining Experience with Our Restaurant Tabletop Essentials" at bounding box center [419, 105] width 359 height 16
click at [117, 350] on input "0" at bounding box center [106, 348] width 22 height 16
type input "32"
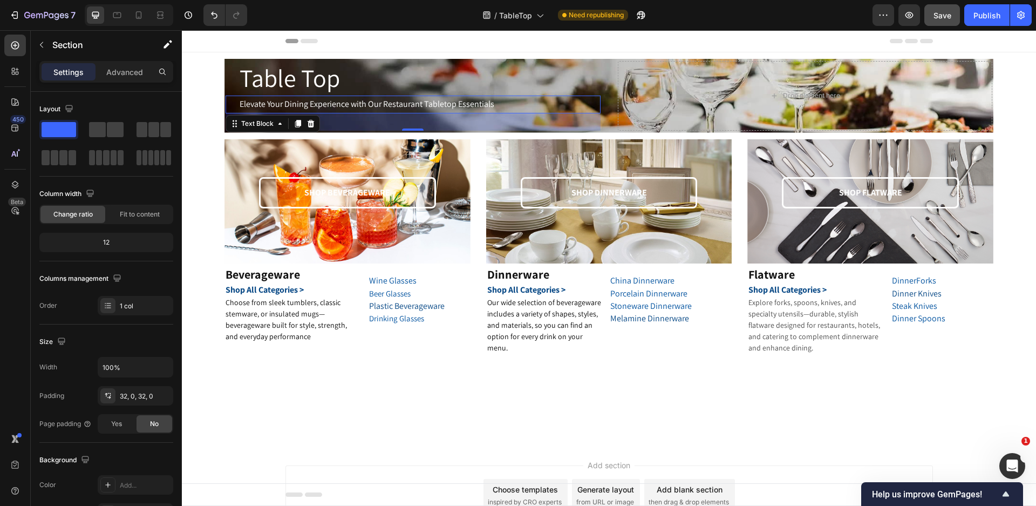
click at [667, 406] on div at bounding box center [609, 405] width 854 height 78
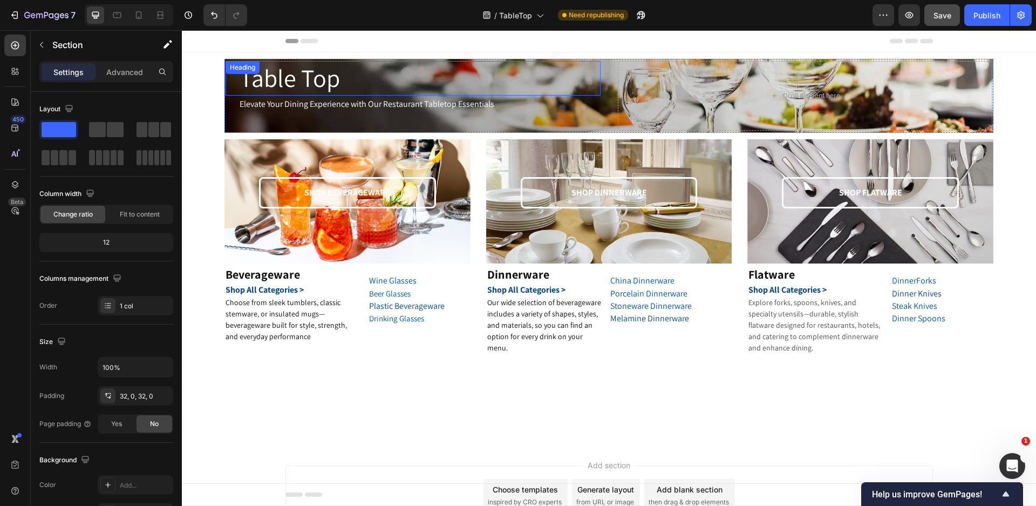
click at [319, 76] on h2 "Table Top" at bounding box center [289, 78] width 103 height 35
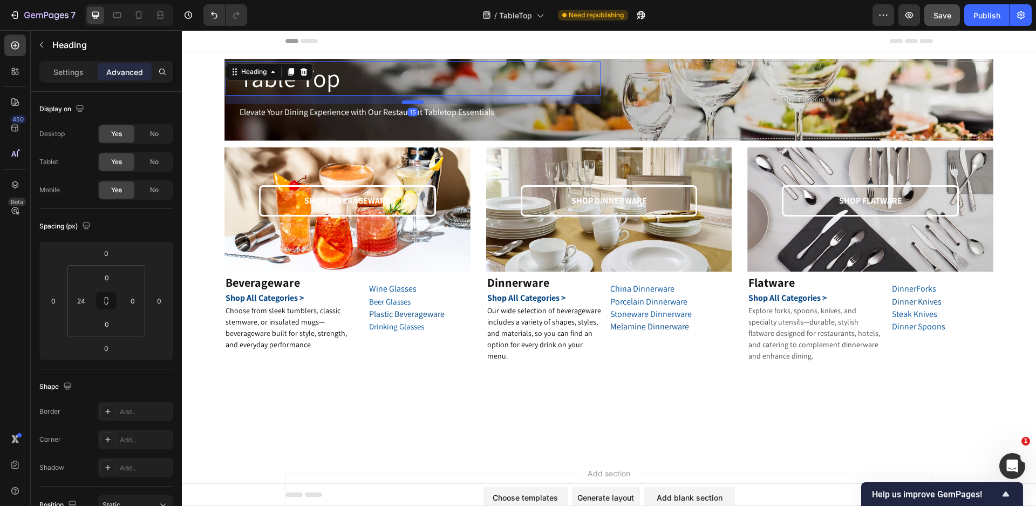
drag, startPoint x: 412, startPoint y: 94, endPoint x: 409, endPoint y: 101, distance: 8.0
click at [410, 102] on div at bounding box center [413, 101] width 22 height 3
type input "15"
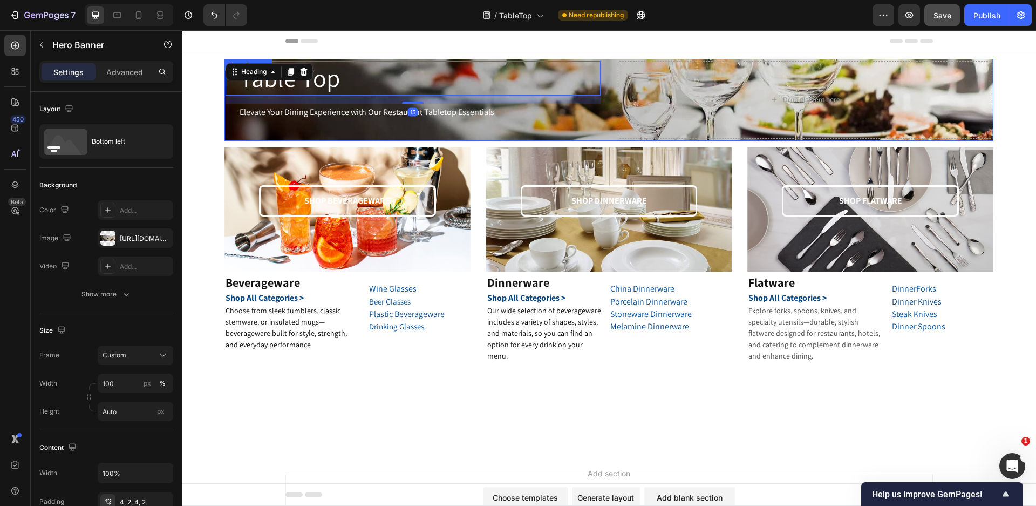
click at [379, 123] on div "Table Top Heading 15 Elevate Your Dining Experience with Our Restaurant Tableto…" at bounding box center [413, 100] width 374 height 78
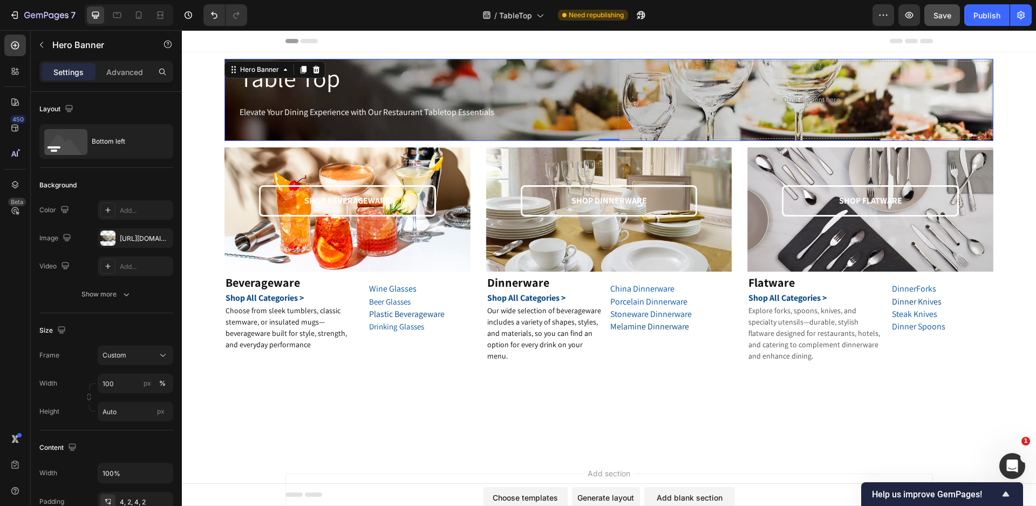
click at [290, 132] on div "Table Top Heading Elevate Your Dining Experience with Our Restaurant Tabletop E…" at bounding box center [413, 100] width 374 height 78
click at [129, 72] on p "Advanced" at bounding box center [124, 71] width 37 height 11
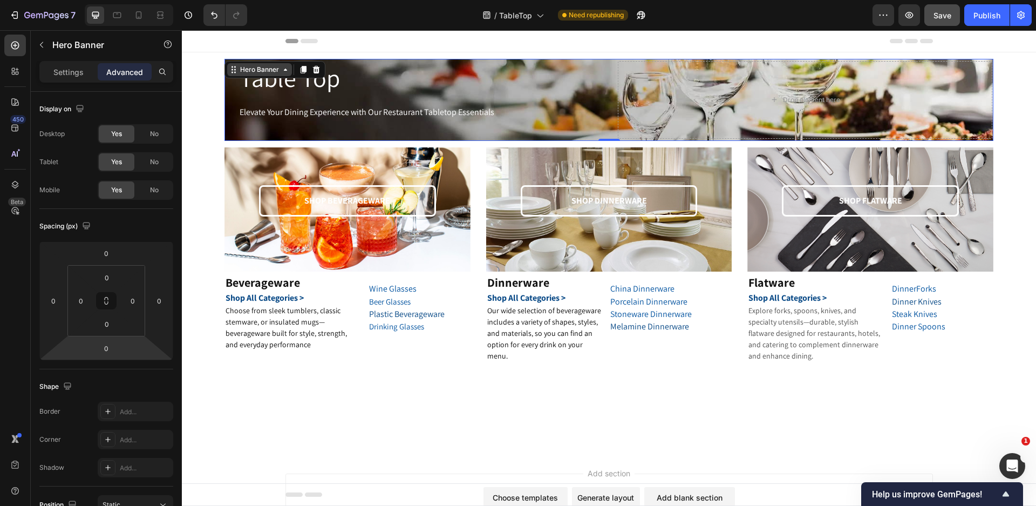
click at [236, 66] on icon at bounding box center [233, 69] width 9 height 9
click at [325, 83] on h2 "Table Top" at bounding box center [289, 78] width 103 height 35
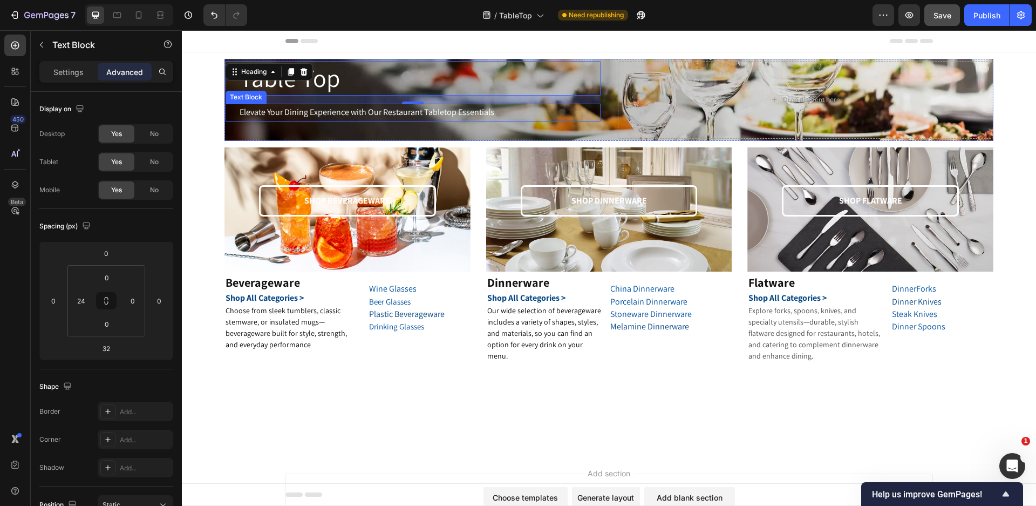
click at [324, 111] on p "Elevate Your Dining Experience with Our Restaurant Tabletop Essentials" at bounding box center [419, 113] width 359 height 16
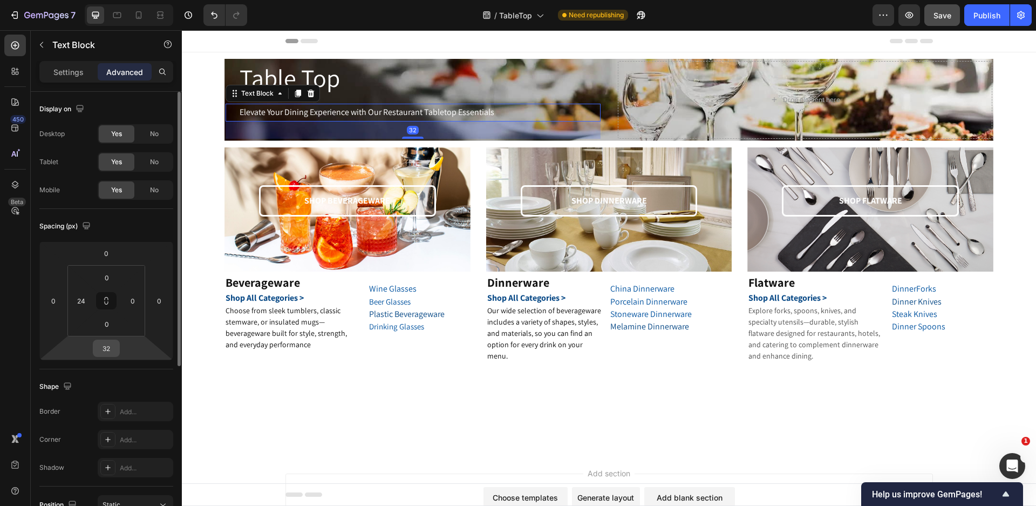
click at [116, 347] on input "32" at bounding box center [106, 348] width 22 height 16
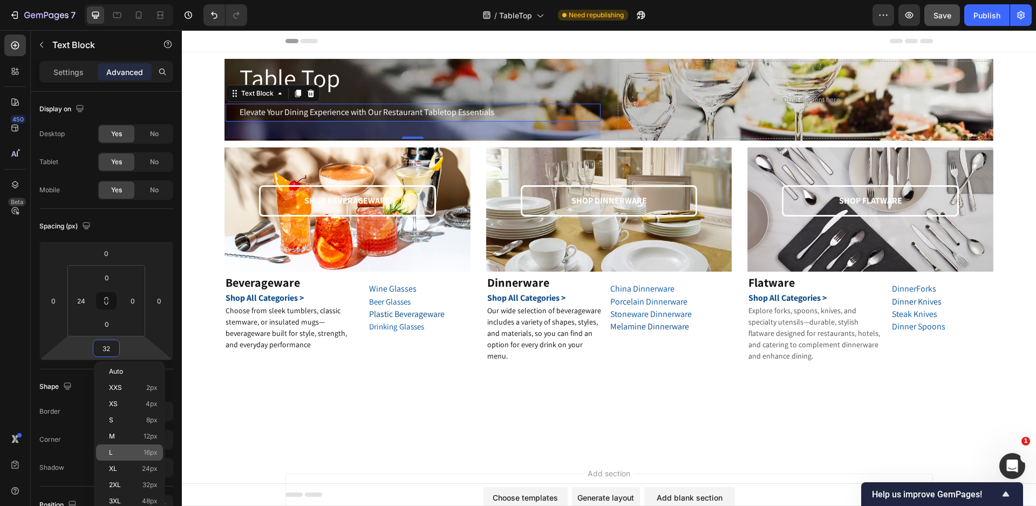
click at [151, 451] on span "16px" at bounding box center [151, 452] width 14 height 8
type input "16"
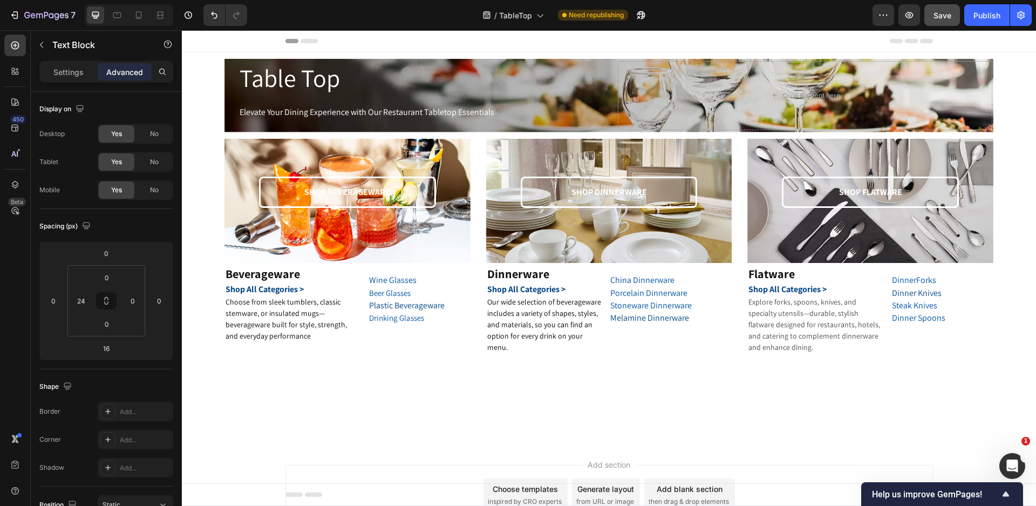
click at [324, 373] on div at bounding box center [609, 404] width 854 height 78
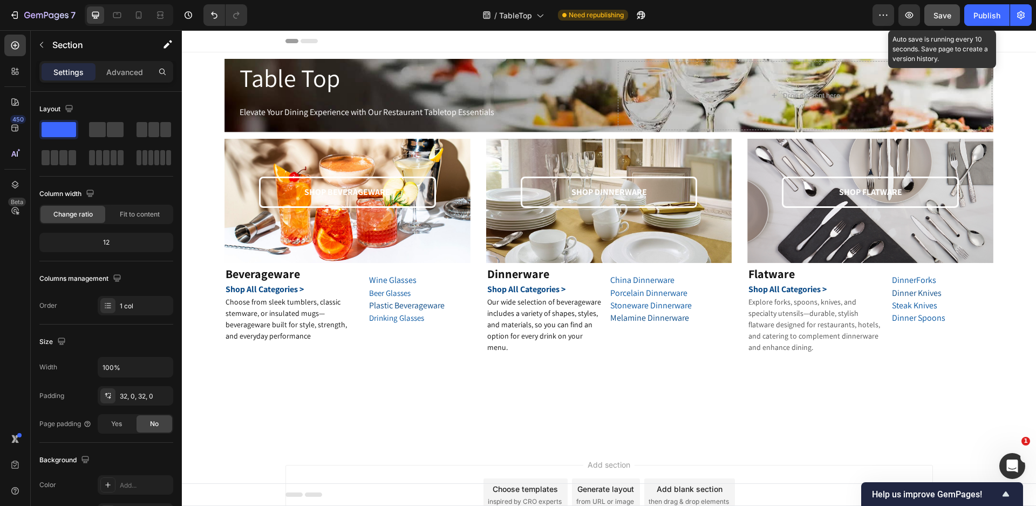
click at [946, 15] on span "Save" at bounding box center [942, 15] width 18 height 9
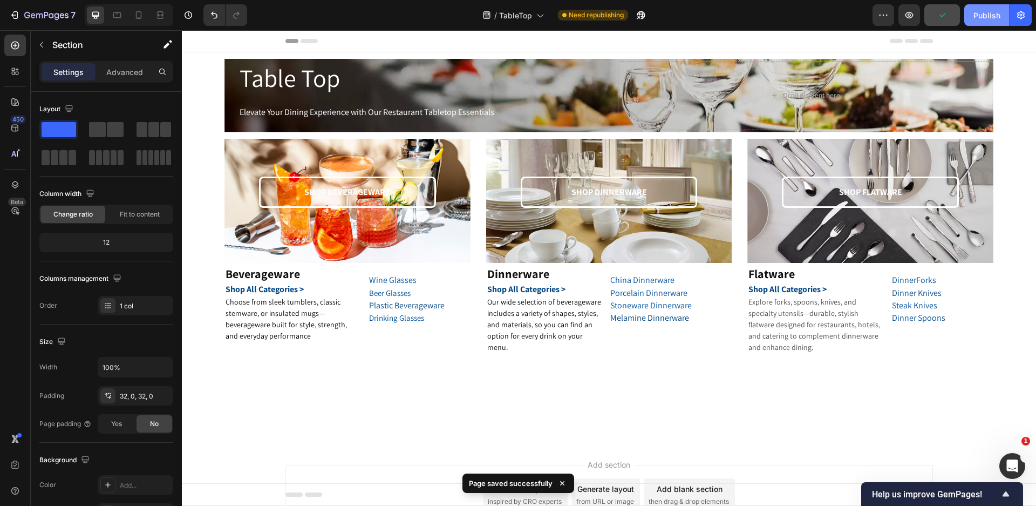
click at [988, 17] on div "Publish" at bounding box center [986, 15] width 27 height 11
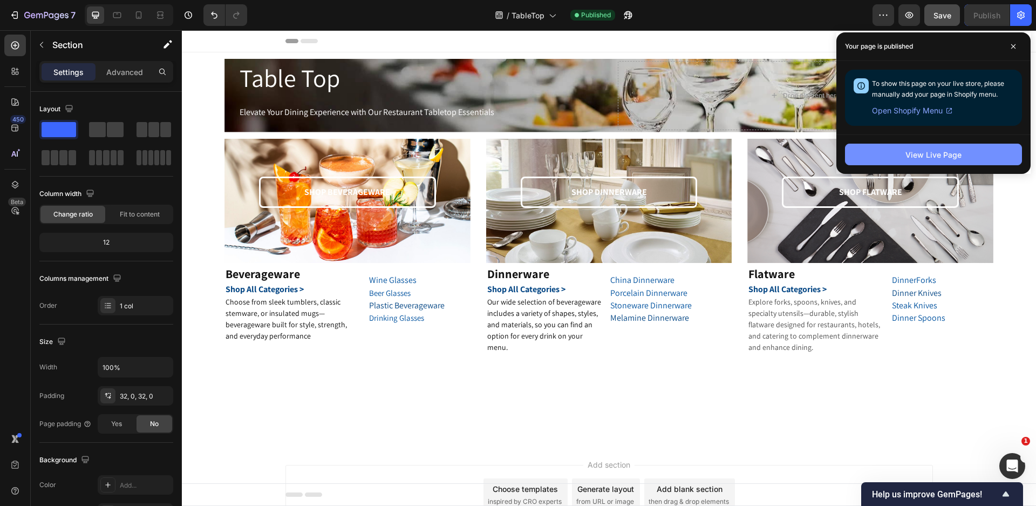
click at [949, 165] on button "View Live Page" at bounding box center [933, 155] width 177 height 22
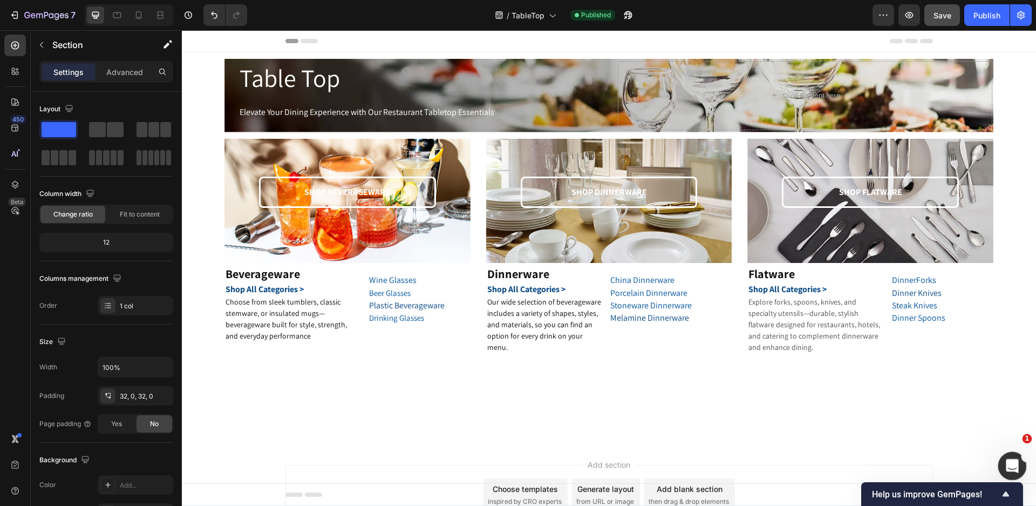
click at [1019, 457] on div "Open Intercom Messenger" at bounding box center [1011, 464] width 36 height 36
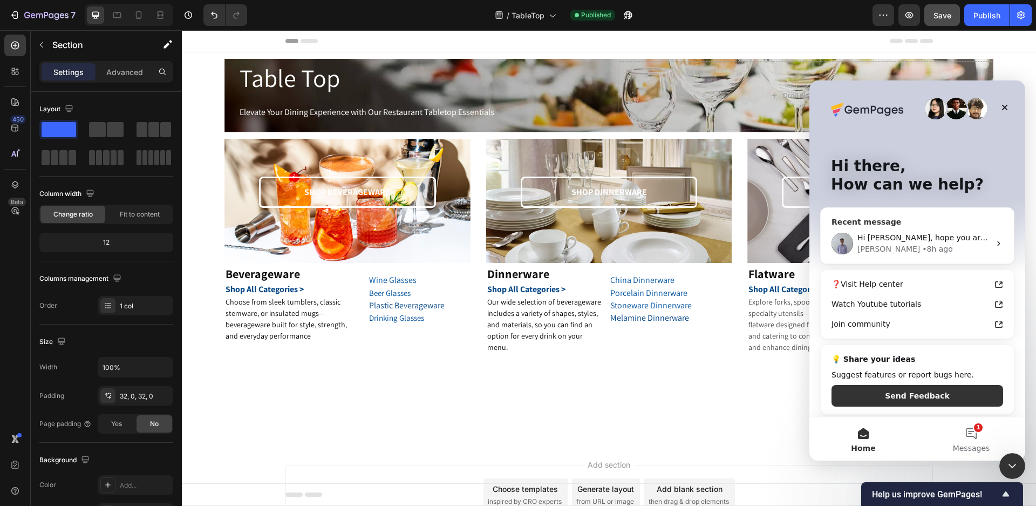
click at [918, 248] on div "[PERSON_NAME] • 8h ago" at bounding box center [923, 248] width 133 height 11
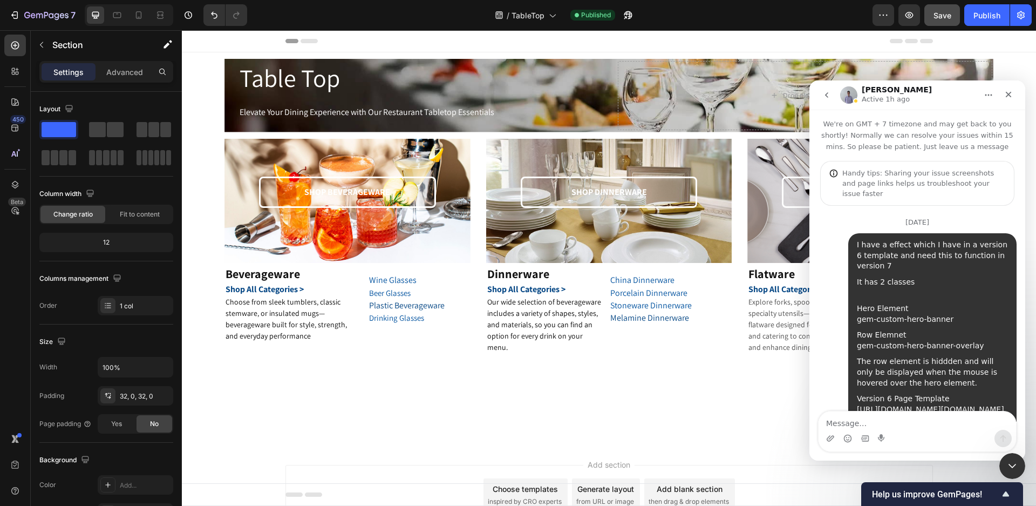
scroll to position [1843, 0]
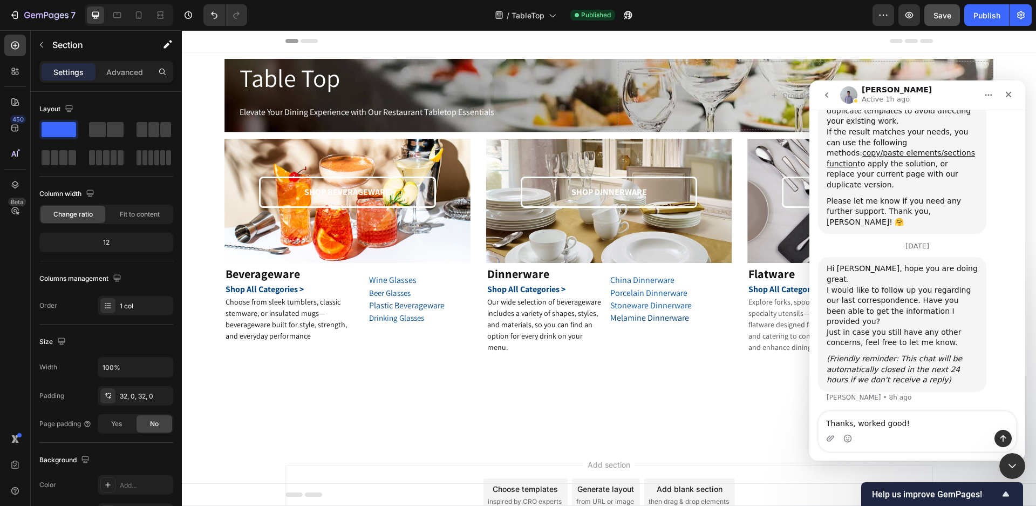
type textarea "Thanks, worked good!"
click at [1008, 433] on button "Send a message…" at bounding box center [1002, 437] width 17 height 17
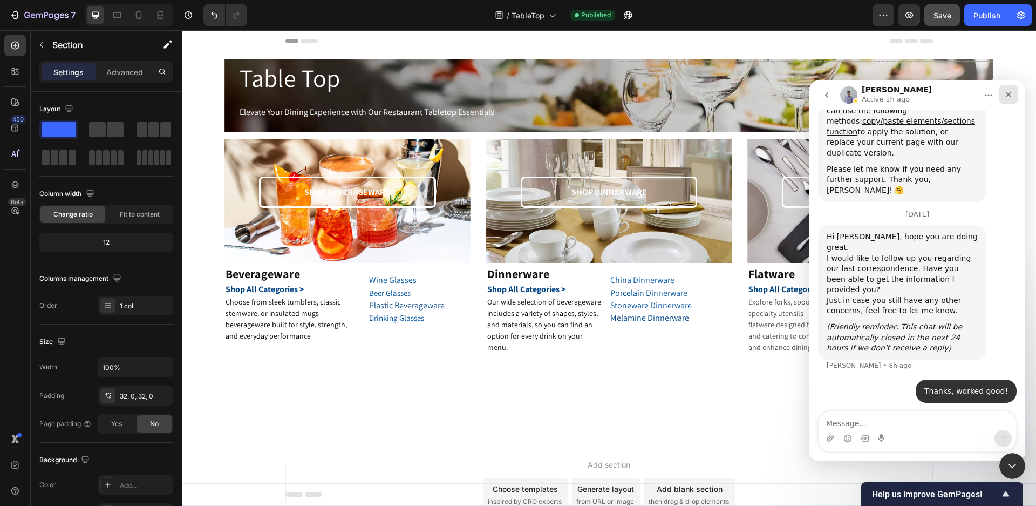
click at [1007, 89] on div "Close" at bounding box center [1008, 94] width 19 height 19
